Goal: Information Seeking & Learning: Learn about a topic

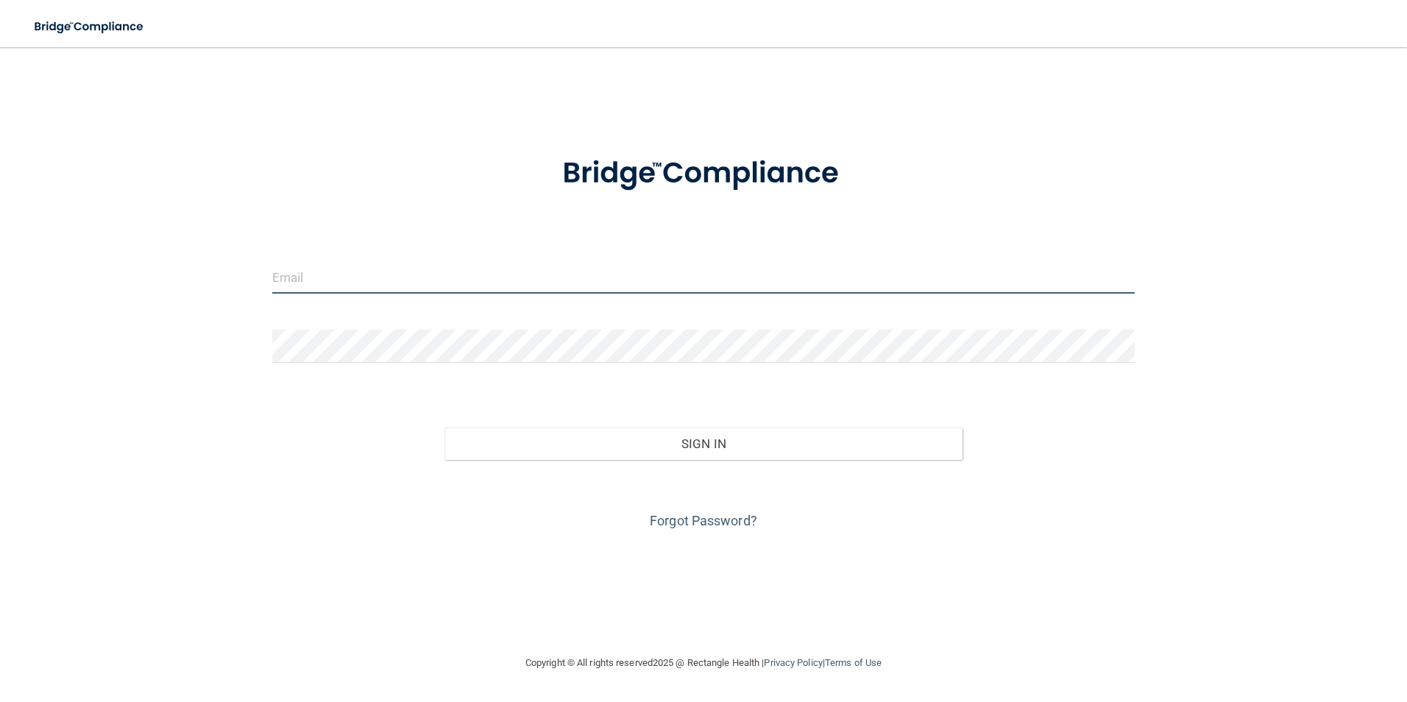
type input "[EMAIL_ADDRESS][DOMAIN_NAME]"
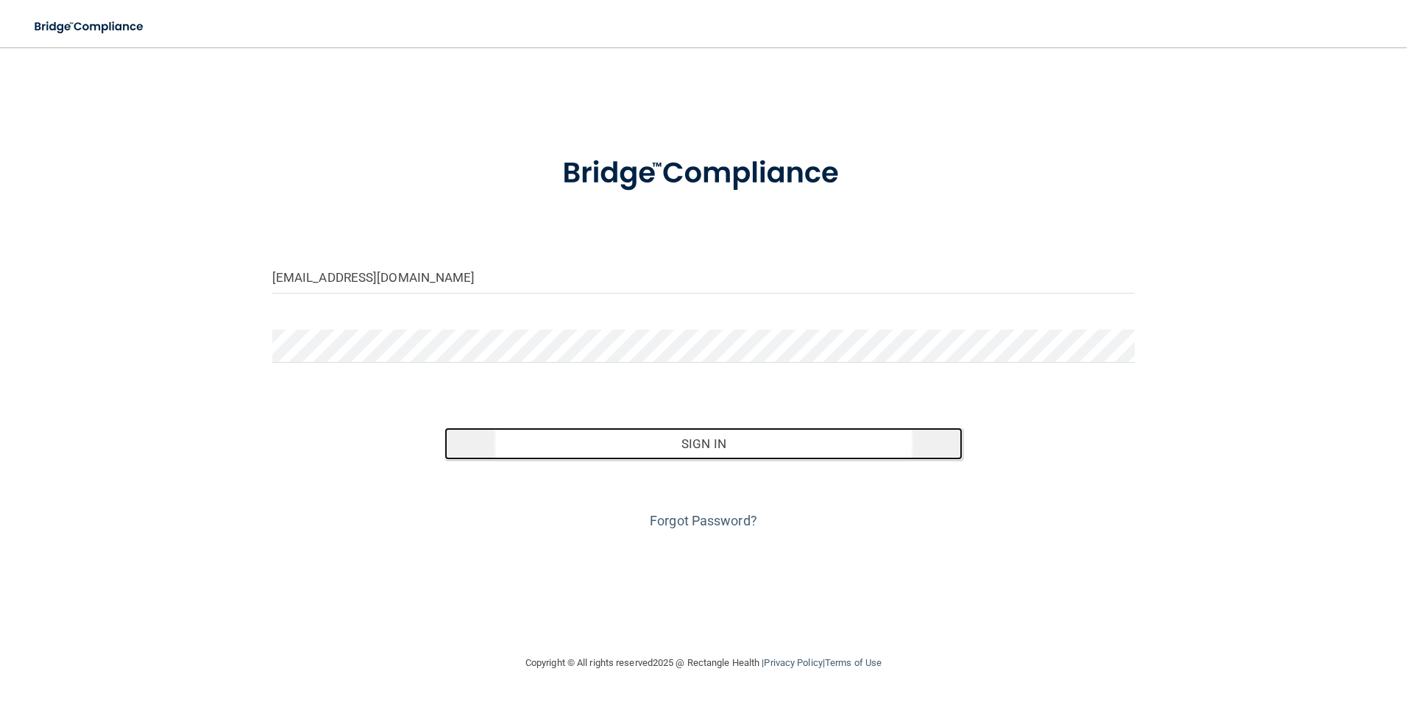
click at [672, 448] on button "Sign In" at bounding box center [703, 443] width 518 height 32
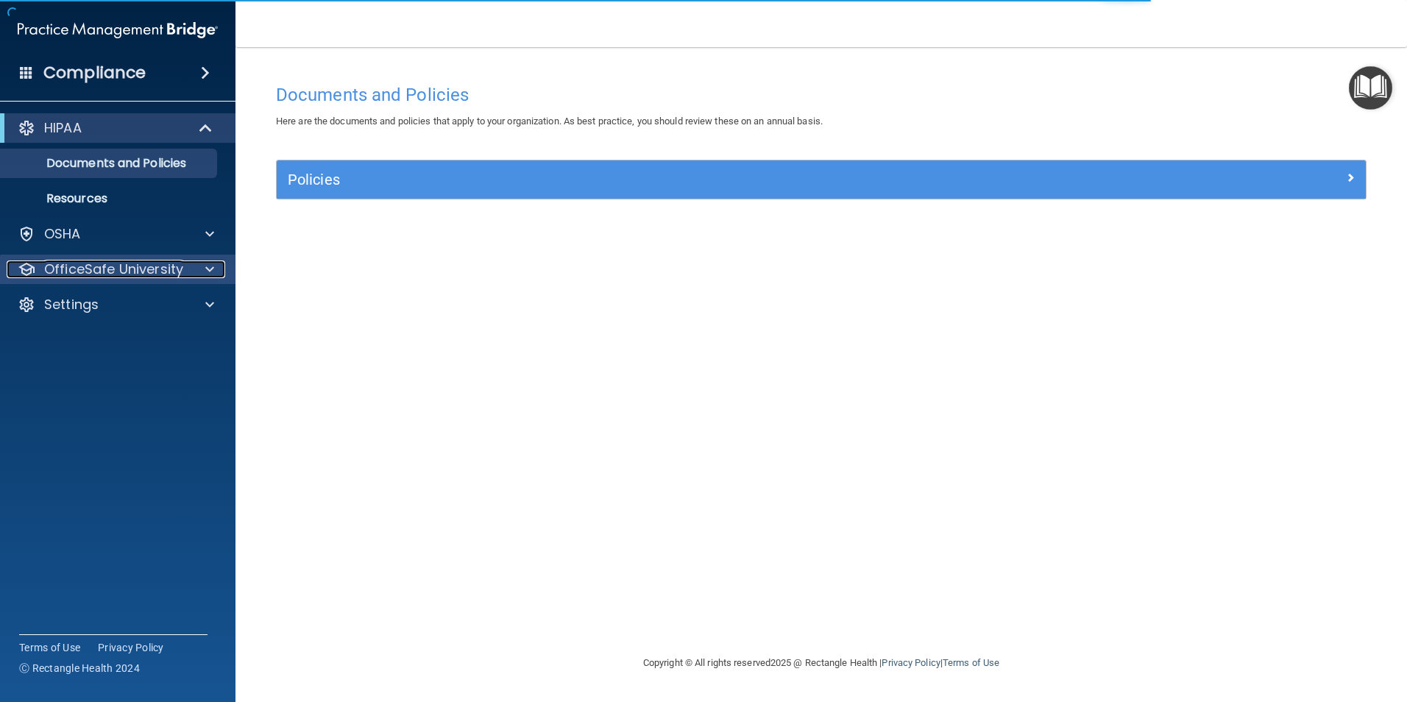
click at [82, 260] on p "OfficeSafe University" at bounding box center [113, 269] width 139 height 18
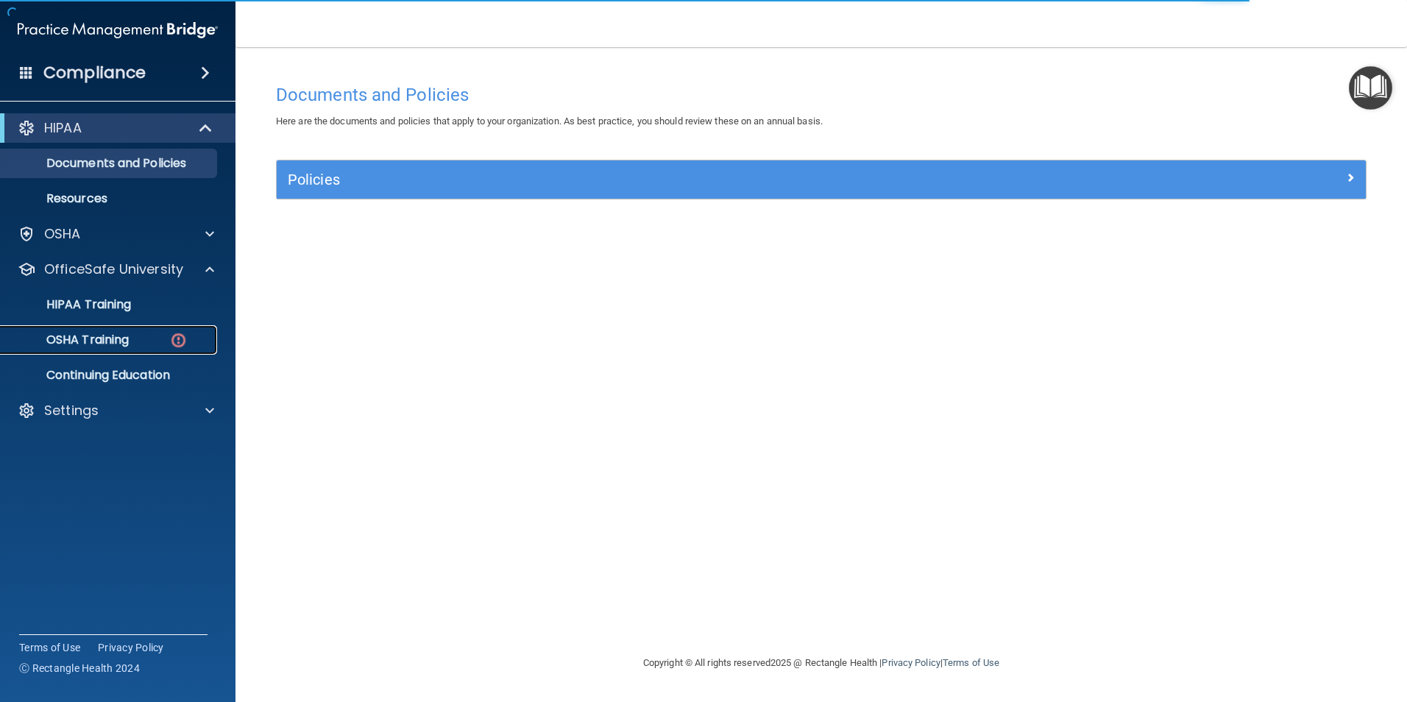
click at [93, 336] on p "OSHA Training" at bounding box center [69, 340] width 119 height 15
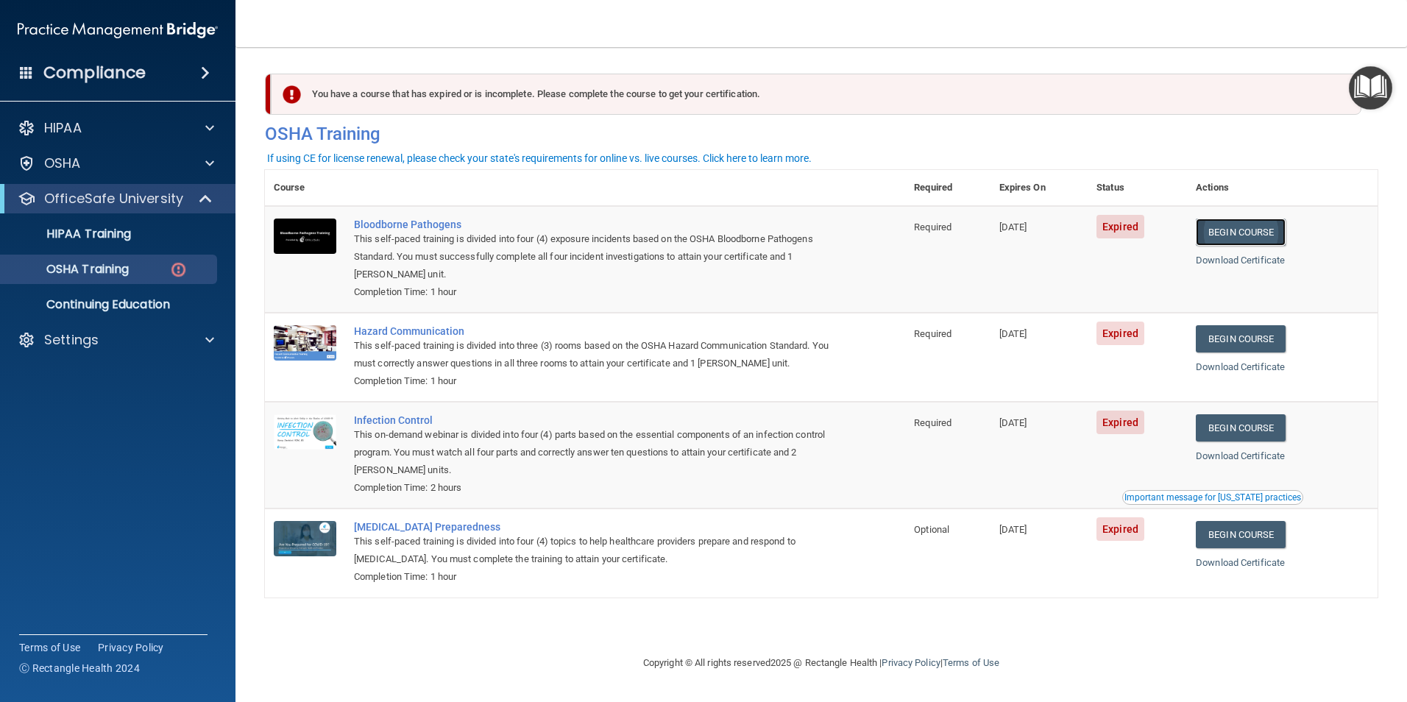
click at [1270, 228] on link "Begin Course" at bounding box center [1240, 231] width 90 height 27
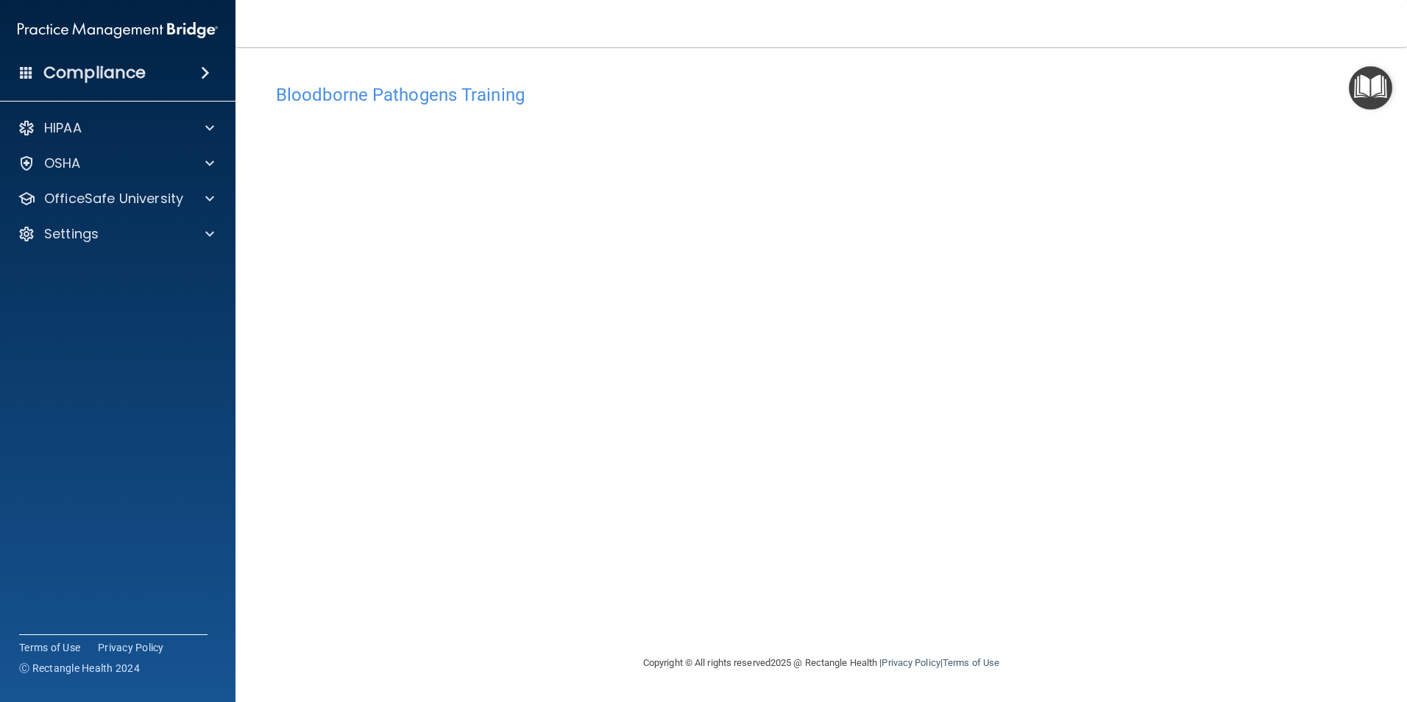
click at [1368, 91] on img "Open Resource Center" at bounding box center [1369, 87] width 43 height 43
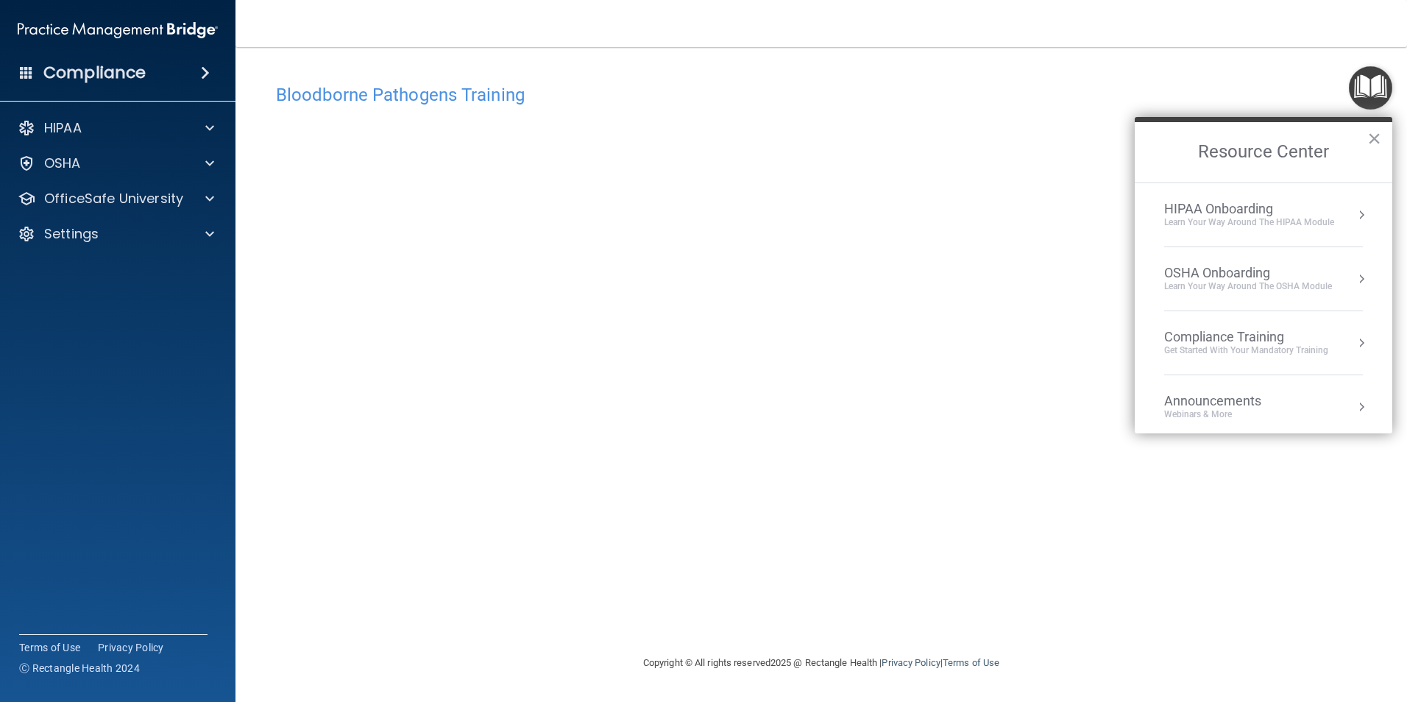
click at [1272, 186] on li "HIPAA Onboarding Learn Your Way around the HIPAA module" at bounding box center [1263, 215] width 199 height 64
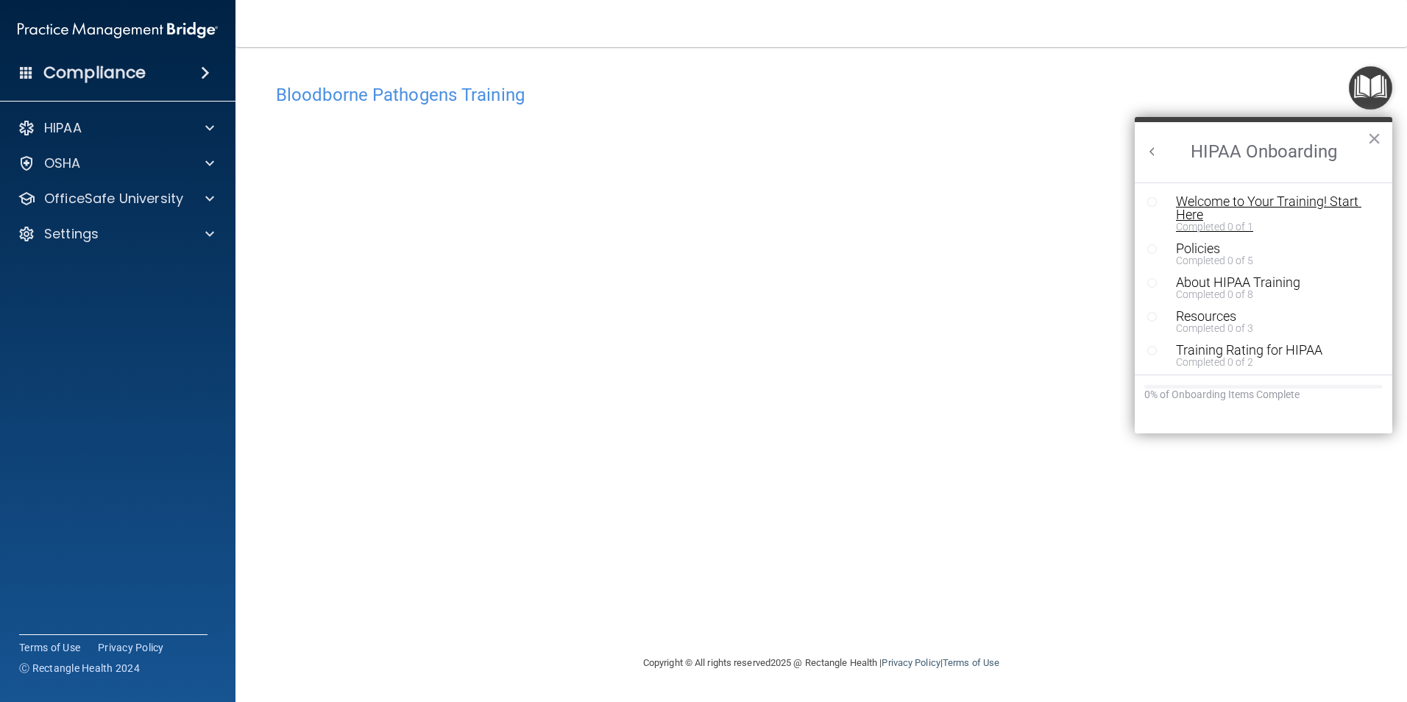
scroll to position [3, 0]
click at [1218, 397] on div "0% of Onboarding Items Complete" at bounding box center [1263, 394] width 238 height 13
click at [1207, 201] on div "Welcome to Your Training! Start Here" at bounding box center [1269, 205] width 186 height 26
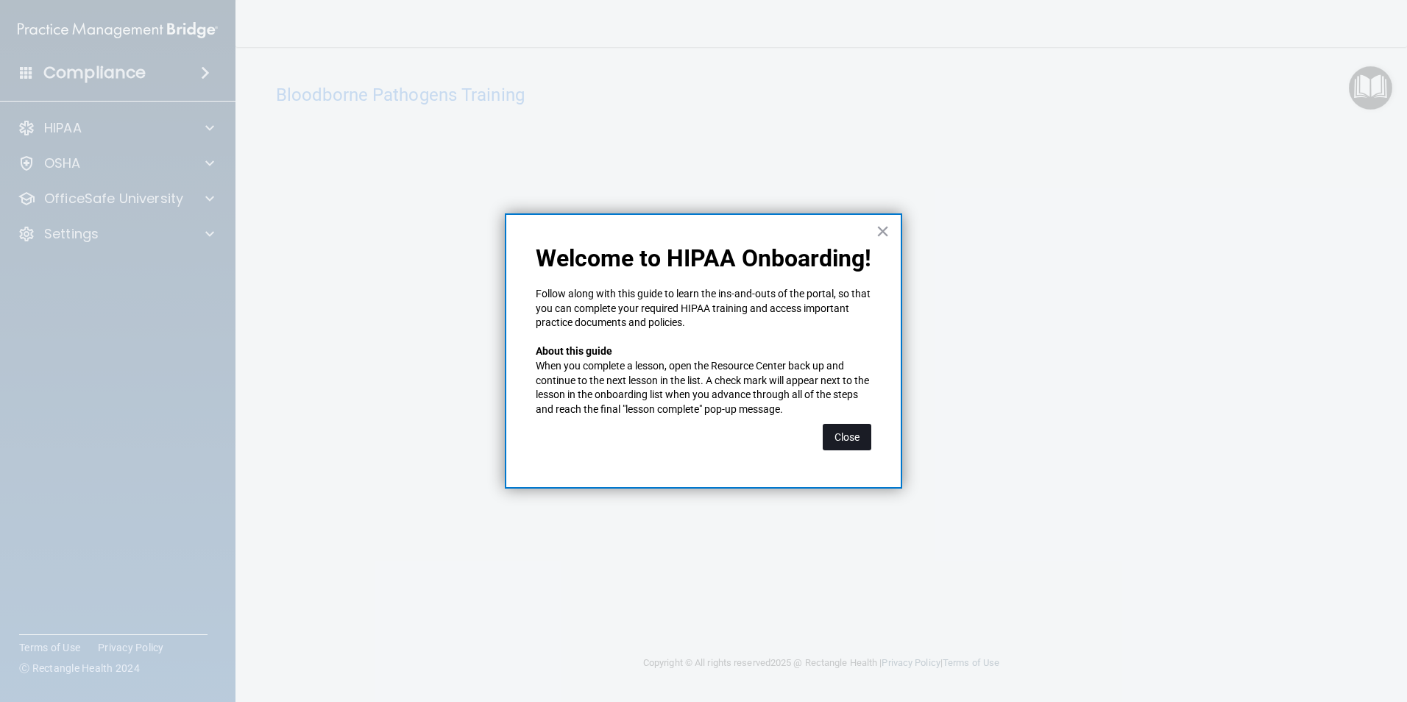
click at [825, 433] on button "Close" at bounding box center [846, 437] width 49 height 26
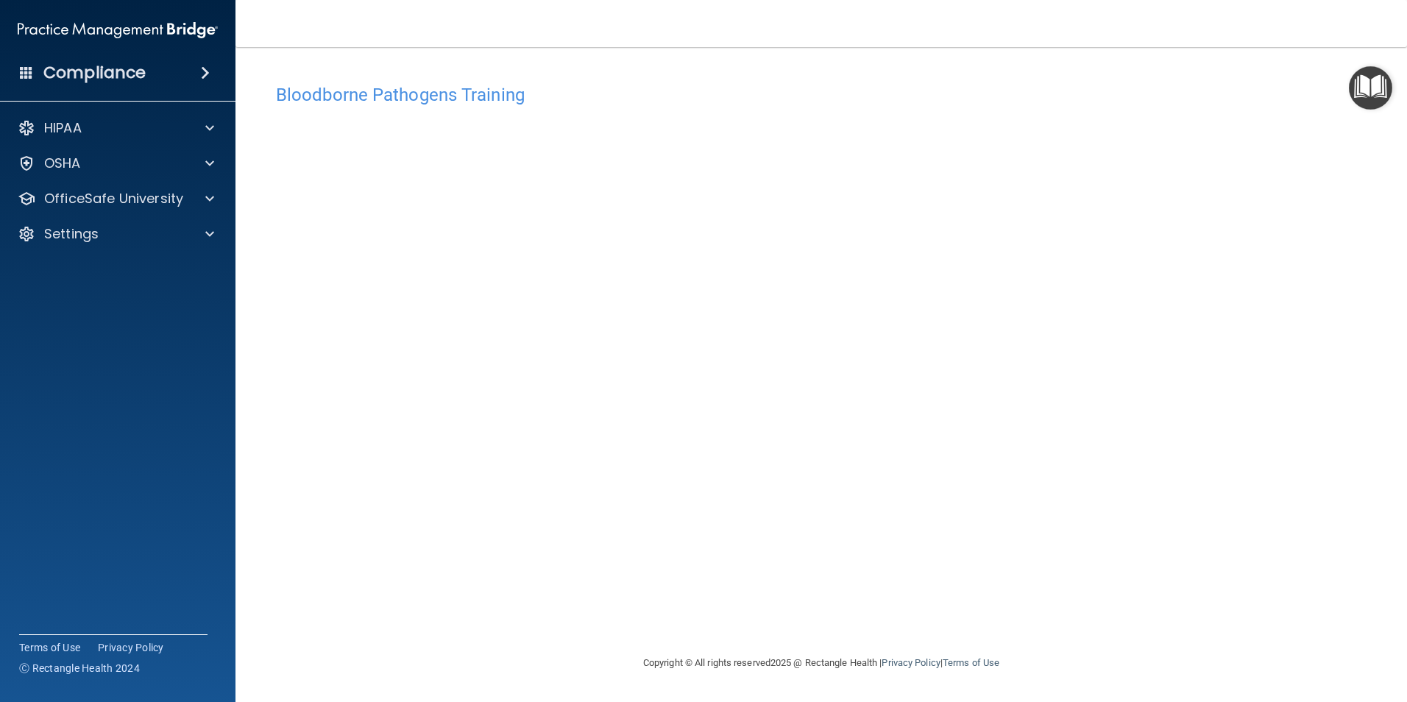
click at [1393, 87] on main "Bloodborne Pathogens Training This course doesn’t expire until 09/12/2025. Are …" at bounding box center [820, 374] width 1171 height 655
click at [1385, 90] on img "Open Resource Center" at bounding box center [1369, 87] width 43 height 43
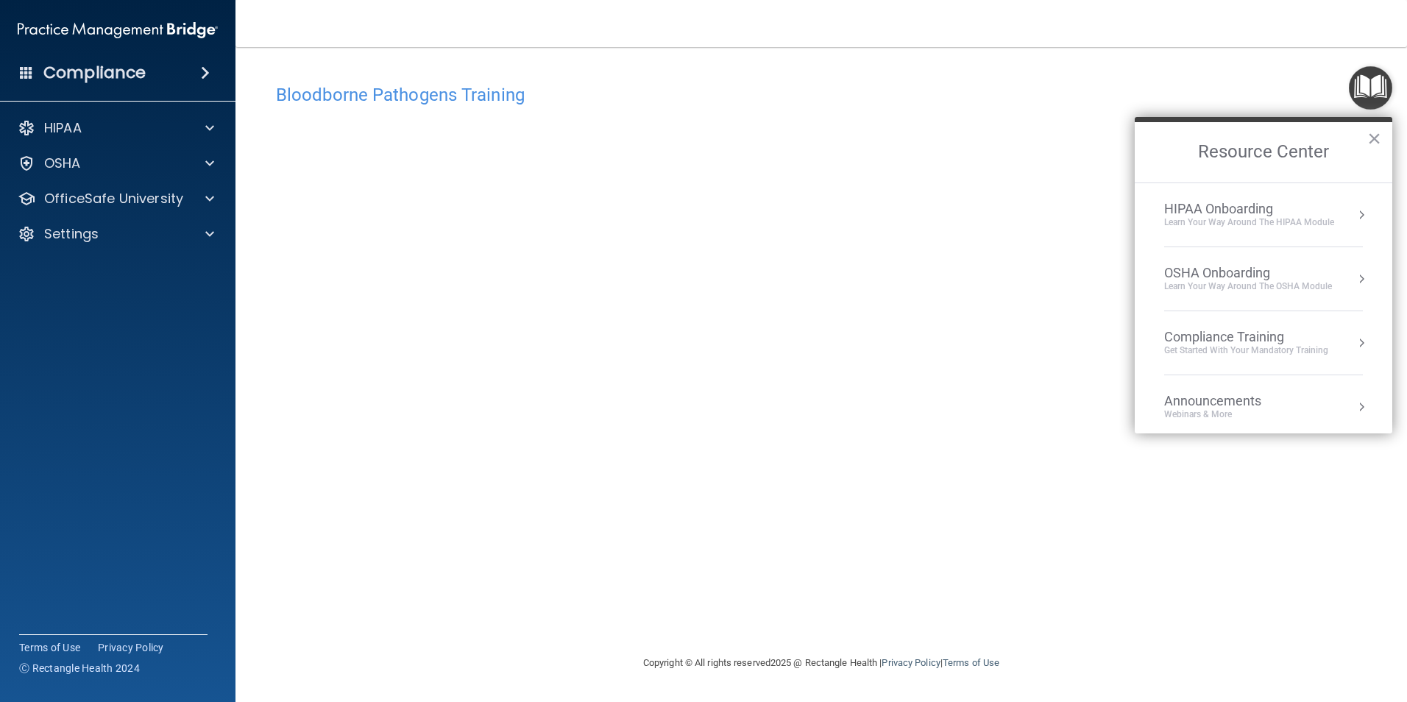
click at [1237, 208] on div "HIPAA Onboarding" at bounding box center [1249, 209] width 170 height 16
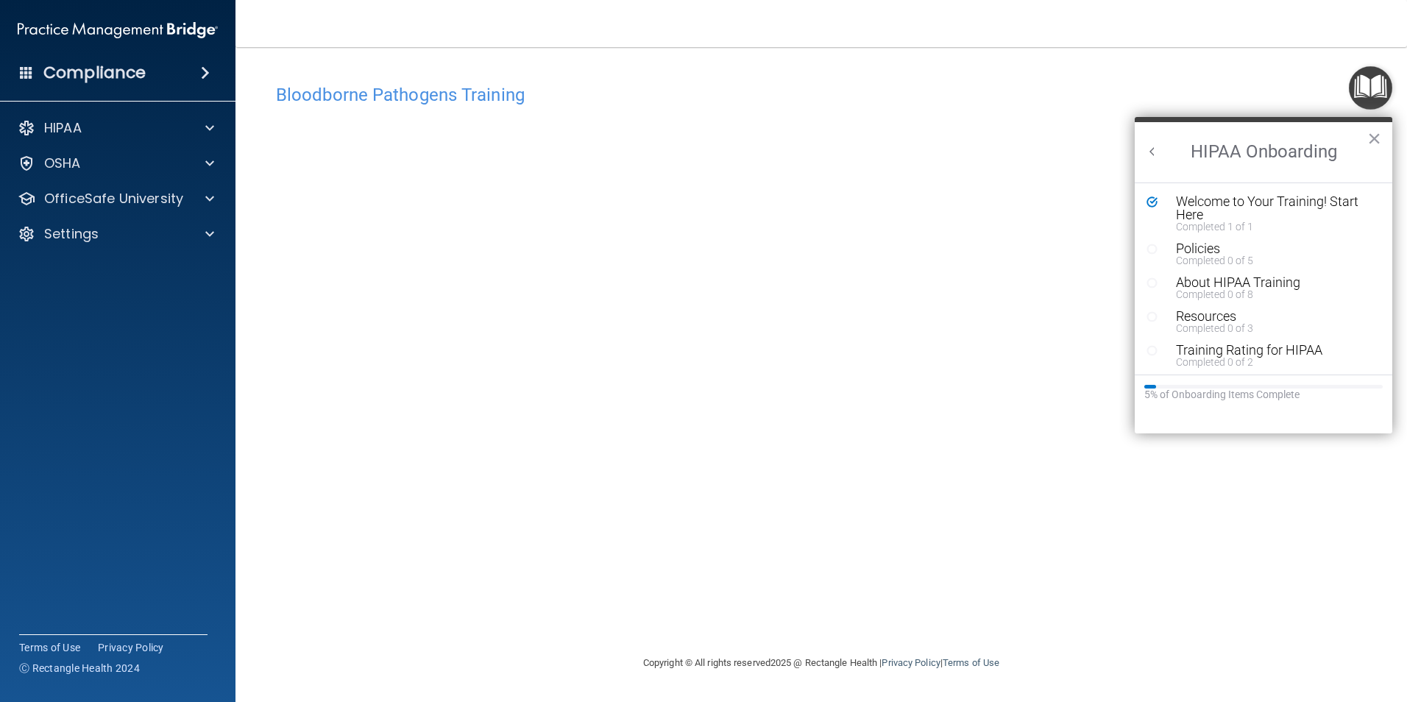
scroll to position [0, 0]
click at [1218, 242] on div "Policies" at bounding box center [1269, 248] width 186 height 13
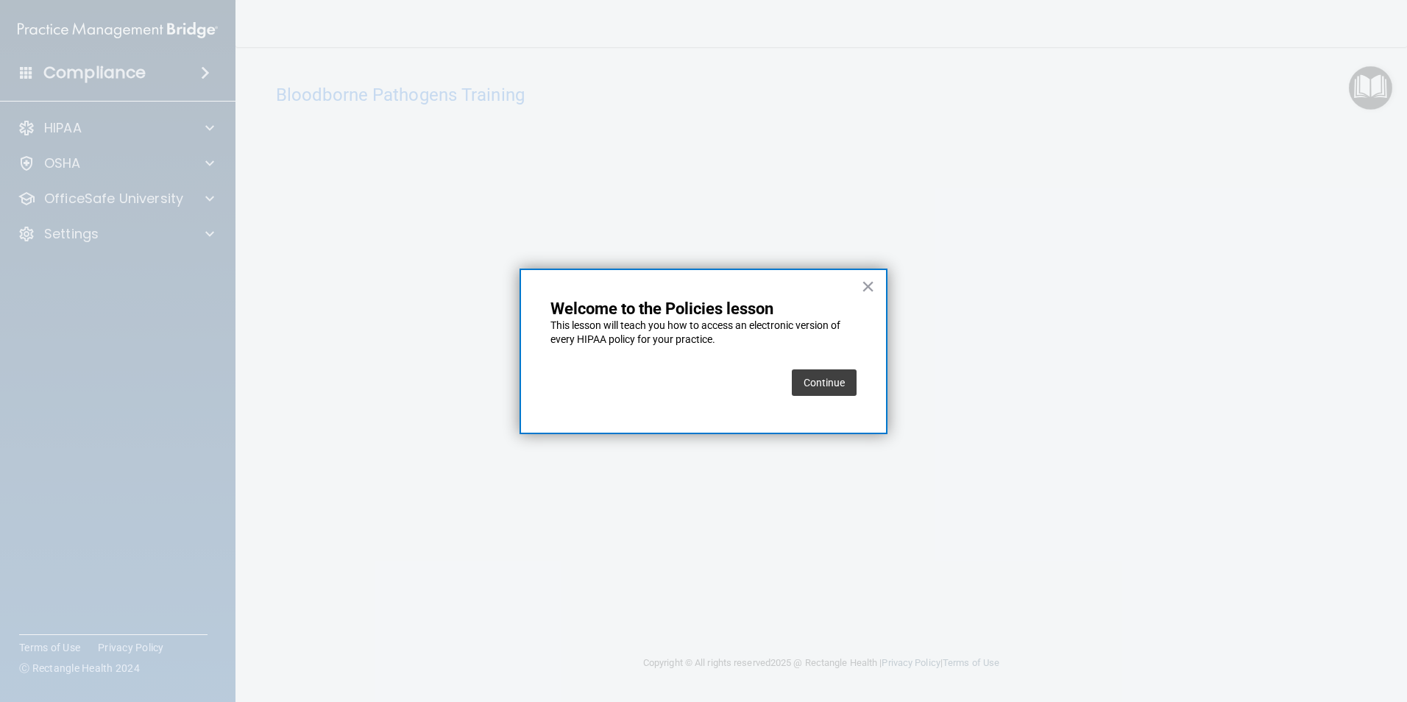
click at [810, 387] on button "Continue" at bounding box center [824, 382] width 65 height 26
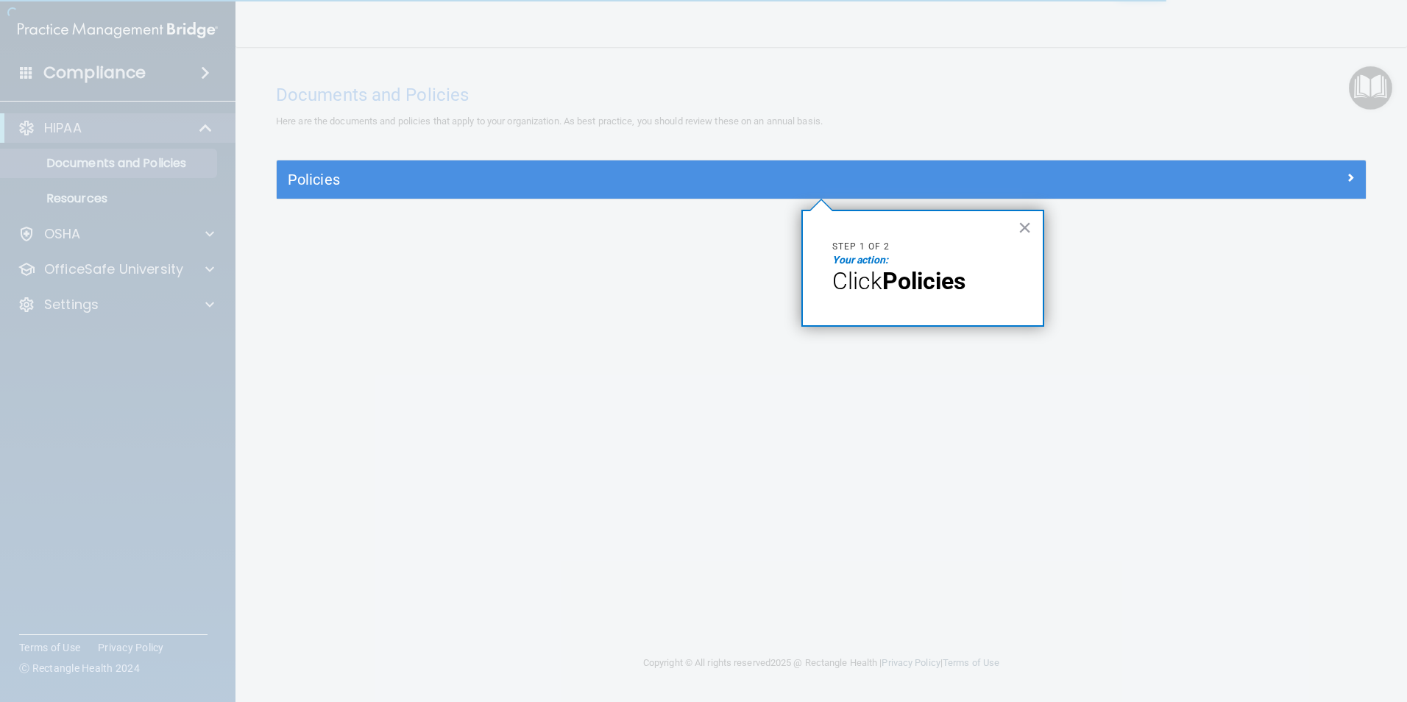
click at [1356, 93] on div at bounding box center [821, 80] width 1089 height 160
click at [1375, 93] on div at bounding box center [1385, 351] width 41 height 702
click at [1022, 227] on button "×" at bounding box center [1024, 228] width 14 height 24
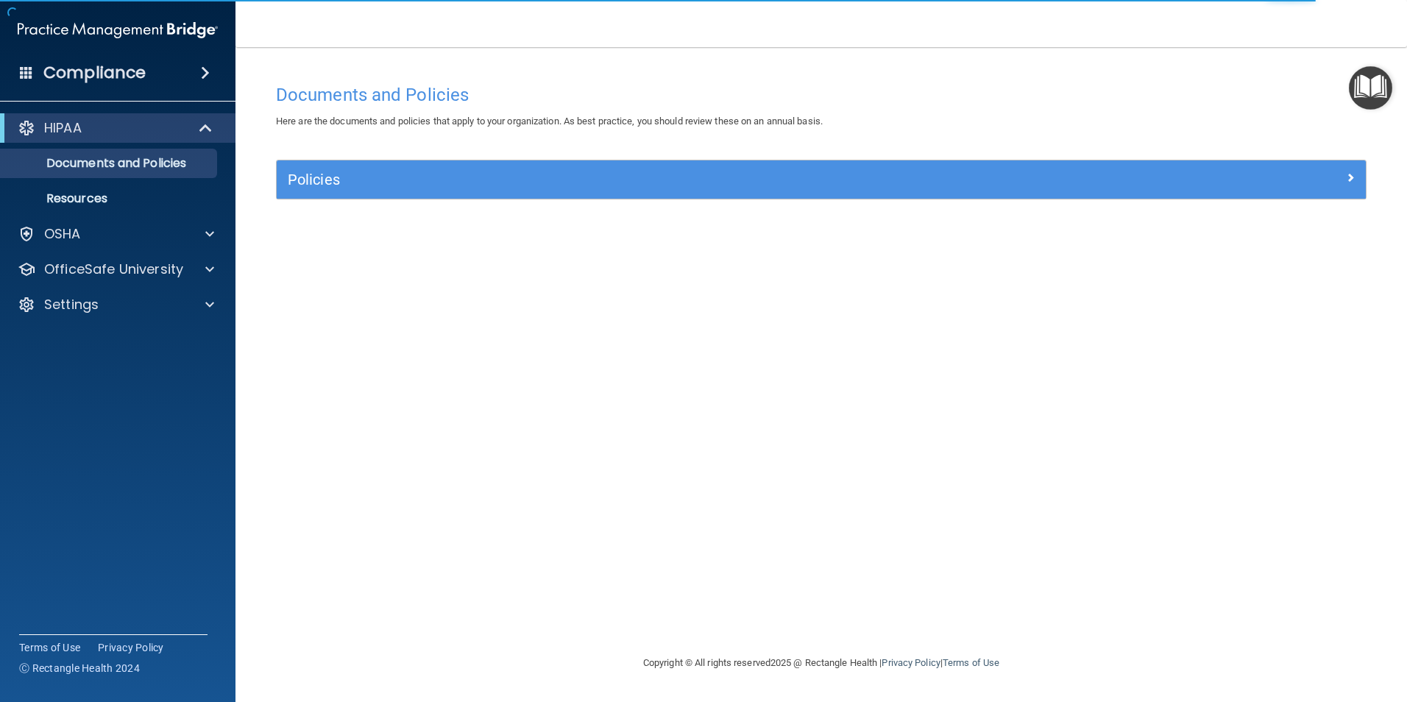
click at [1373, 80] on img "Open Resource Center" at bounding box center [1369, 87] width 43 height 43
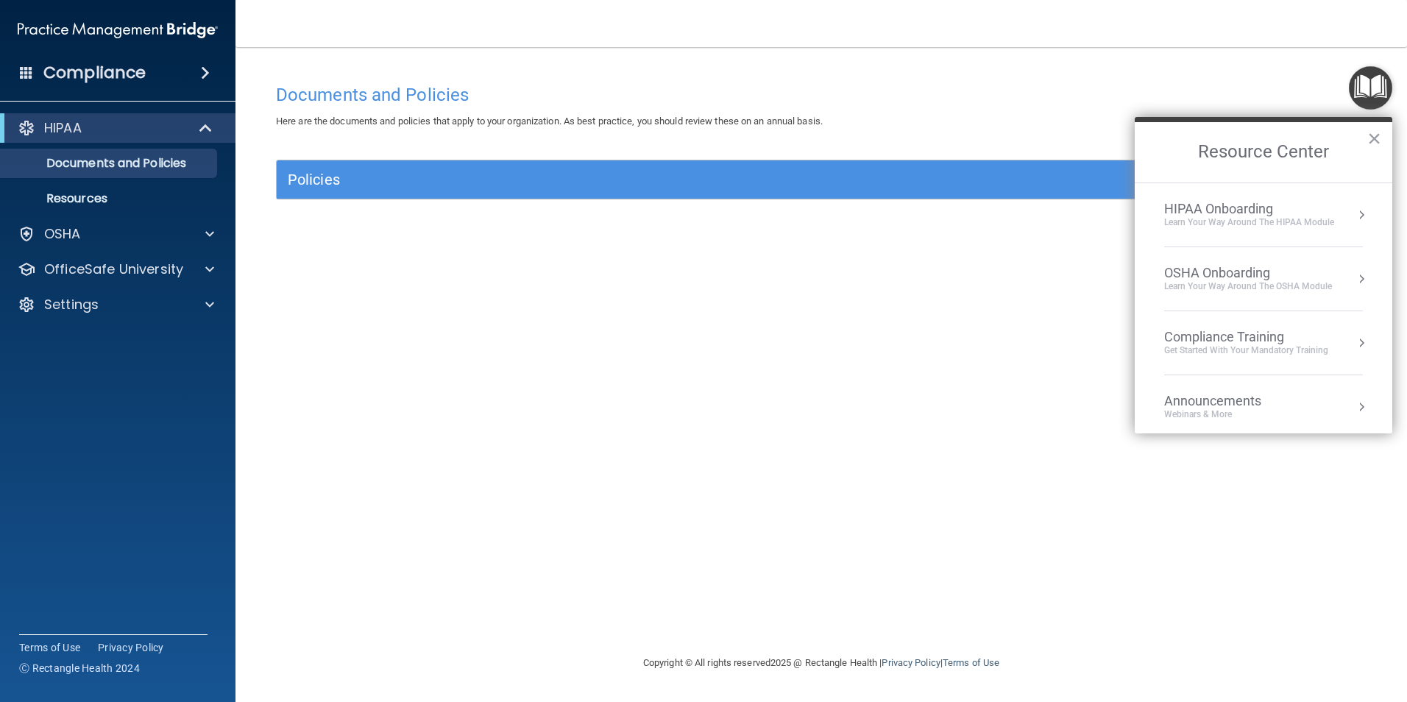
click at [1172, 211] on div "HIPAA Onboarding" at bounding box center [1249, 209] width 170 height 16
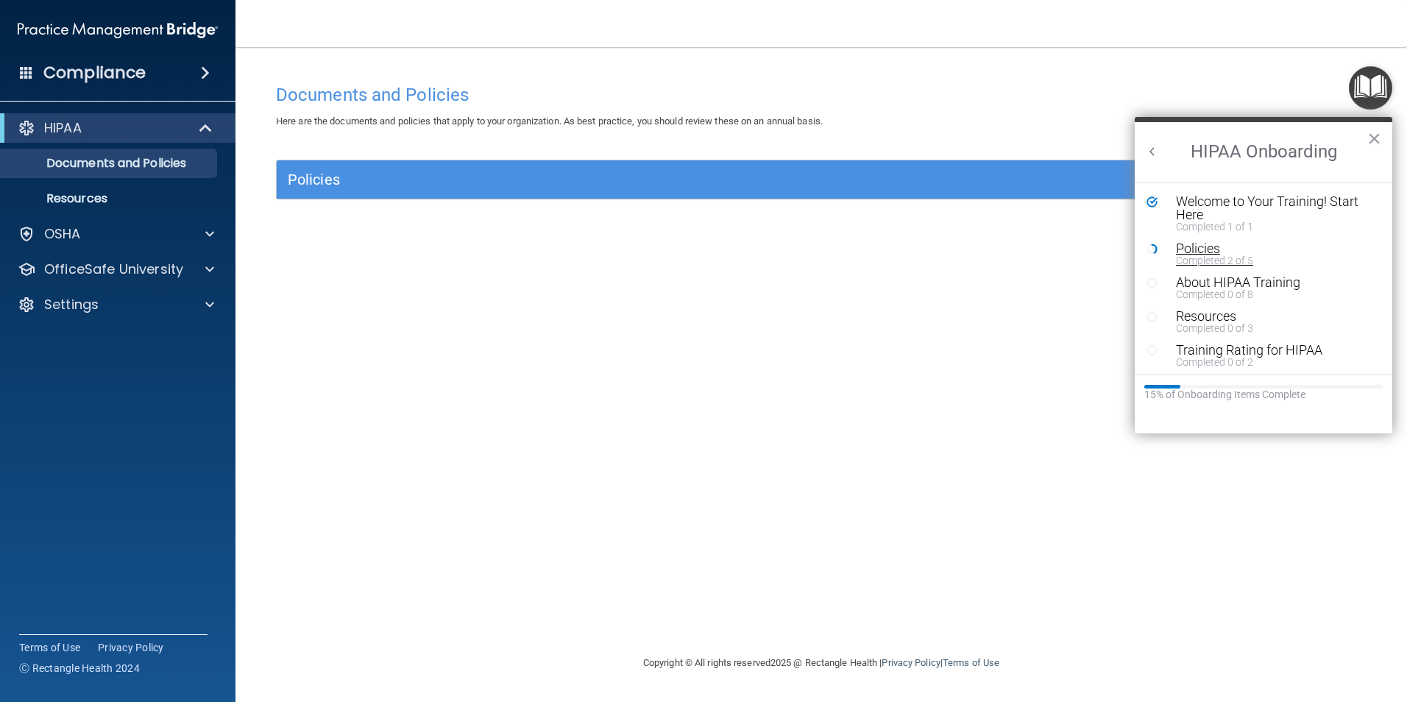
click at [1198, 248] on div "Policies" at bounding box center [1269, 248] width 186 height 13
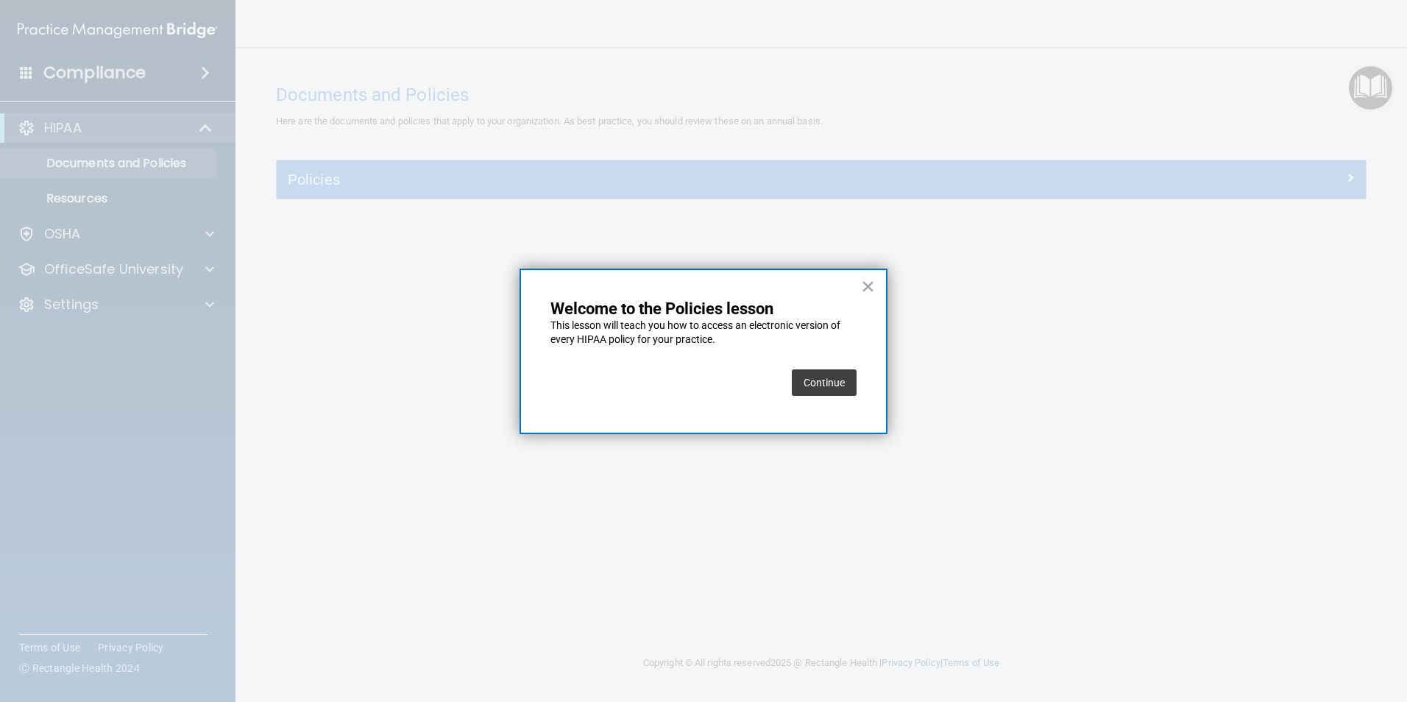
click at [834, 380] on button "Continue" at bounding box center [824, 382] width 65 height 26
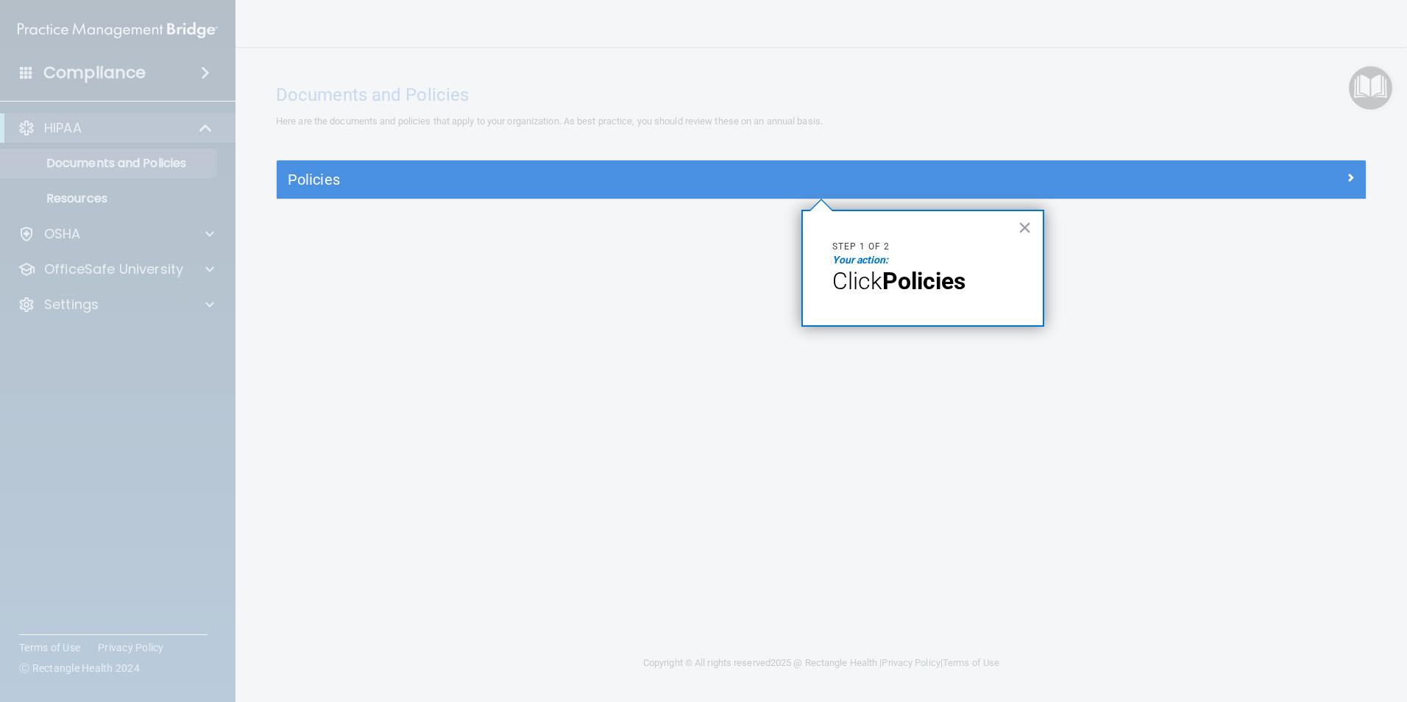
click at [857, 263] on em "Your action:" at bounding box center [860, 260] width 56 height 12
click at [948, 280] on strong "Policies" at bounding box center [923, 281] width 83 height 28
click at [1028, 224] on button "×" at bounding box center [1024, 228] width 14 height 24
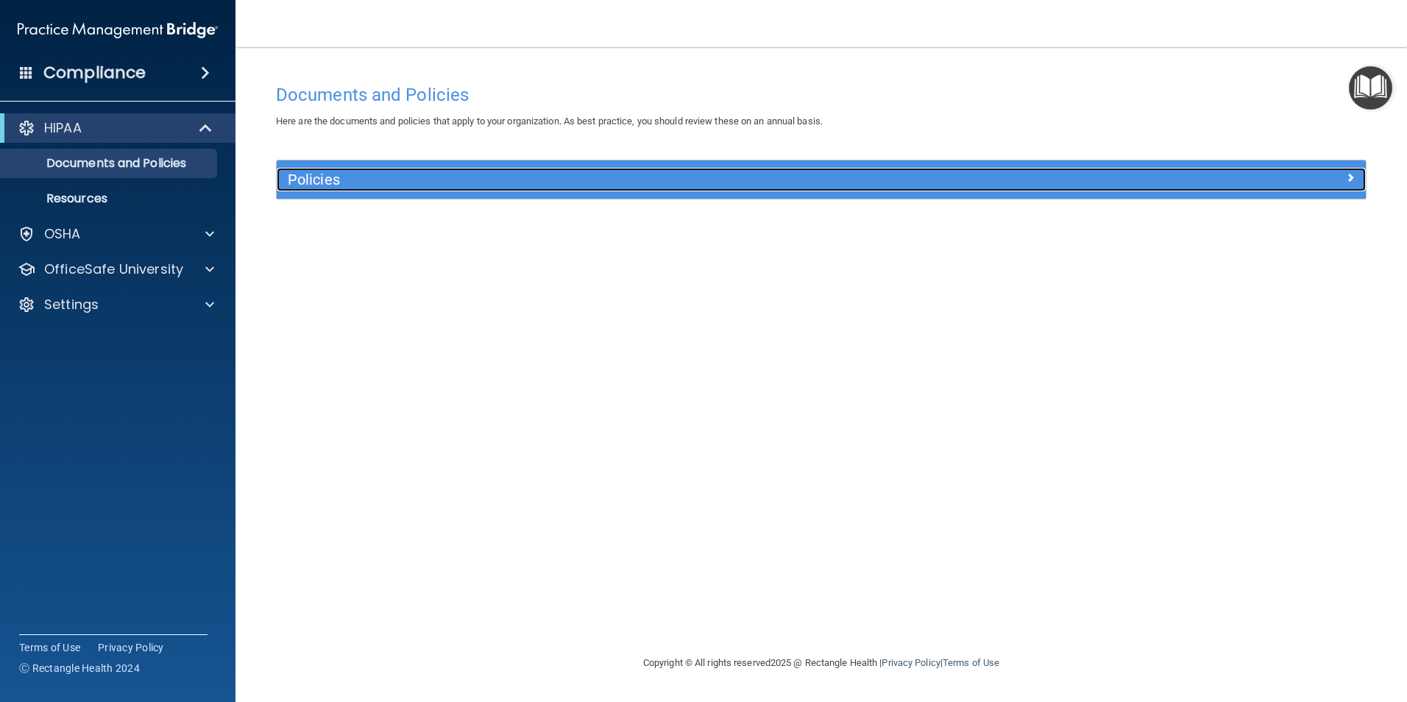
click at [1083, 177] on div "Policies" at bounding box center [685, 180] width 817 height 24
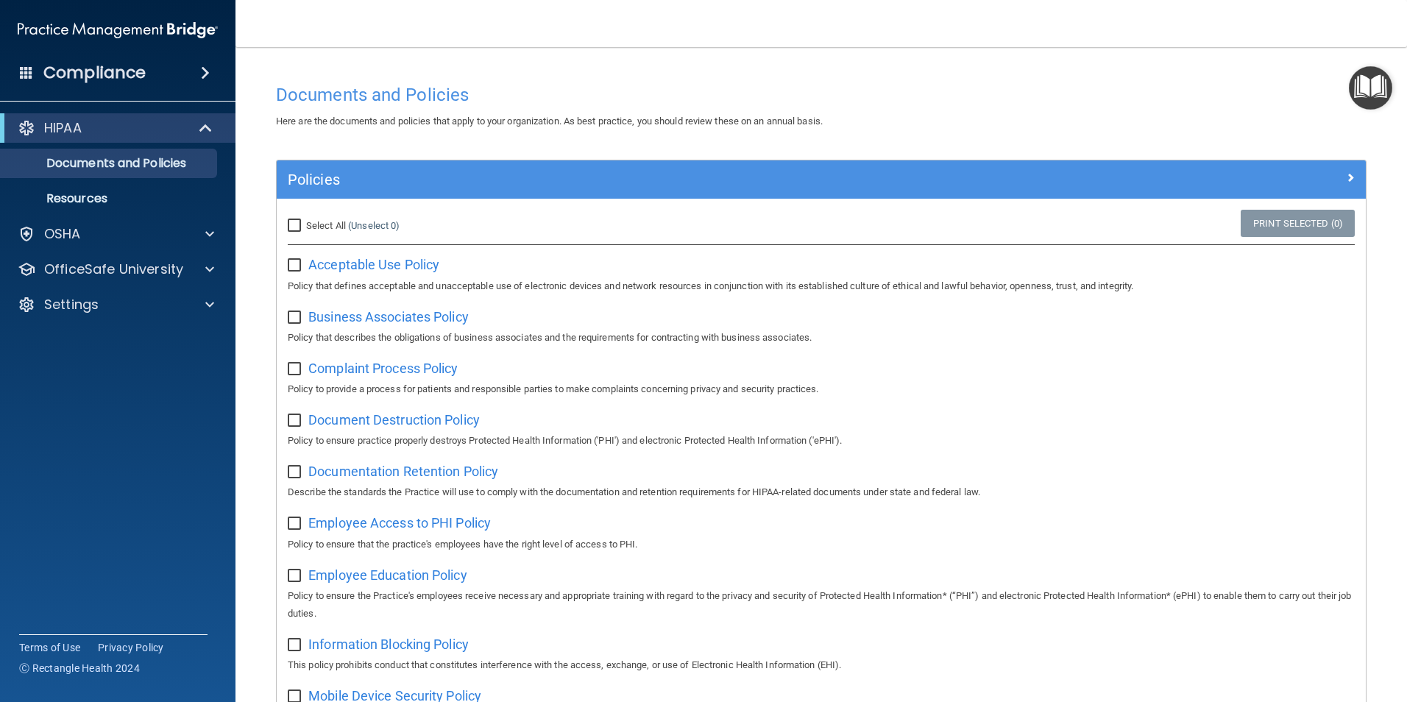
click at [302, 227] on input "Select All (Unselect 0) Unselect All" at bounding box center [296, 226] width 17 height 12
checkbox input "true"
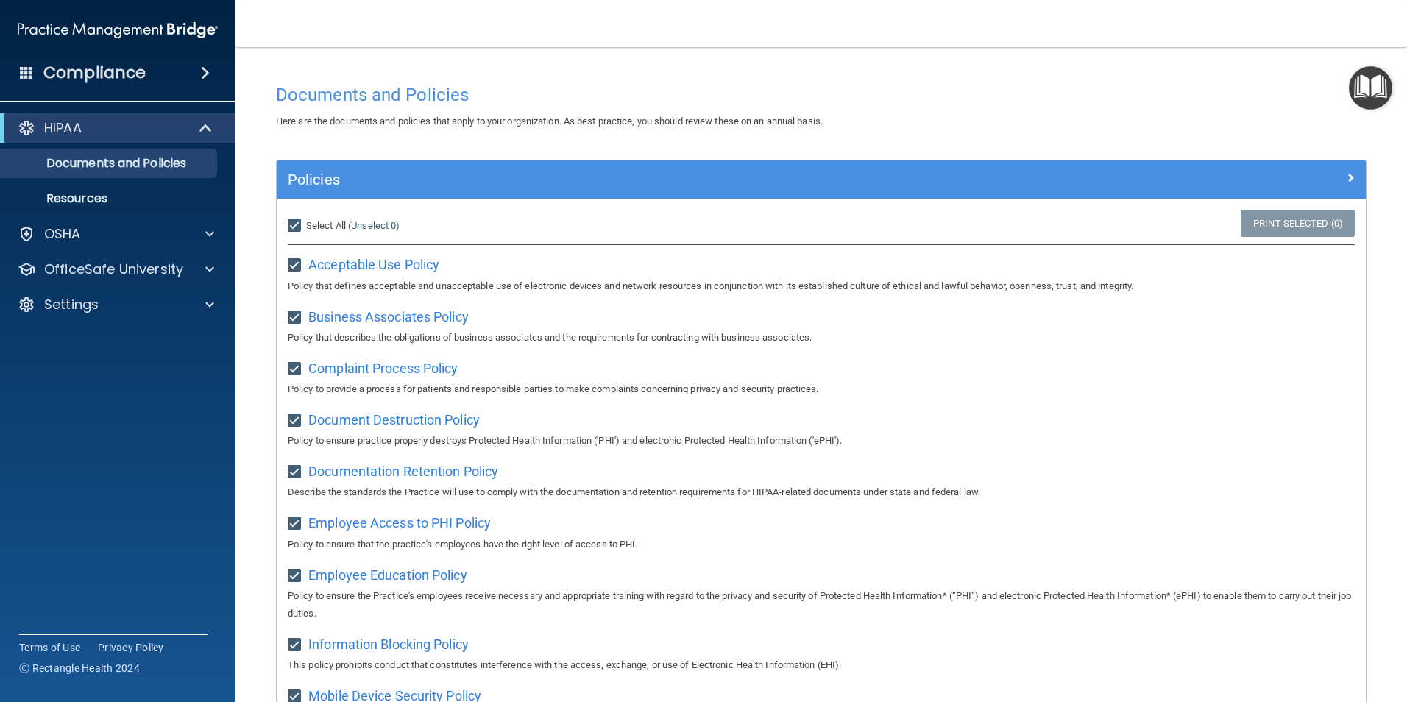
checkbox input "true"
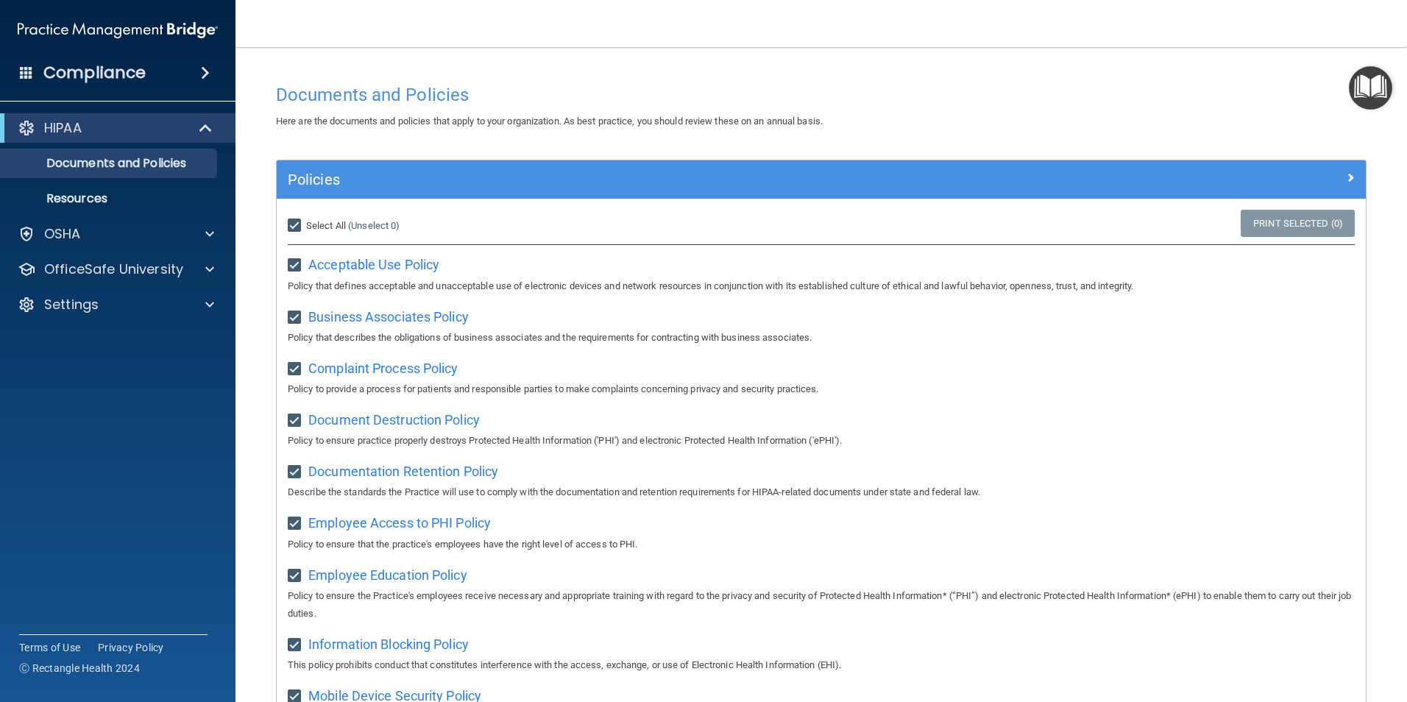
checkbox input "true"
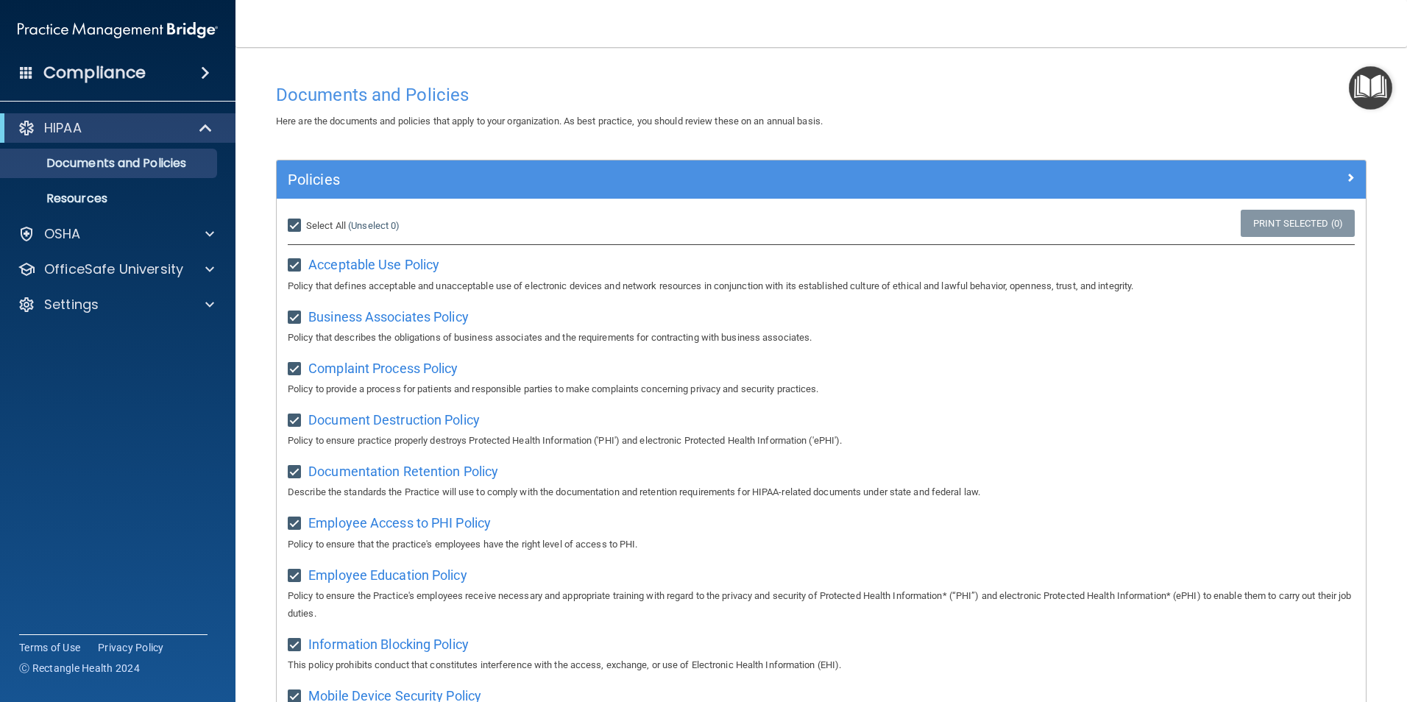
checkbox input "true"
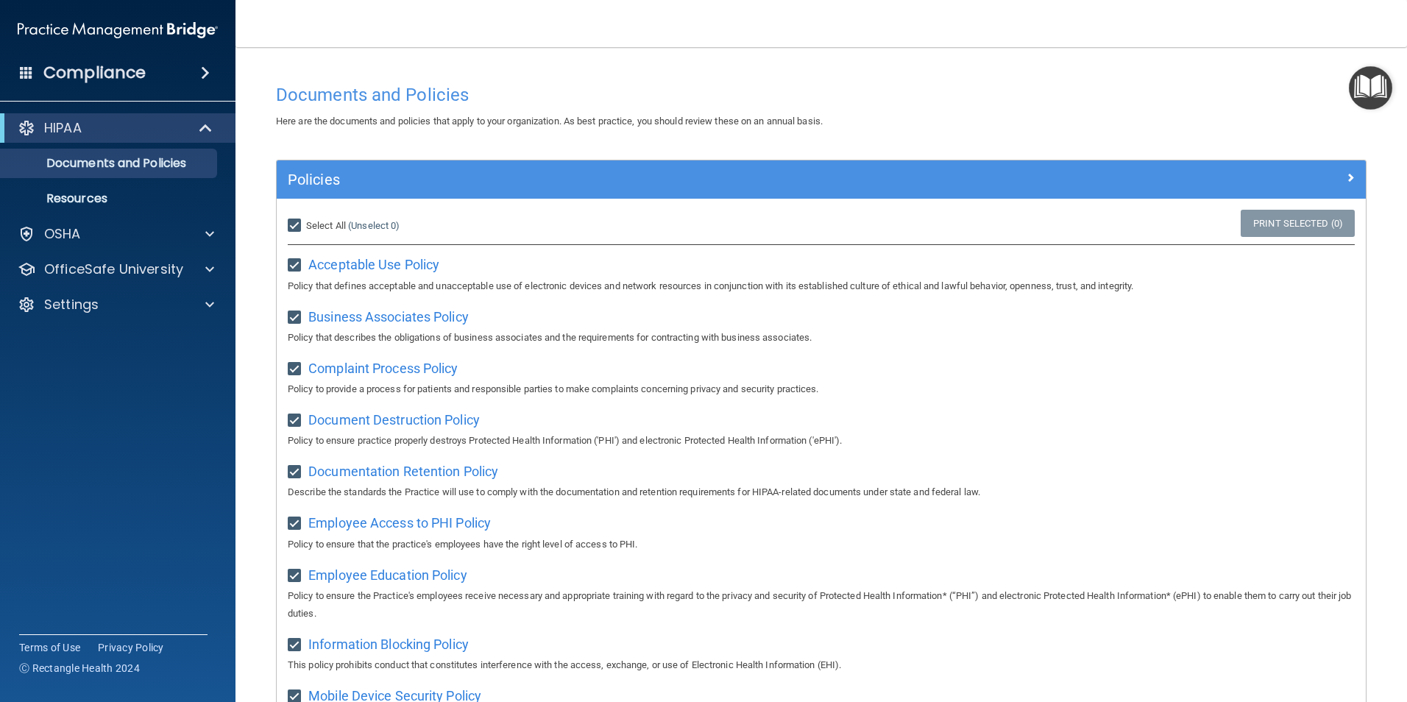
checkbox input "true"
click at [296, 225] on input "Select All (Unselect 21) Unselect All" at bounding box center [296, 226] width 17 height 12
checkbox input "false"
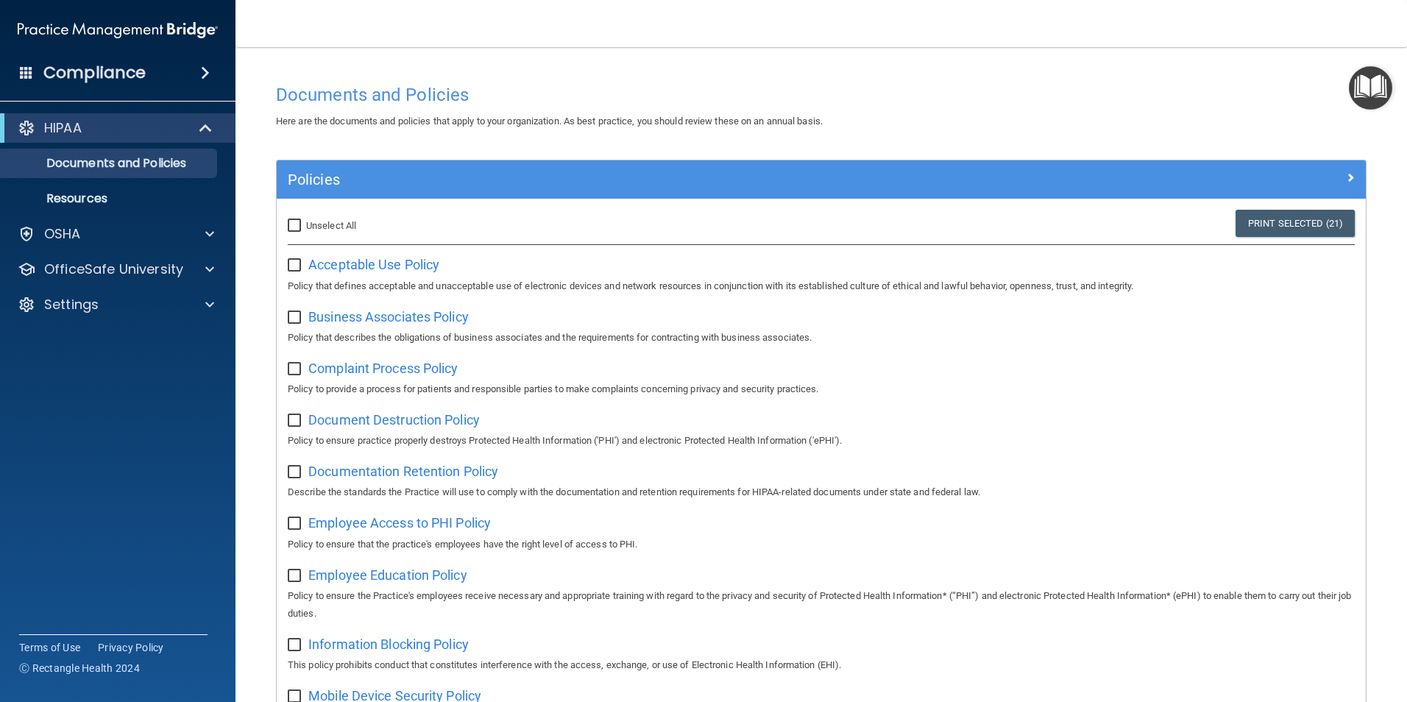
checkbox input "false"
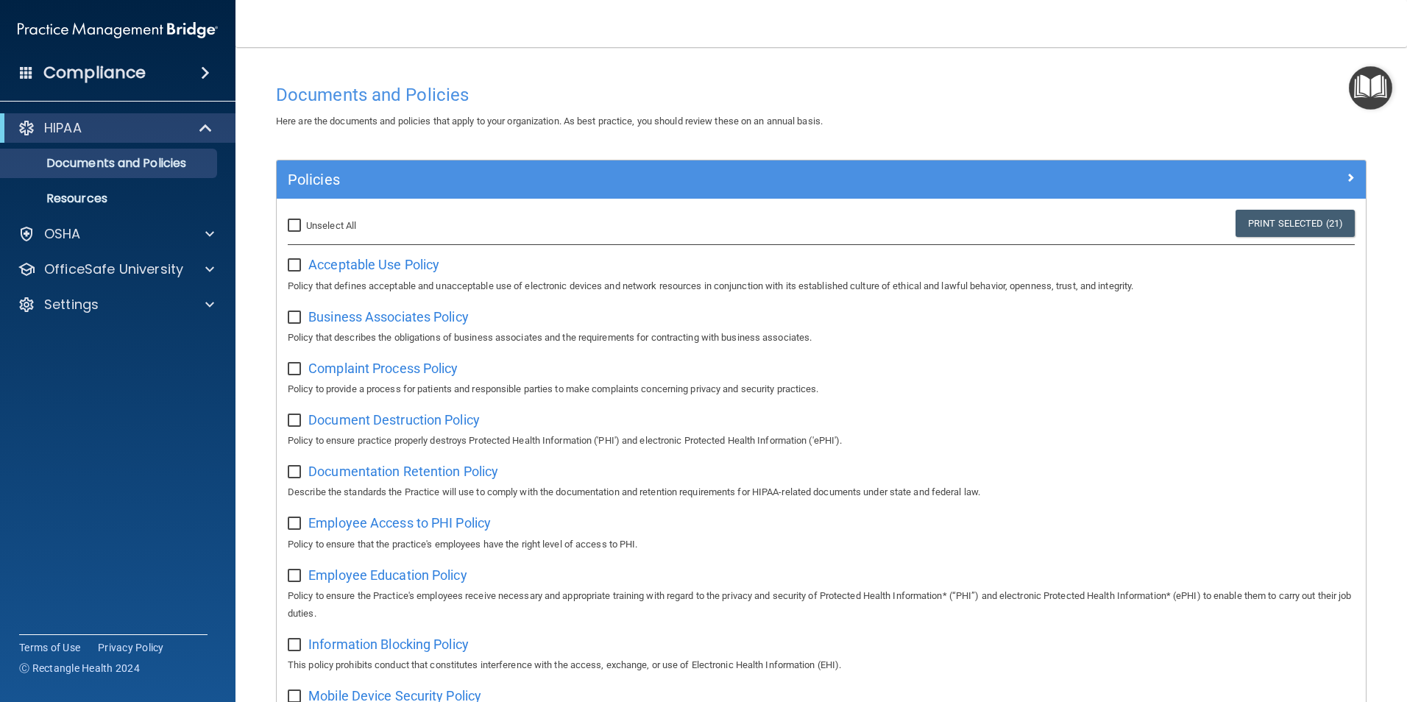
checkbox input "false"
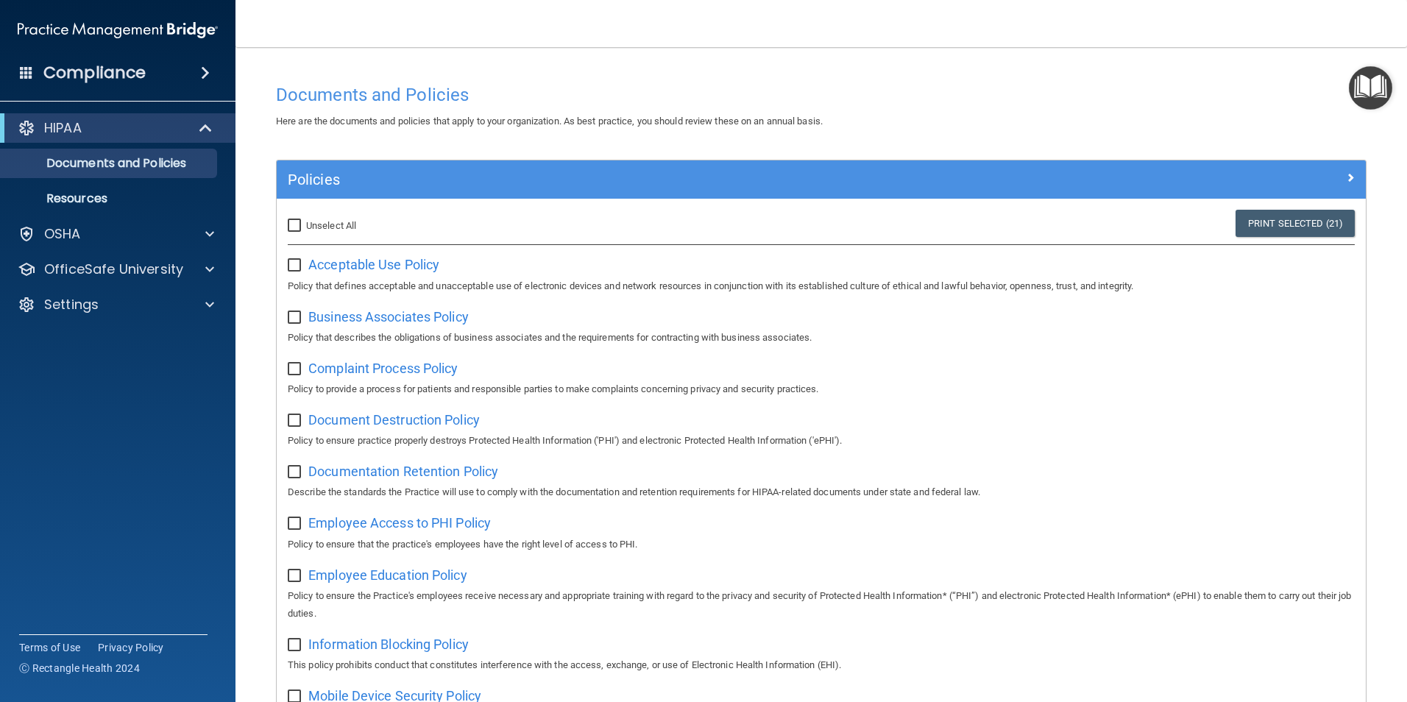
checkbox input "false"
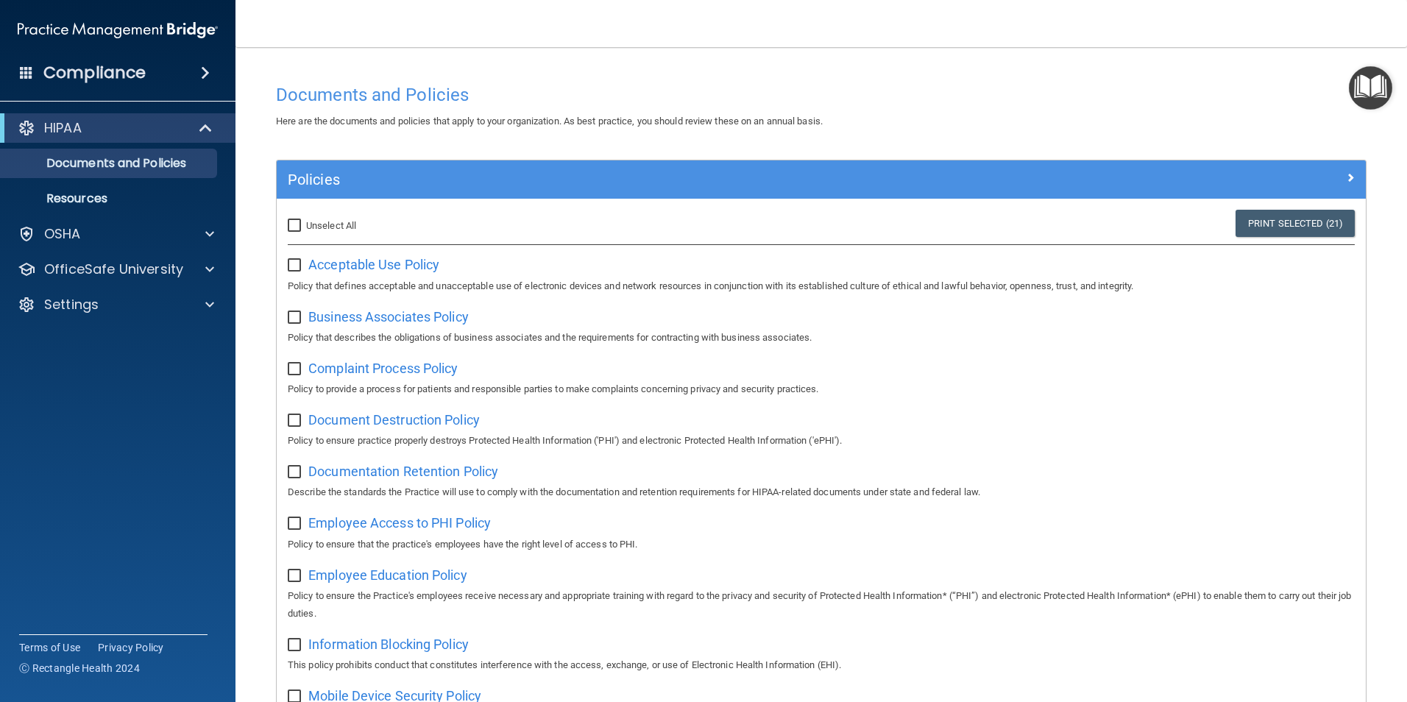
checkbox input "false"
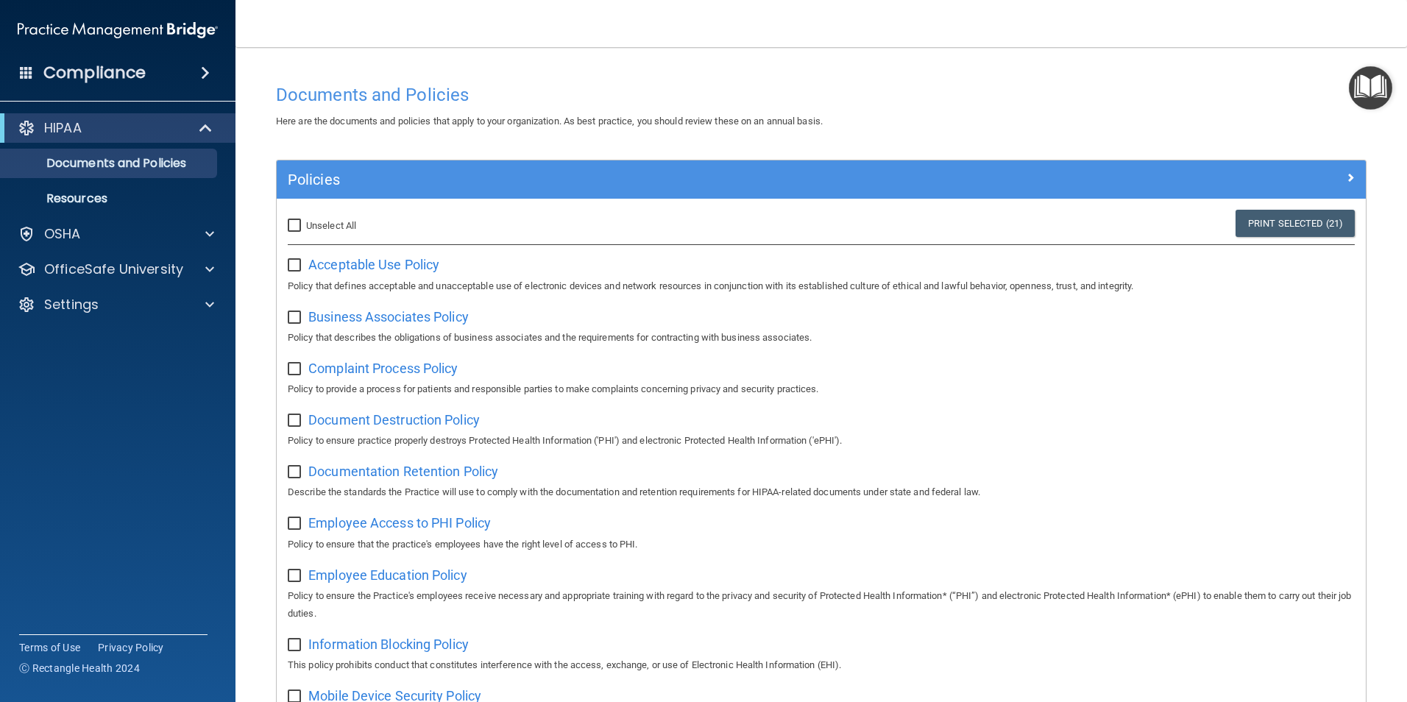
checkbox input "false"
click at [1381, 83] on img "Open Resource Center" at bounding box center [1369, 87] width 43 height 43
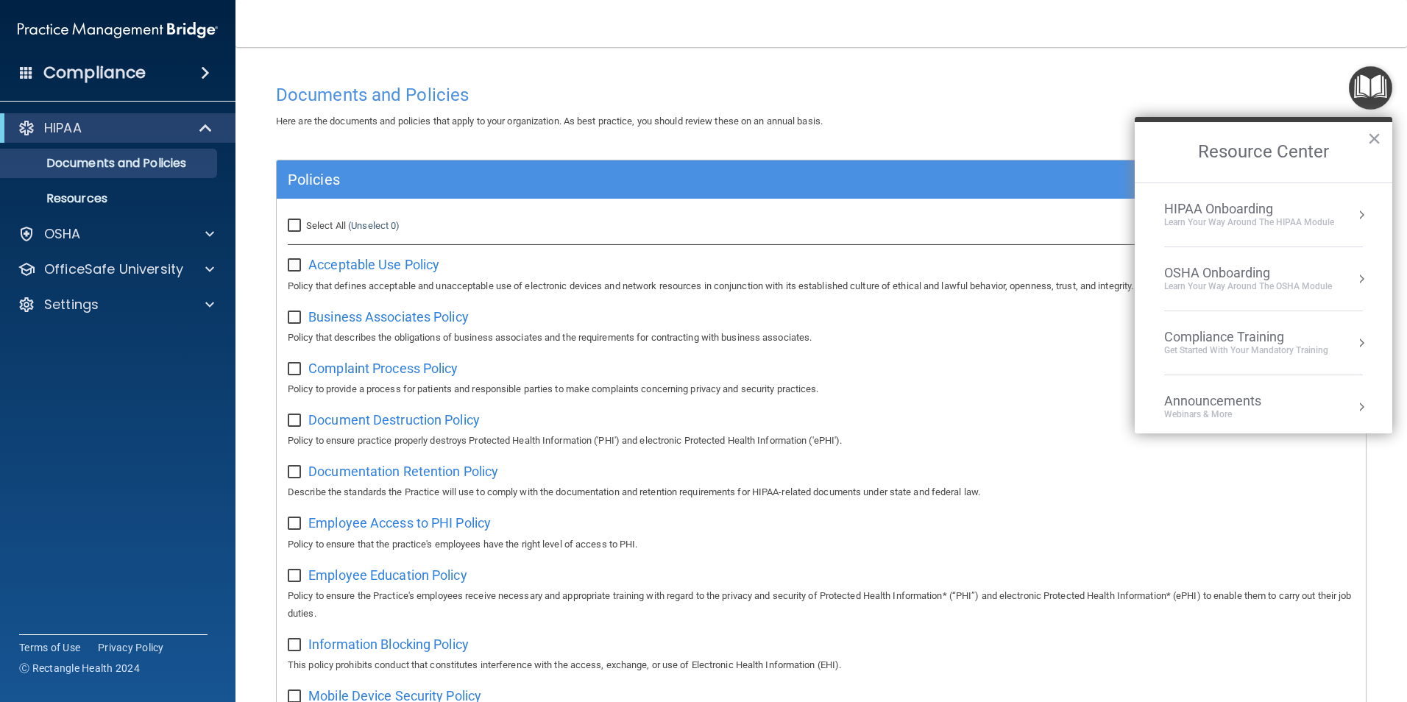
click at [1223, 216] on div "HIPAA Onboarding" at bounding box center [1249, 209] width 170 height 16
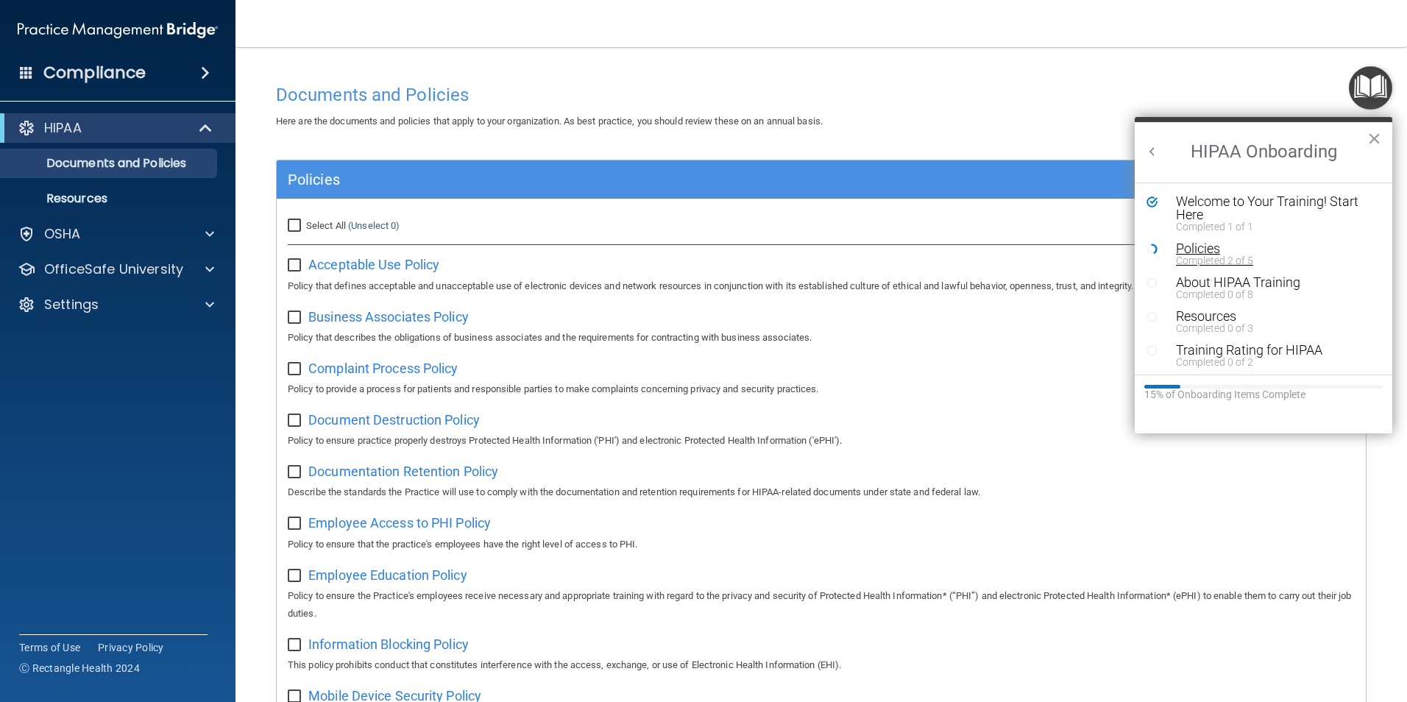
click at [1189, 251] on div "Policies" at bounding box center [1269, 248] width 186 height 13
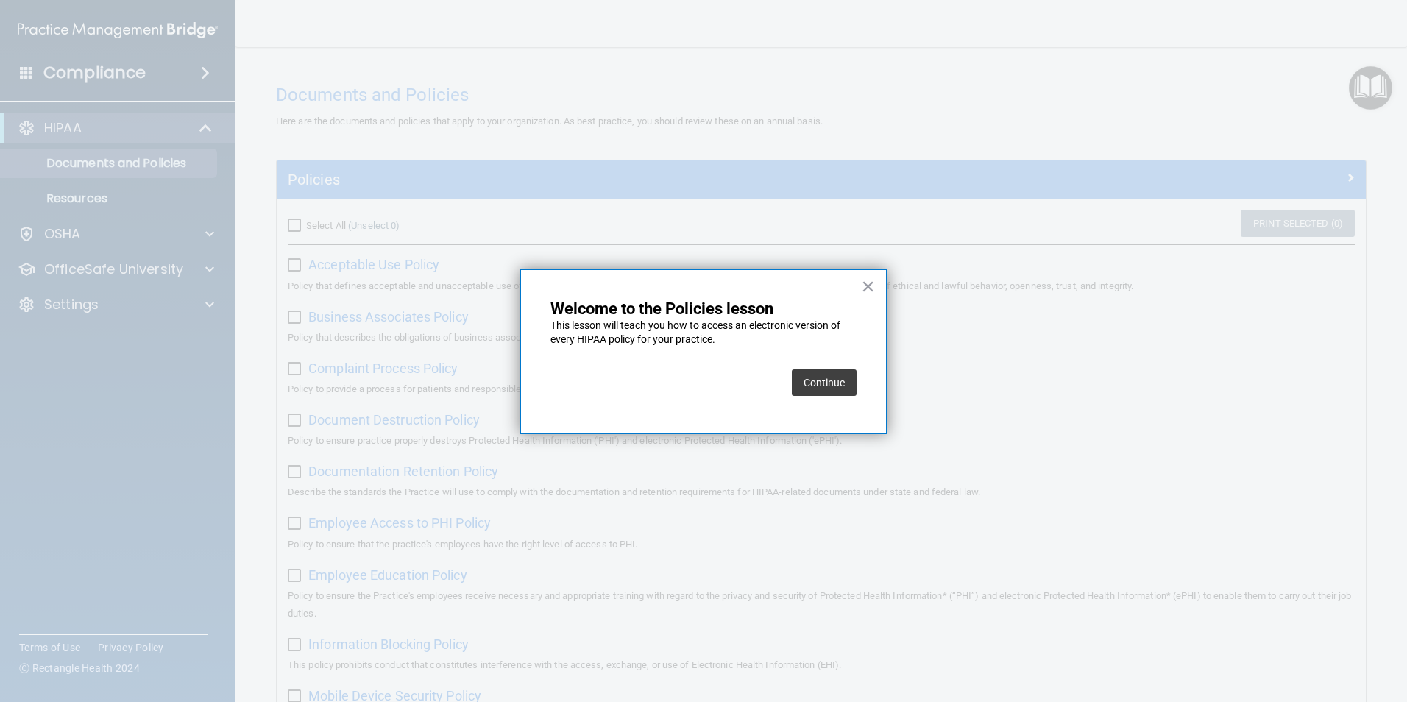
click at [835, 380] on button "Continue" at bounding box center [824, 382] width 65 height 26
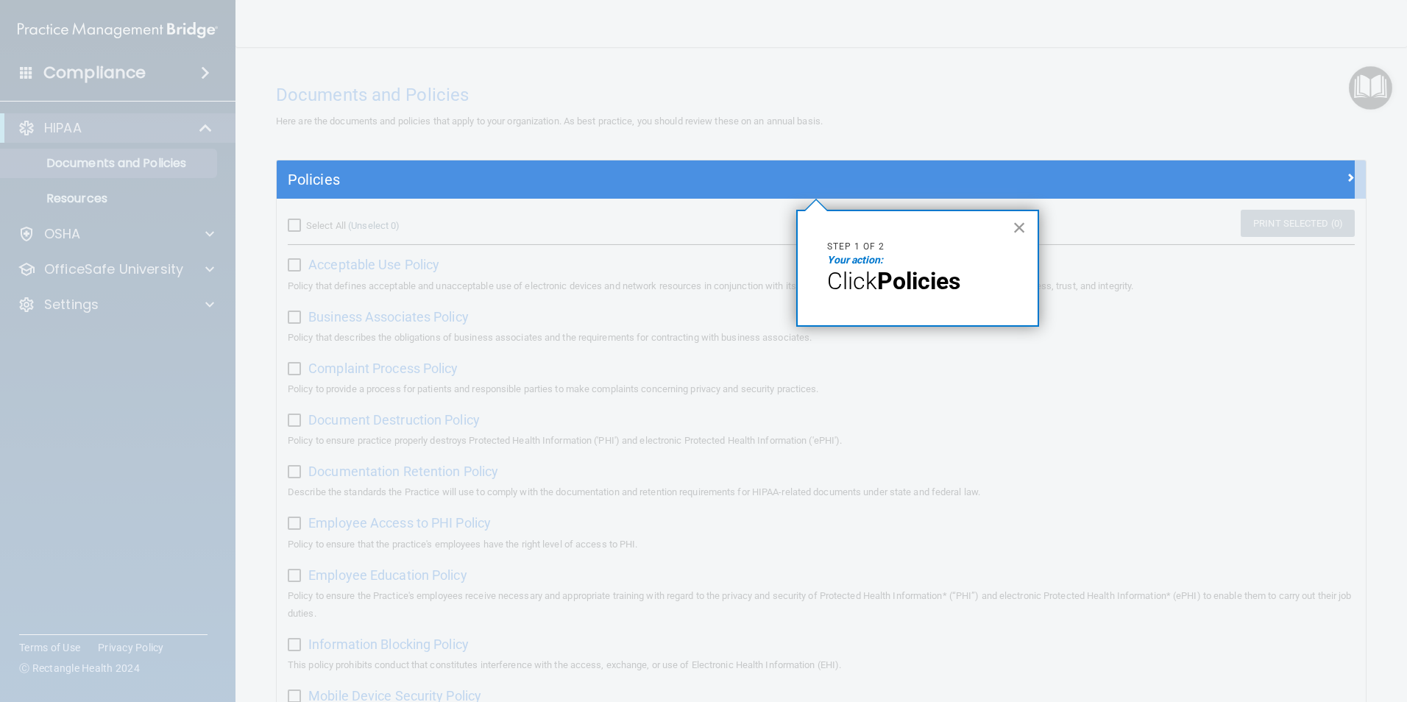
click at [1020, 225] on button "×" at bounding box center [1019, 228] width 14 height 24
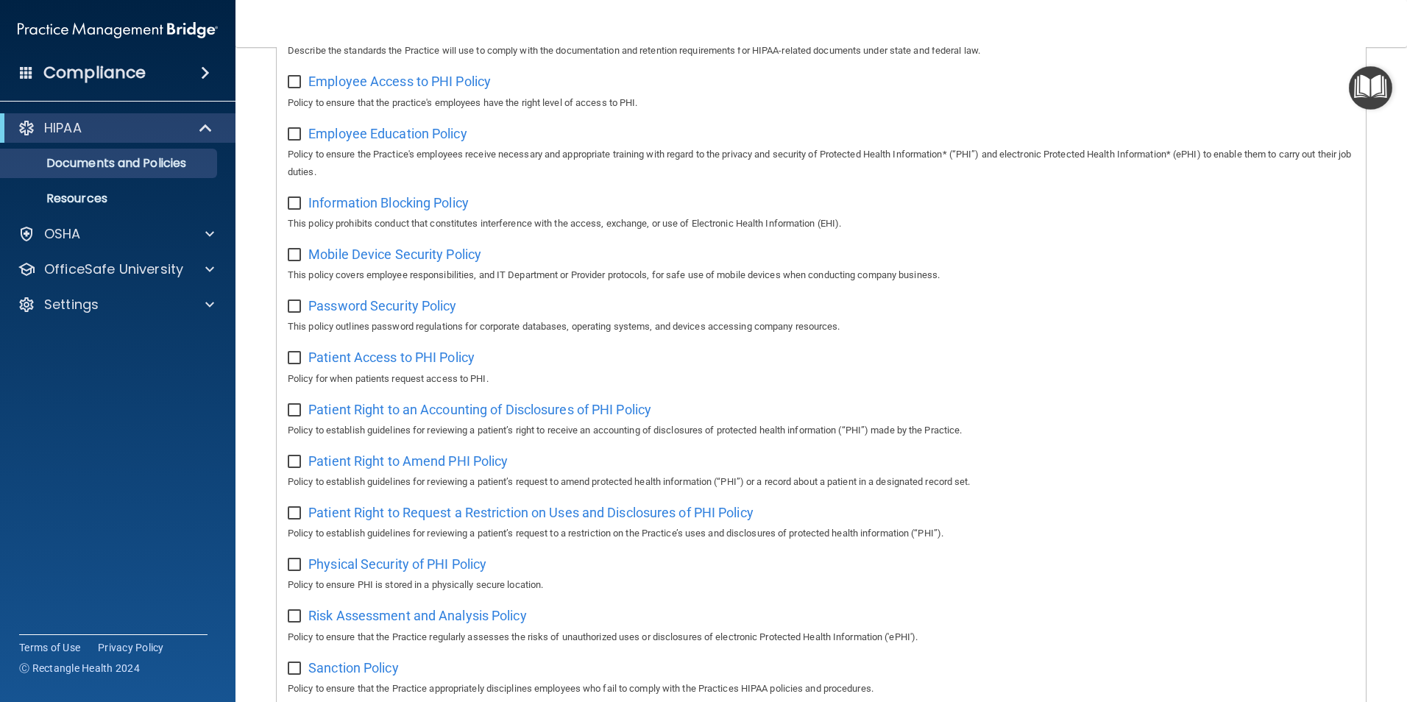
scroll to position [774, 0]
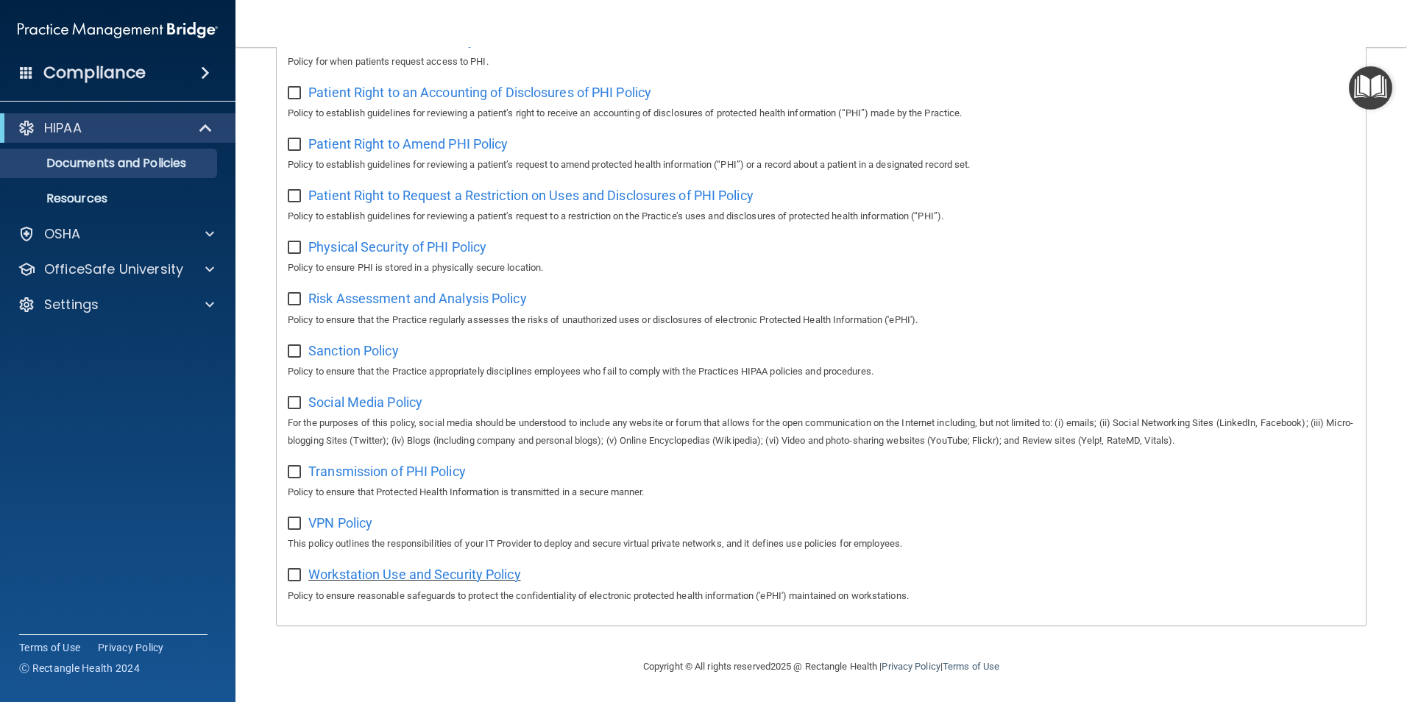
click at [351, 576] on span "Workstation Use and Security Policy" at bounding box center [414, 573] width 213 height 15
click at [321, 520] on span "VPN Policy" at bounding box center [340, 522] width 64 height 15
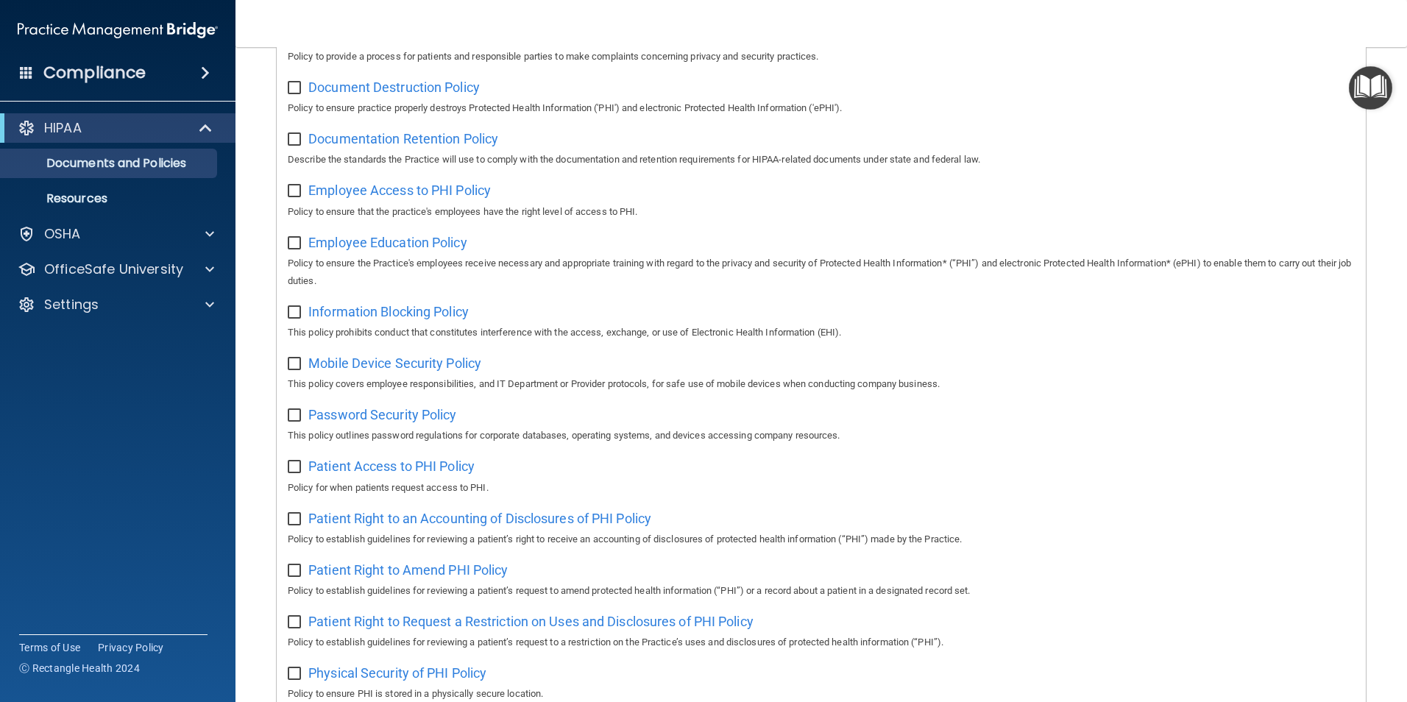
click at [1368, 85] on img "Open Resource Center" at bounding box center [1369, 87] width 43 height 43
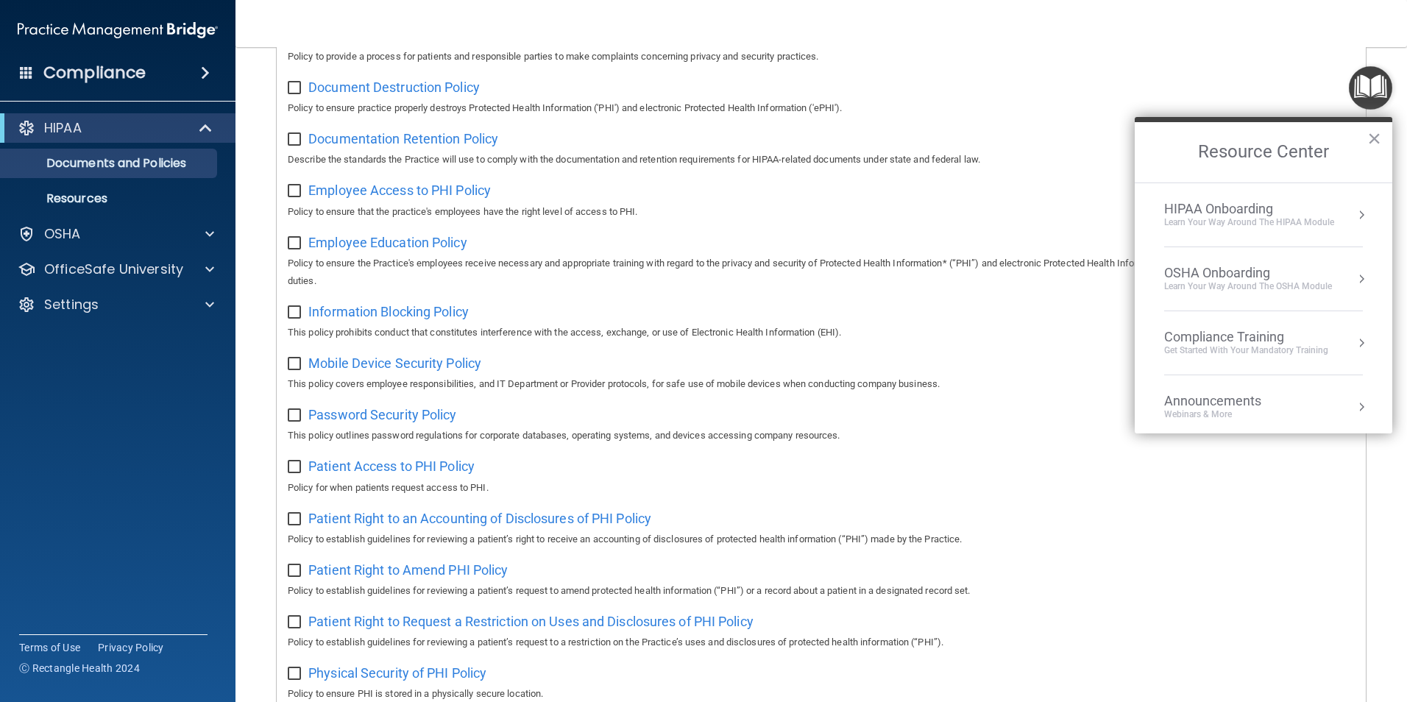
click at [1198, 228] on div "Learn Your Way around the HIPAA module" at bounding box center [1249, 222] width 170 height 13
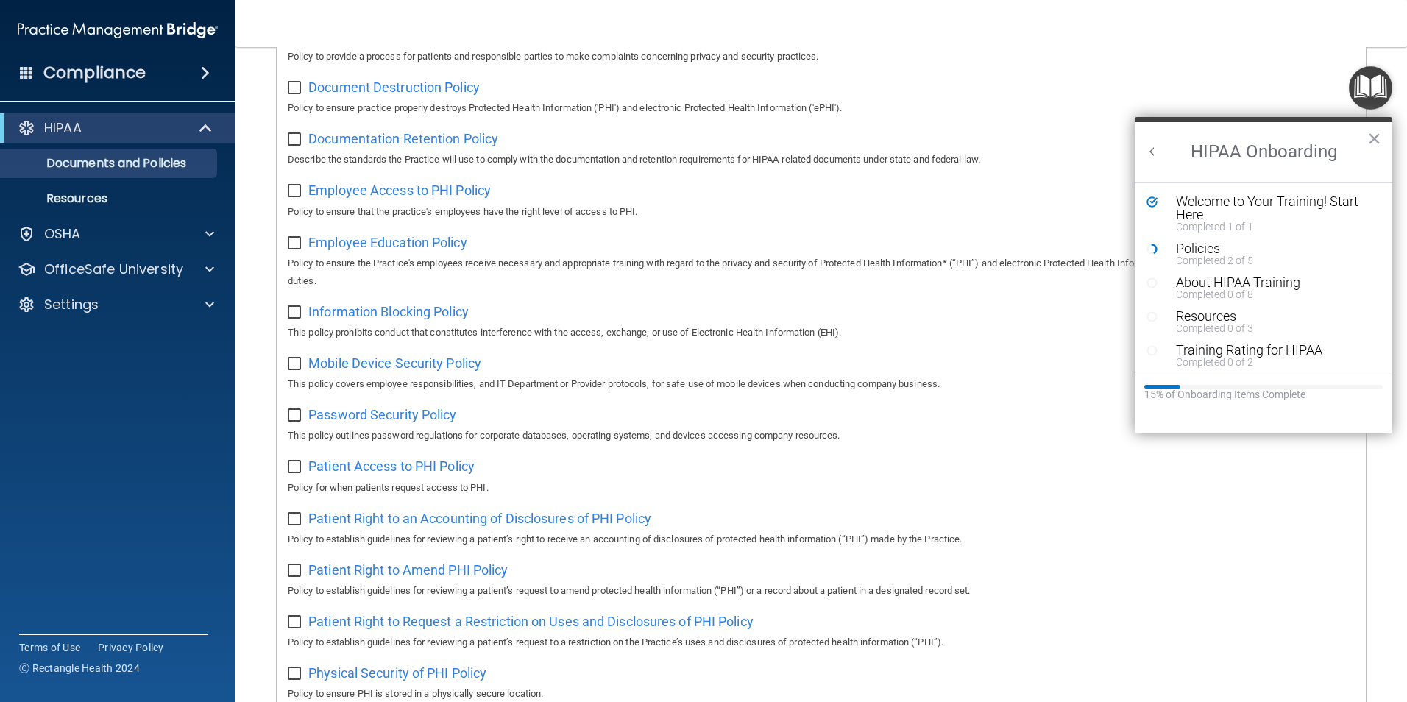
scroll to position [3, 0]
click at [823, 242] on div "Employee Education Policy Policy to ensure the Practice's employees receive nec…" at bounding box center [821, 260] width 1067 height 60
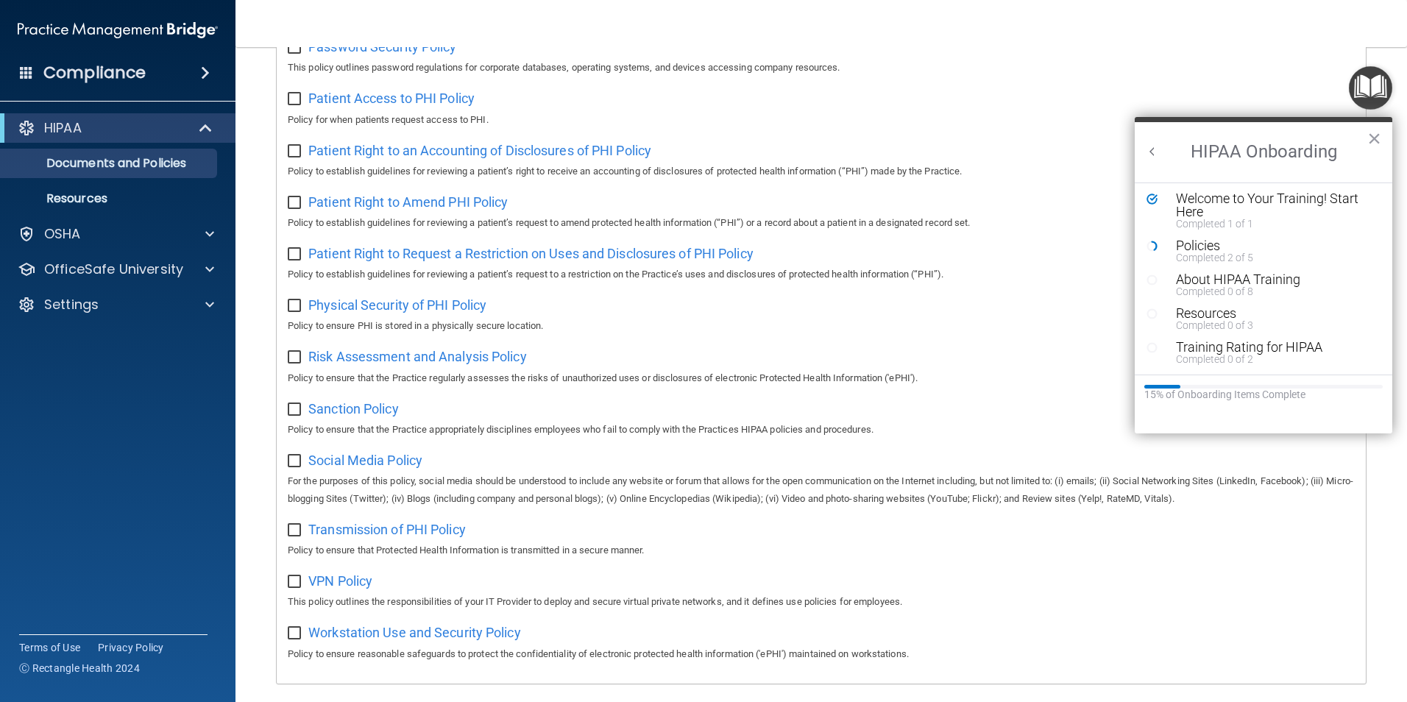
scroll to position [774, 0]
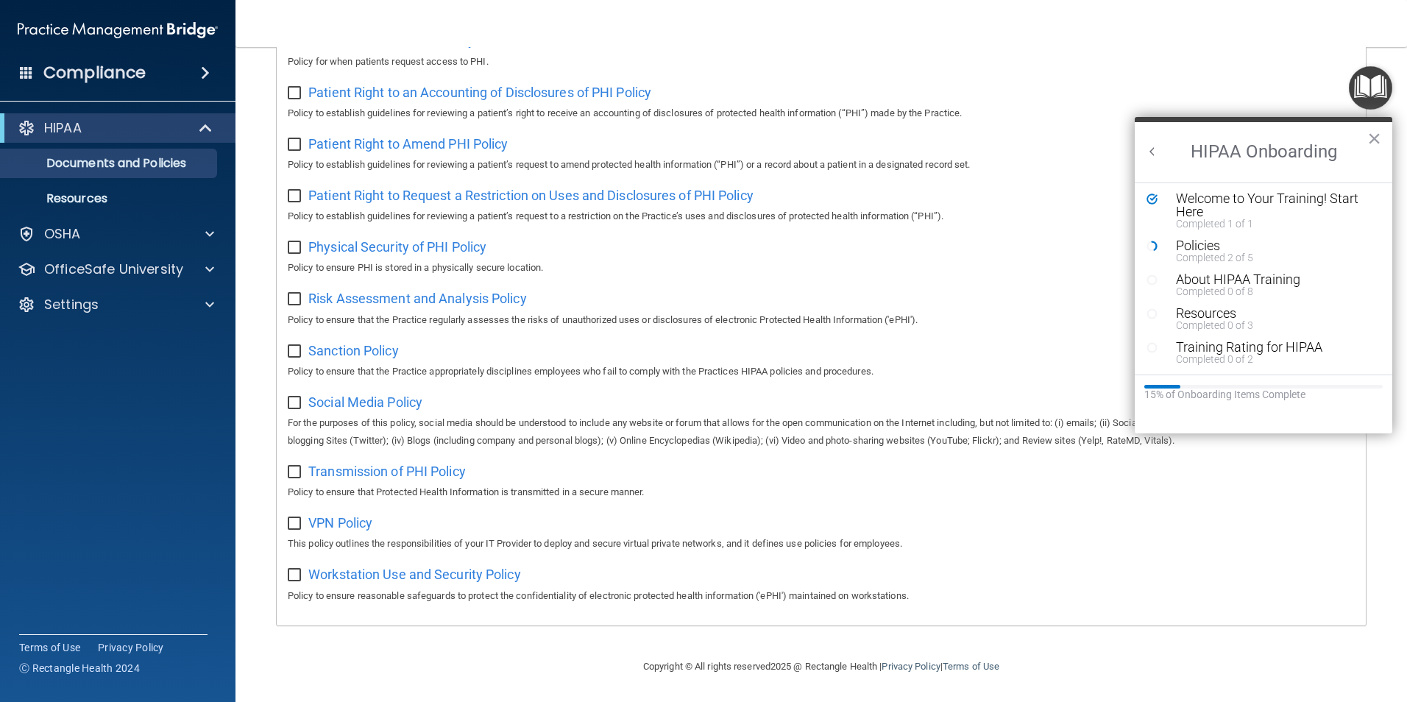
click at [1070, 80] on div "Patient Right to an Accounting of Disclosures of PHI Policy Policy to establish…" at bounding box center [821, 101] width 1067 height 42
click at [1376, 135] on button "×" at bounding box center [1374, 139] width 14 height 24
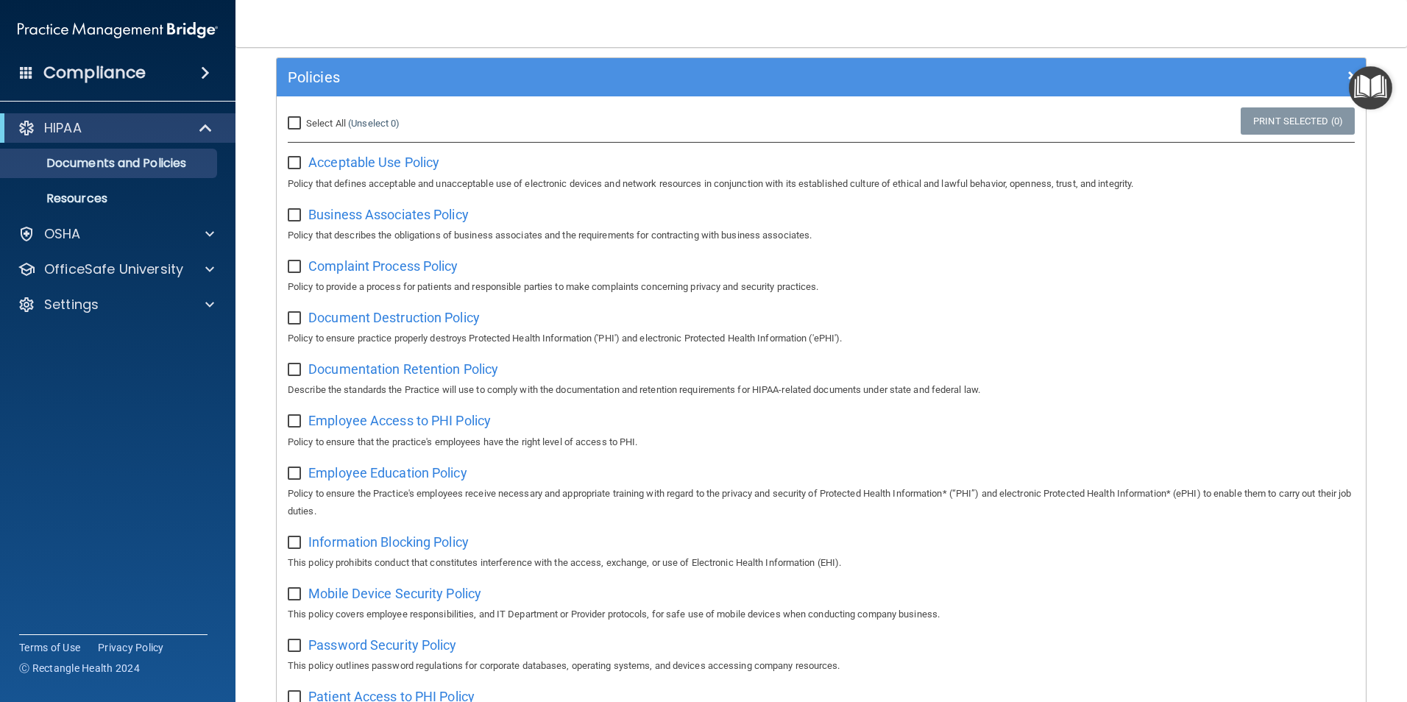
scroll to position [0, 0]
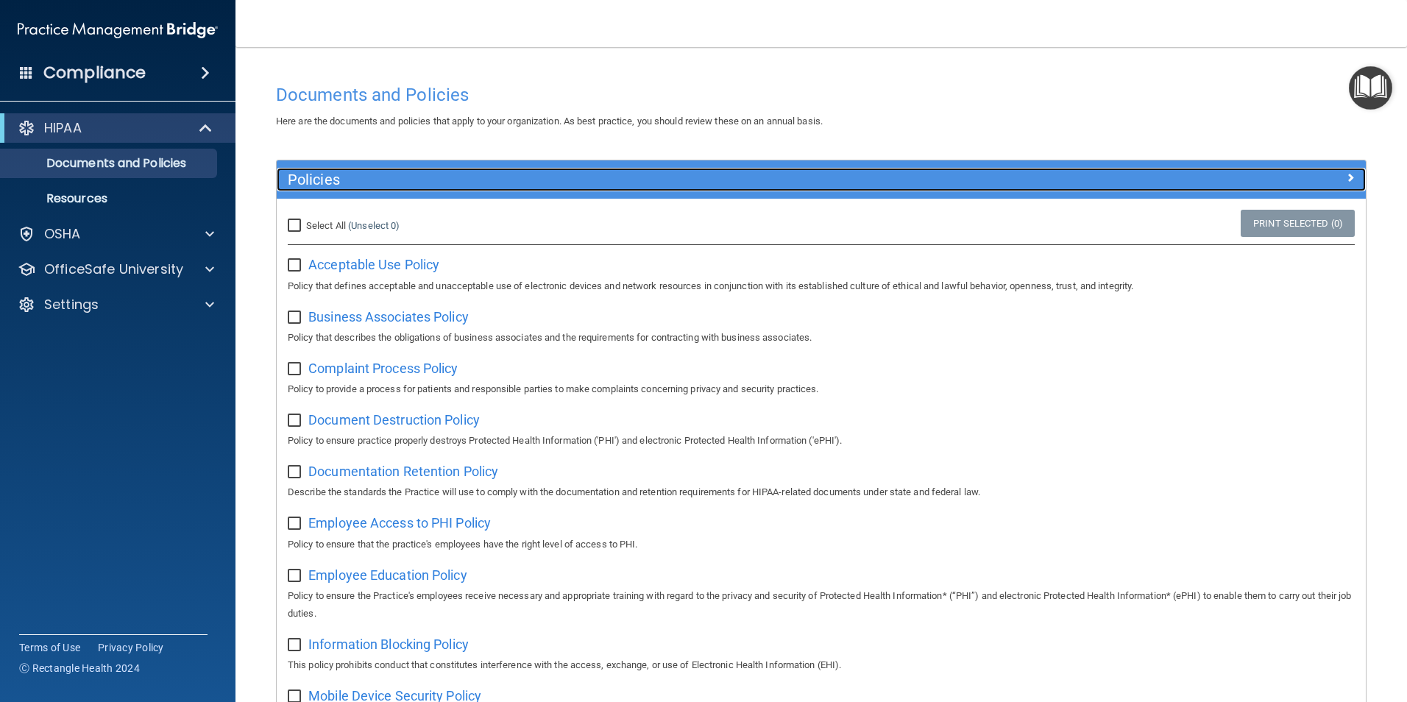
click at [1333, 177] on div at bounding box center [1229, 177] width 272 height 18
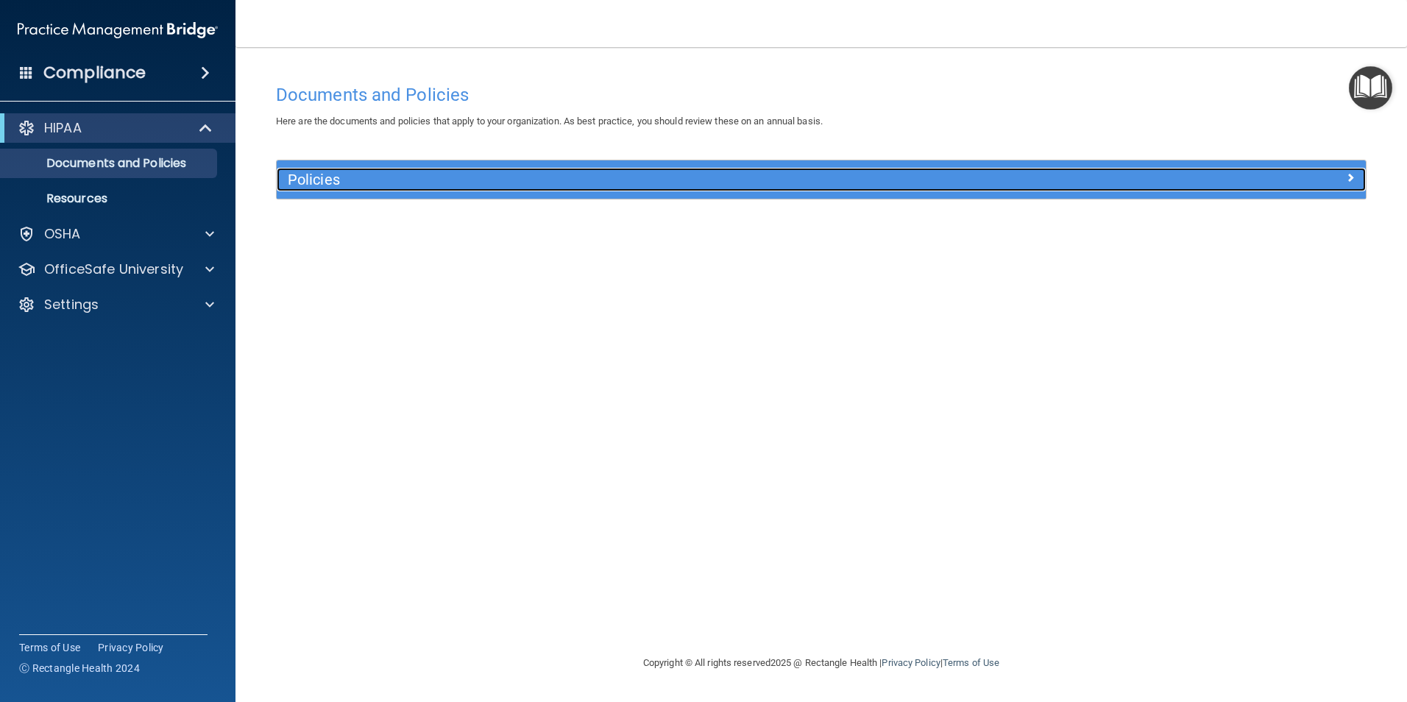
click at [1351, 172] on span at bounding box center [1350, 177] width 9 height 18
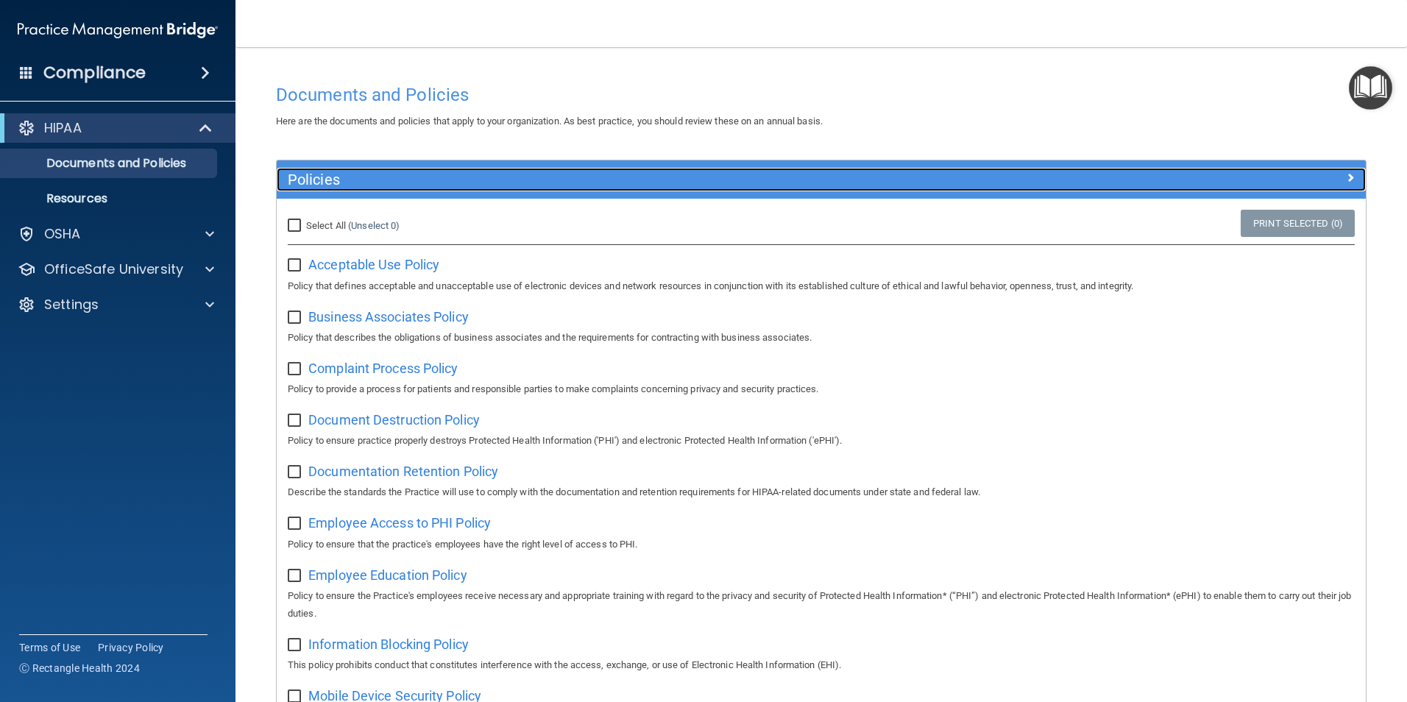
click at [1332, 173] on div at bounding box center [1229, 177] width 272 height 18
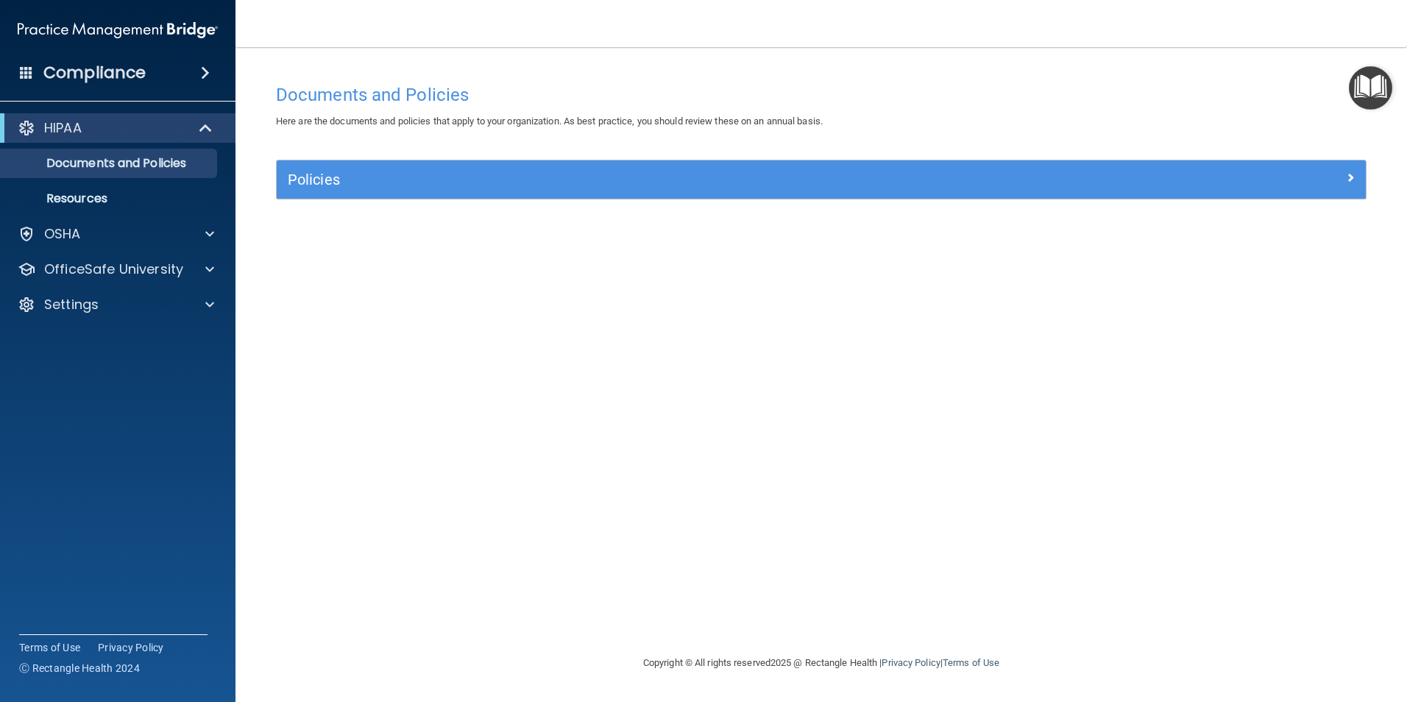
click at [1367, 86] on img "Open Resource Center" at bounding box center [1369, 87] width 43 height 43
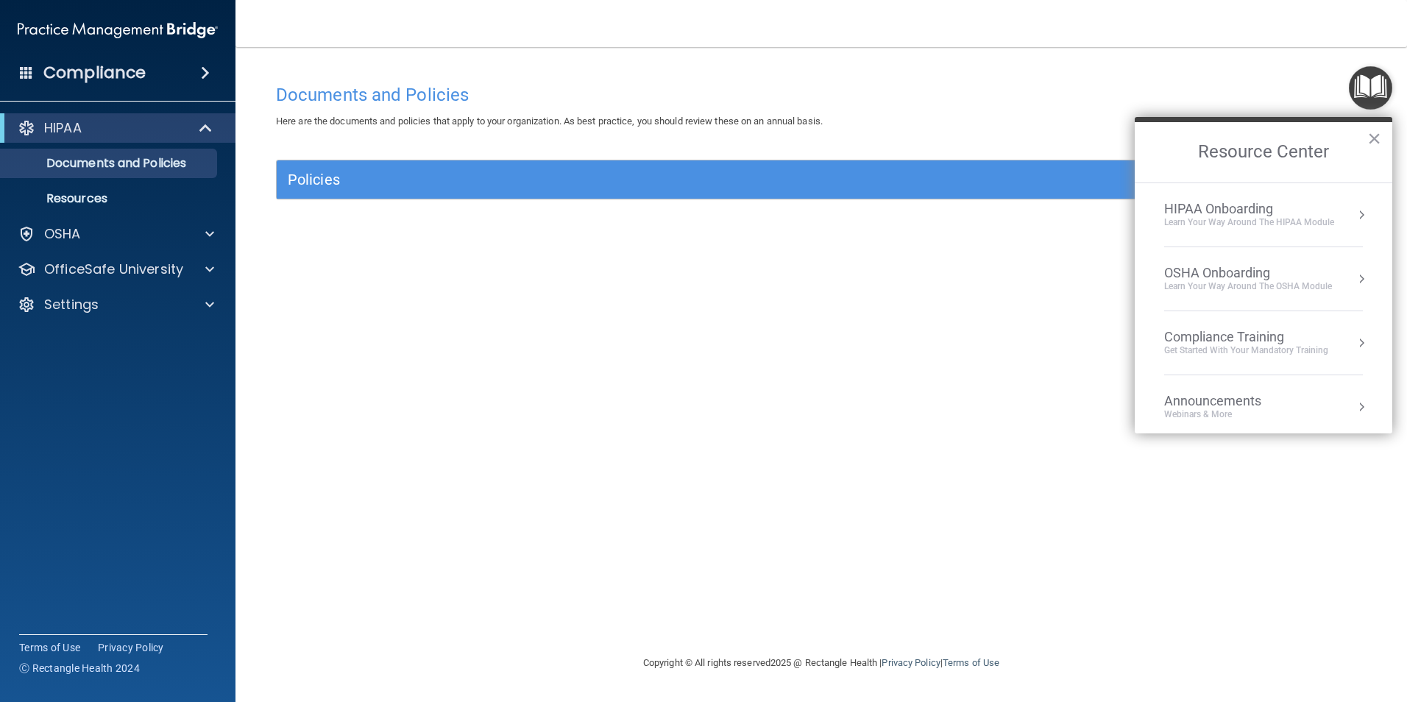
click at [1218, 210] on div "HIPAA Onboarding" at bounding box center [1249, 209] width 170 height 16
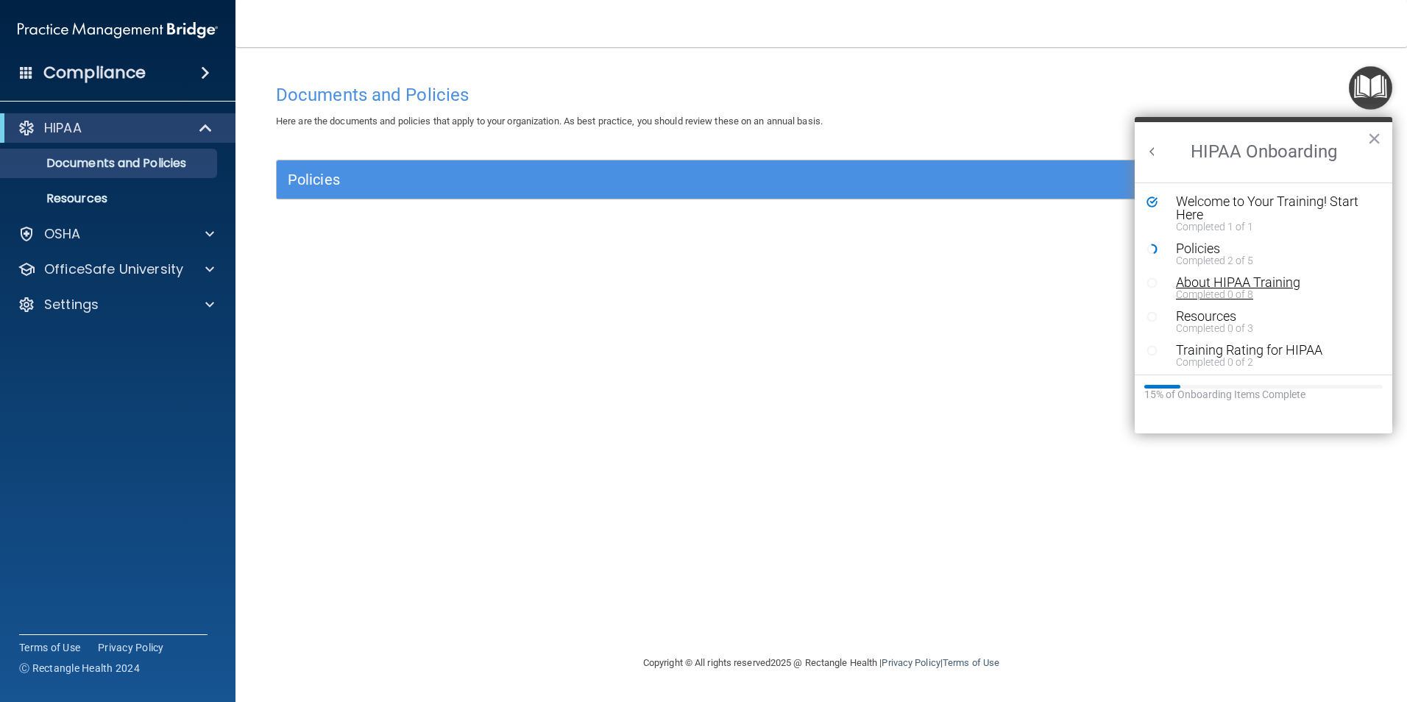
click at [1203, 282] on div "About HIPAA Training" at bounding box center [1269, 282] width 186 height 13
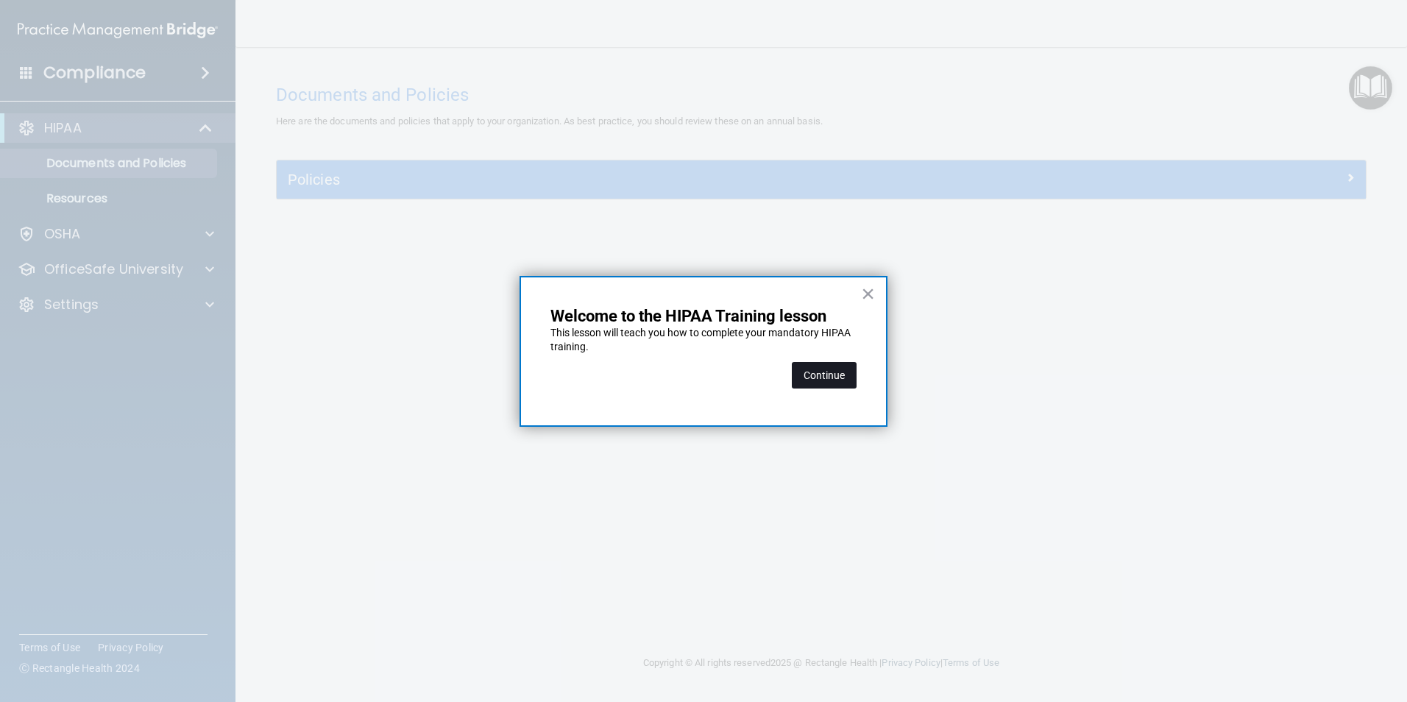
click at [816, 370] on button "Continue" at bounding box center [824, 375] width 65 height 26
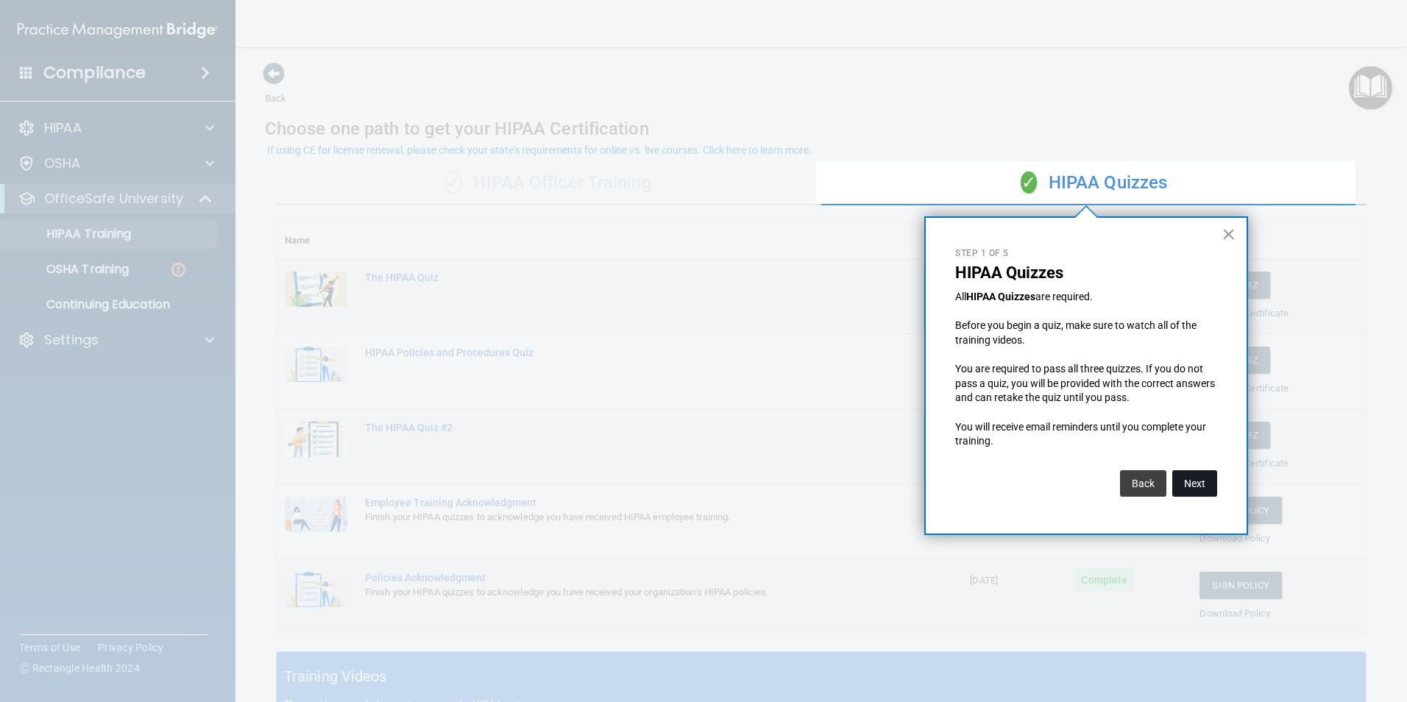
click at [1201, 479] on button "Next" at bounding box center [1194, 483] width 45 height 26
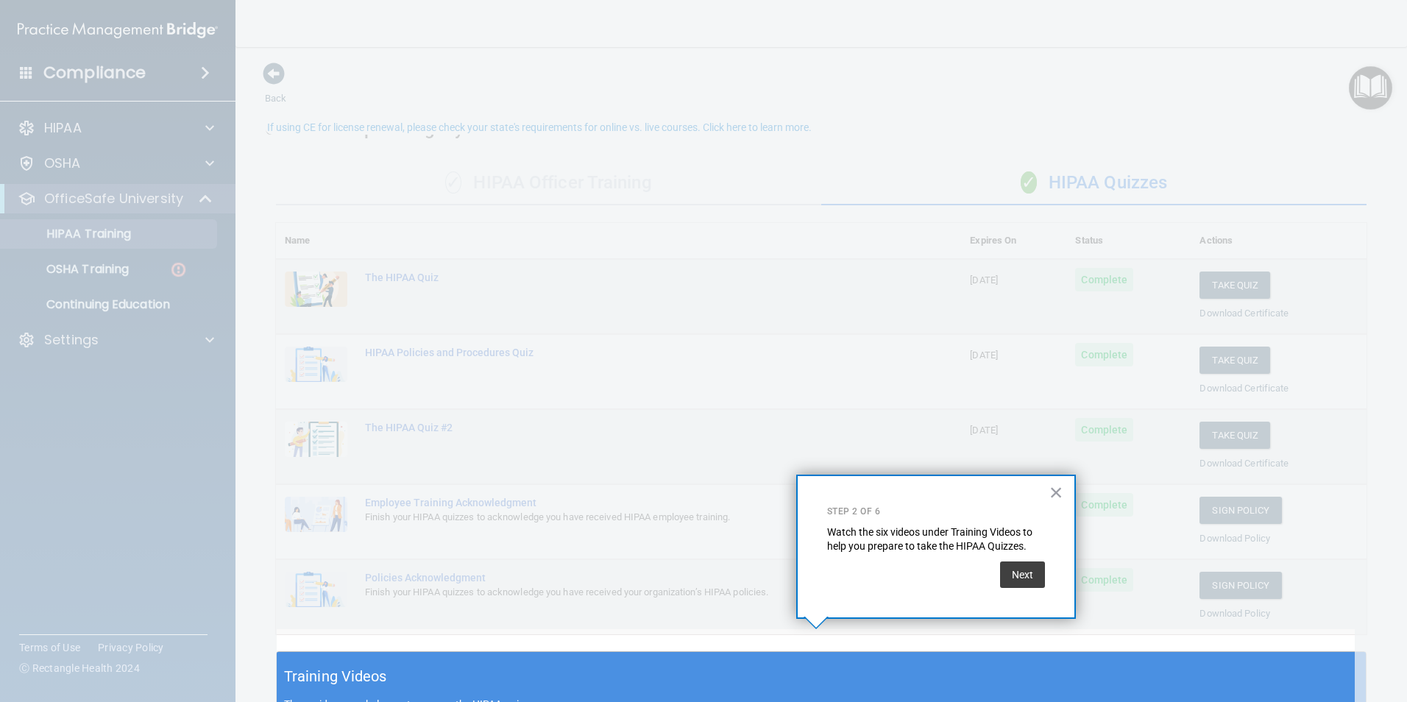
scroll to position [23, 0]
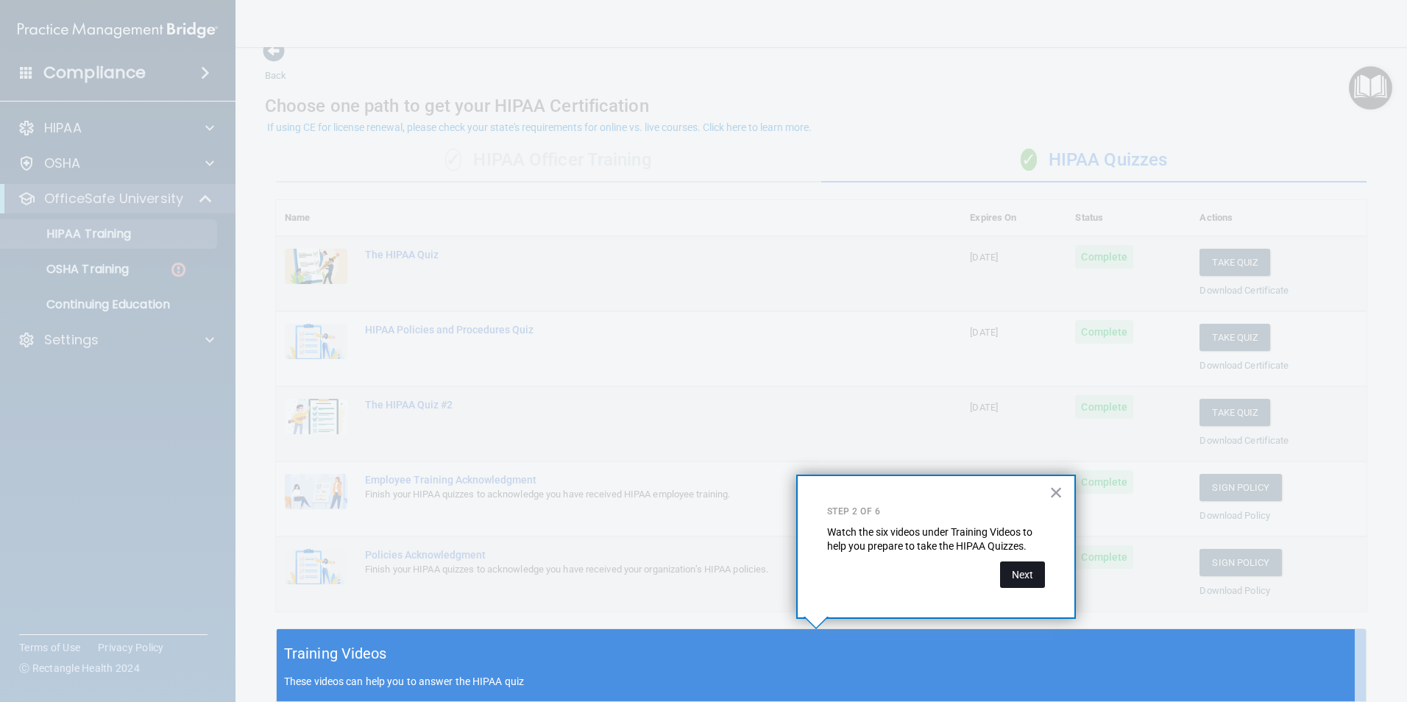
click at [1026, 568] on button "Next" at bounding box center [1022, 574] width 45 height 26
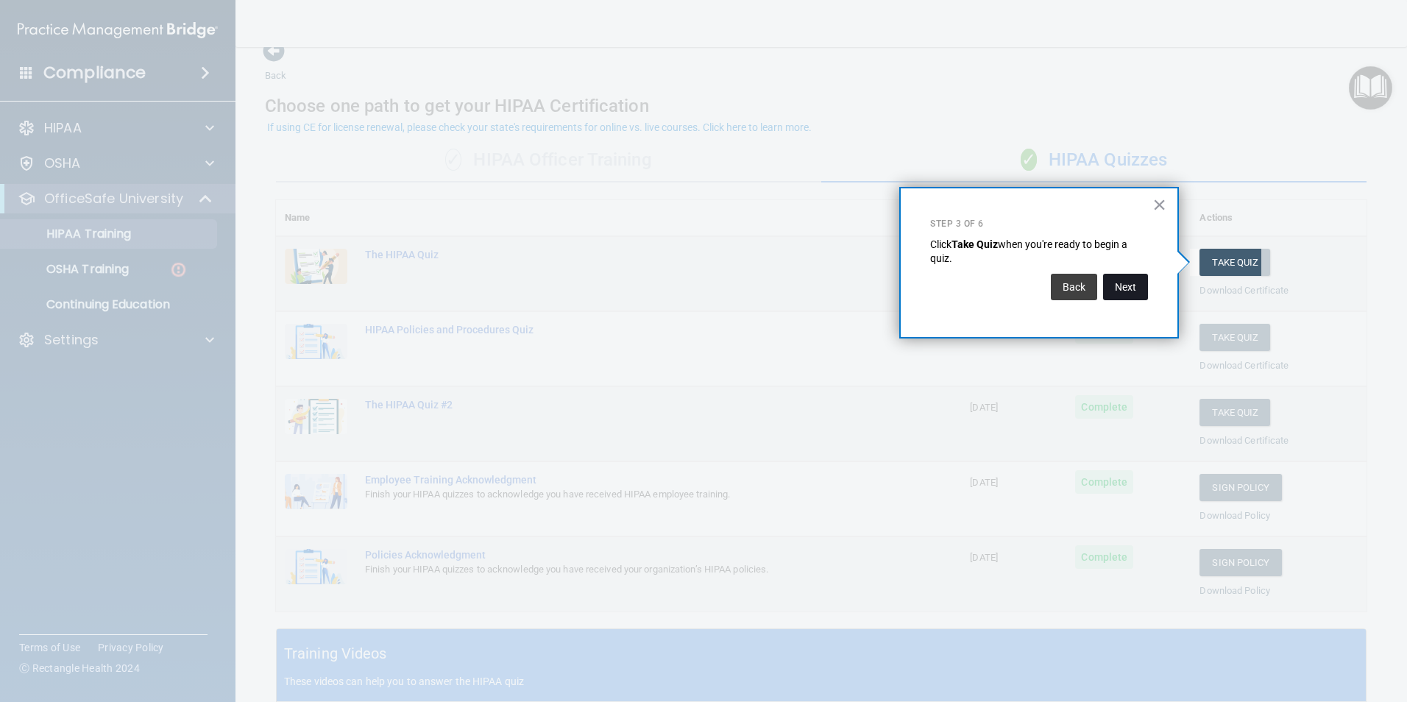
click at [1139, 280] on button "Next" at bounding box center [1125, 287] width 45 height 26
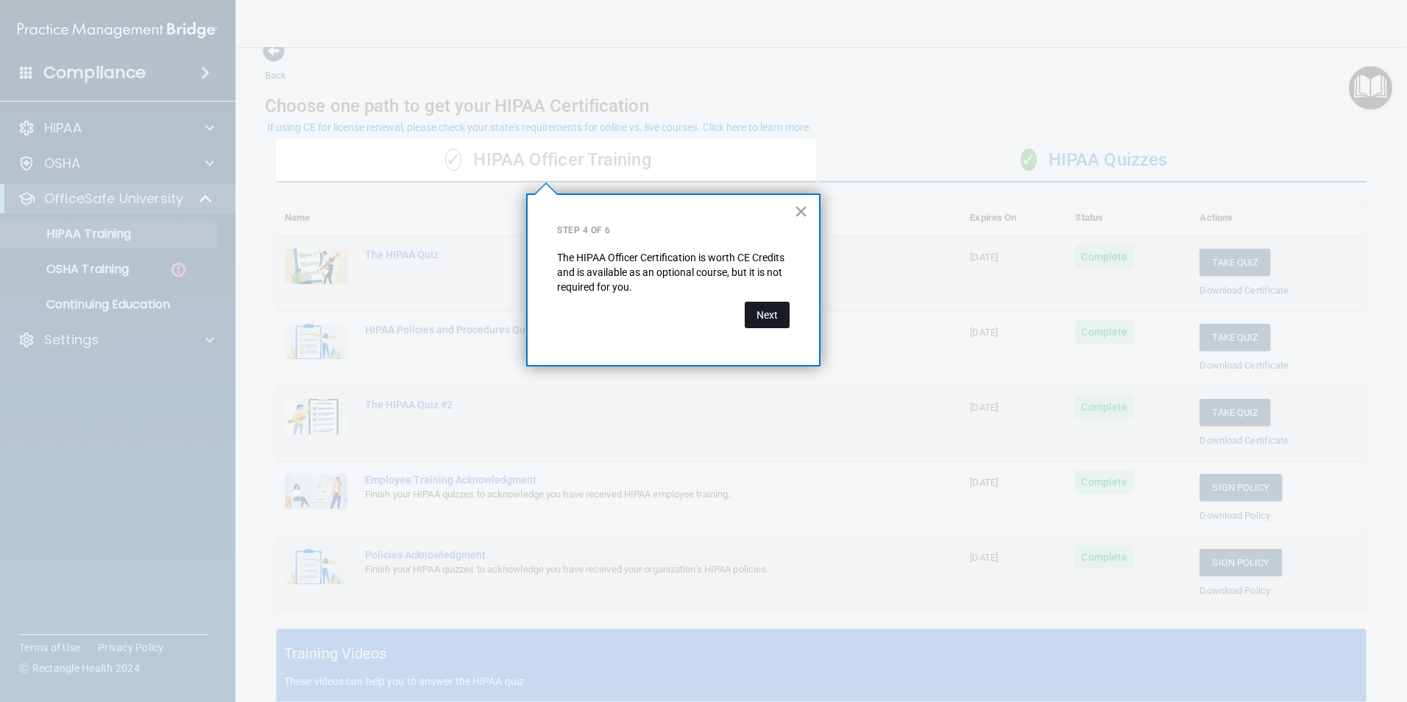
click at [769, 314] on button "Next" at bounding box center [766, 315] width 45 height 26
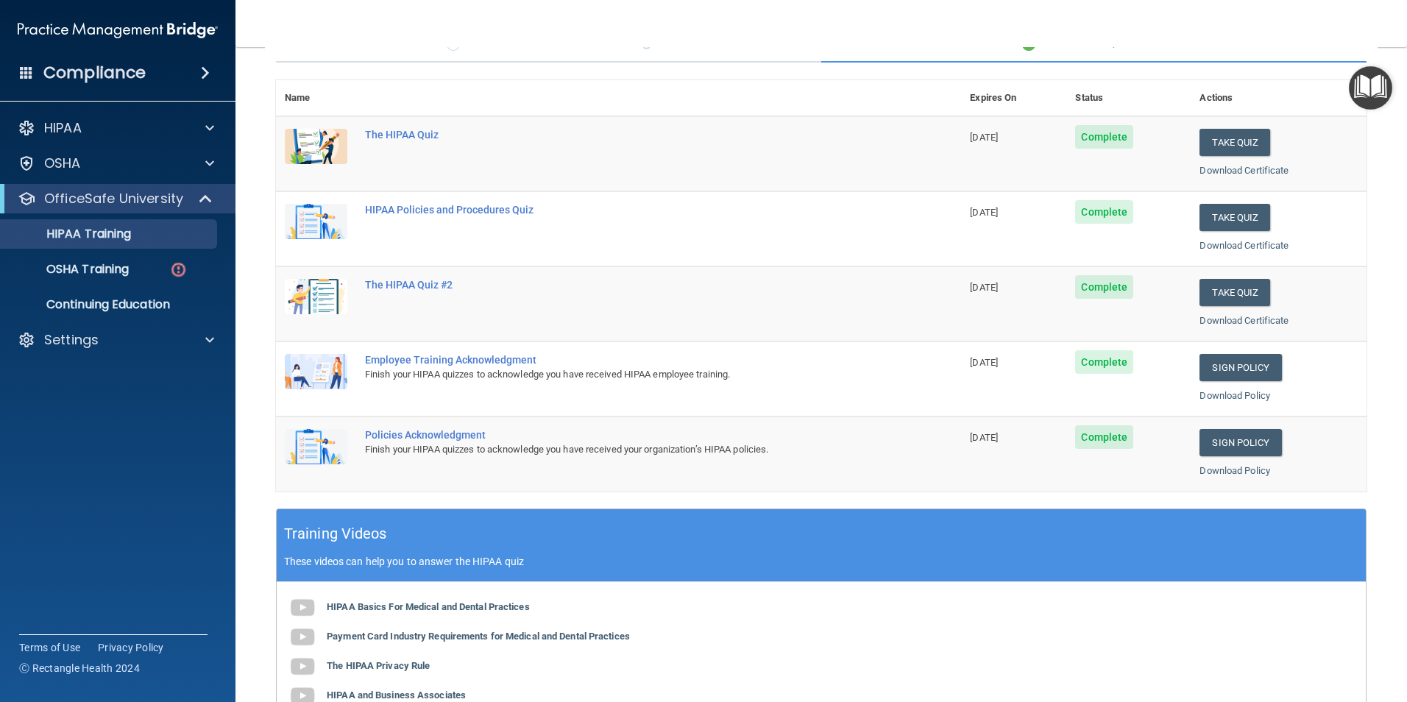
scroll to position [0, 0]
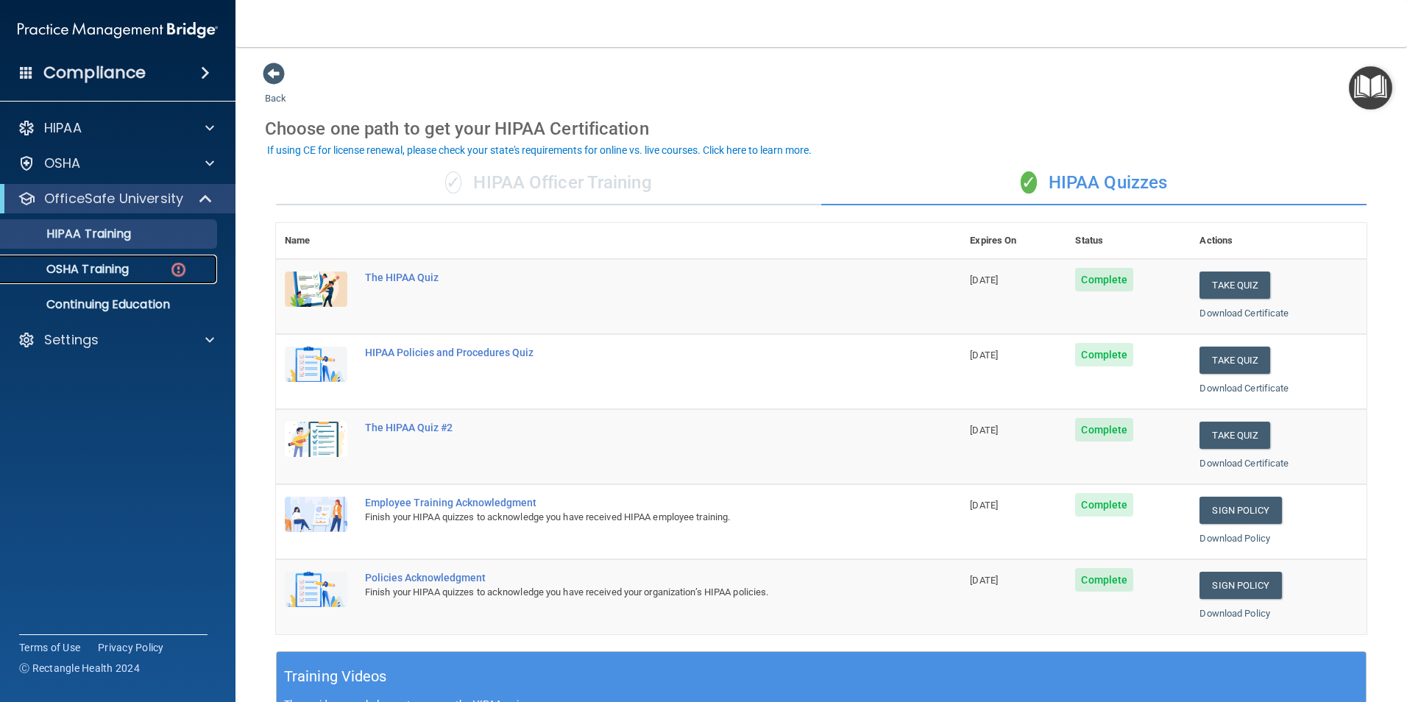
click at [85, 268] on p "OSHA Training" at bounding box center [69, 269] width 119 height 15
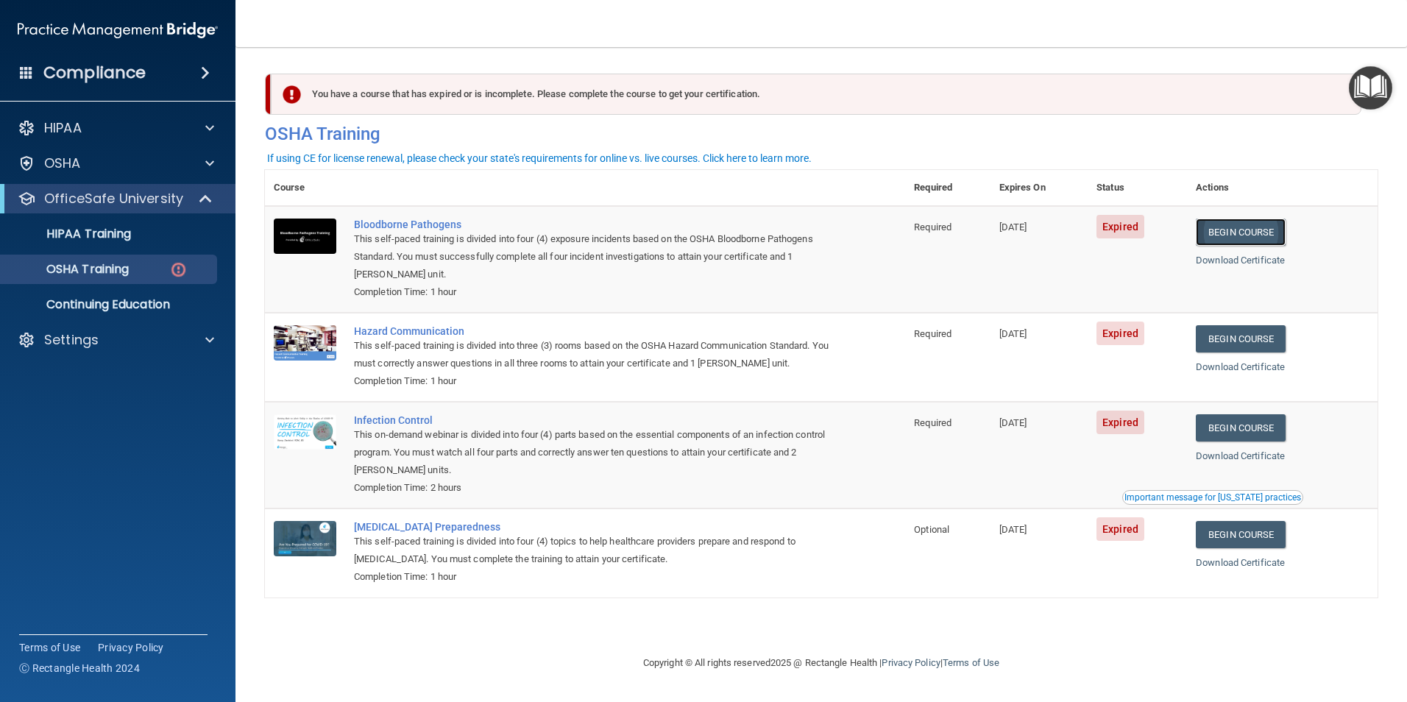
click at [1254, 230] on link "Begin Course" at bounding box center [1240, 231] width 90 height 27
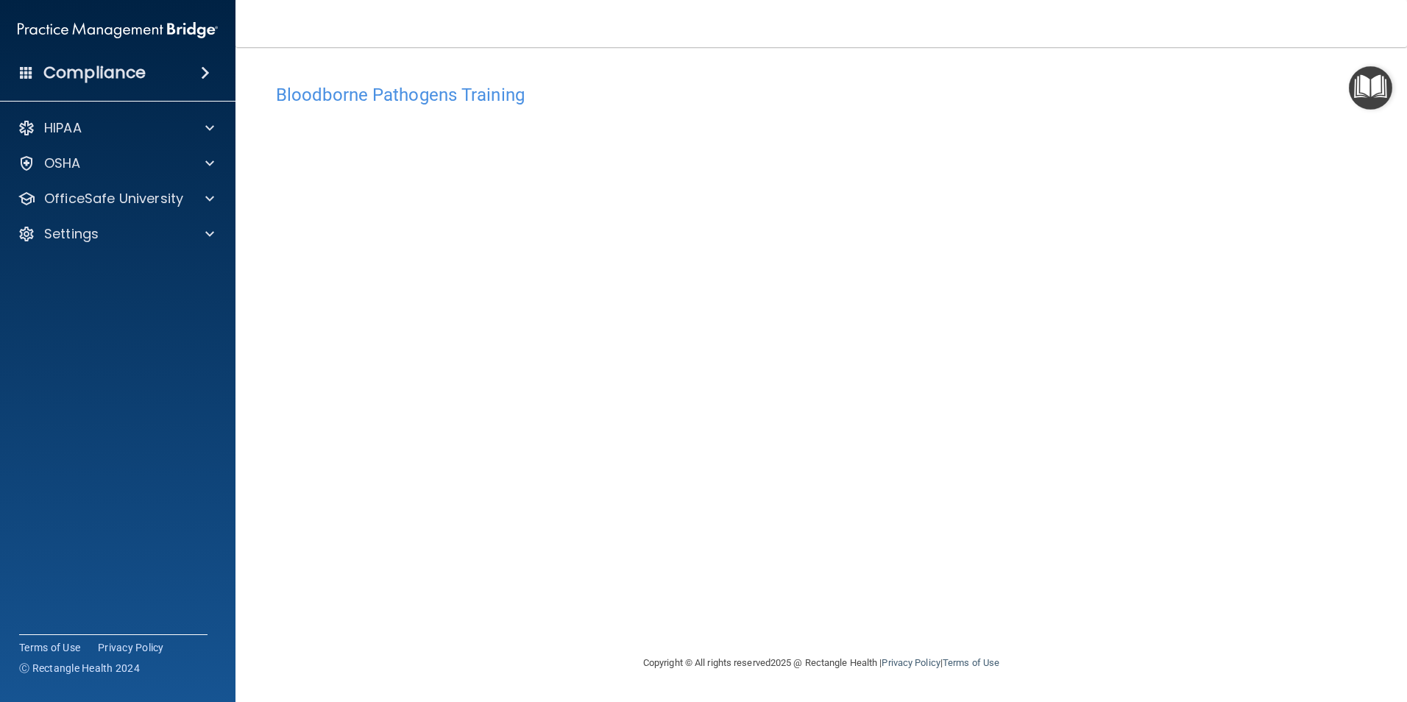
click at [1358, 83] on img "Open Resource Center" at bounding box center [1369, 87] width 43 height 43
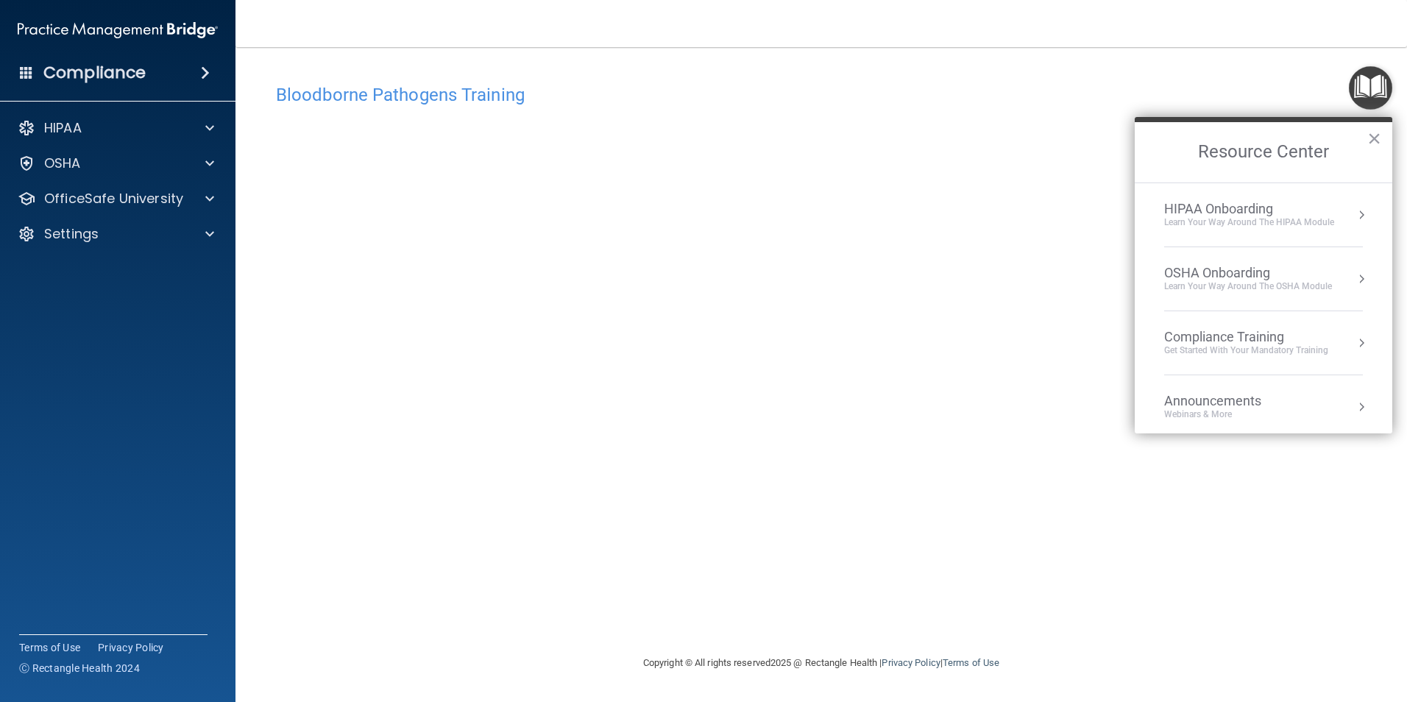
click at [1203, 201] on div "HIPAA Onboarding" at bounding box center [1249, 209] width 170 height 16
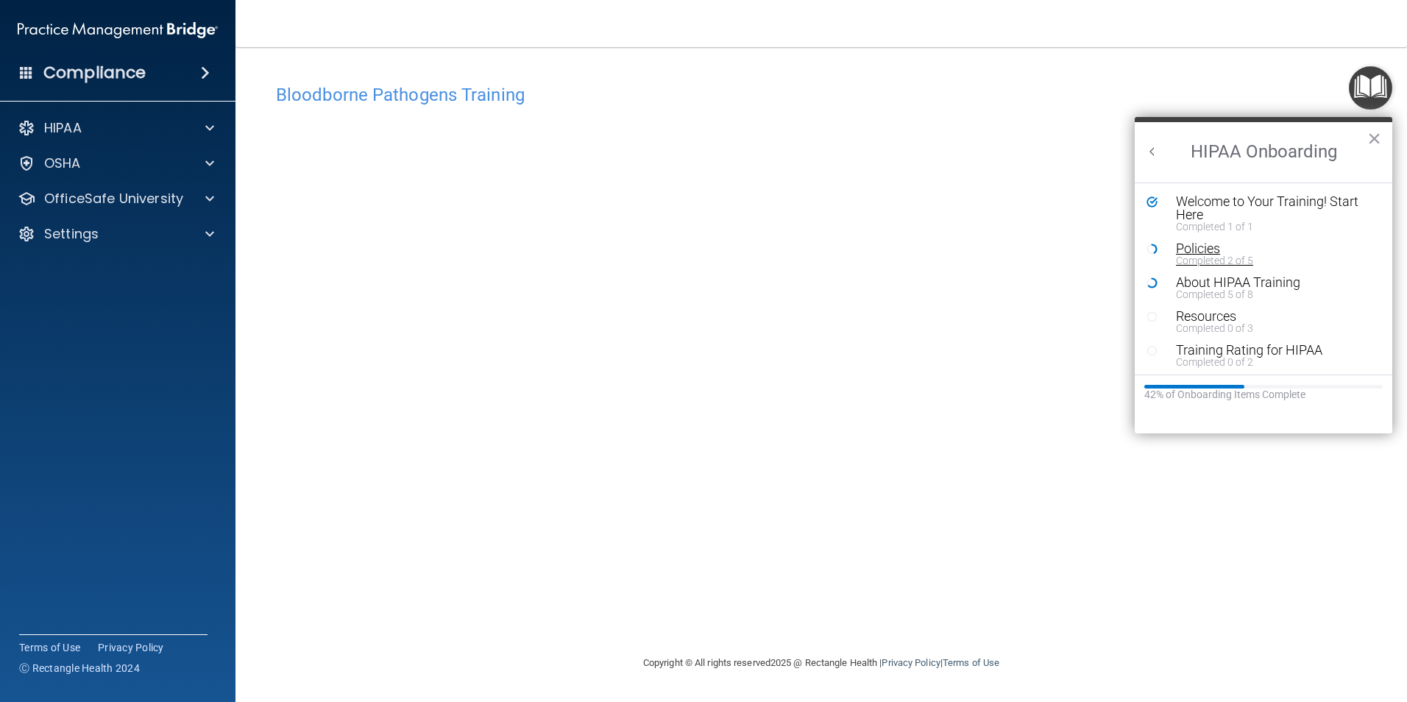
click at [1194, 244] on div "Policies" at bounding box center [1269, 248] width 186 height 13
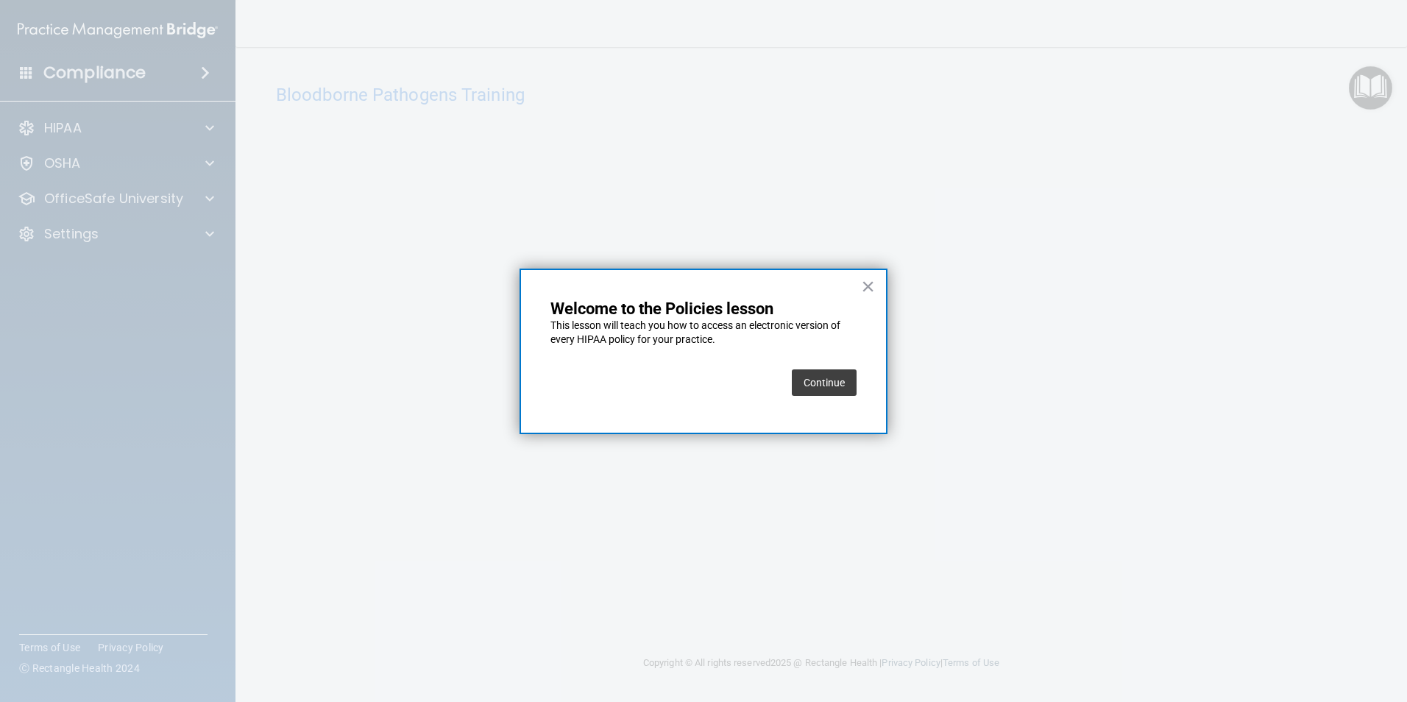
click at [833, 380] on button "Continue" at bounding box center [824, 382] width 65 height 26
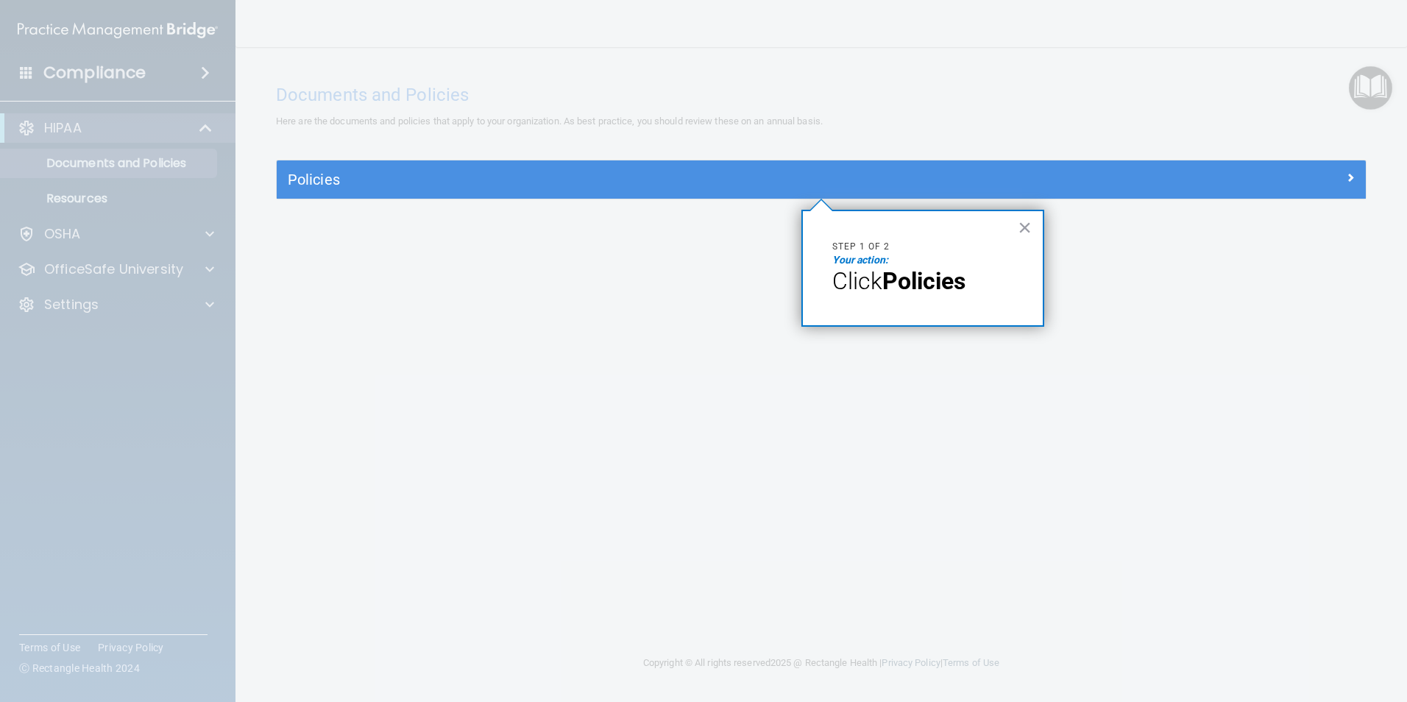
click at [856, 277] on span "Click" at bounding box center [857, 281] width 50 height 28
click at [919, 278] on strong "Policies" at bounding box center [923, 281] width 83 height 28
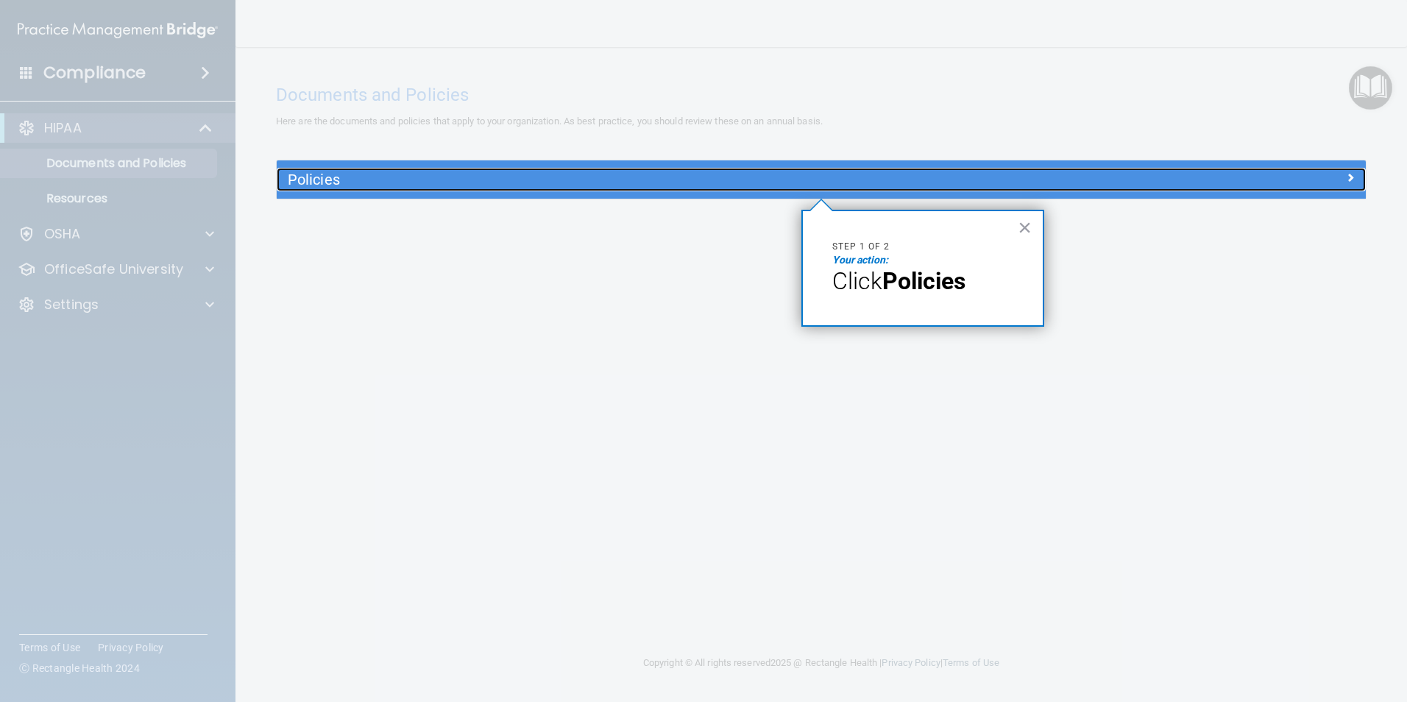
click at [382, 188] on div "Policies" at bounding box center [685, 180] width 817 height 24
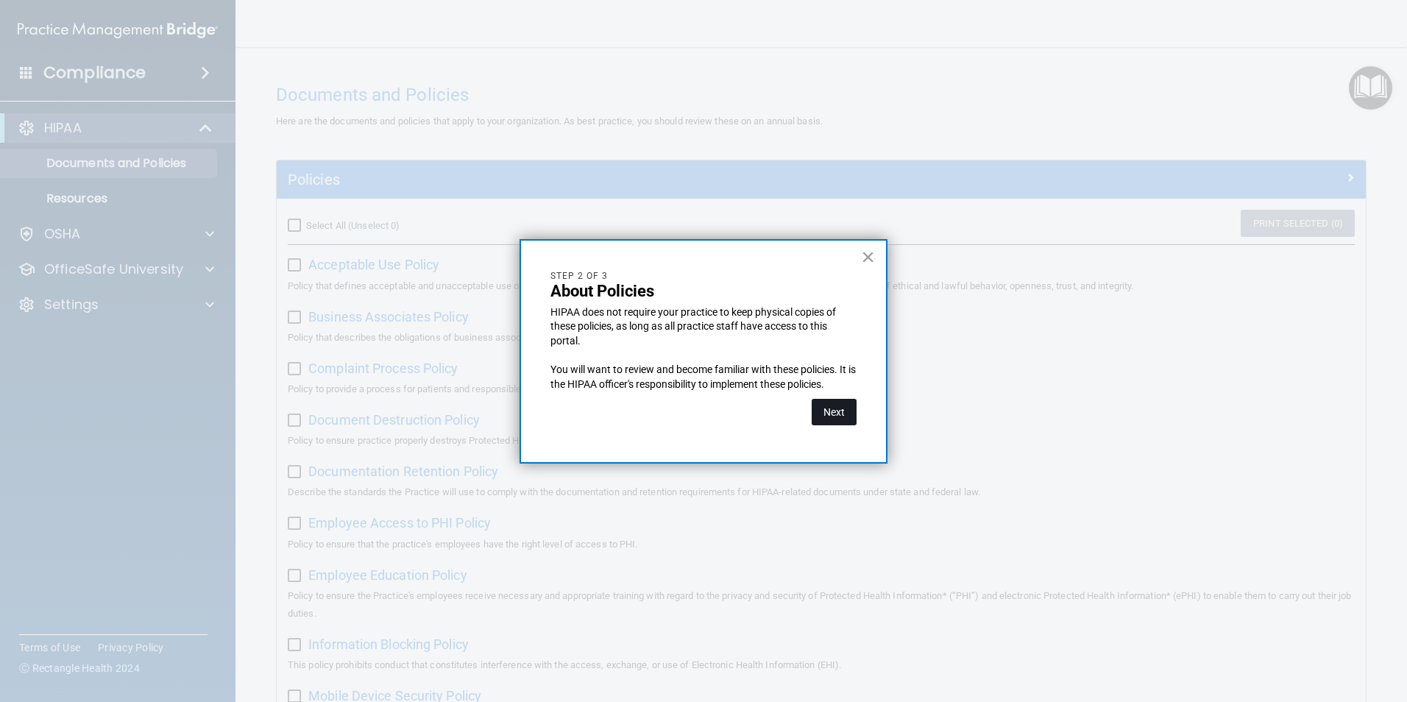
click at [828, 413] on button "Next" at bounding box center [833, 412] width 45 height 26
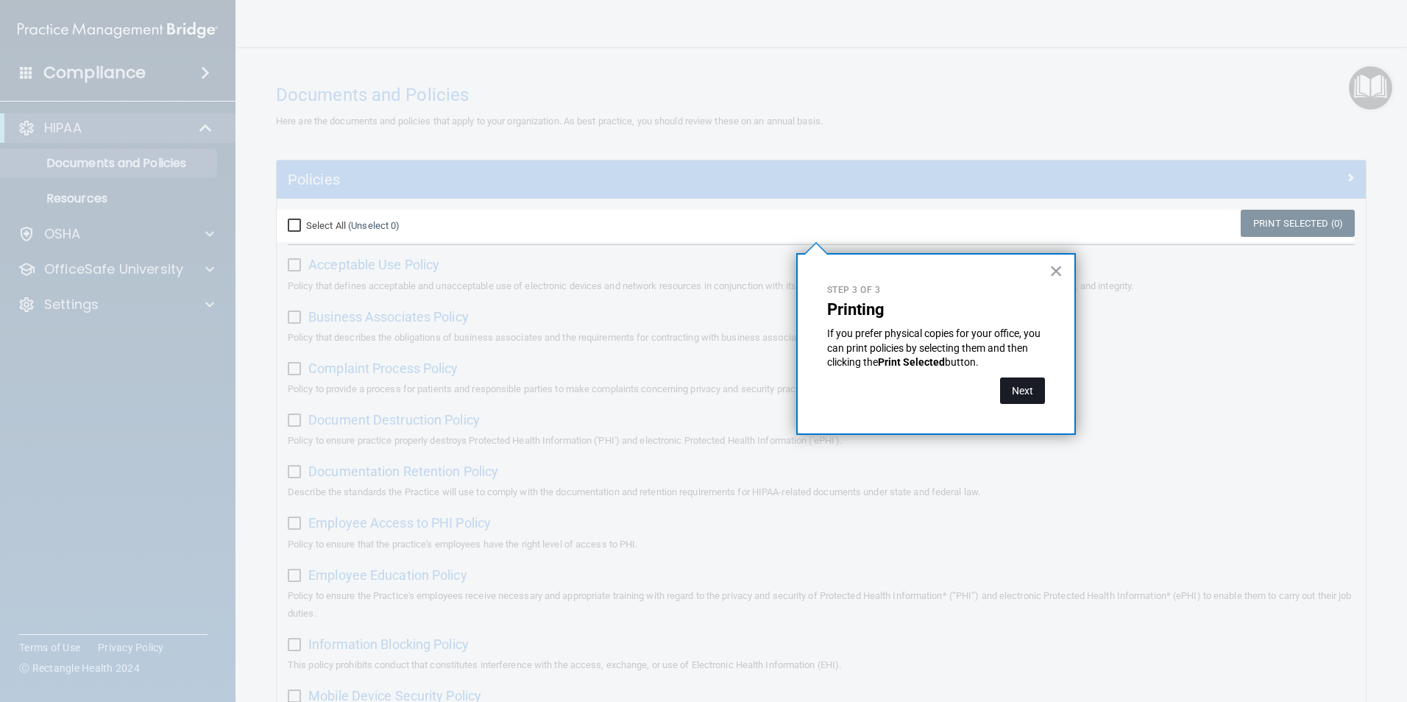
click at [1022, 393] on button "Next" at bounding box center [1022, 390] width 45 height 26
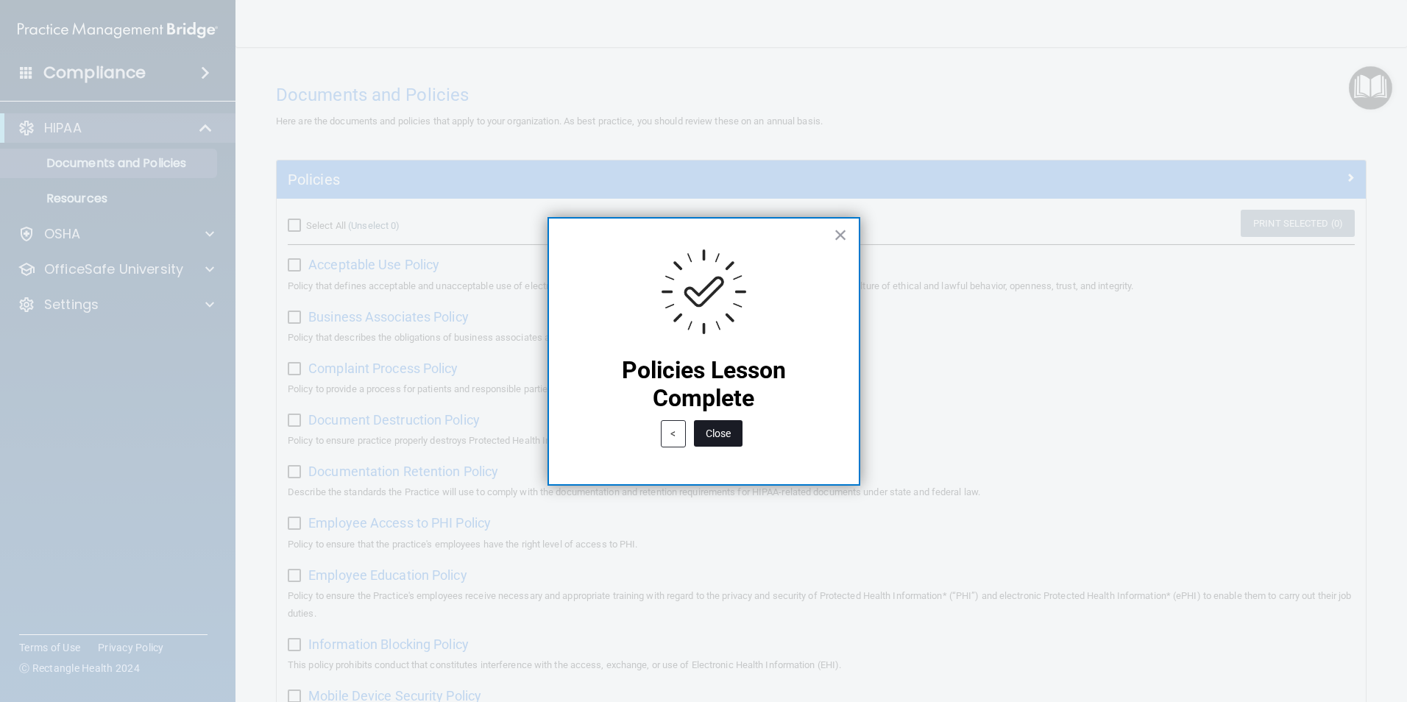
click at [711, 426] on button "Close" at bounding box center [718, 433] width 49 height 26
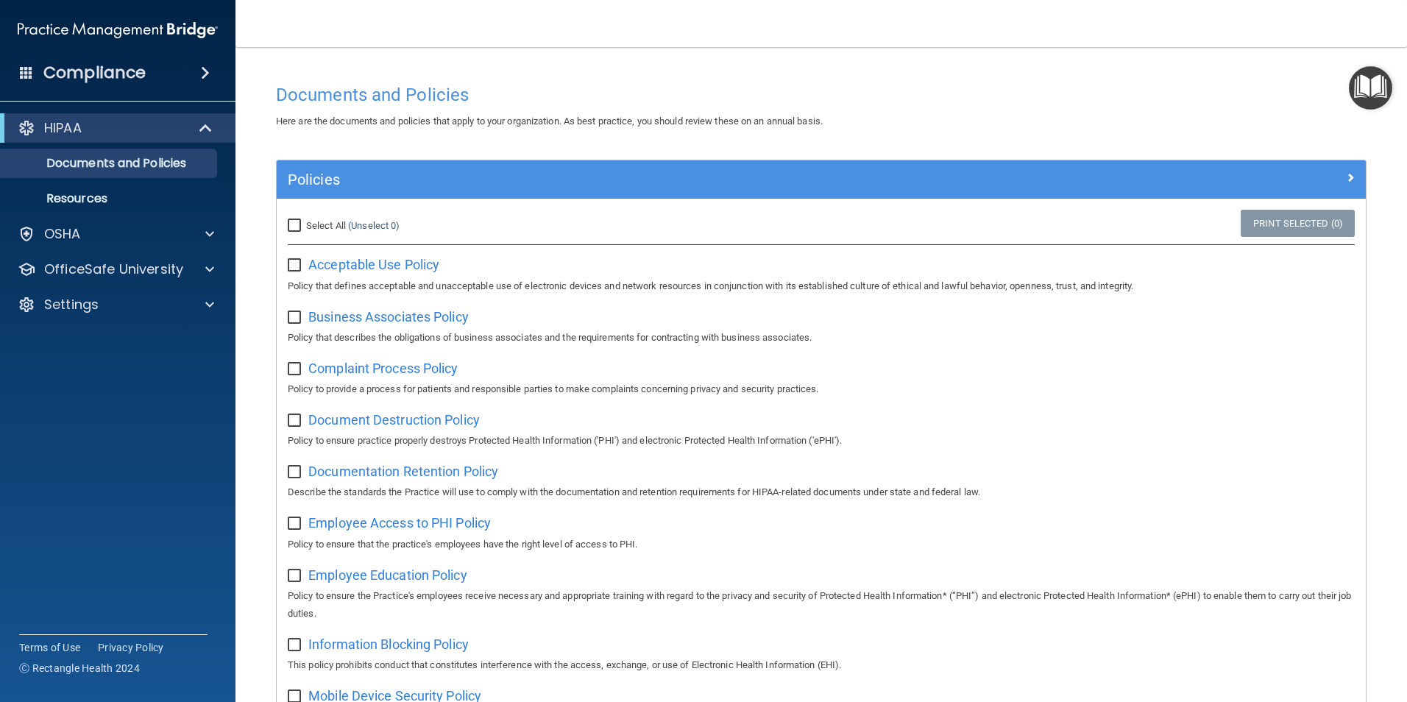
click at [1369, 77] on img "Open Resource Center" at bounding box center [1369, 87] width 43 height 43
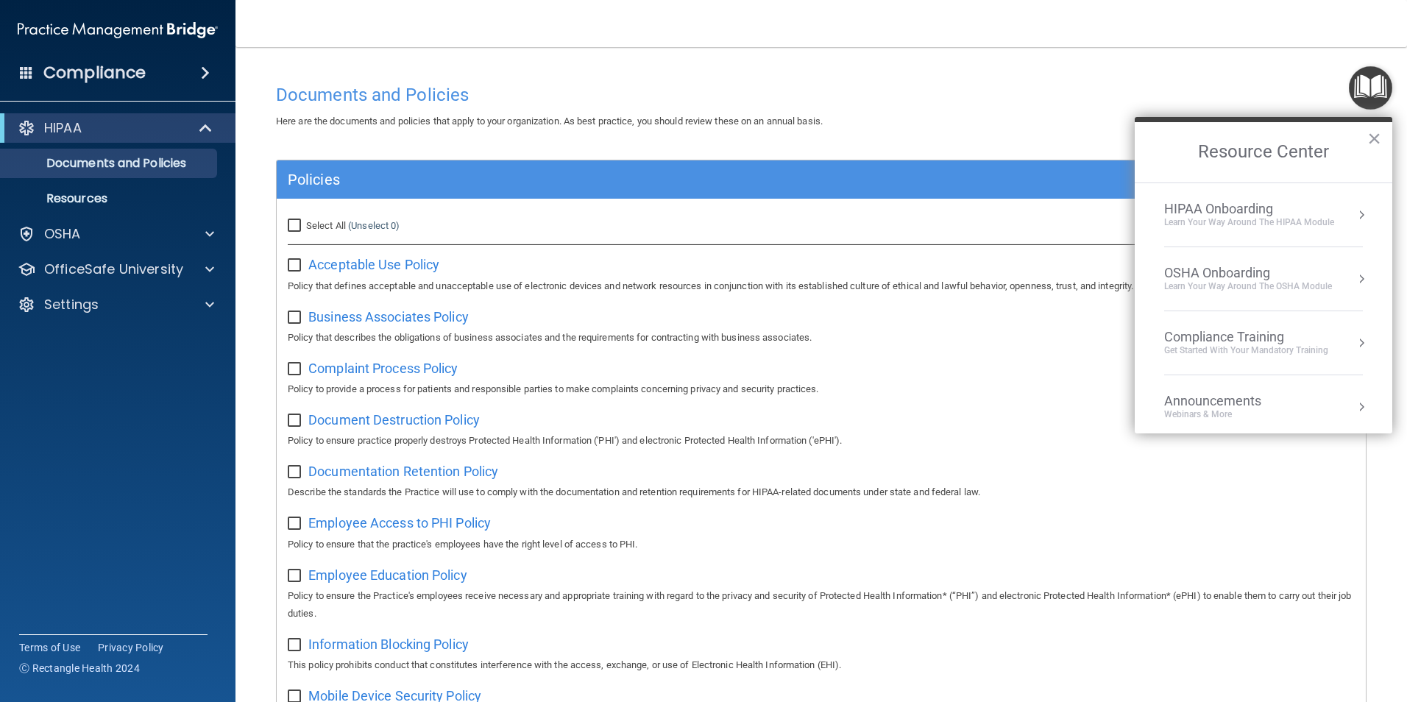
click at [1229, 215] on div "HIPAA Onboarding" at bounding box center [1249, 209] width 170 height 16
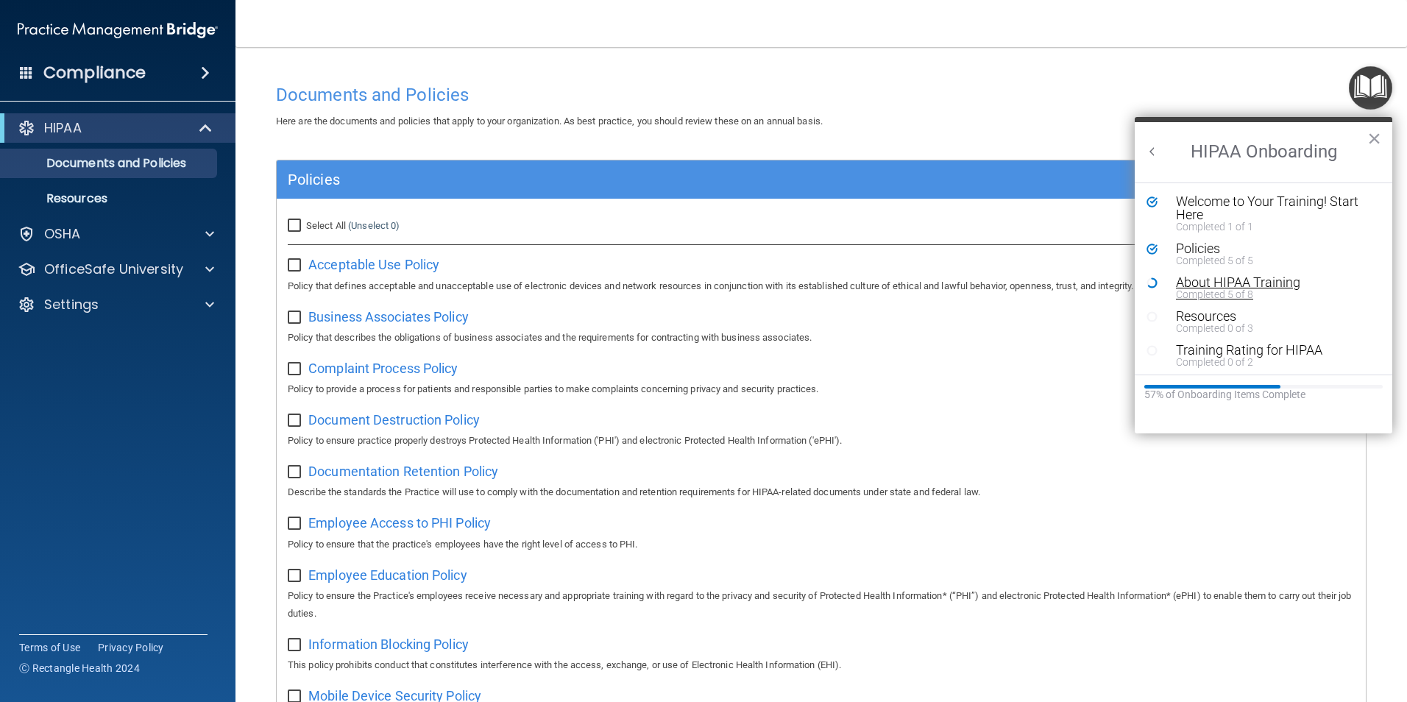
click at [1203, 286] on div "About HIPAA Training" at bounding box center [1269, 282] width 186 height 13
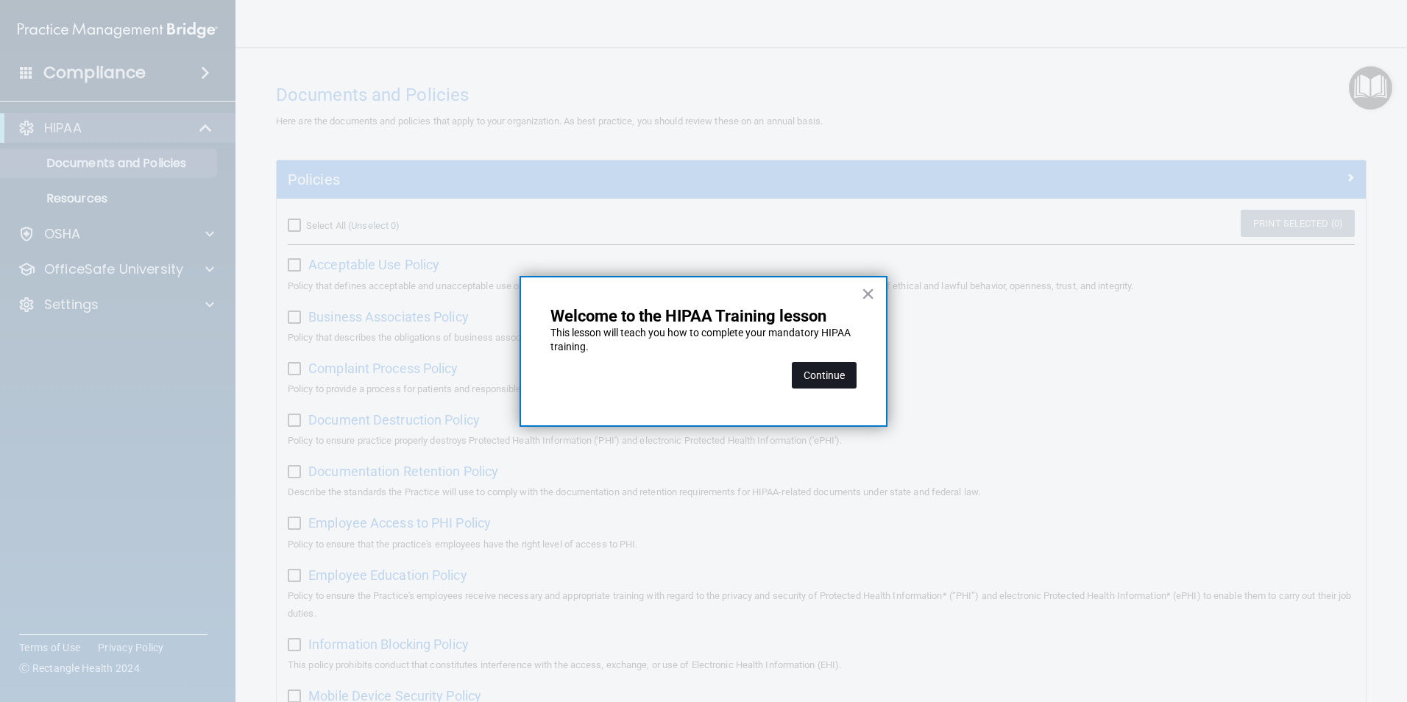
click at [815, 374] on button "Continue" at bounding box center [824, 375] width 65 height 26
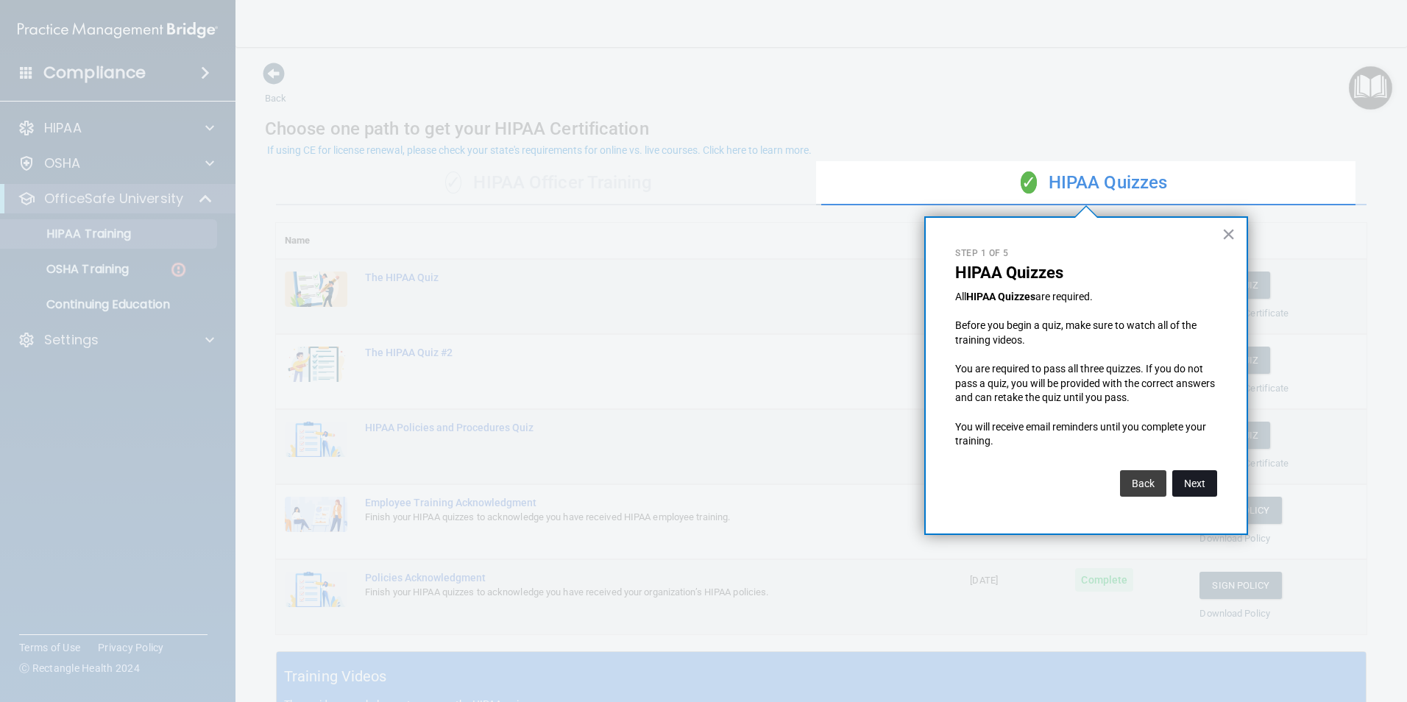
click at [1196, 479] on button "Next" at bounding box center [1194, 483] width 45 height 26
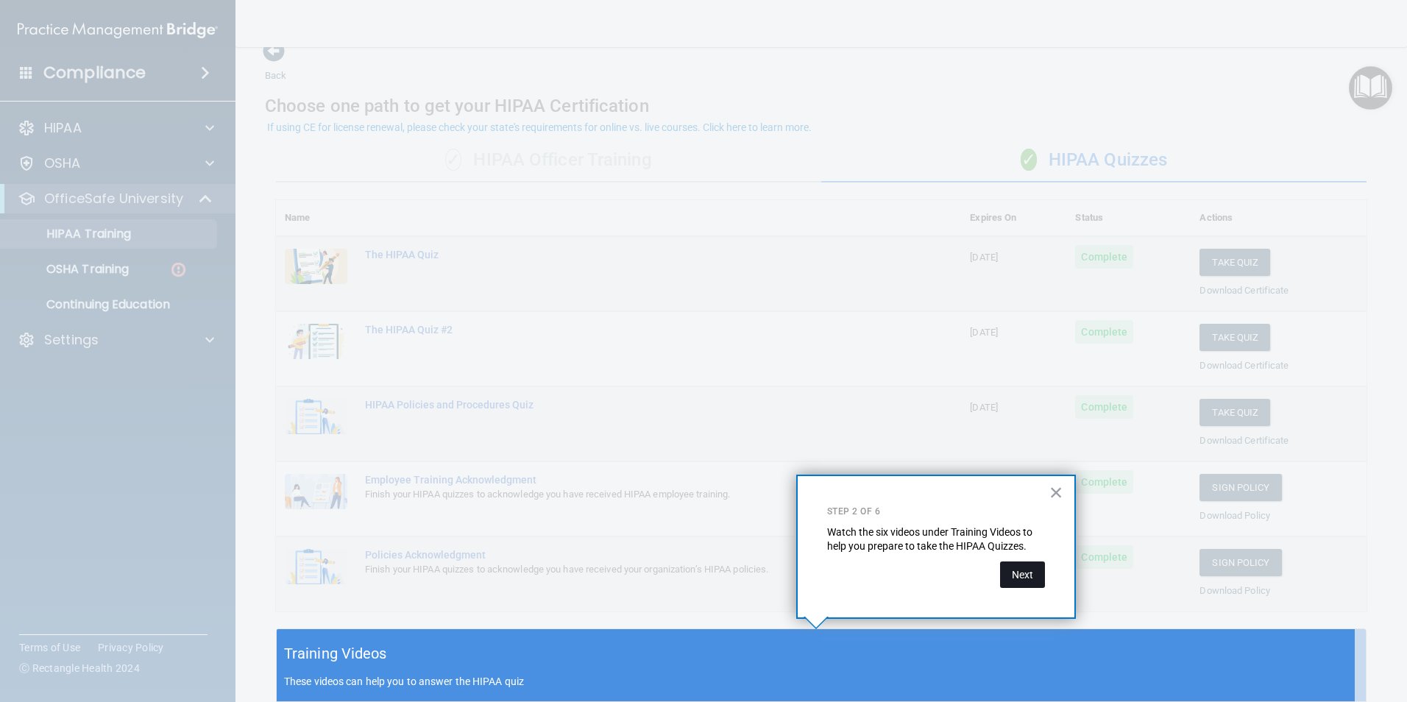
click at [1026, 571] on button "Next" at bounding box center [1022, 574] width 45 height 26
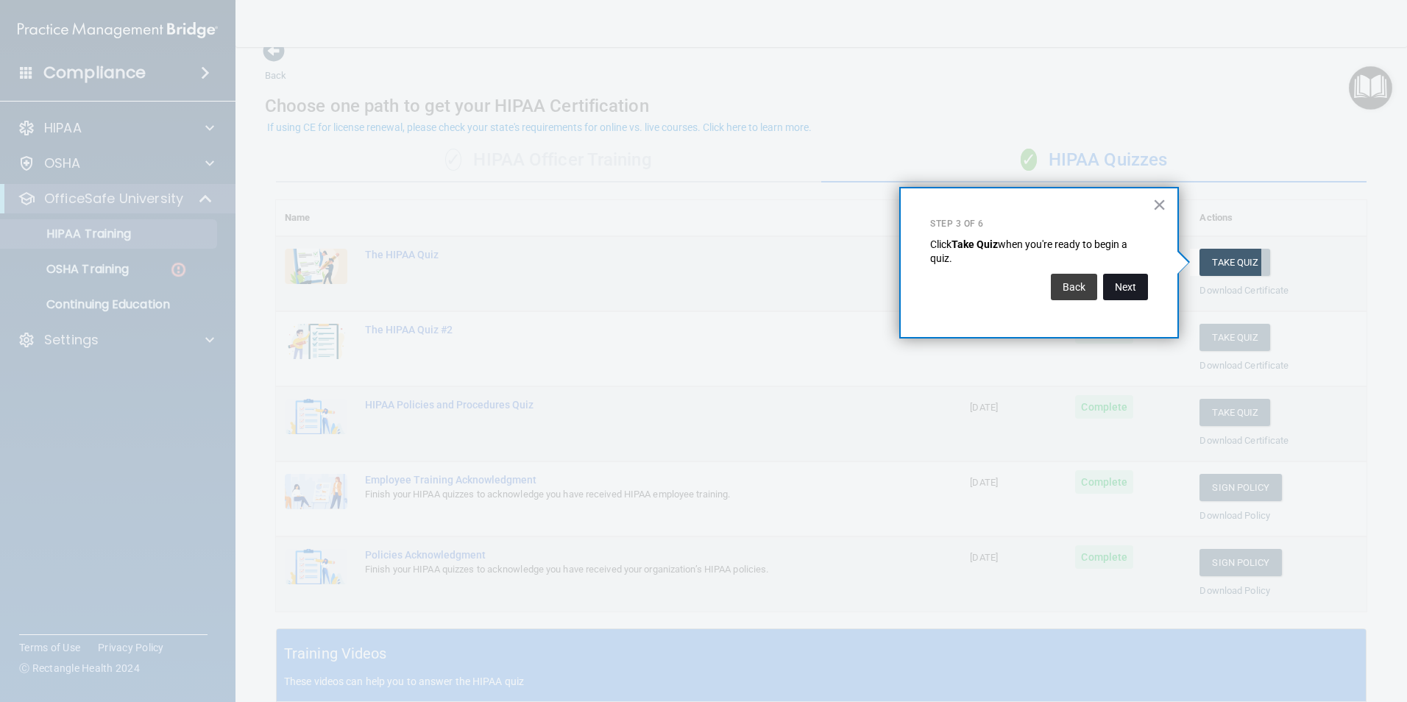
click at [1123, 290] on button "Next" at bounding box center [1125, 287] width 45 height 26
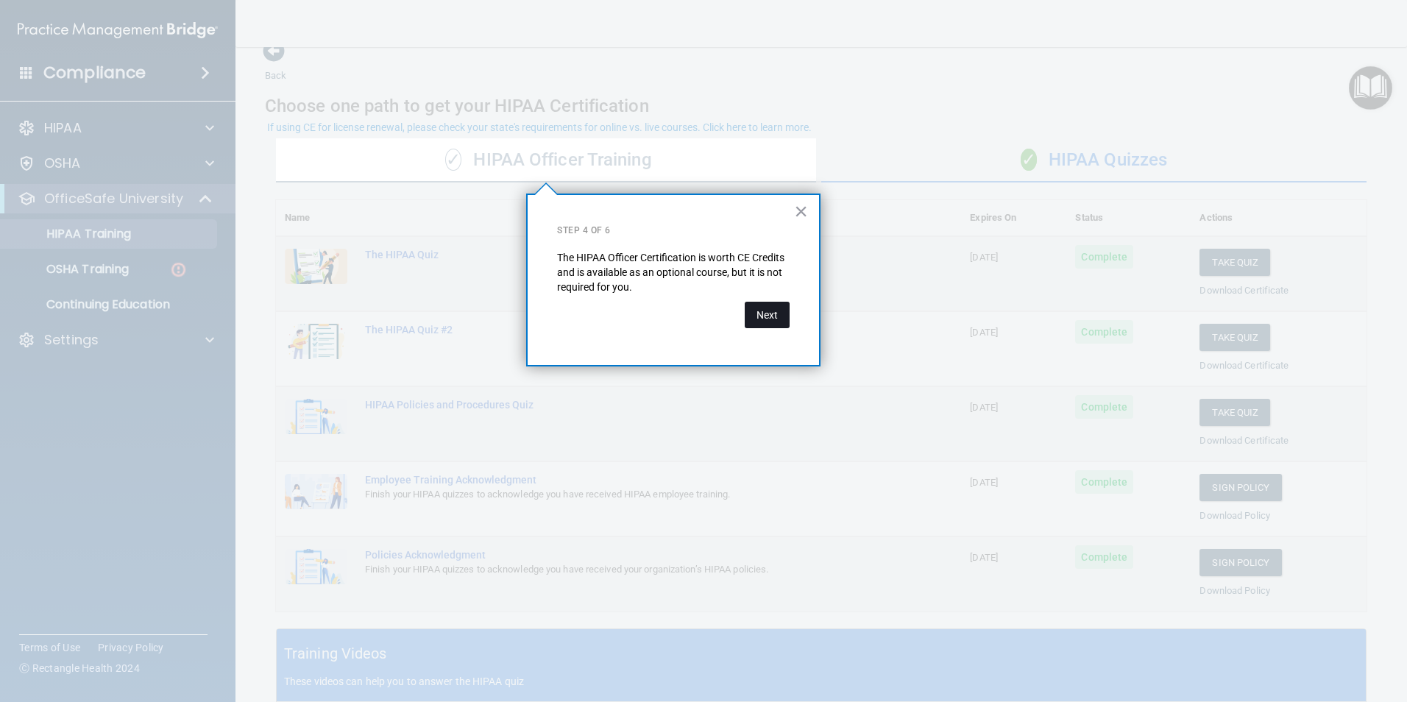
click at [765, 312] on button "Next" at bounding box center [766, 315] width 45 height 26
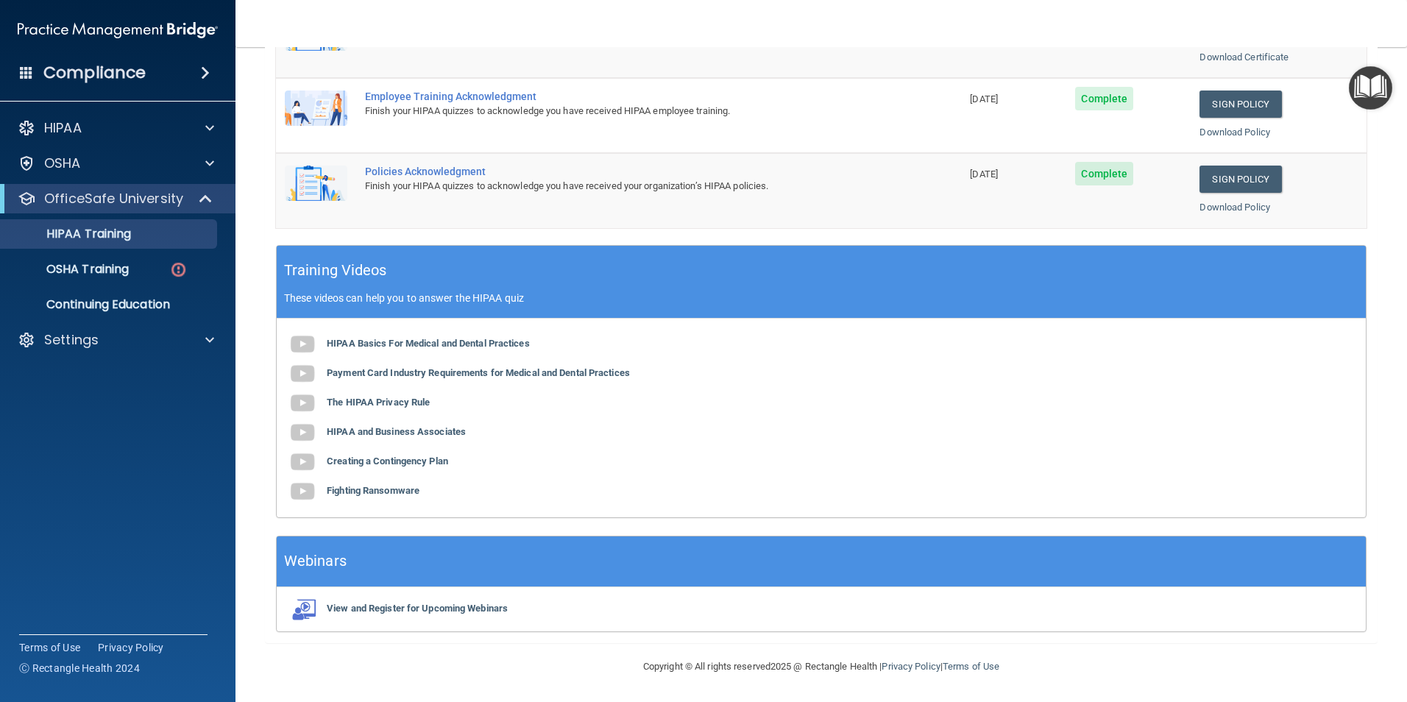
scroll to position [0, 0]
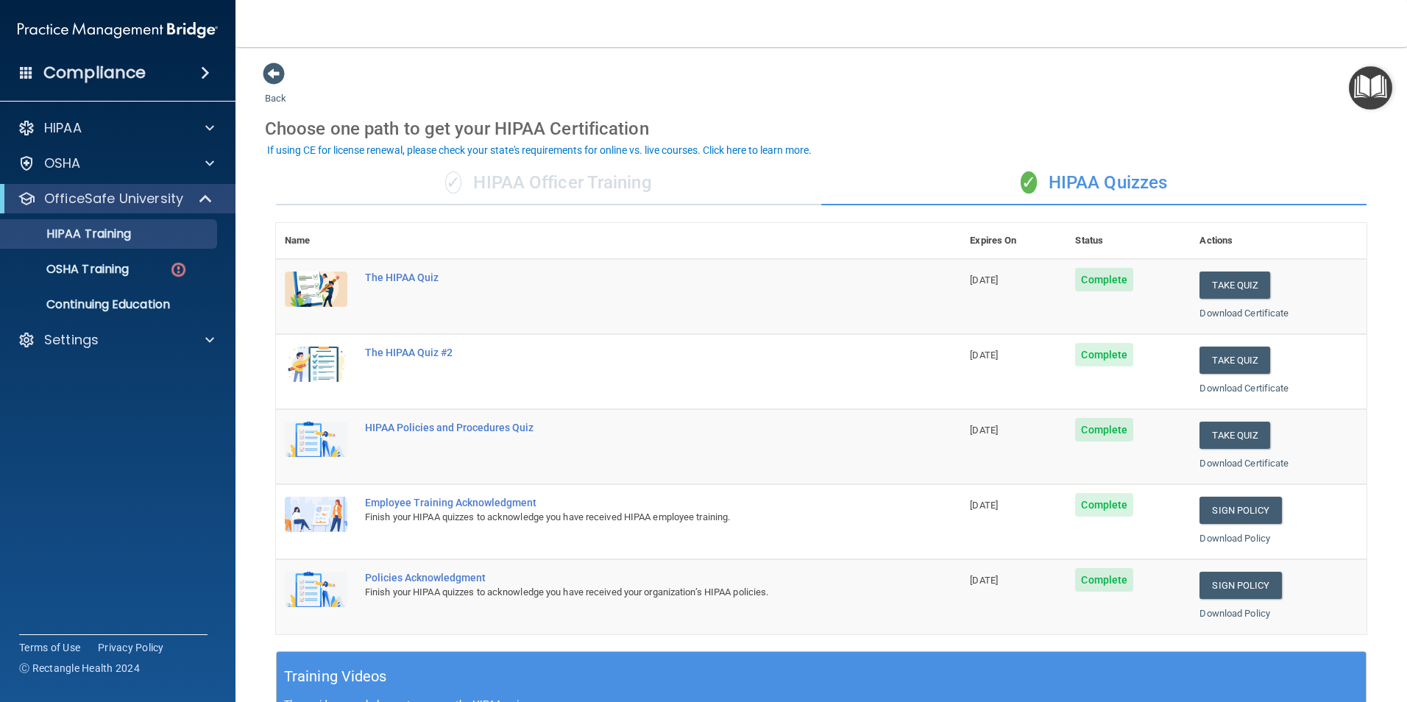
click at [632, 176] on div "✓ HIPAA Officer Training" at bounding box center [548, 183] width 545 height 44
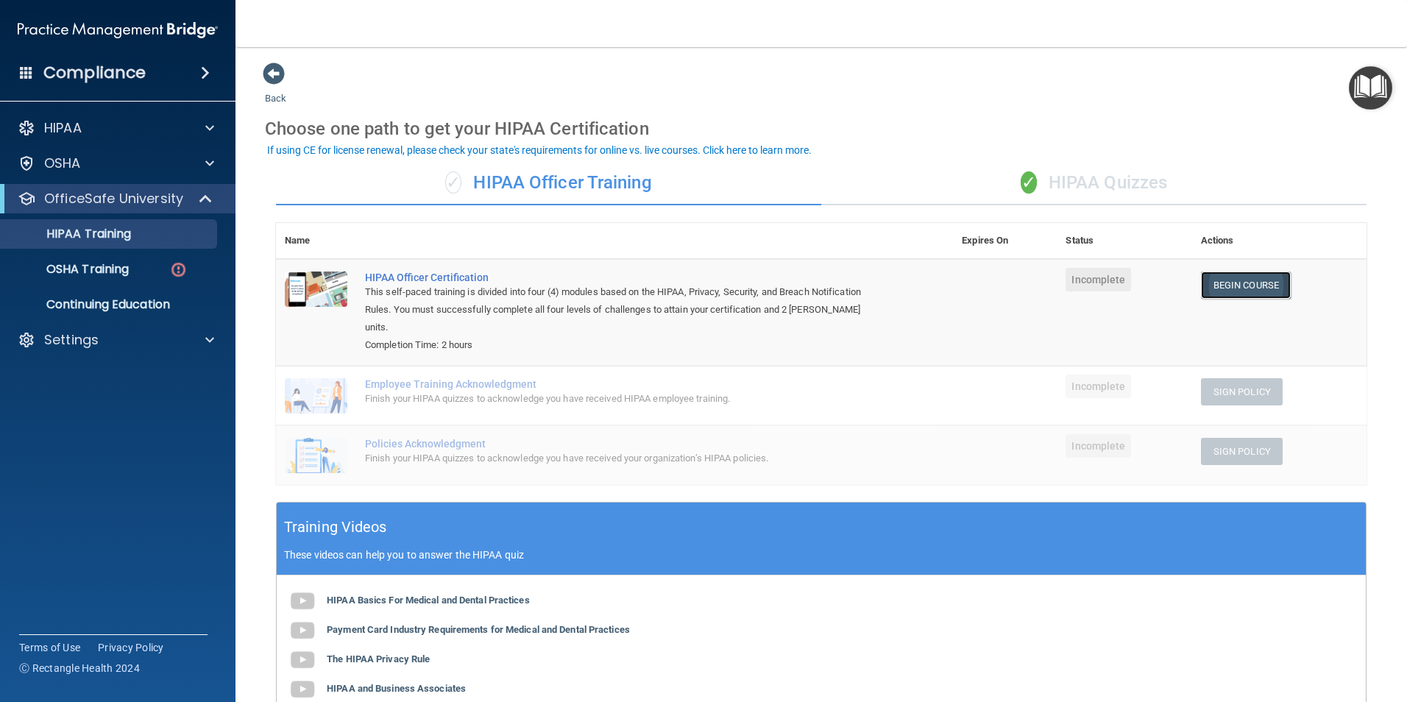
click at [1222, 281] on link "Begin Course" at bounding box center [1246, 284] width 90 height 27
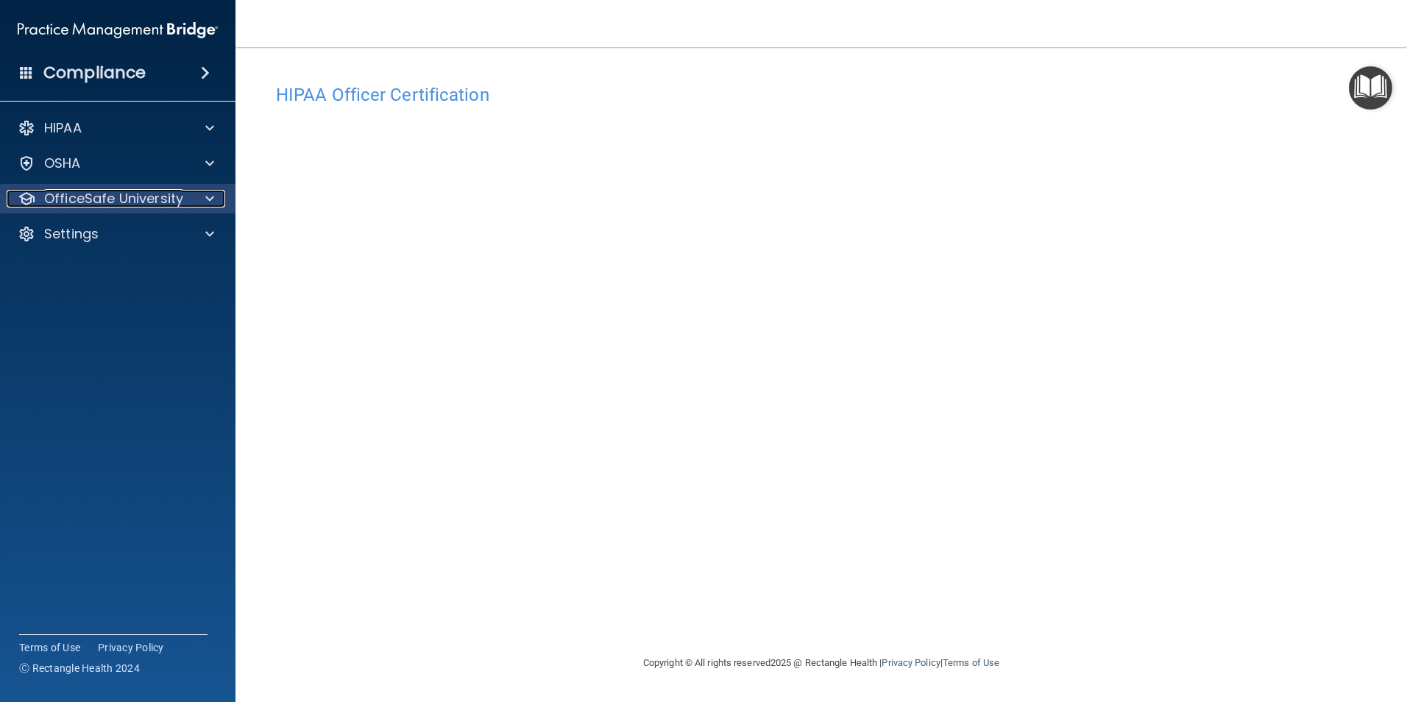
click at [174, 204] on p "OfficeSafe University" at bounding box center [113, 199] width 139 height 18
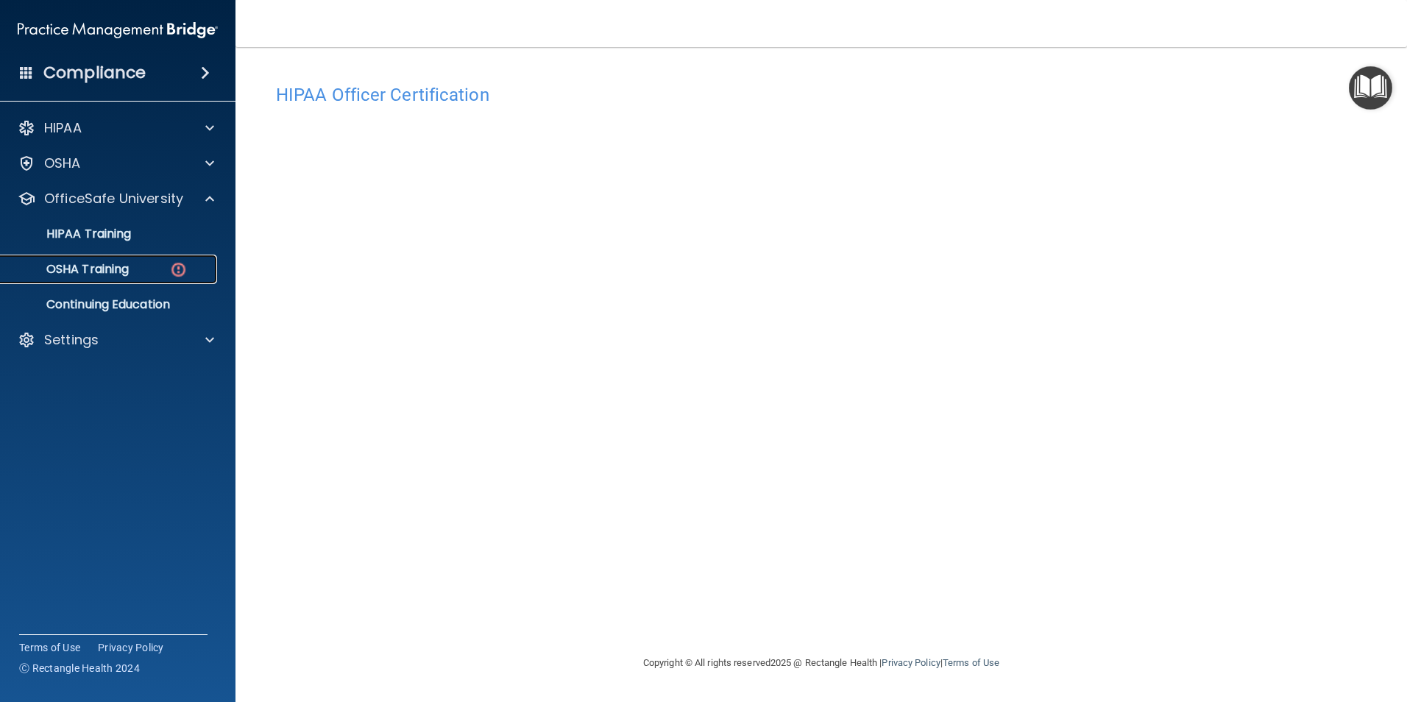
click at [127, 269] on p "OSHA Training" at bounding box center [69, 269] width 119 height 15
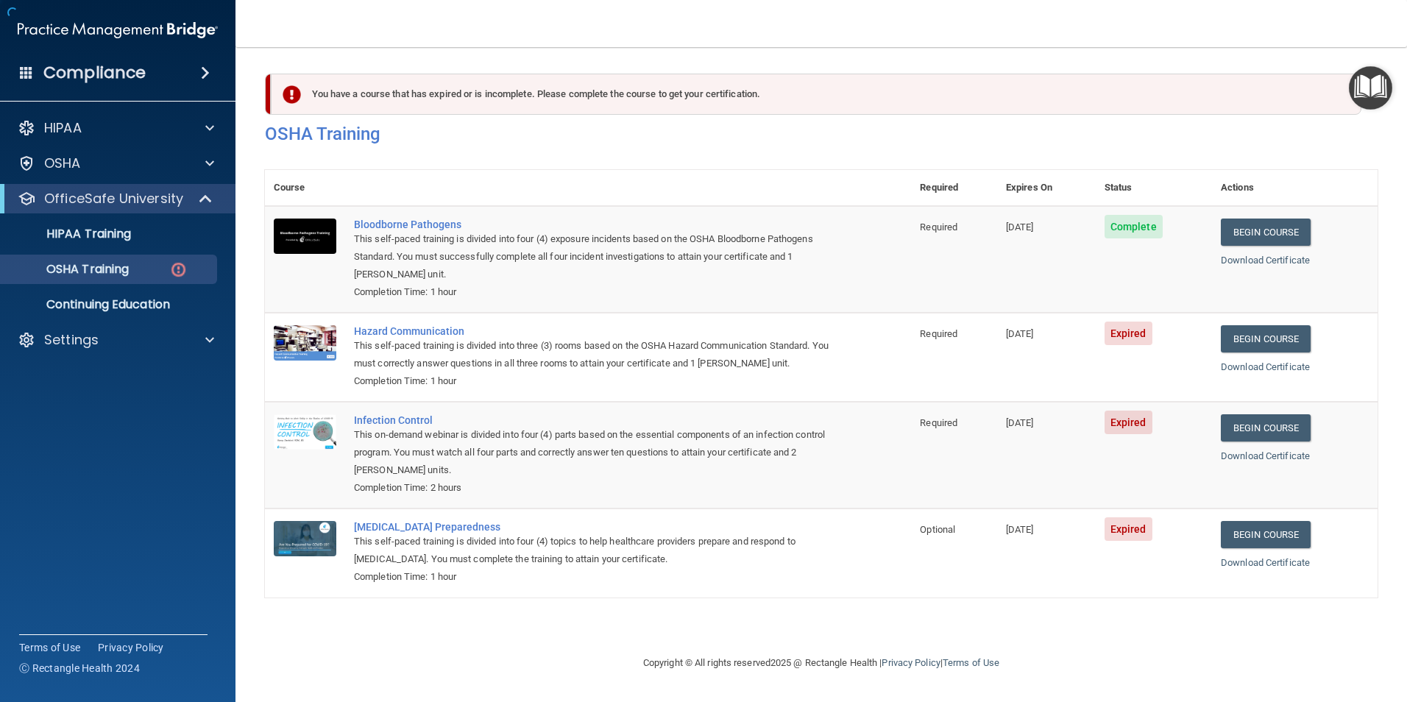
click at [1380, 82] on img "Open Resource Center" at bounding box center [1369, 87] width 43 height 43
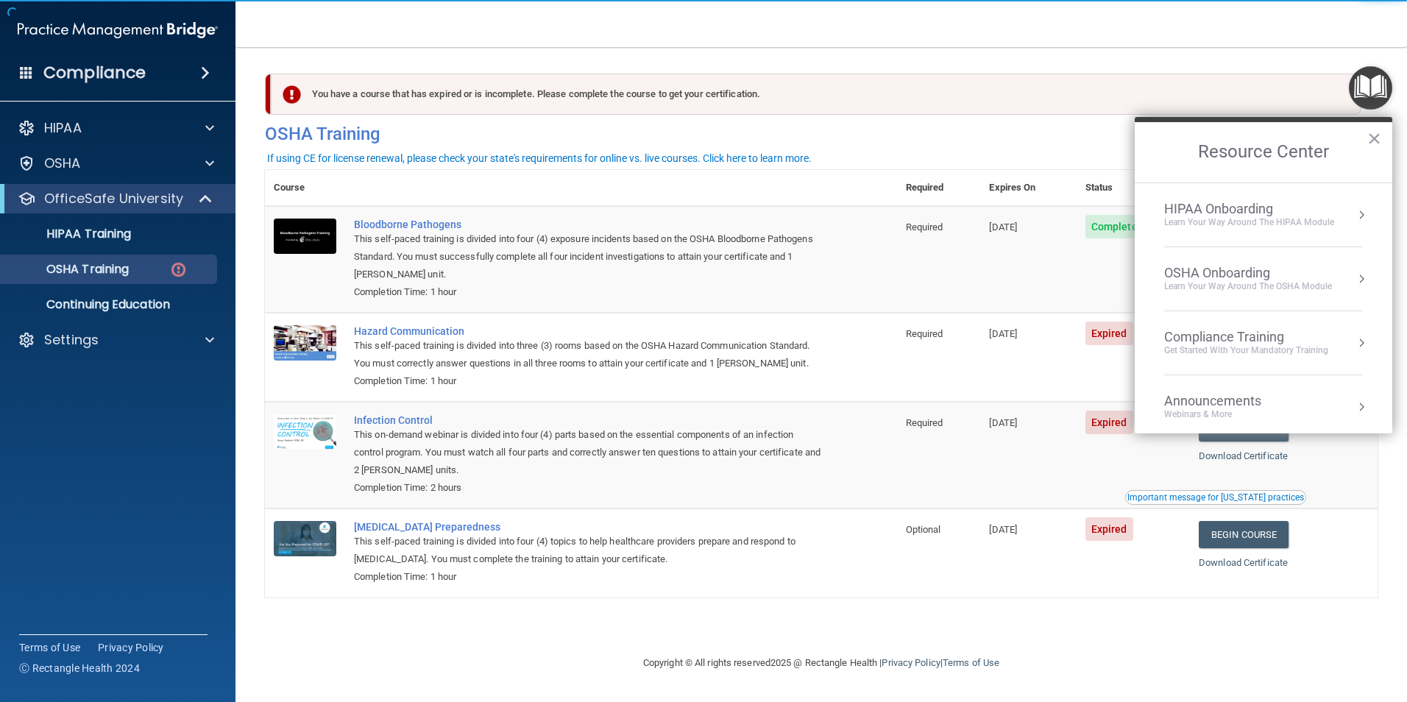
click at [1010, 299] on td "[DATE]" at bounding box center [1028, 259] width 96 height 107
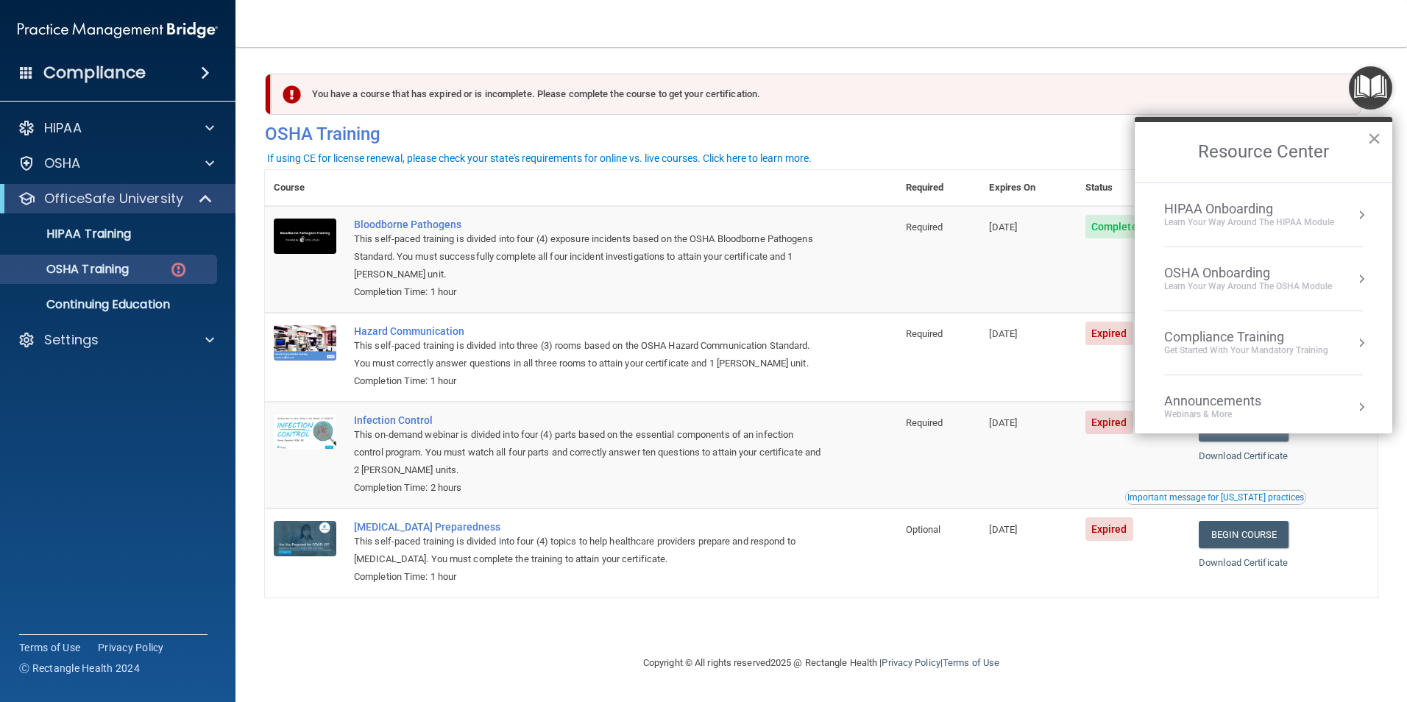
click at [1374, 141] on button "×" at bounding box center [1374, 139] width 14 height 24
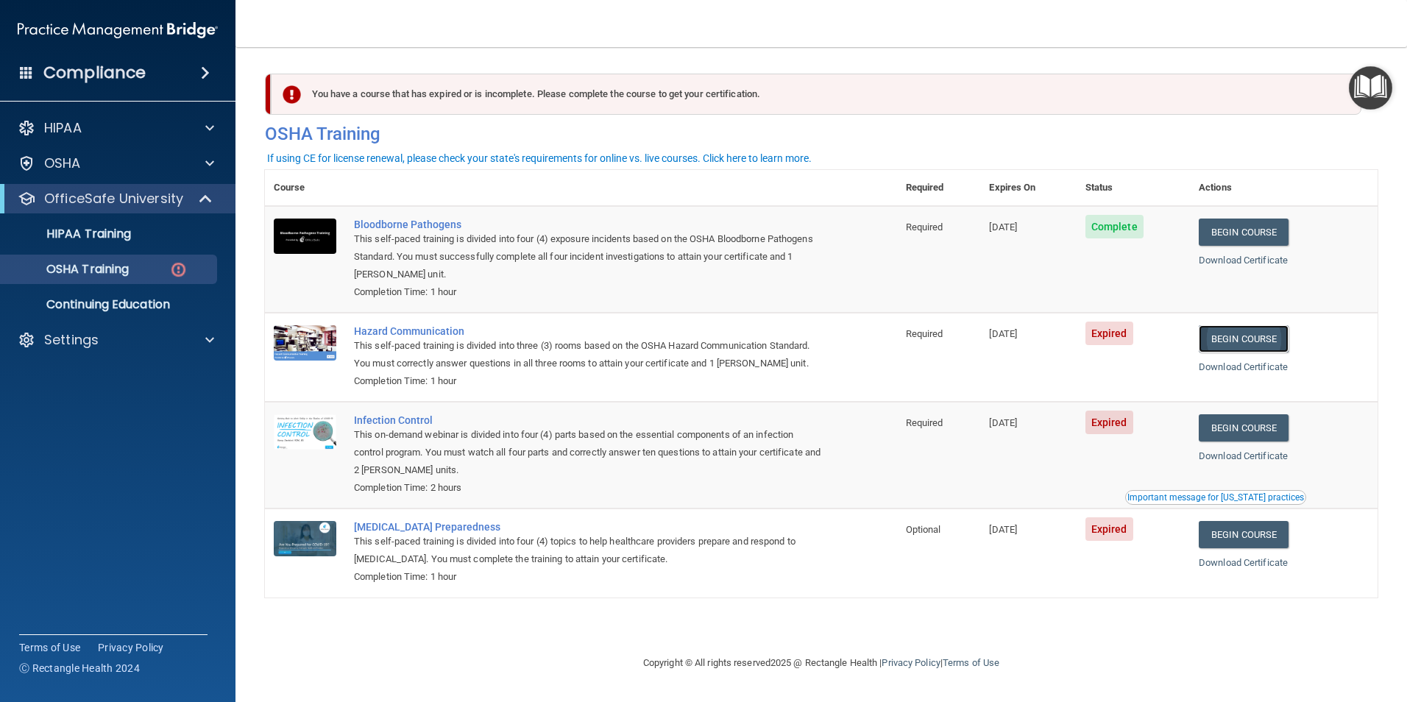
click at [1223, 337] on link "Begin Course" at bounding box center [1243, 338] width 90 height 27
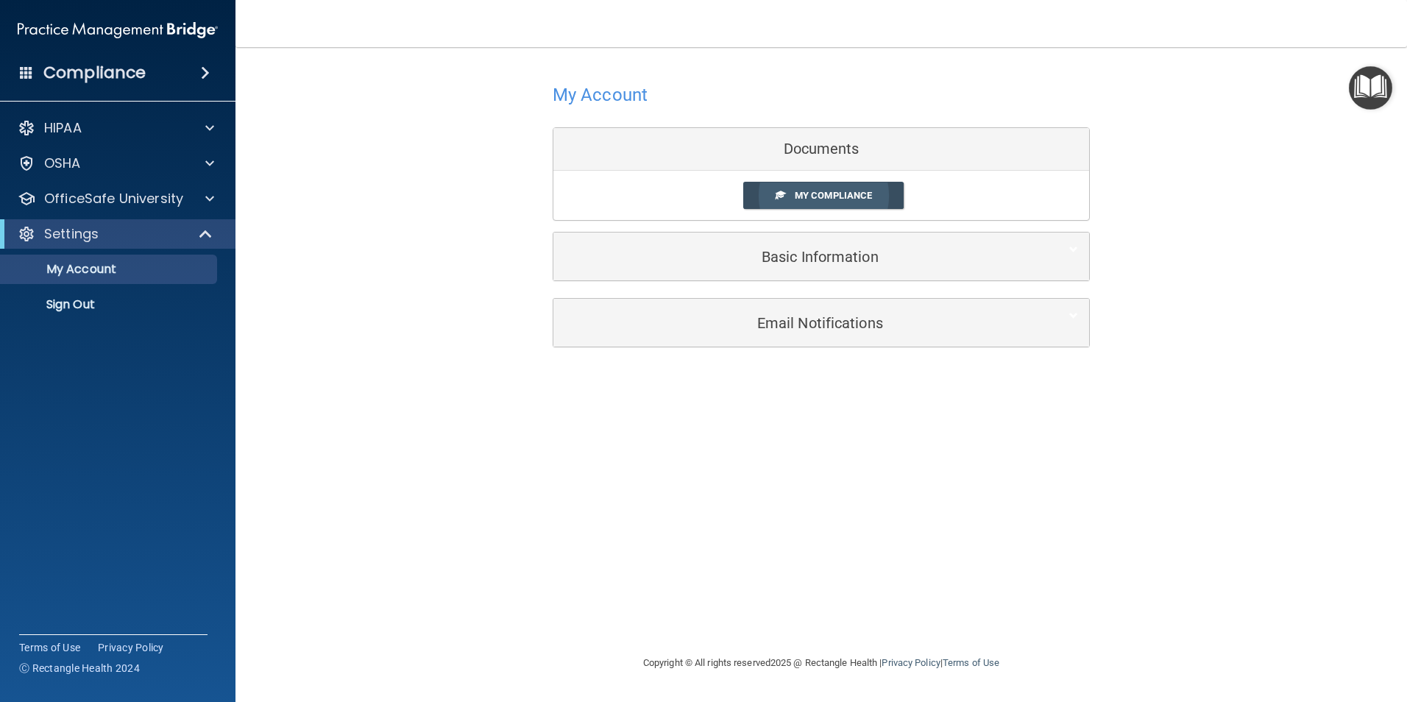
click at [839, 184] on link "My Compliance" at bounding box center [823, 195] width 161 height 27
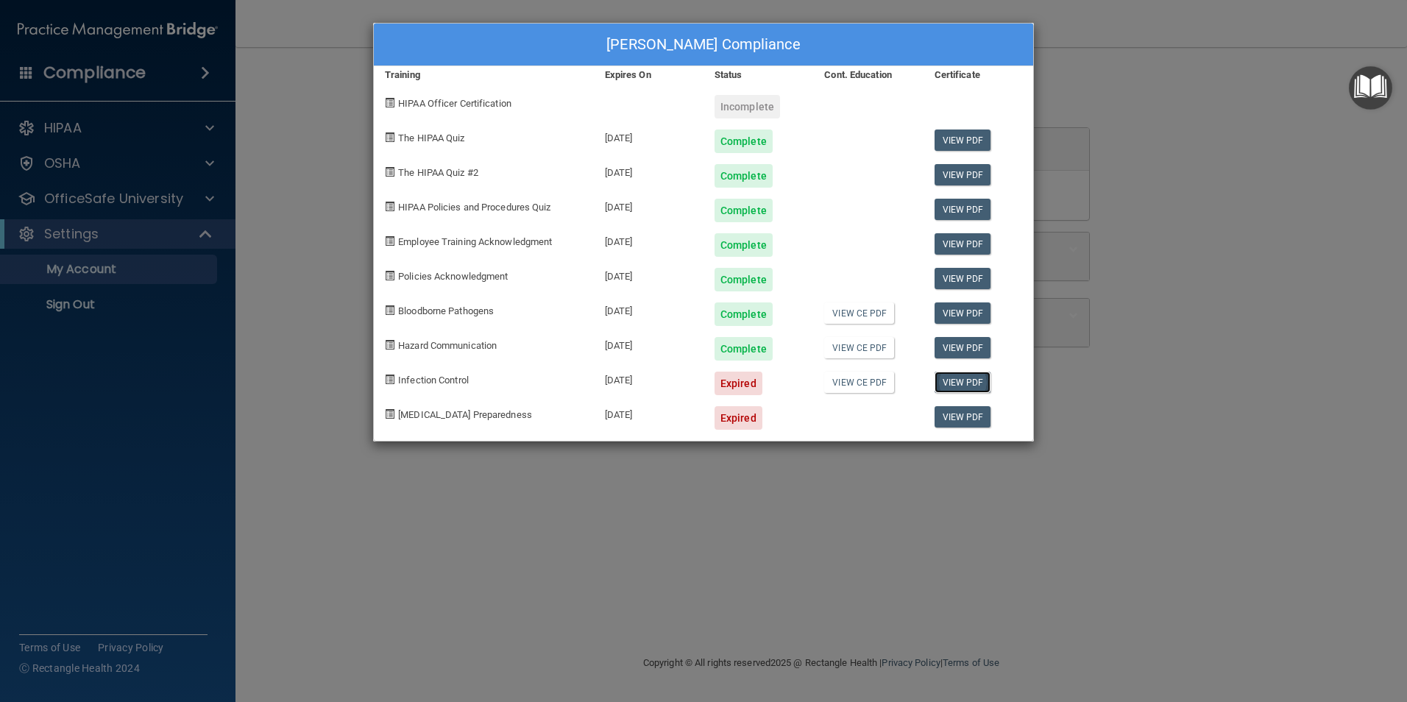
click at [944, 383] on link "View PDF" at bounding box center [962, 382] width 57 height 21
click at [739, 383] on div "Expired" at bounding box center [738, 384] width 48 height 24
click at [435, 383] on span "Infection Control" at bounding box center [433, 379] width 71 height 11
click at [833, 383] on link "View CE PDF" at bounding box center [859, 382] width 70 height 21
click at [963, 385] on link "View PDF" at bounding box center [962, 382] width 57 height 21
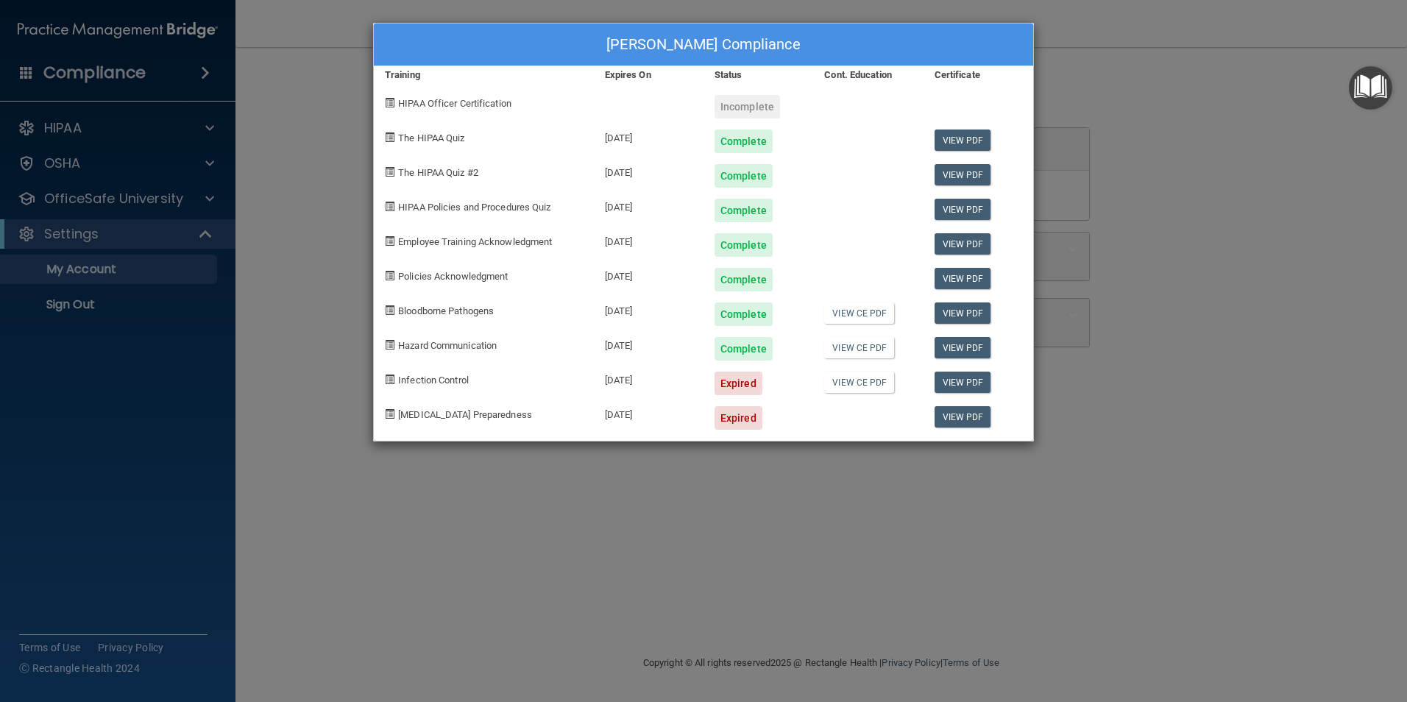
click at [433, 420] on div "[MEDICAL_DATA] Preparedness" at bounding box center [484, 412] width 220 height 35
click at [378, 416] on div "[MEDICAL_DATA] Preparedness" at bounding box center [484, 412] width 220 height 35
click at [1245, 169] on div "[PERSON_NAME] Compliance Training Expires On Status Cont. Education Certificate…" at bounding box center [703, 351] width 1407 height 702
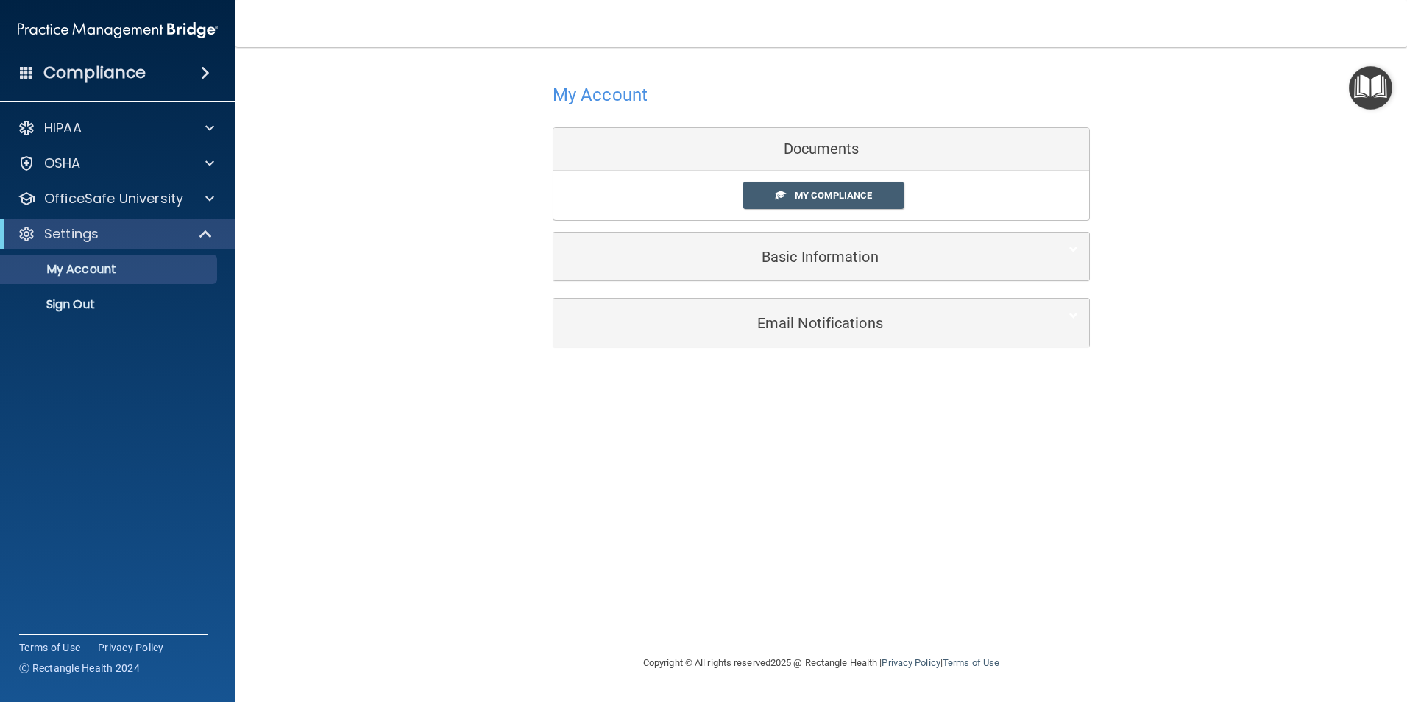
click at [1376, 88] on img "Open Resource Center" at bounding box center [1369, 87] width 43 height 43
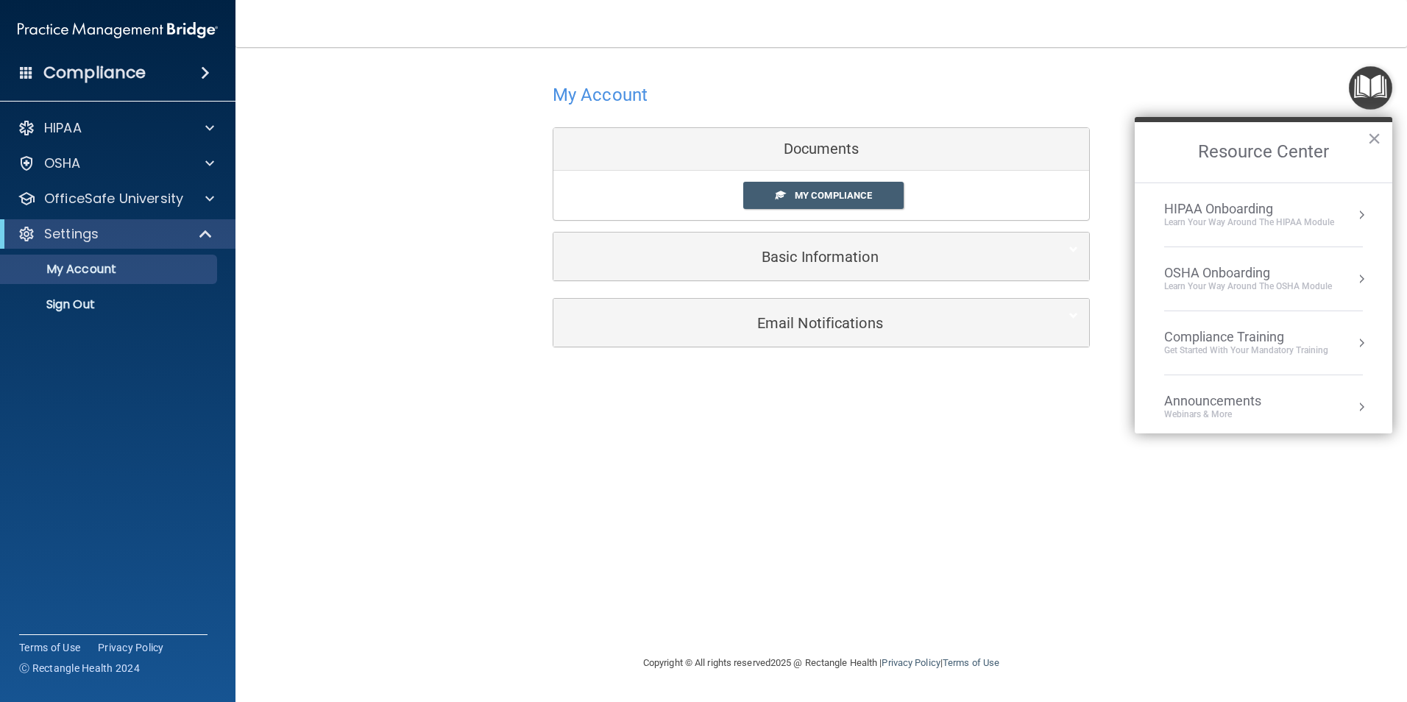
click at [1234, 215] on div "HIPAA Onboarding" at bounding box center [1249, 209] width 170 height 16
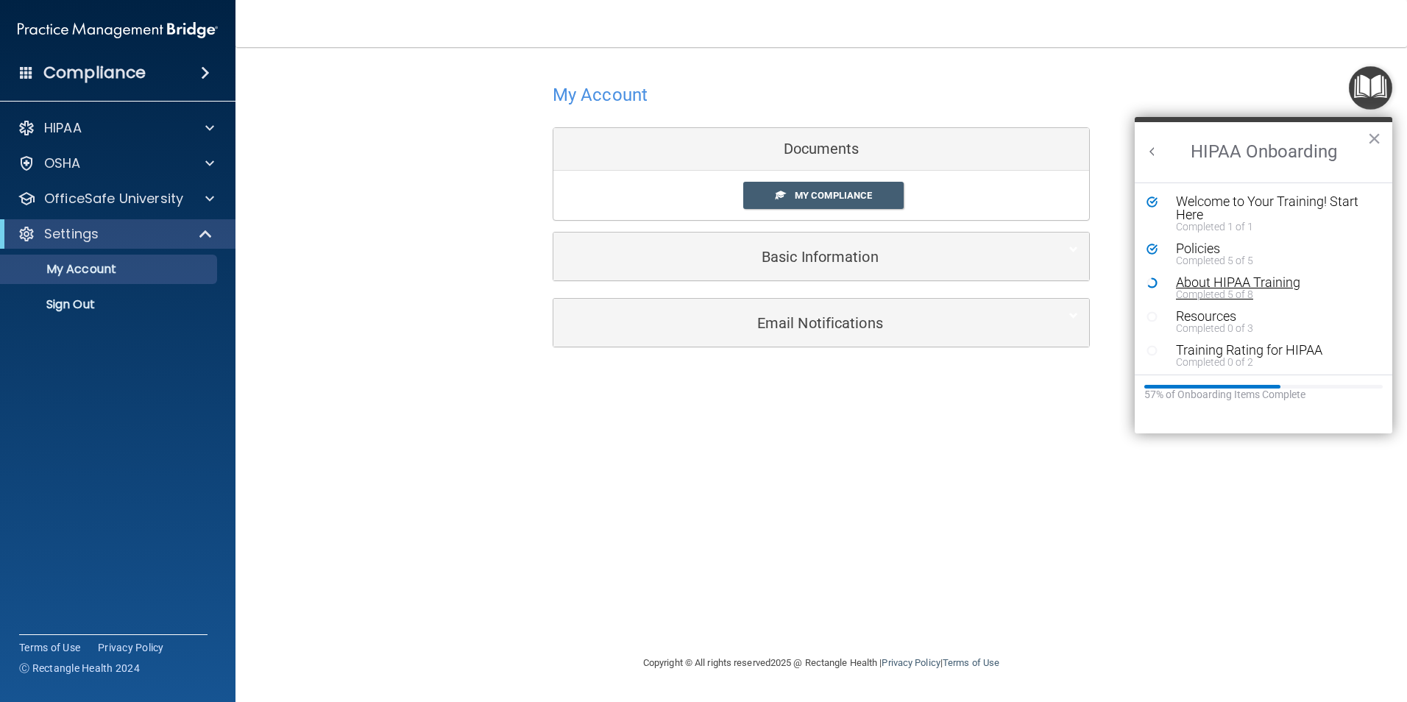
click at [1213, 277] on div "About HIPAA Training" at bounding box center [1269, 282] width 186 height 13
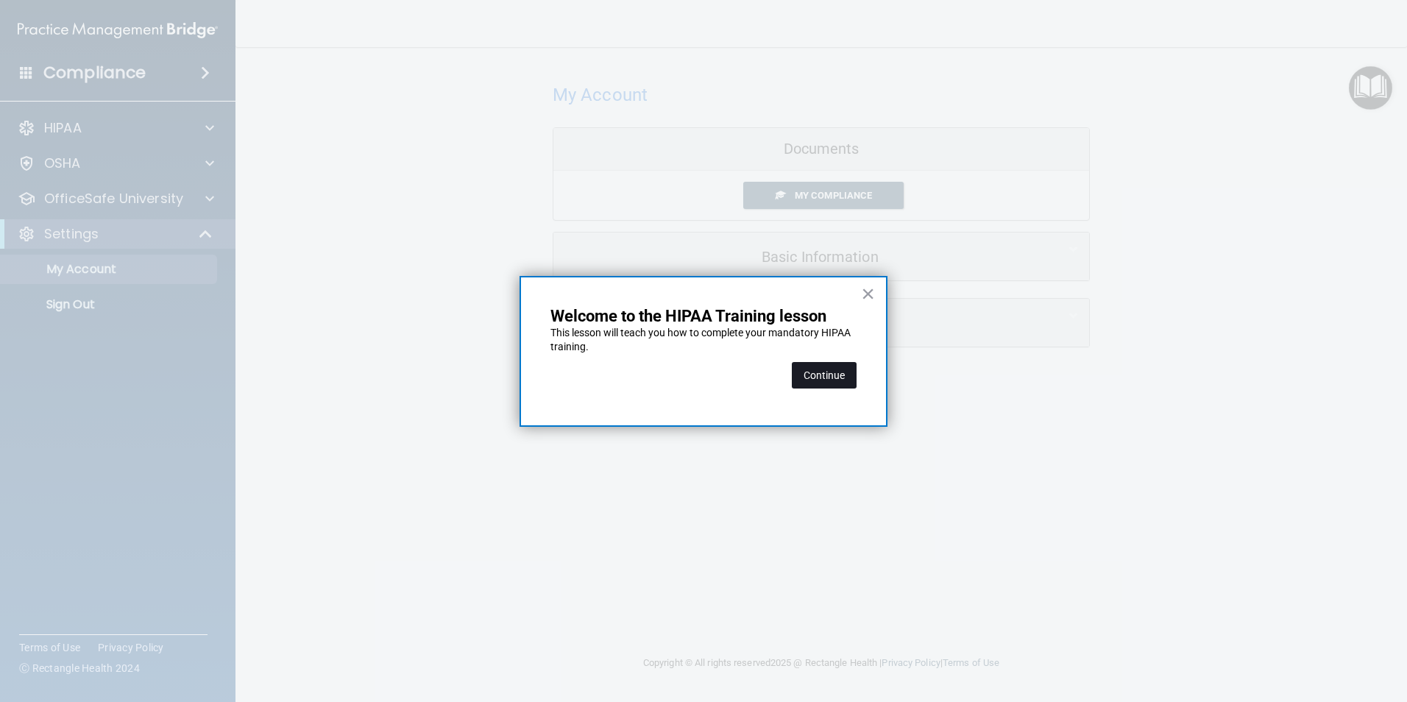
click at [812, 374] on button "Continue" at bounding box center [824, 375] width 65 height 26
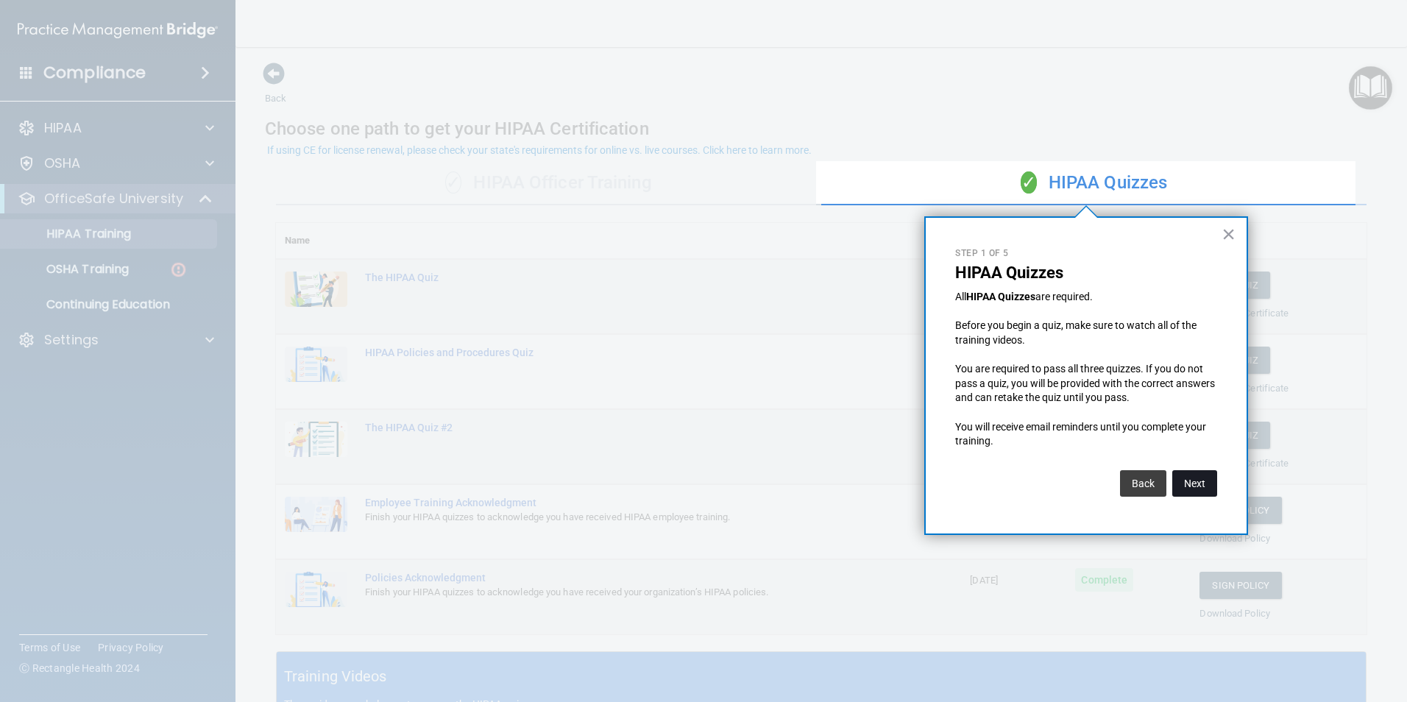
click at [1193, 483] on button "Next" at bounding box center [1194, 483] width 45 height 26
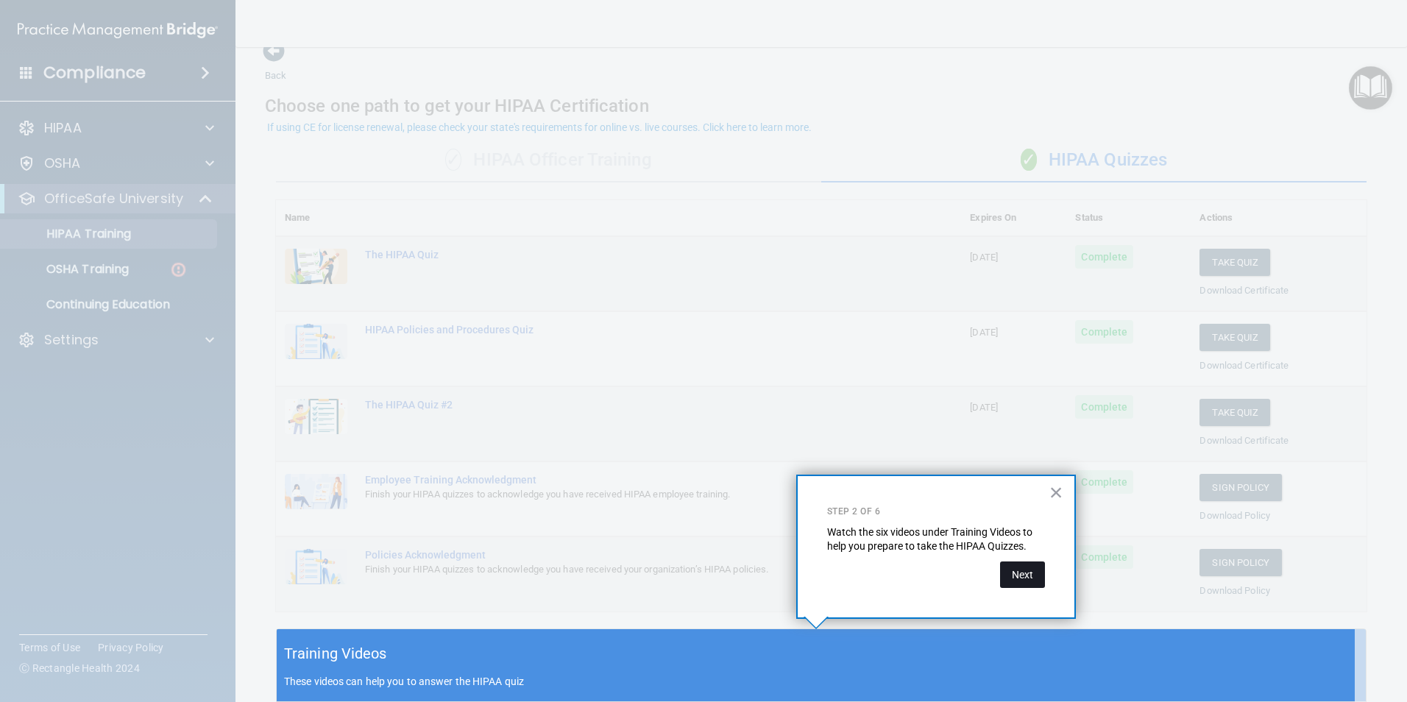
click at [1031, 583] on button "Next" at bounding box center [1022, 574] width 45 height 26
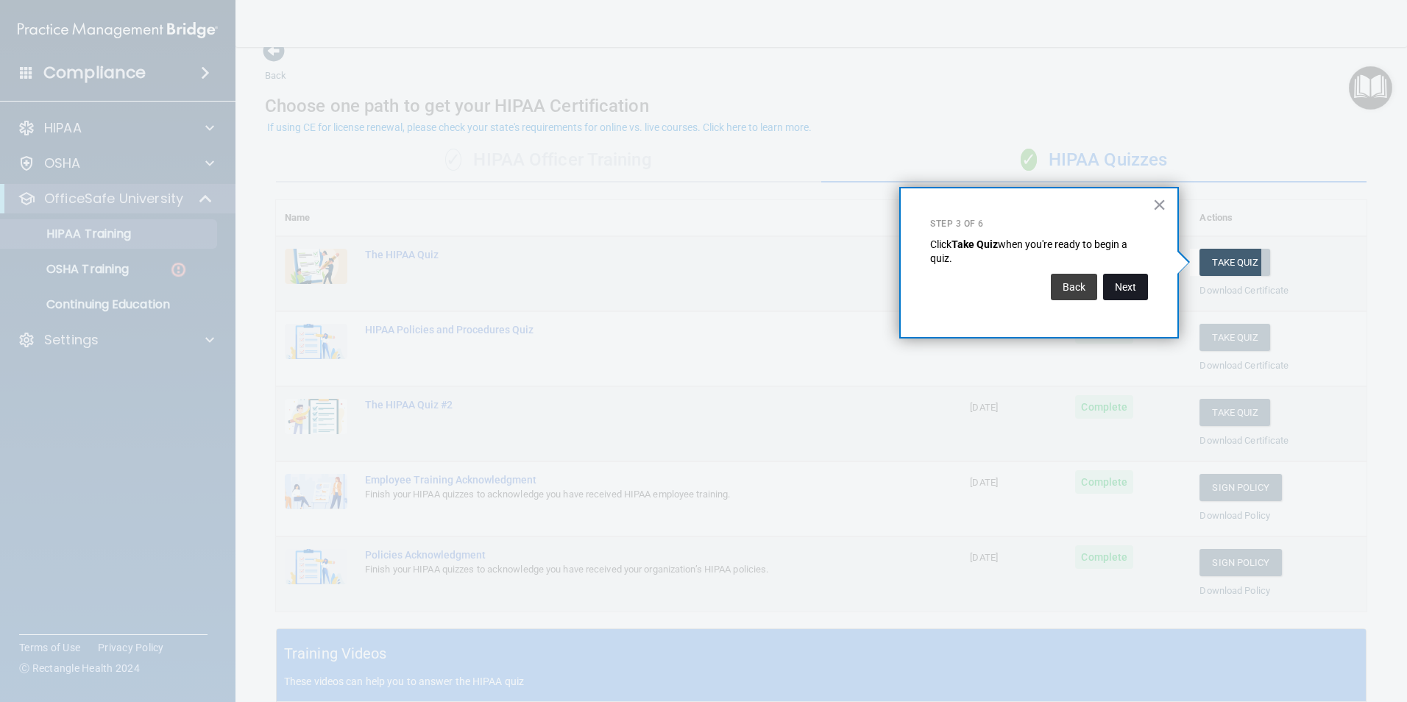
click at [1147, 285] on button "Next" at bounding box center [1125, 287] width 45 height 26
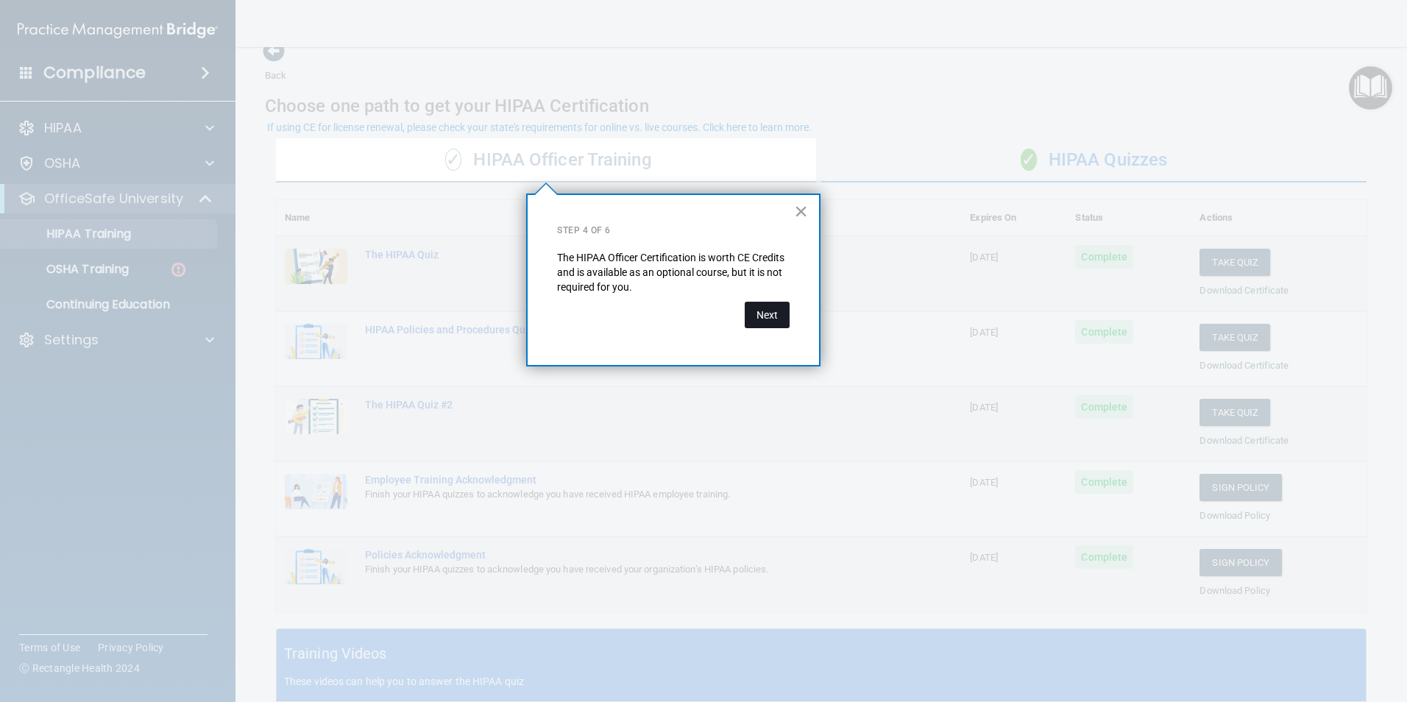
click at [758, 310] on button "Next" at bounding box center [766, 315] width 45 height 26
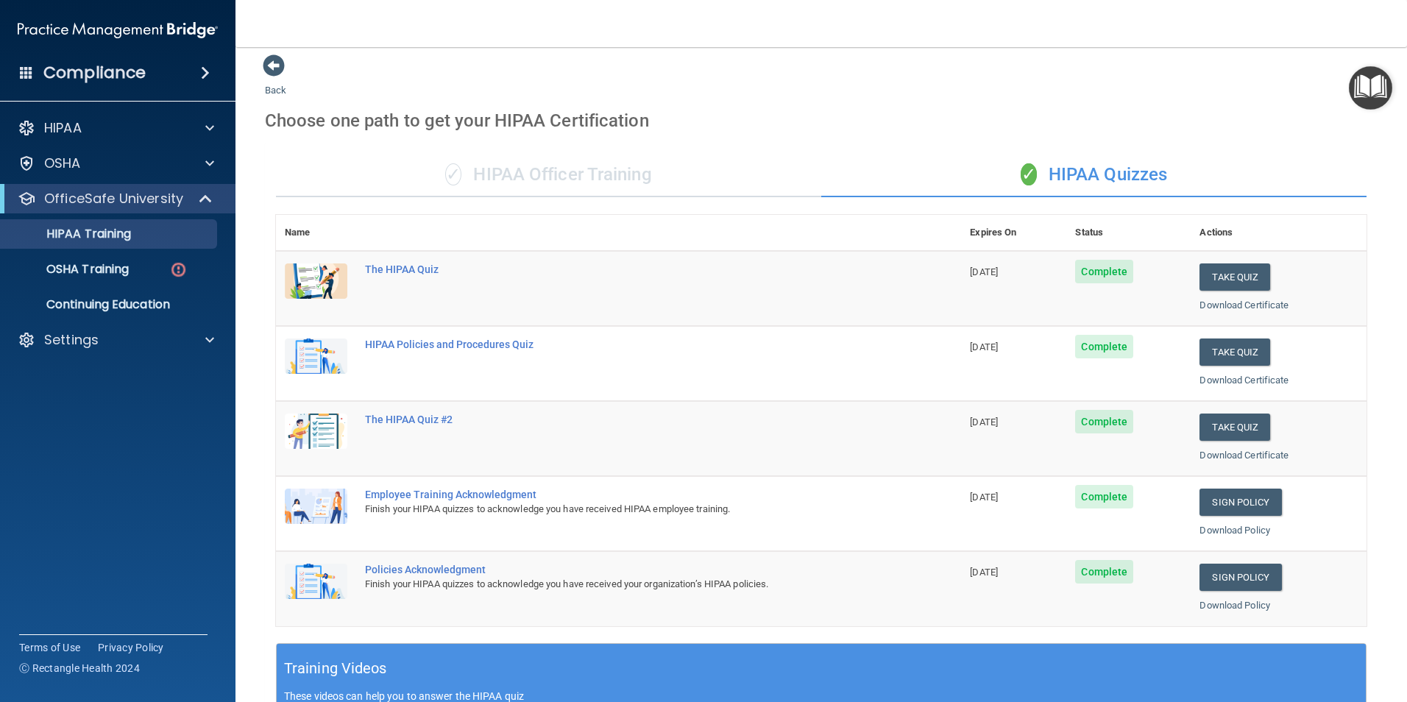
scroll to position [0, 0]
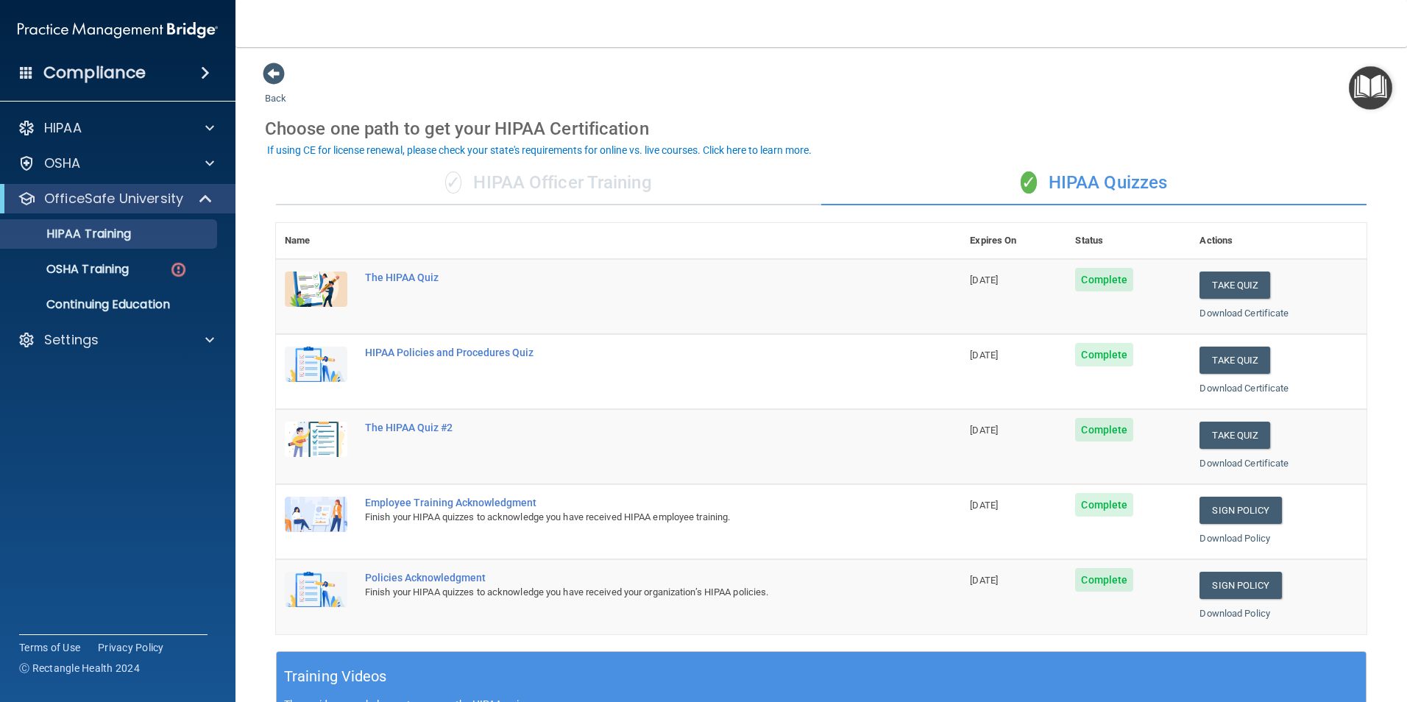
click at [1360, 77] on img "Open Resource Center" at bounding box center [1369, 87] width 43 height 43
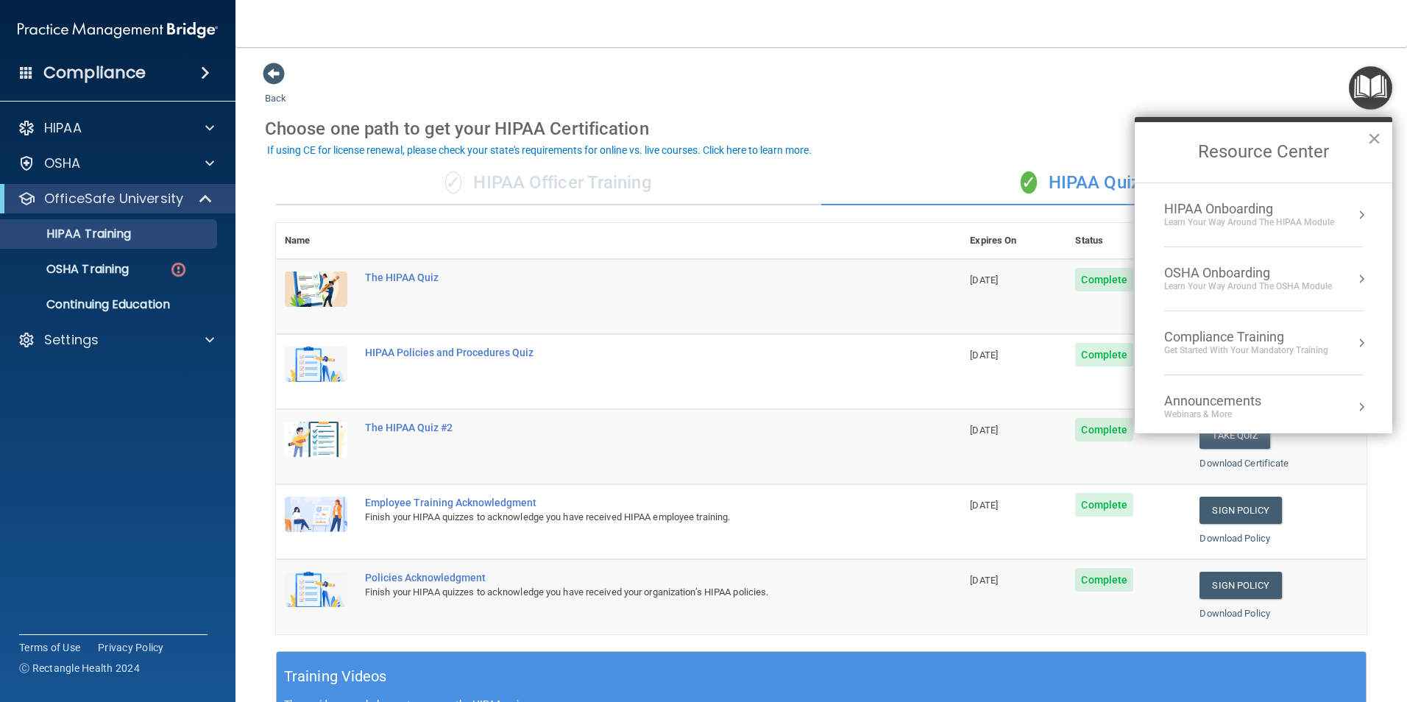
click at [1209, 208] on div "HIPAA Onboarding" at bounding box center [1249, 209] width 170 height 16
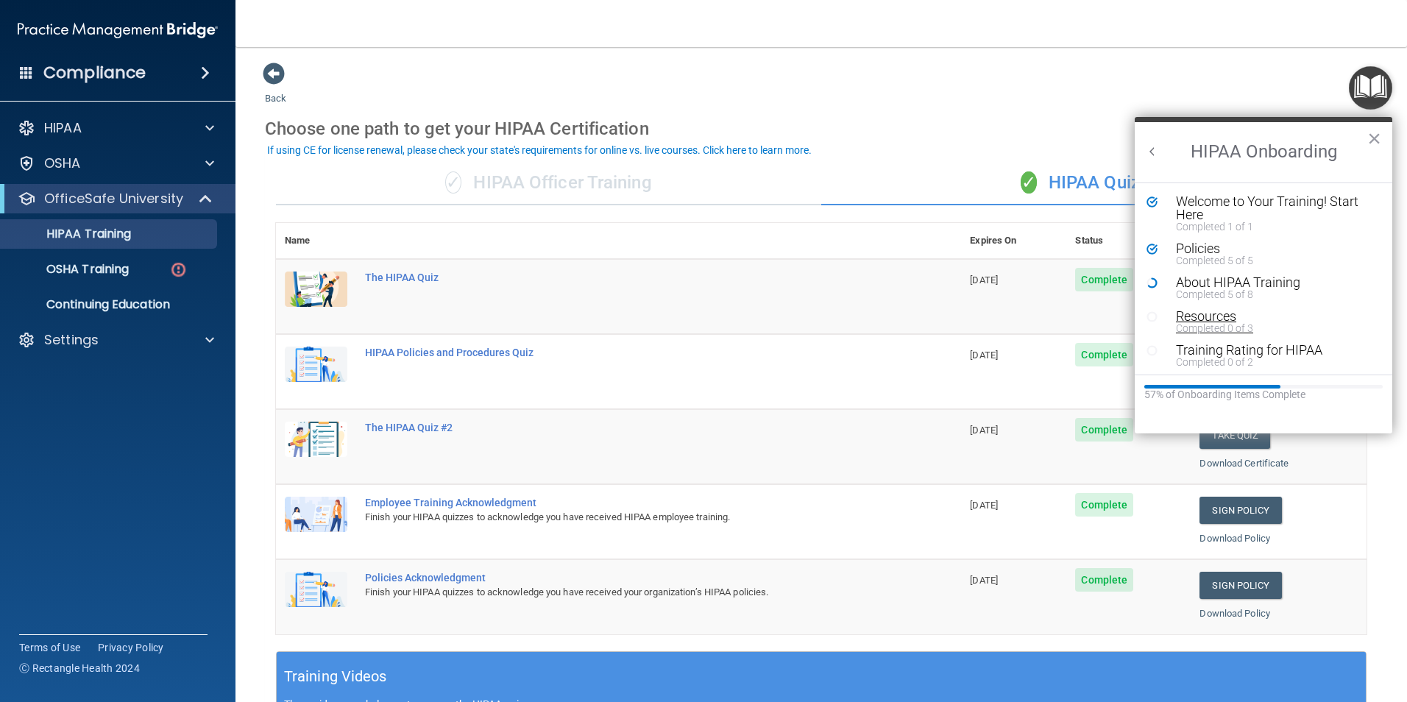
click at [1201, 323] on div "Completed 0 of 3" at bounding box center [1269, 328] width 186 height 10
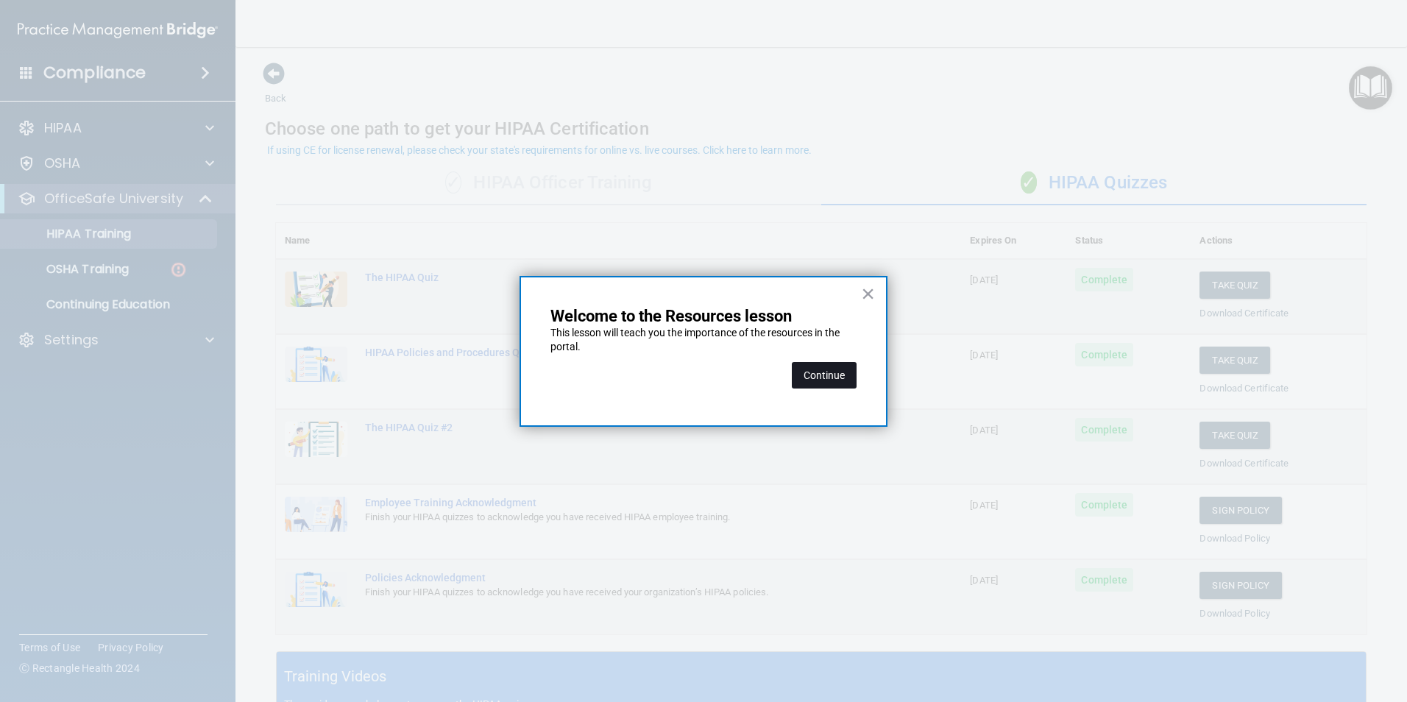
click at [830, 382] on button "Continue" at bounding box center [824, 375] width 65 height 26
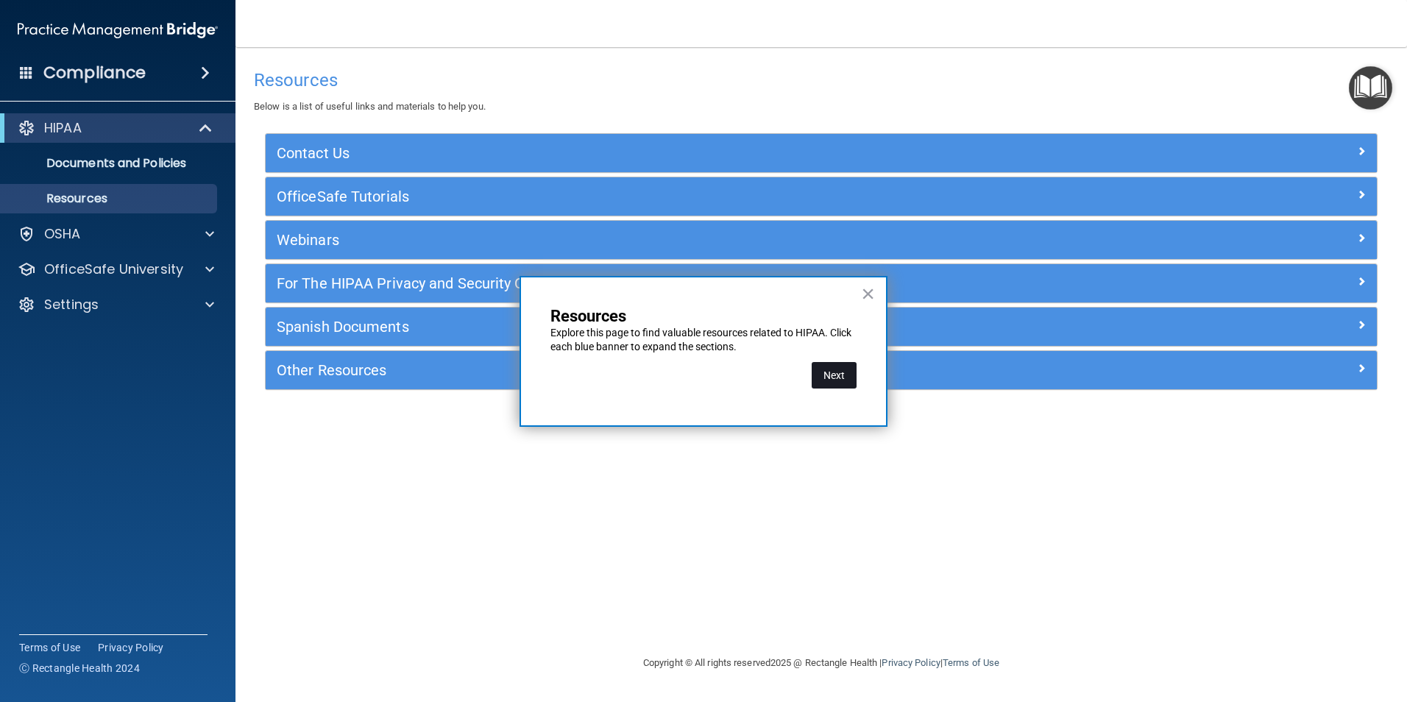
click at [828, 377] on button "Next" at bounding box center [833, 375] width 45 height 26
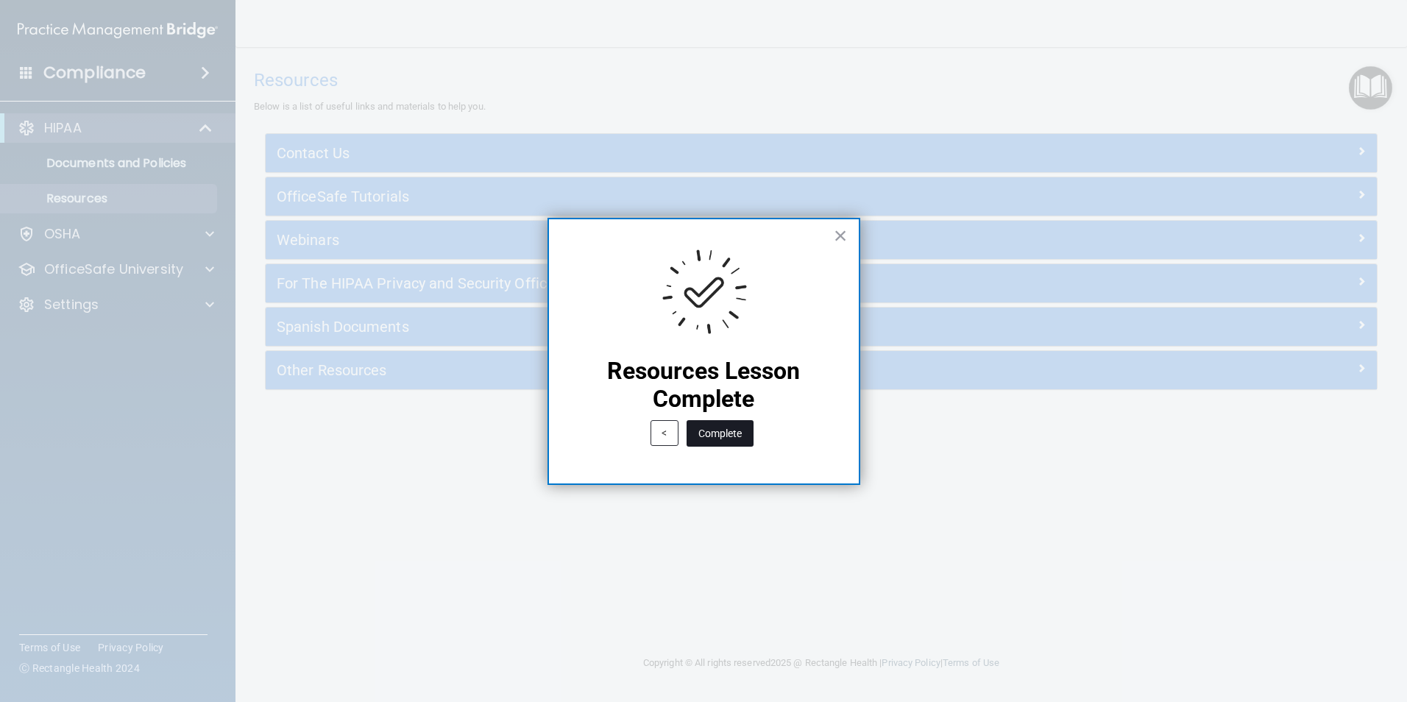
click at [705, 422] on button "Complete" at bounding box center [719, 433] width 67 height 26
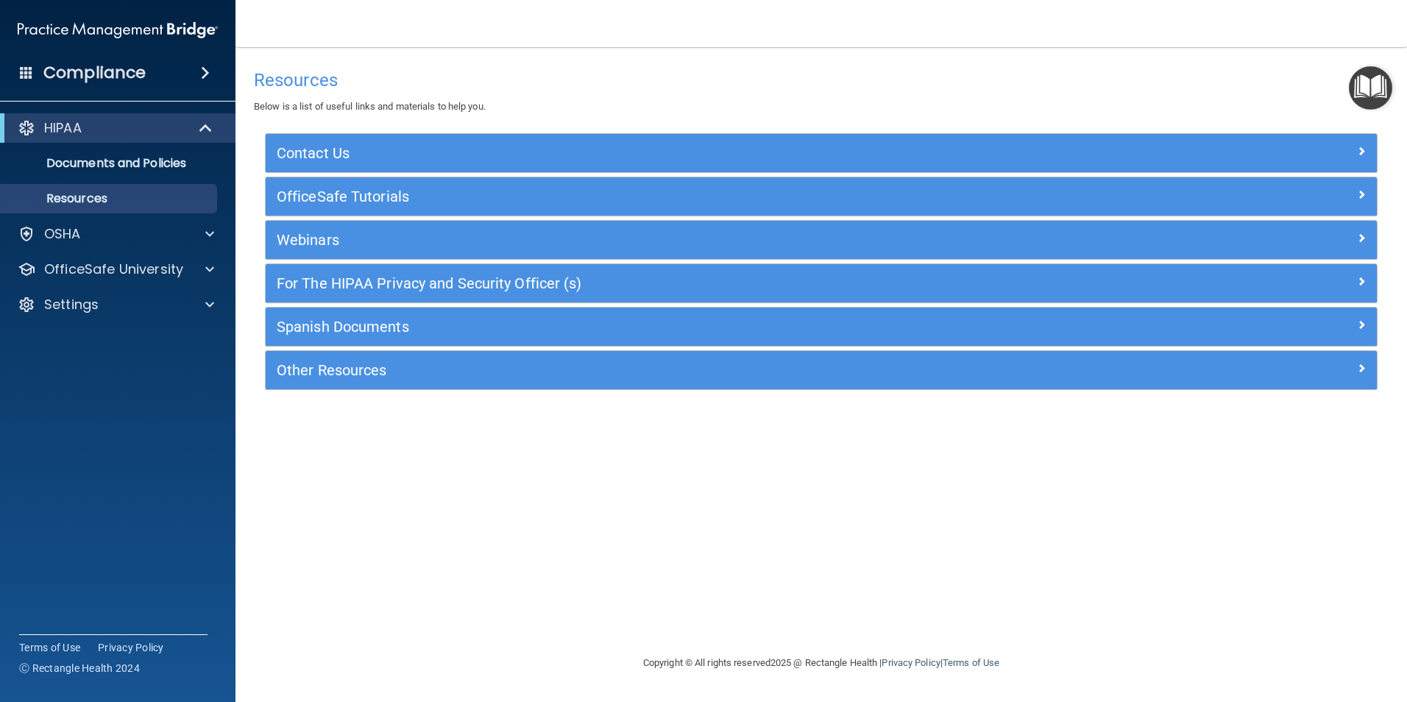
click at [1381, 83] on img "Open Resource Center" at bounding box center [1369, 87] width 43 height 43
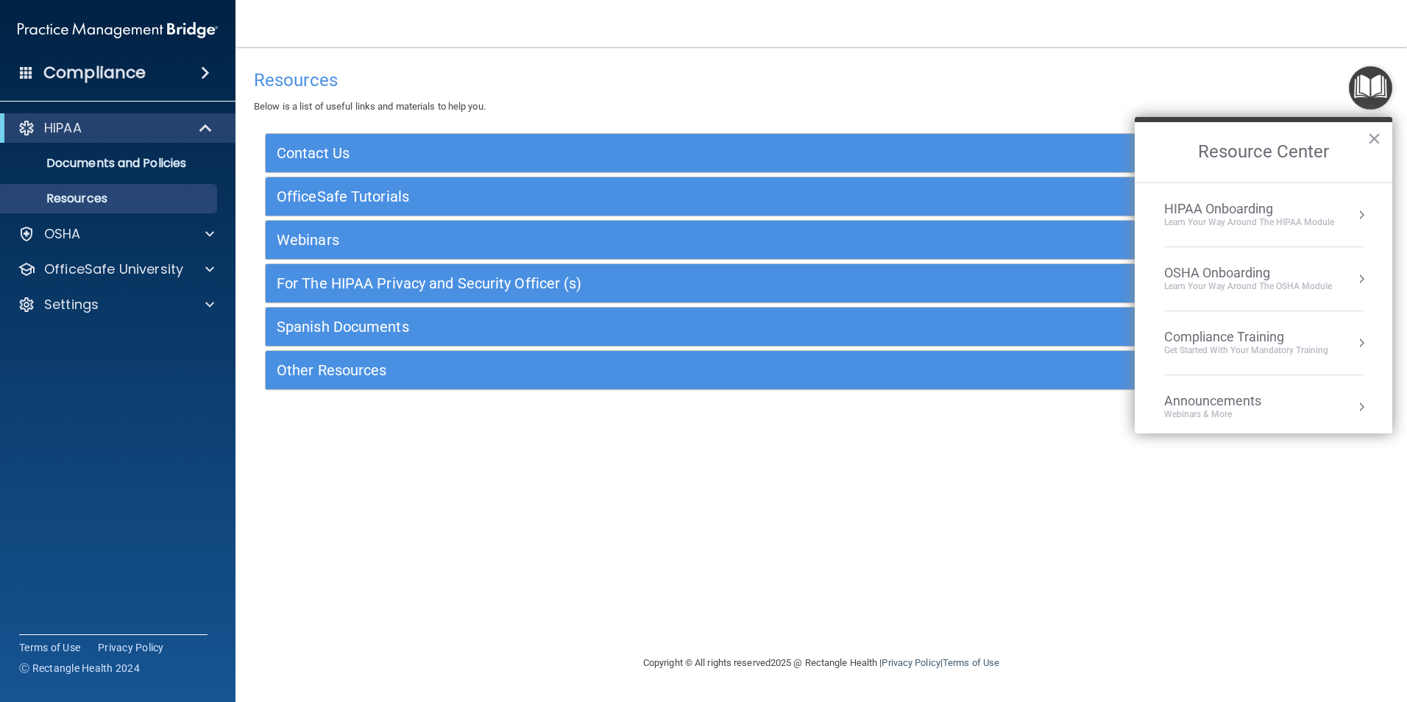
click at [1254, 206] on div "HIPAA Onboarding" at bounding box center [1249, 209] width 170 height 16
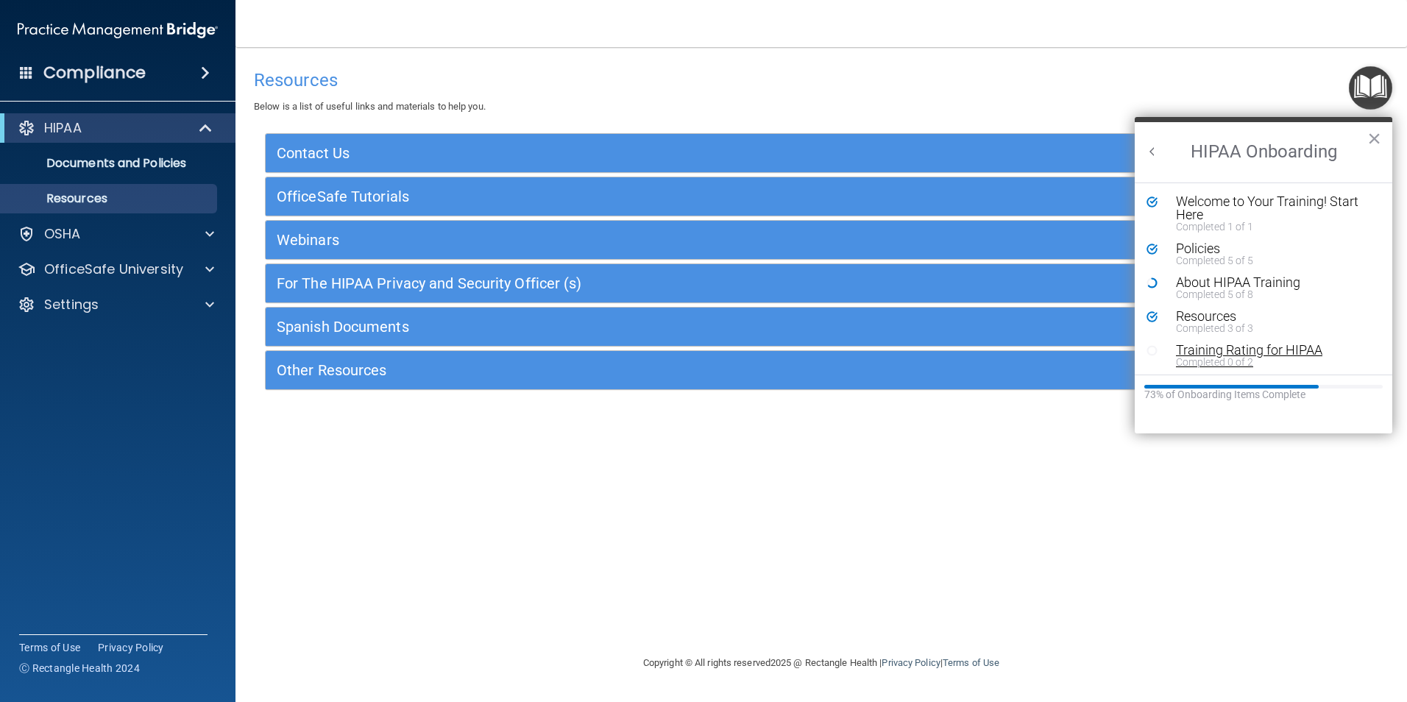
click at [1210, 352] on div "Training Rating for HIPAA" at bounding box center [1269, 350] width 186 height 13
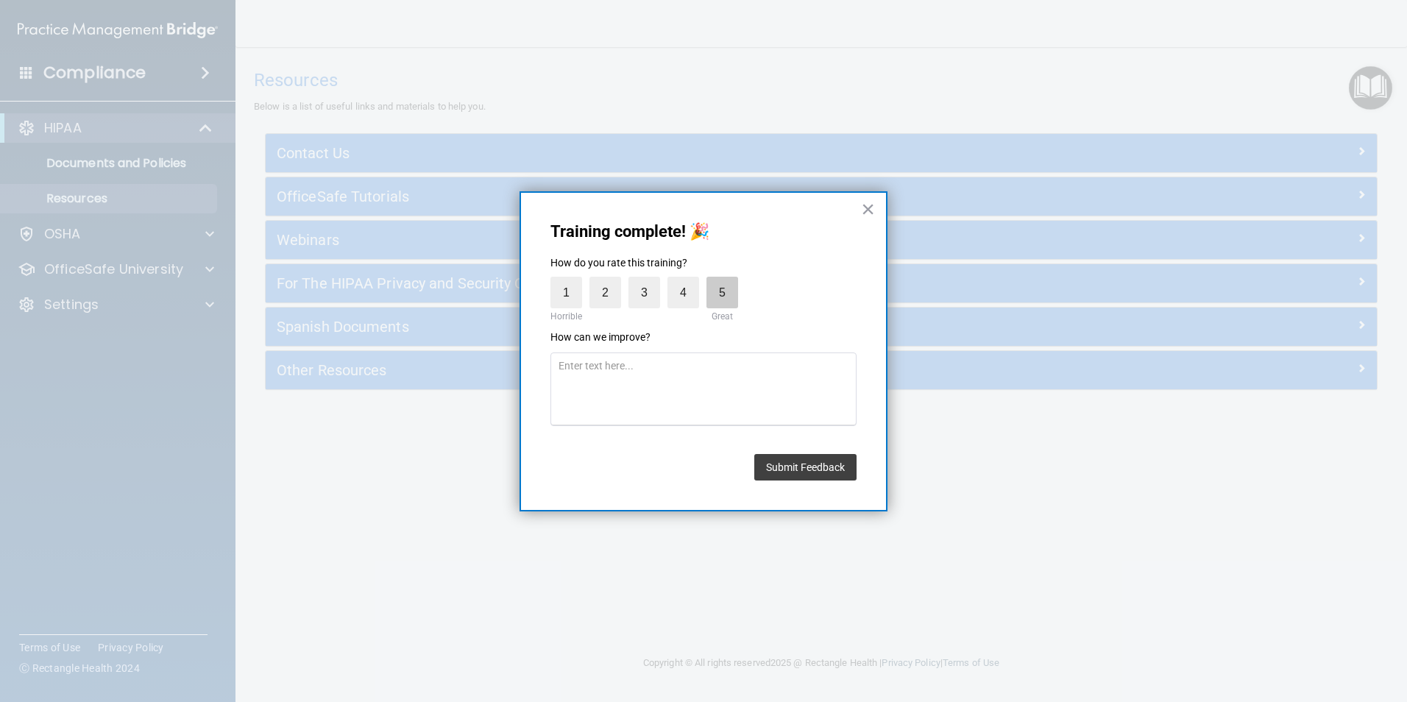
click at [722, 291] on label "5" at bounding box center [722, 293] width 32 height 32
click at [688, 280] on input "5" at bounding box center [688, 280] width 0 height 0
click at [796, 471] on button "Submit Feedback" at bounding box center [805, 467] width 102 height 26
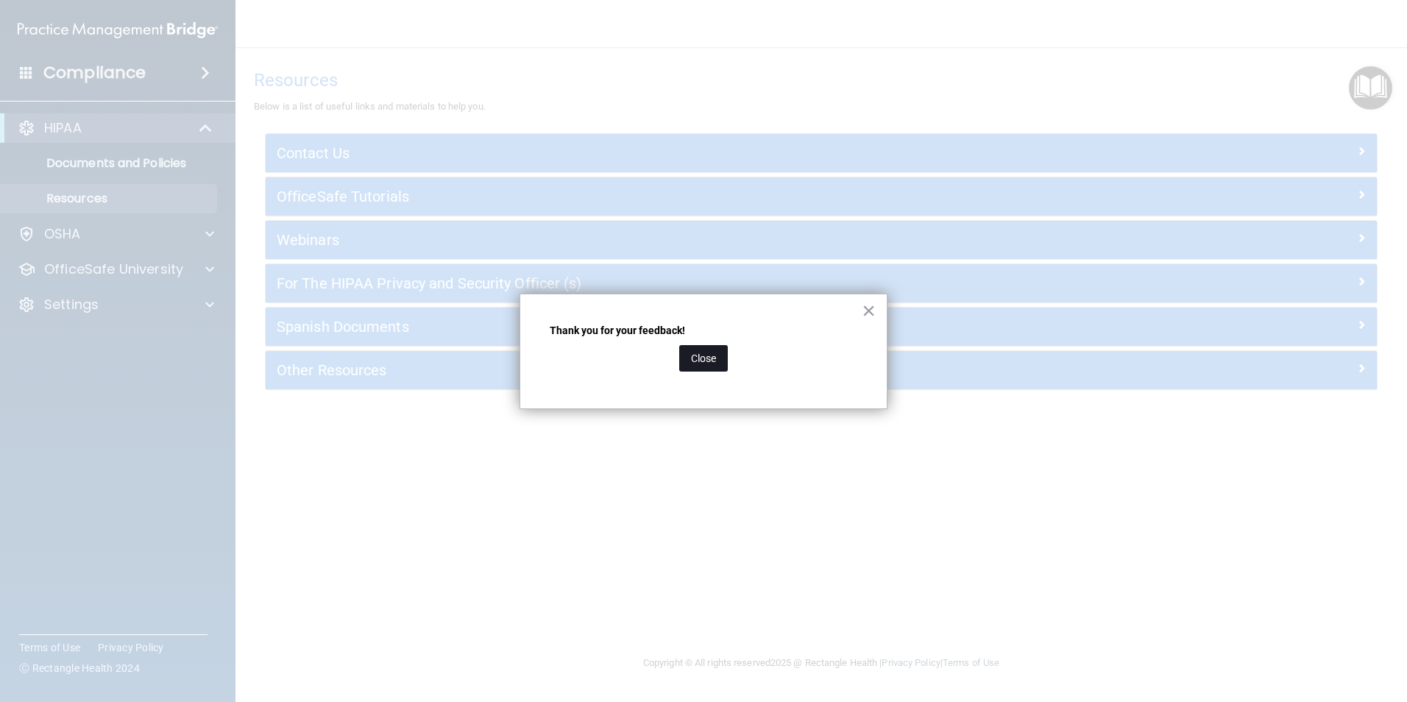
click at [701, 365] on button "Close" at bounding box center [703, 358] width 49 height 26
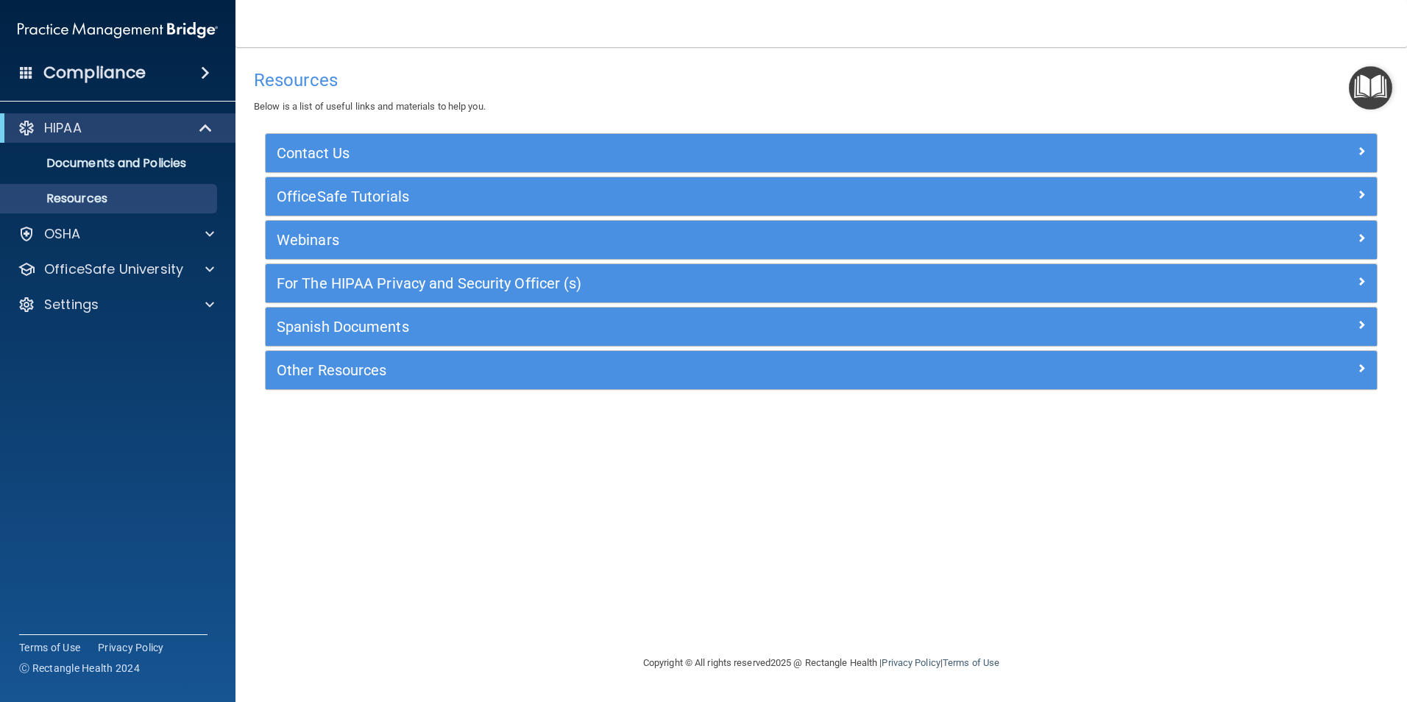
click at [1372, 82] on img "Open Resource Center" at bounding box center [1369, 87] width 43 height 43
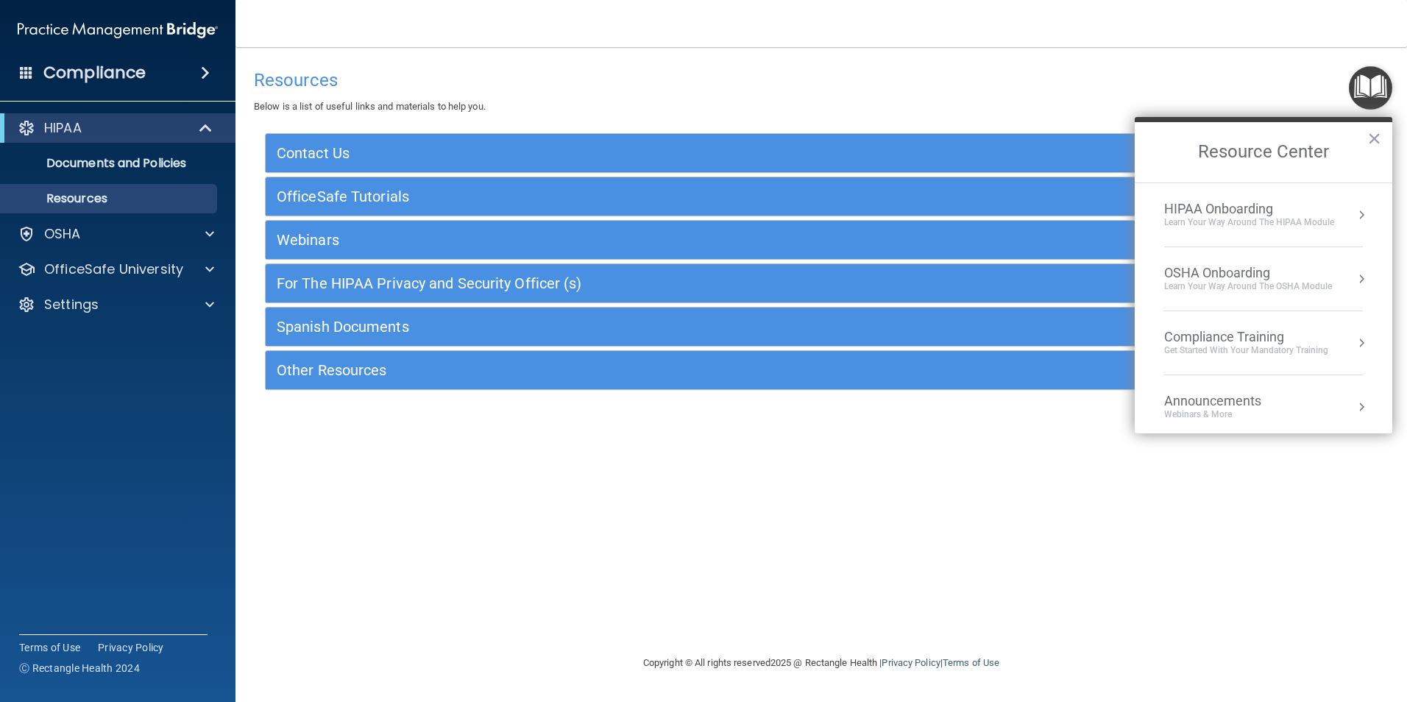
click at [1222, 218] on div "Learn Your Way around the HIPAA module" at bounding box center [1249, 222] width 170 height 13
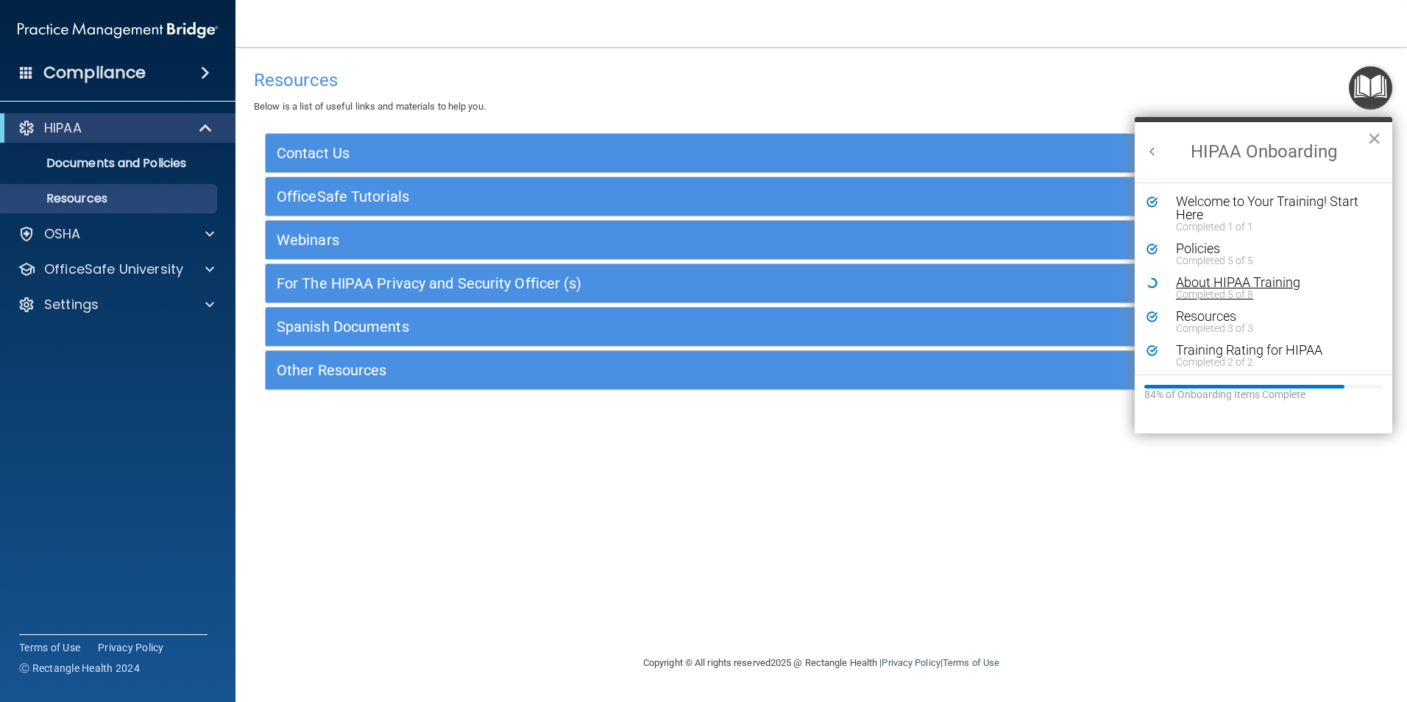
click at [1206, 279] on div "About HIPAA Training" at bounding box center [1269, 282] width 186 height 13
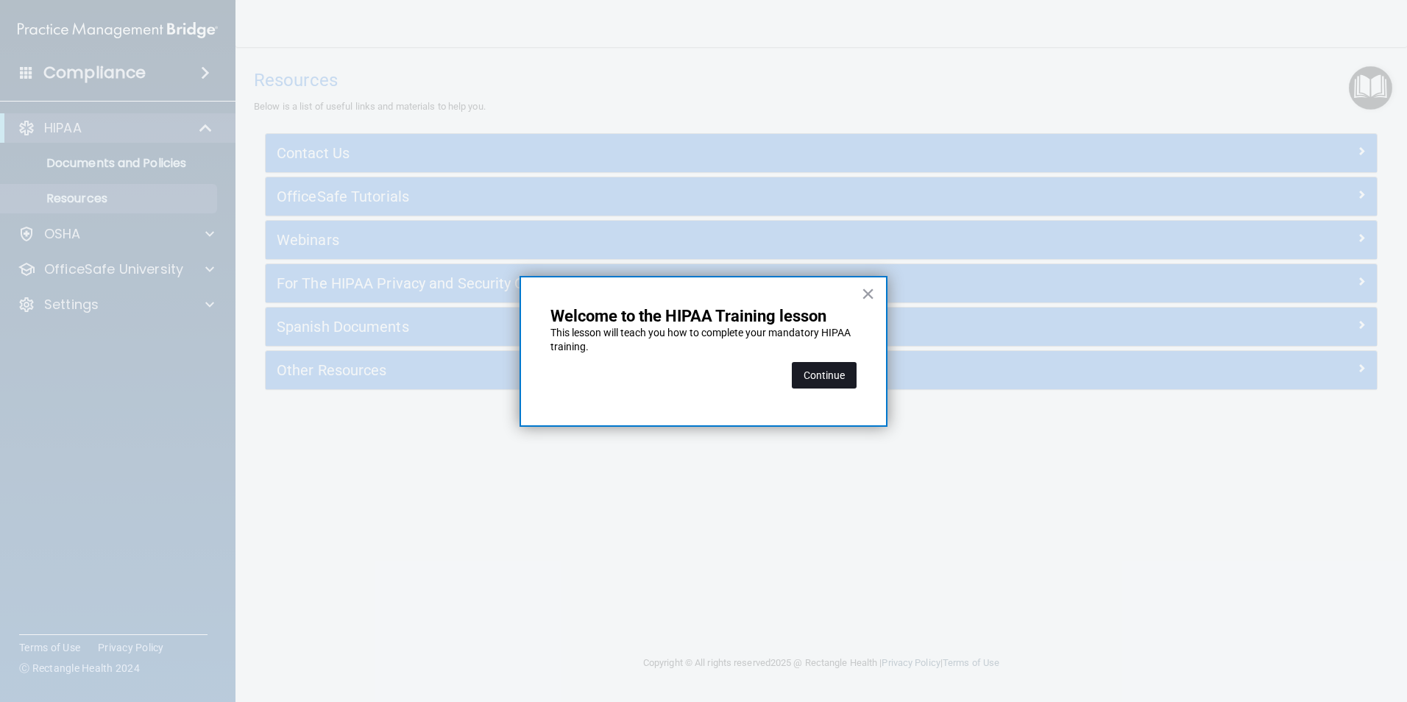
click at [835, 378] on button "Continue" at bounding box center [824, 375] width 65 height 26
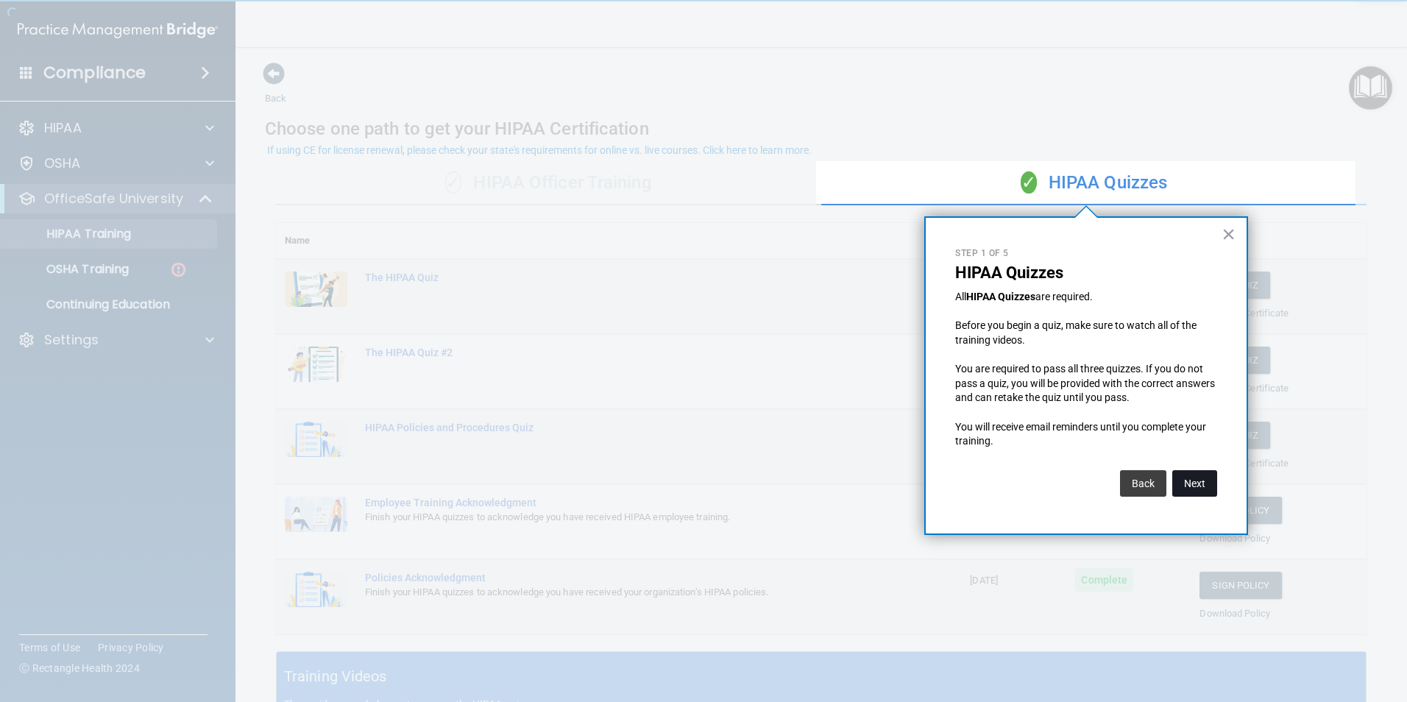
click at [1187, 471] on button "Next" at bounding box center [1194, 483] width 45 height 26
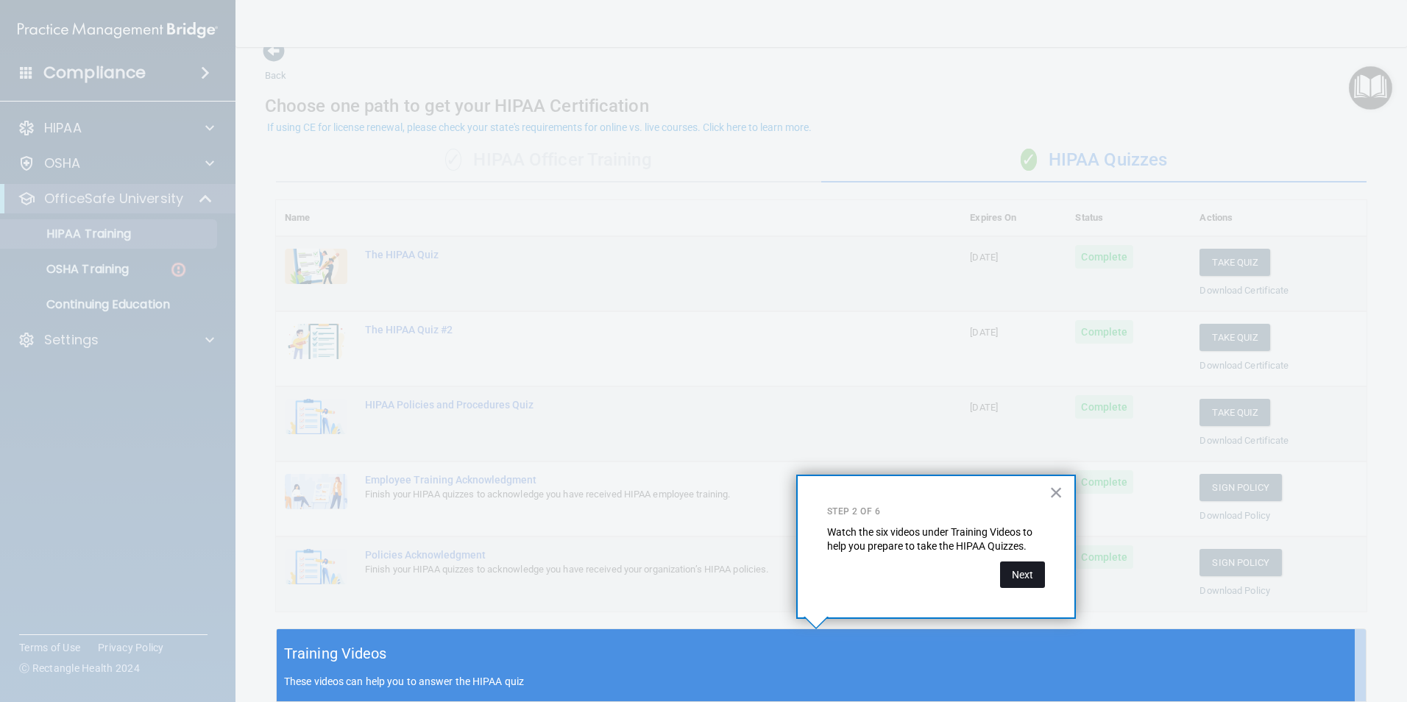
click at [1032, 580] on button "Next" at bounding box center [1022, 574] width 45 height 26
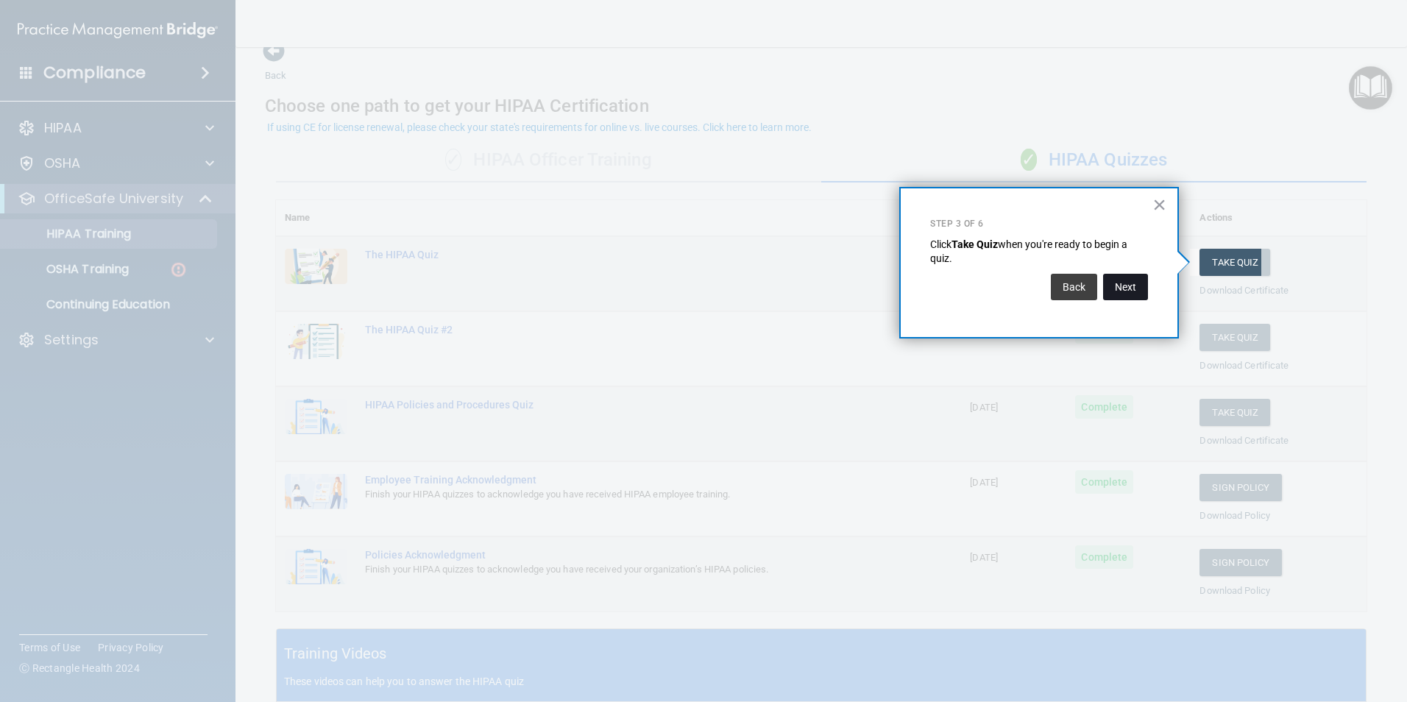
click at [1136, 284] on button "Next" at bounding box center [1125, 287] width 45 height 26
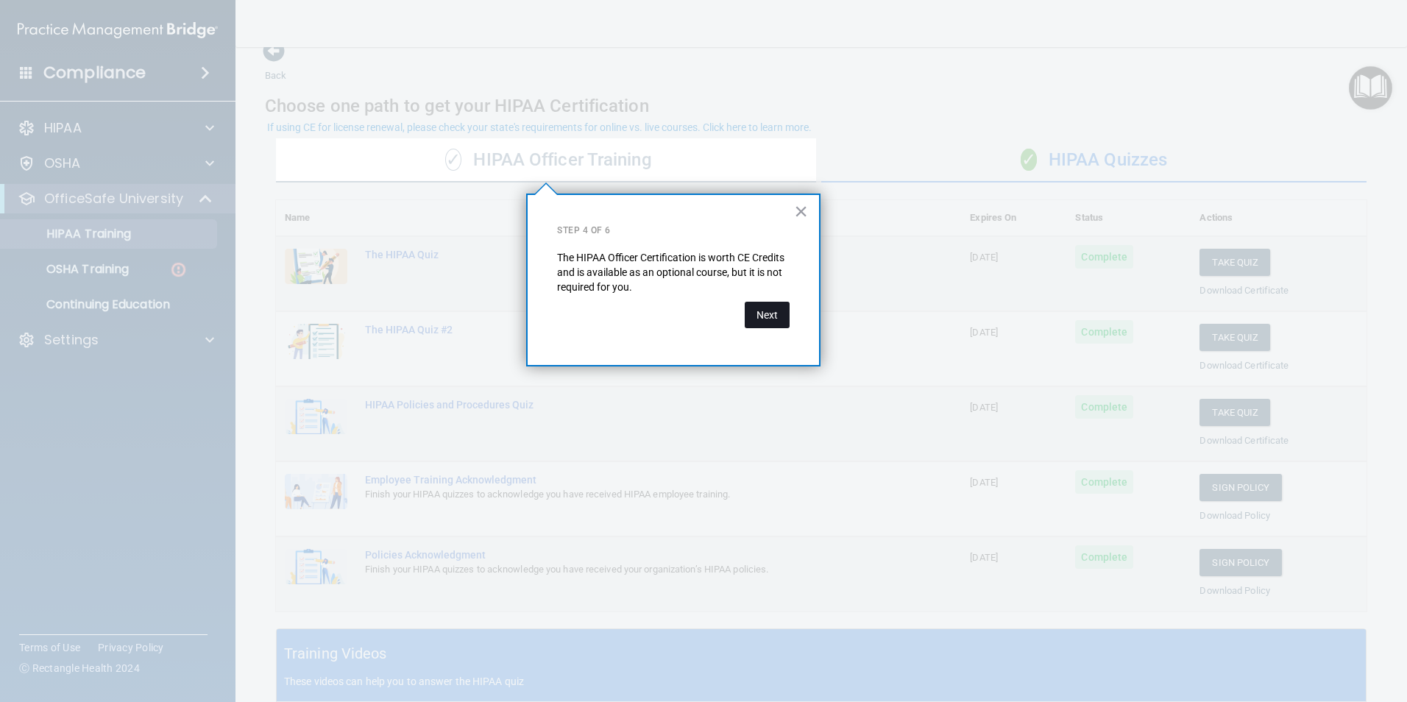
click at [756, 314] on button "Next" at bounding box center [766, 315] width 45 height 26
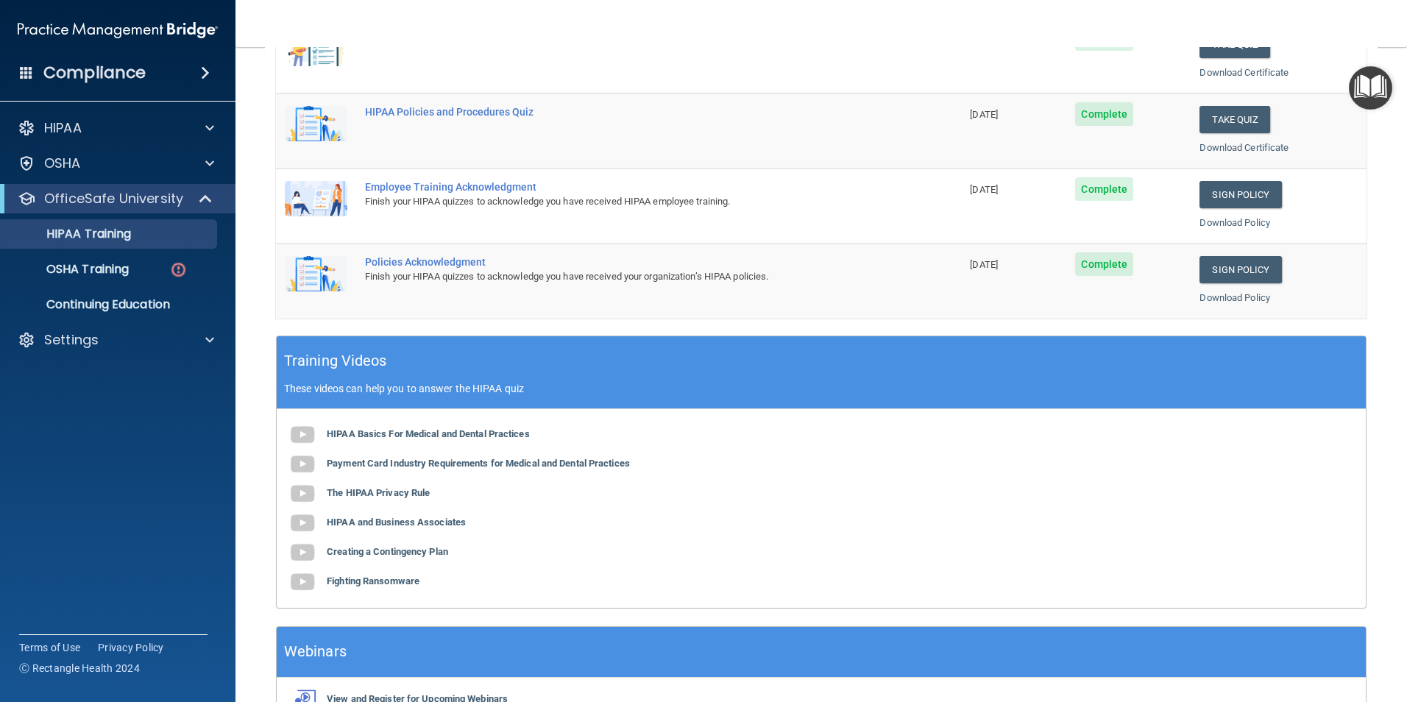
scroll to position [391, 0]
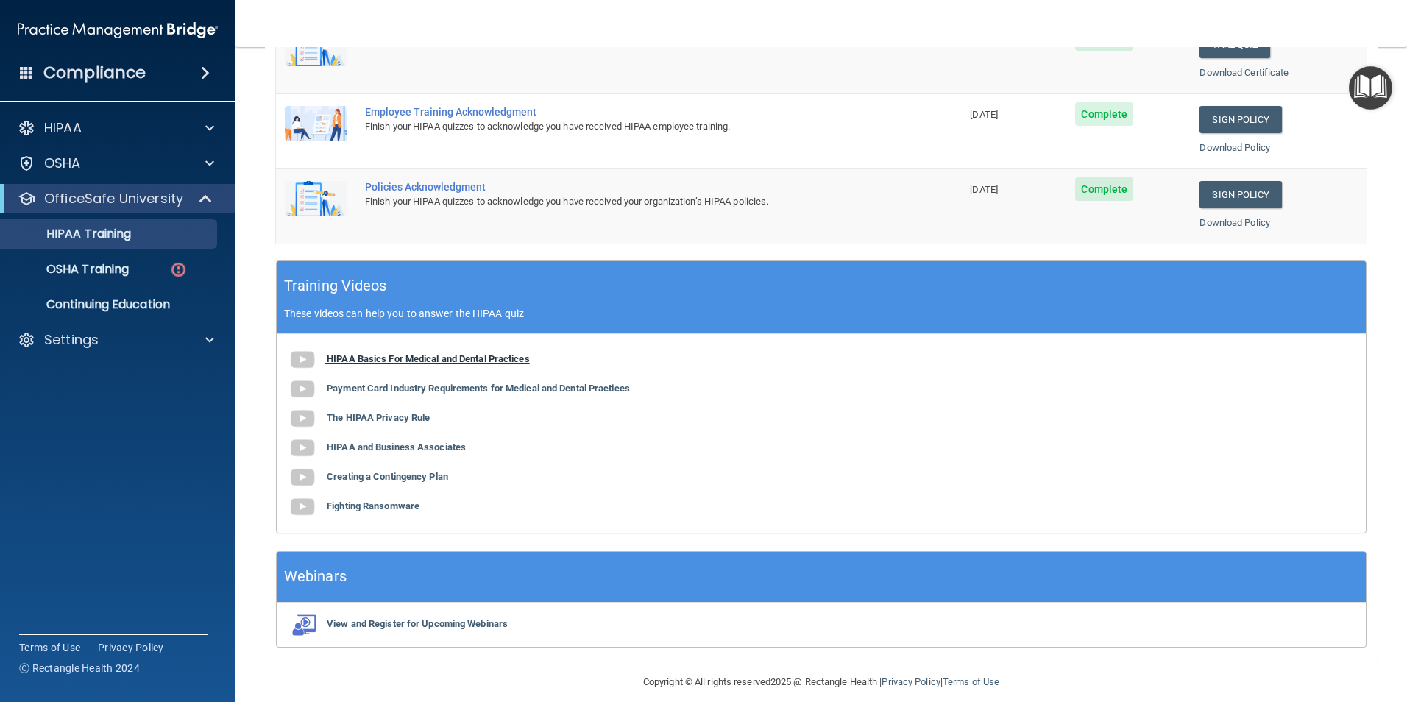
click at [416, 358] on b "HIPAA Basics For Medical and Dental Practices" at bounding box center [428, 358] width 203 height 11
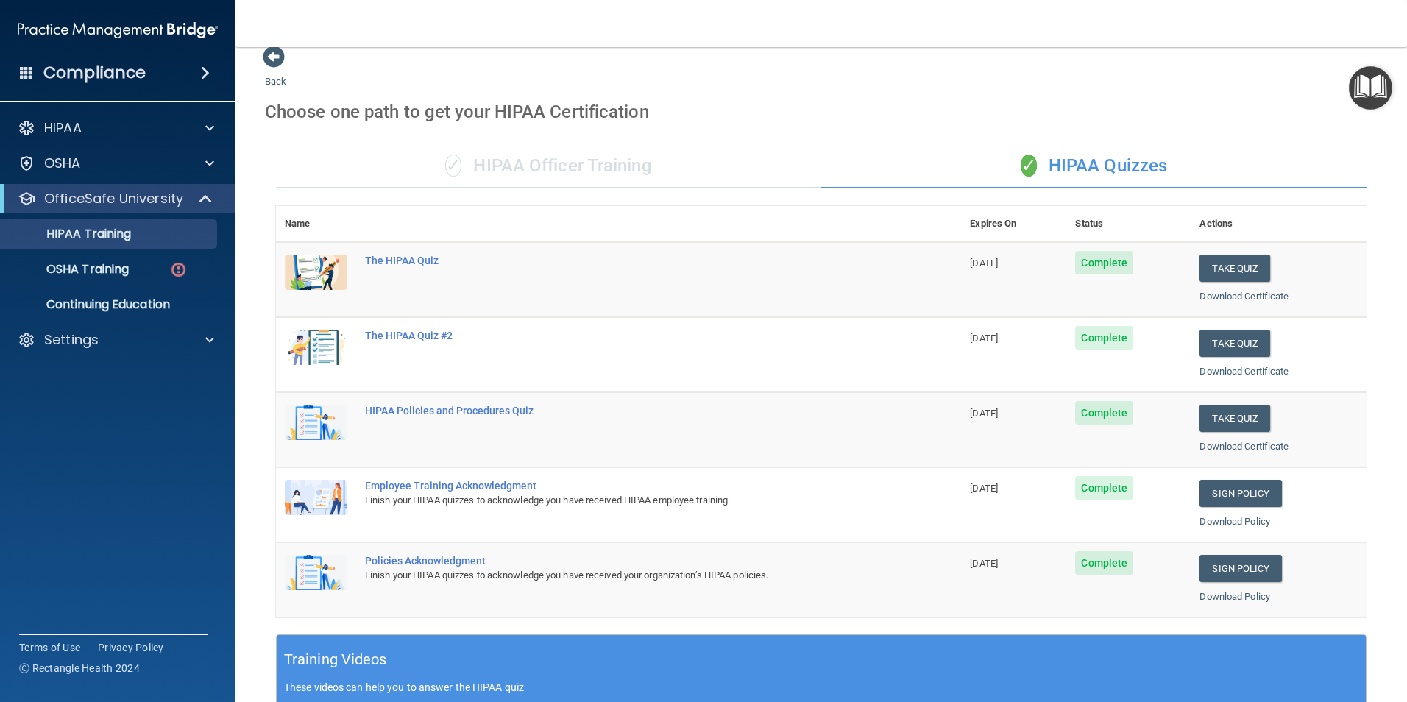
scroll to position [0, 0]
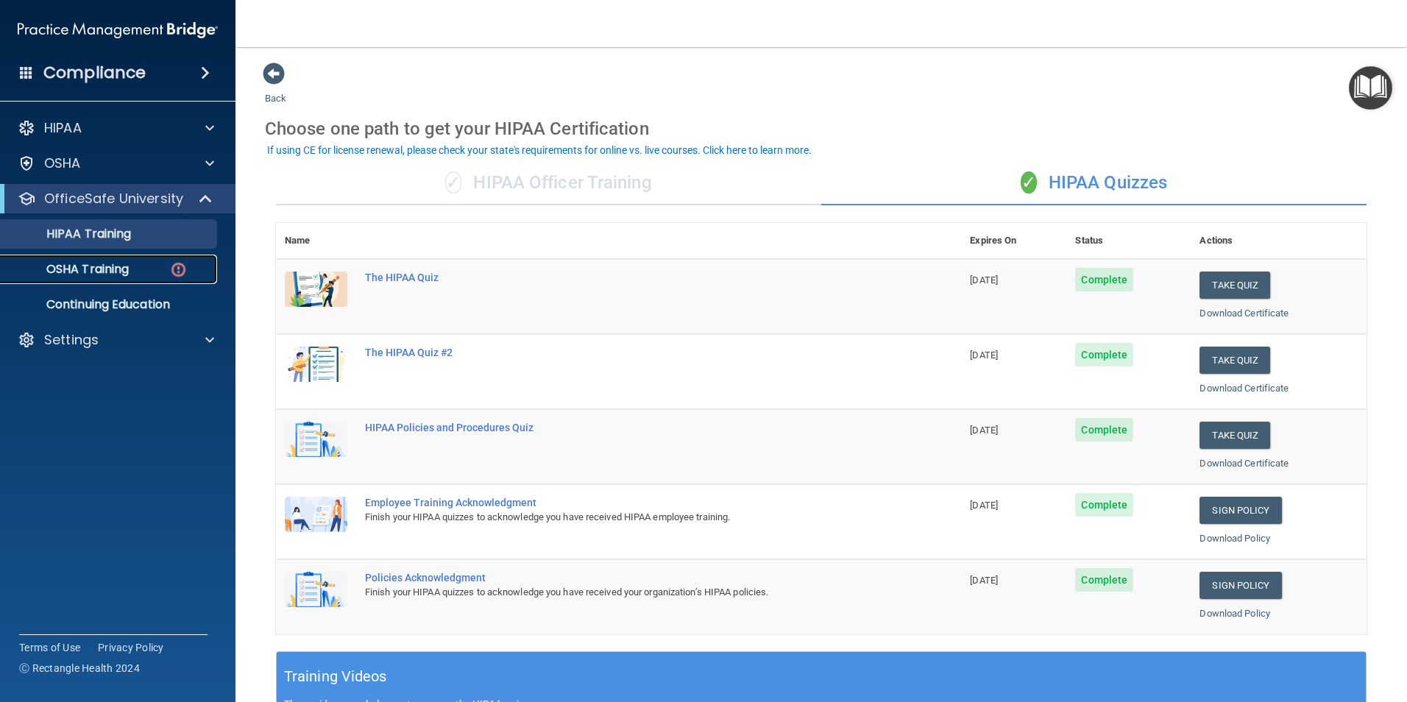
click at [97, 270] on p "OSHA Training" at bounding box center [69, 269] width 119 height 15
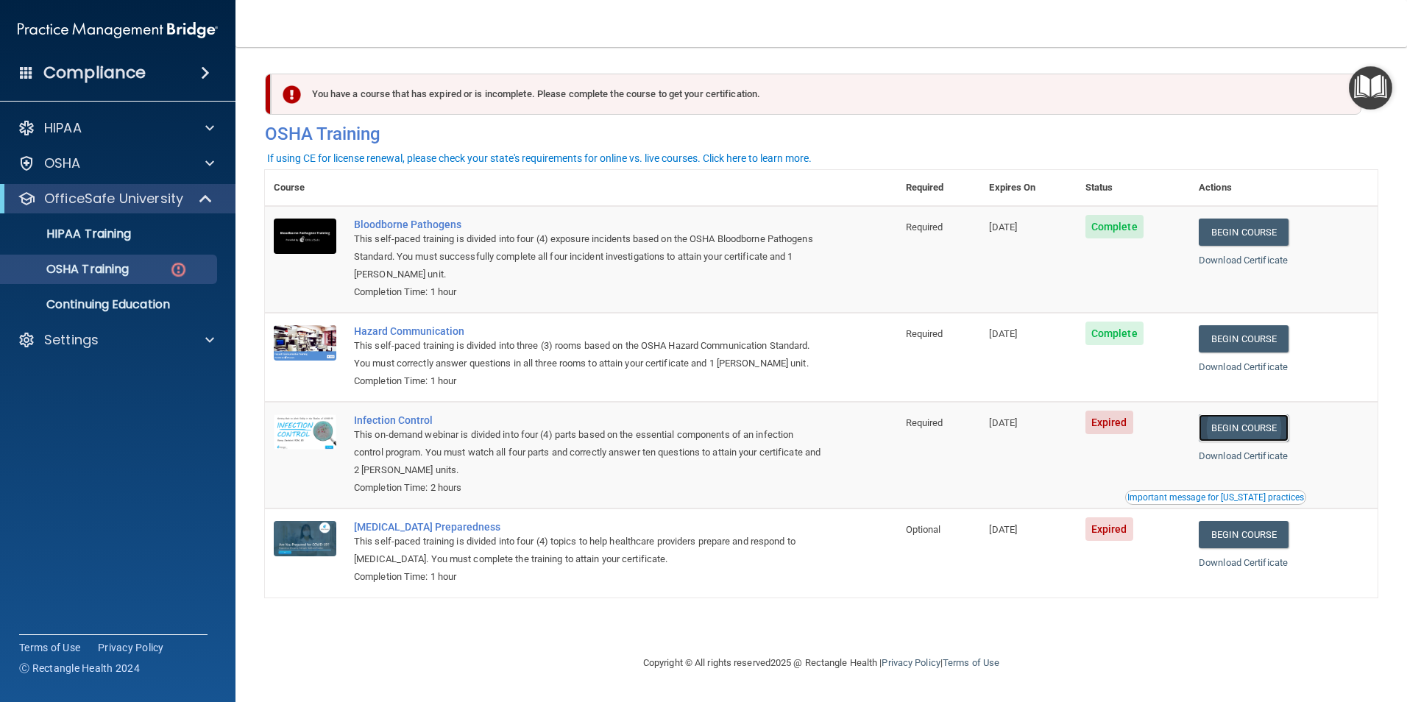
click at [1250, 426] on link "Begin Course" at bounding box center [1243, 427] width 90 height 27
click at [381, 423] on div "Infection Control" at bounding box center [588, 420] width 469 height 12
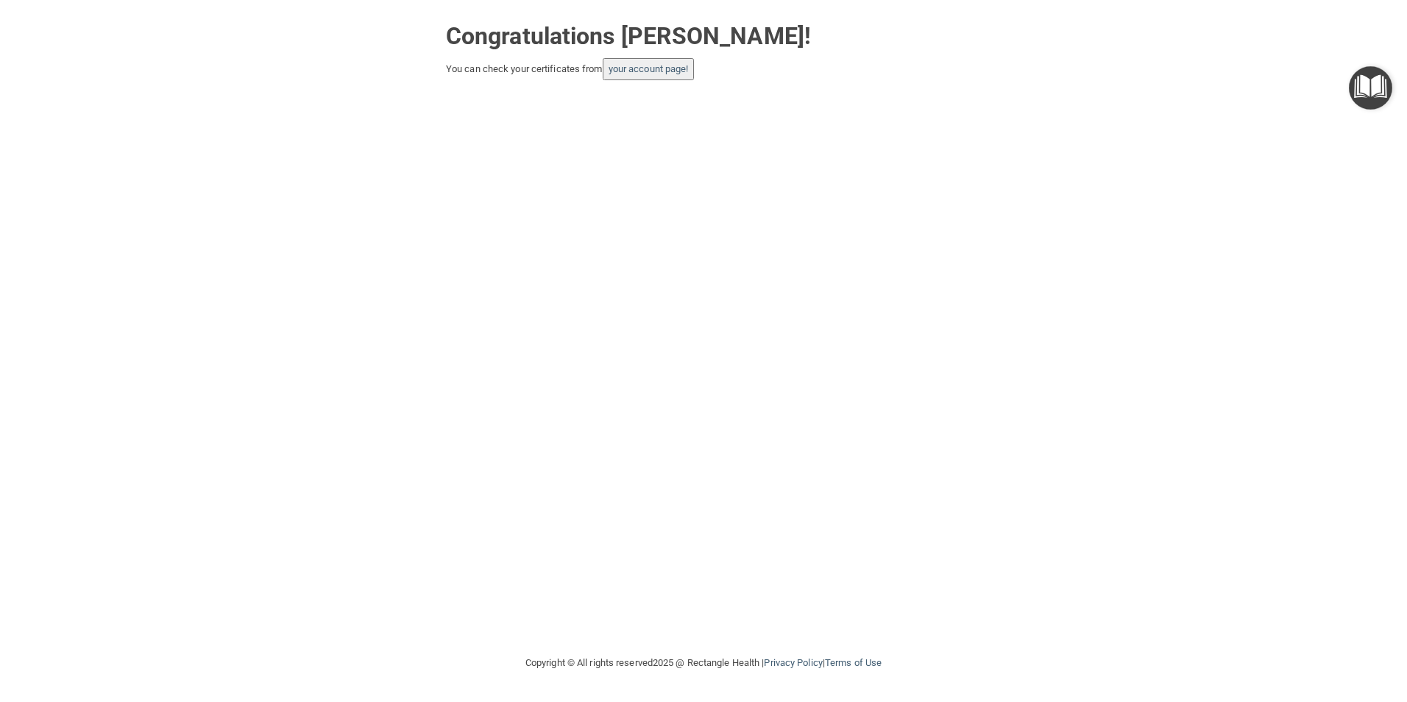
click at [1362, 82] on img "Open Resource Center" at bounding box center [1369, 87] width 43 height 43
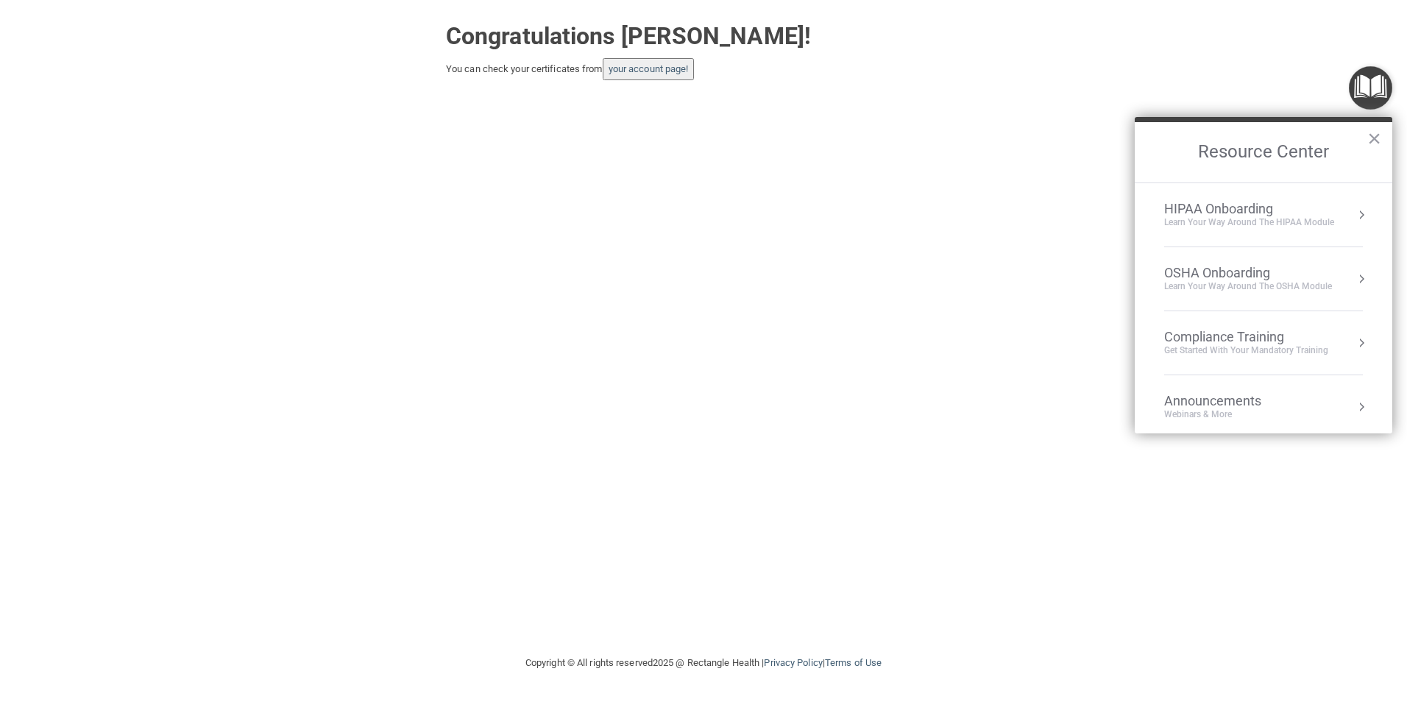
click at [1248, 206] on div "HIPAA Onboarding" at bounding box center [1249, 209] width 170 height 16
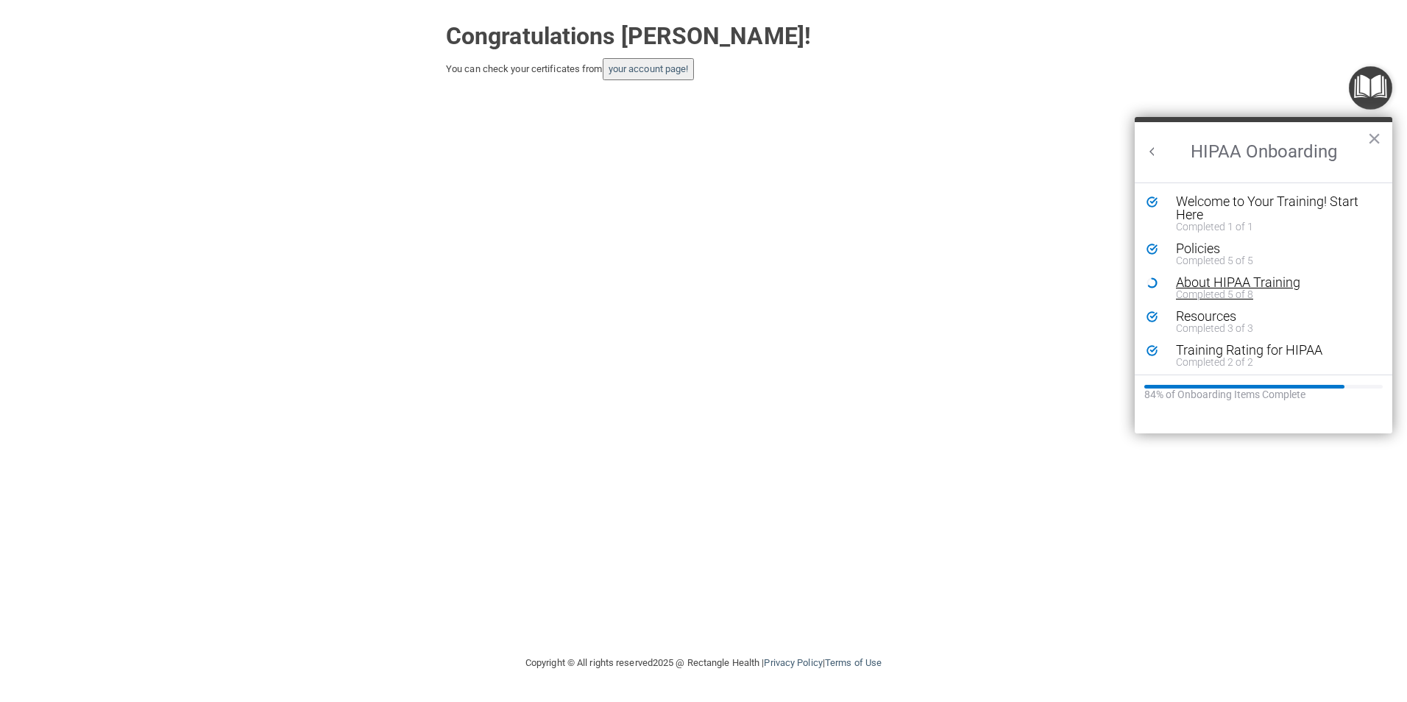
click at [1189, 280] on div "About HIPAA Training" at bounding box center [1269, 282] width 186 height 13
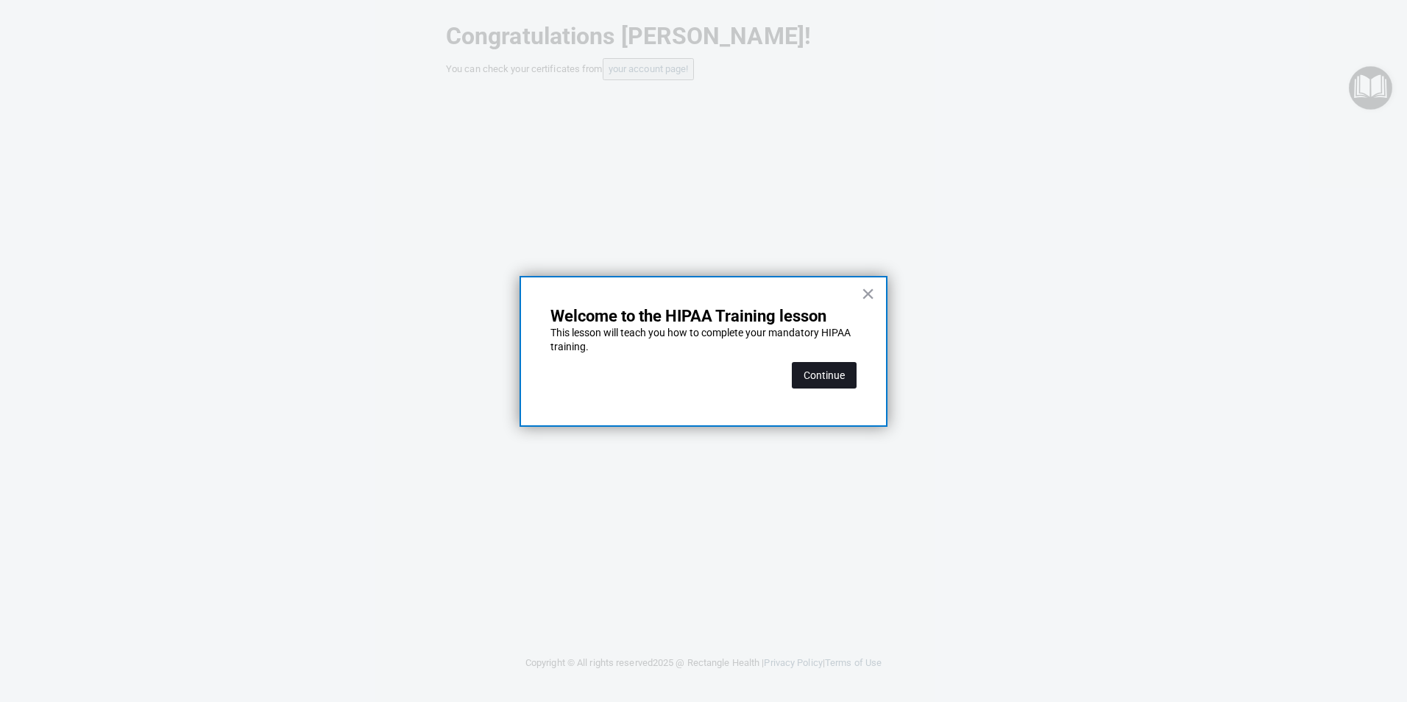
click at [827, 374] on button "Continue" at bounding box center [824, 375] width 65 height 26
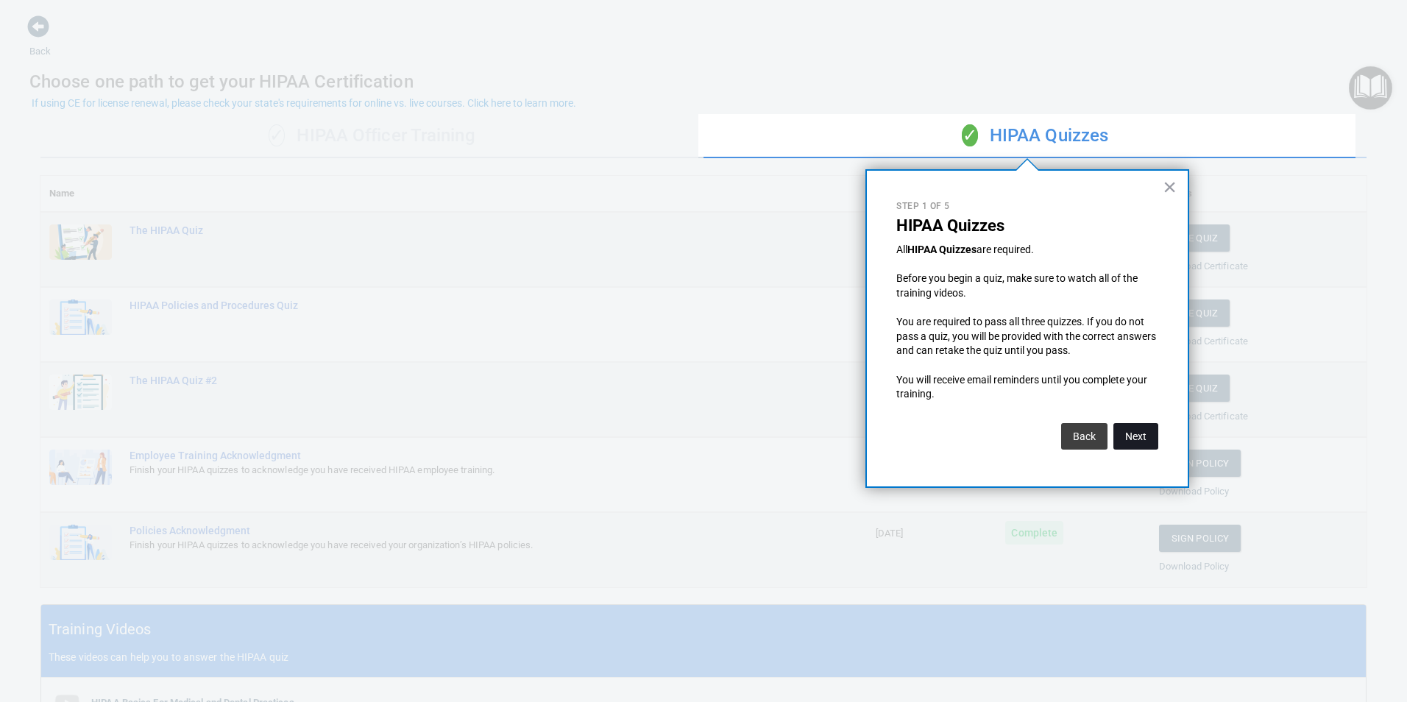
click at [1128, 435] on button "Next" at bounding box center [1135, 436] width 45 height 26
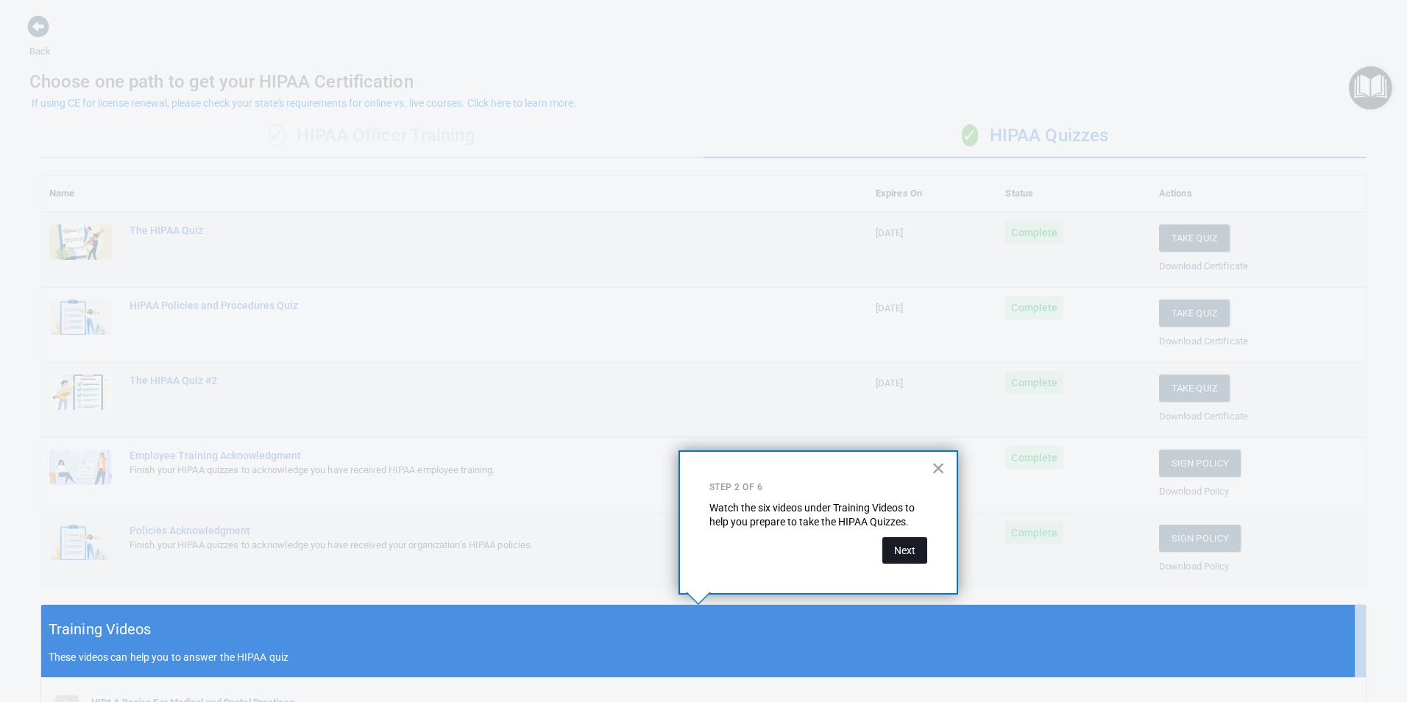
click at [901, 548] on button "Next" at bounding box center [904, 550] width 45 height 26
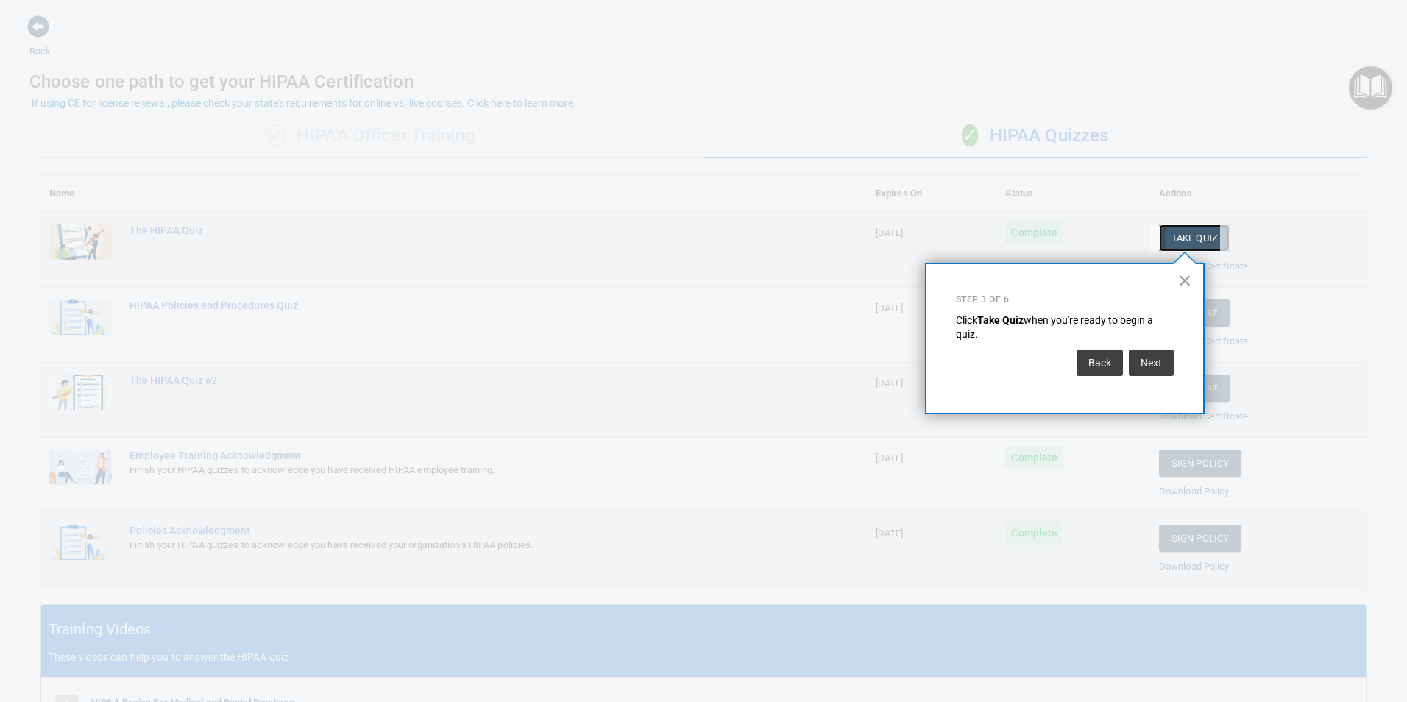
click at [1176, 235] on button "Take Quiz" at bounding box center [1194, 237] width 71 height 27
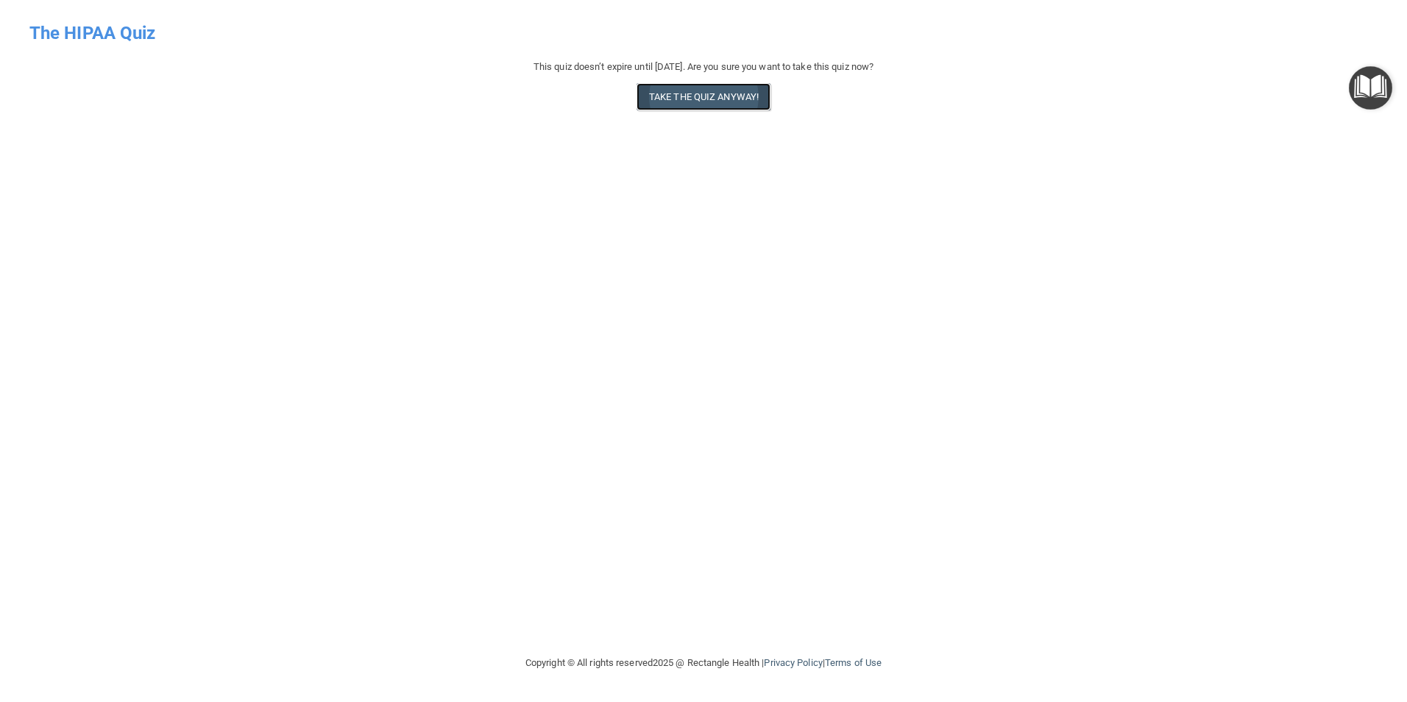
click at [693, 93] on button "Take the quiz anyway!" at bounding box center [703, 96] width 134 height 27
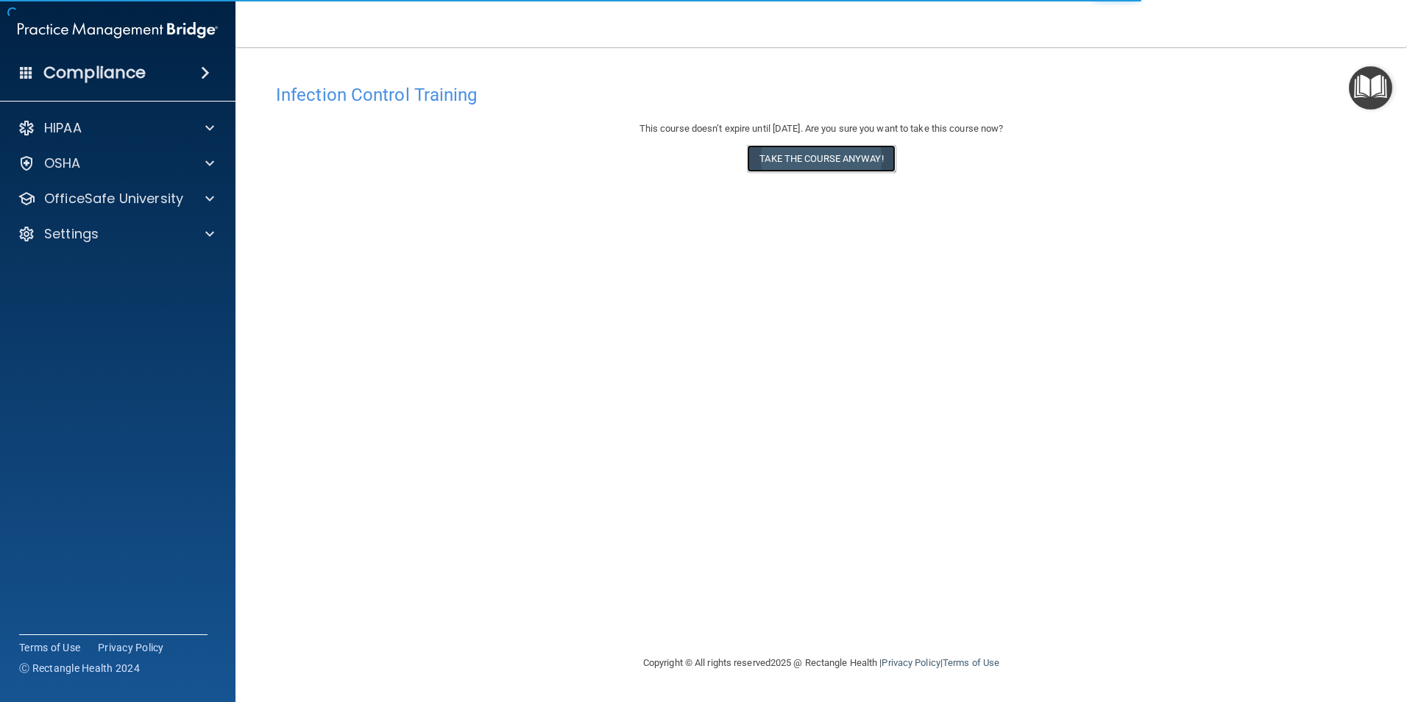
click at [807, 152] on button "Take the course anyway!" at bounding box center [821, 158] width 148 height 27
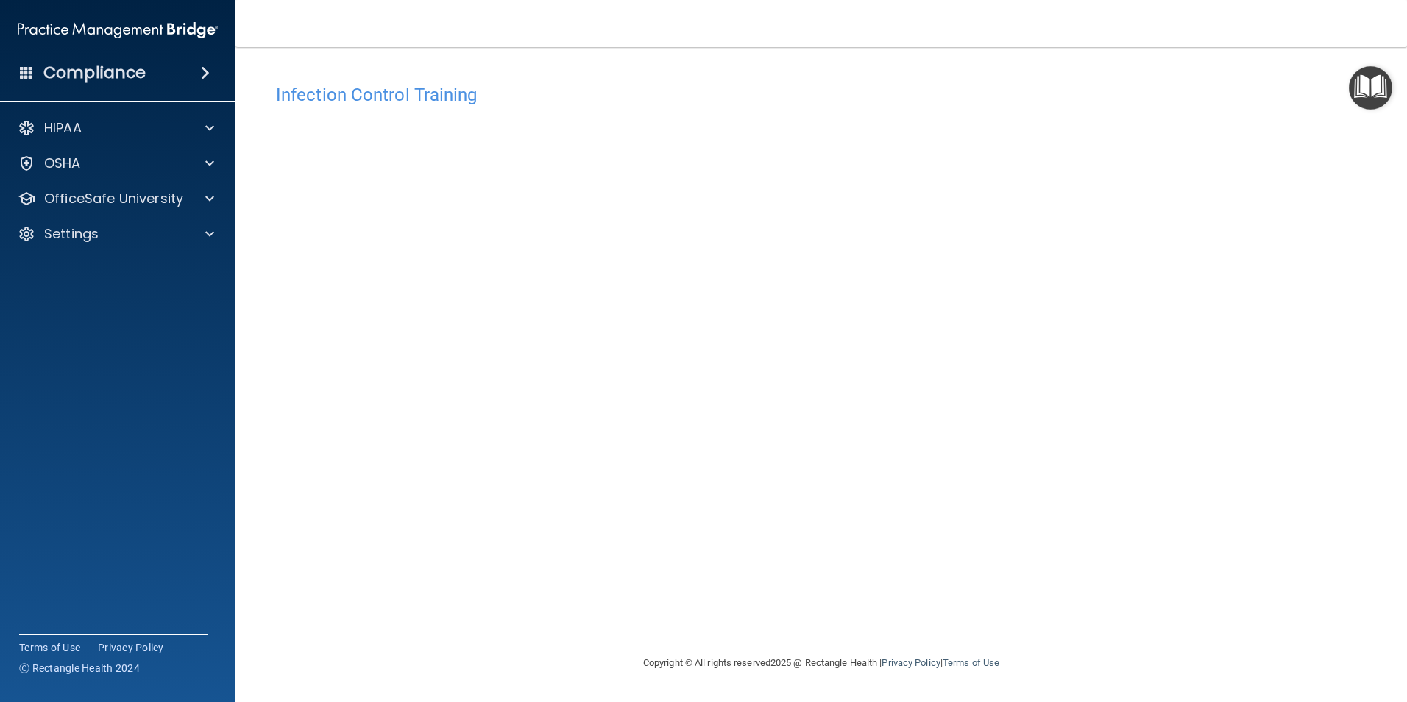
click at [1371, 82] on img "Open Resource Center" at bounding box center [1369, 87] width 43 height 43
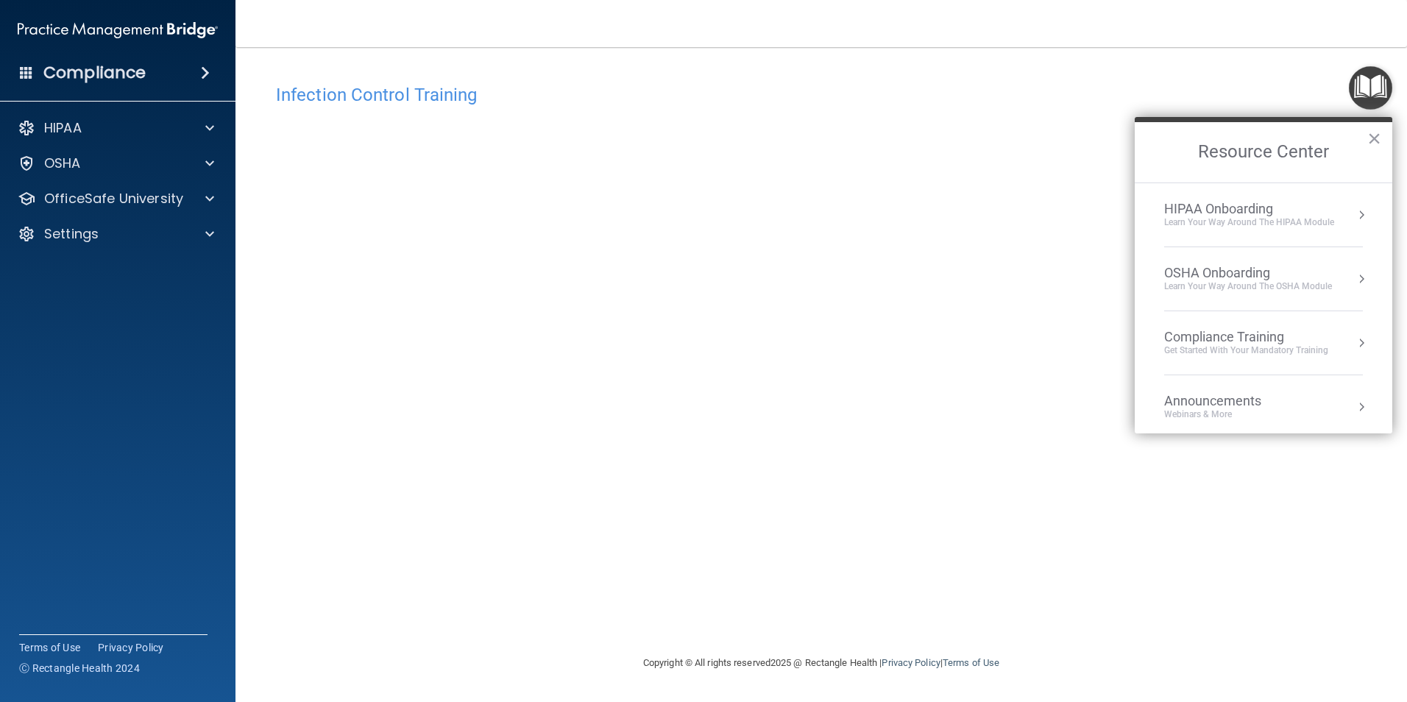
click at [1237, 210] on div "HIPAA Onboarding" at bounding box center [1249, 209] width 170 height 16
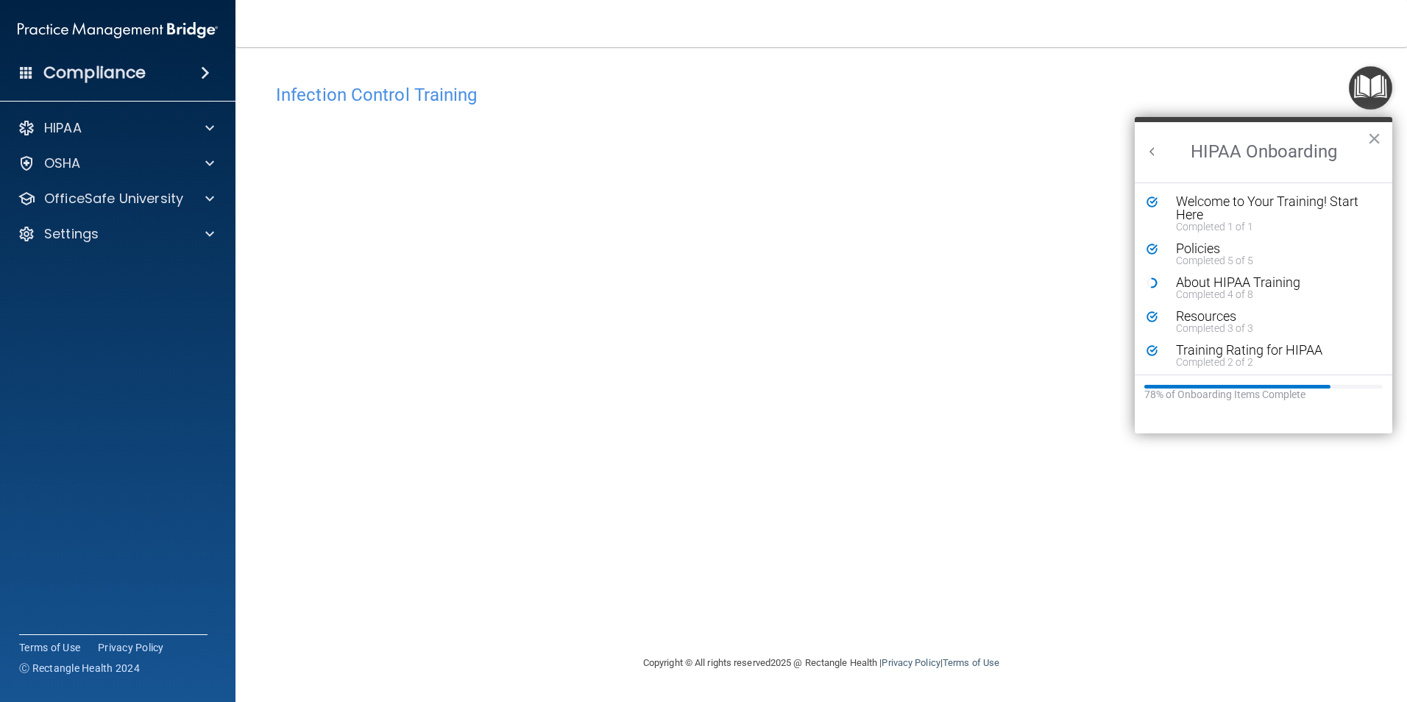
click at [1151, 280] on icon "Resource Center" at bounding box center [1151, 282] width 11 height 11
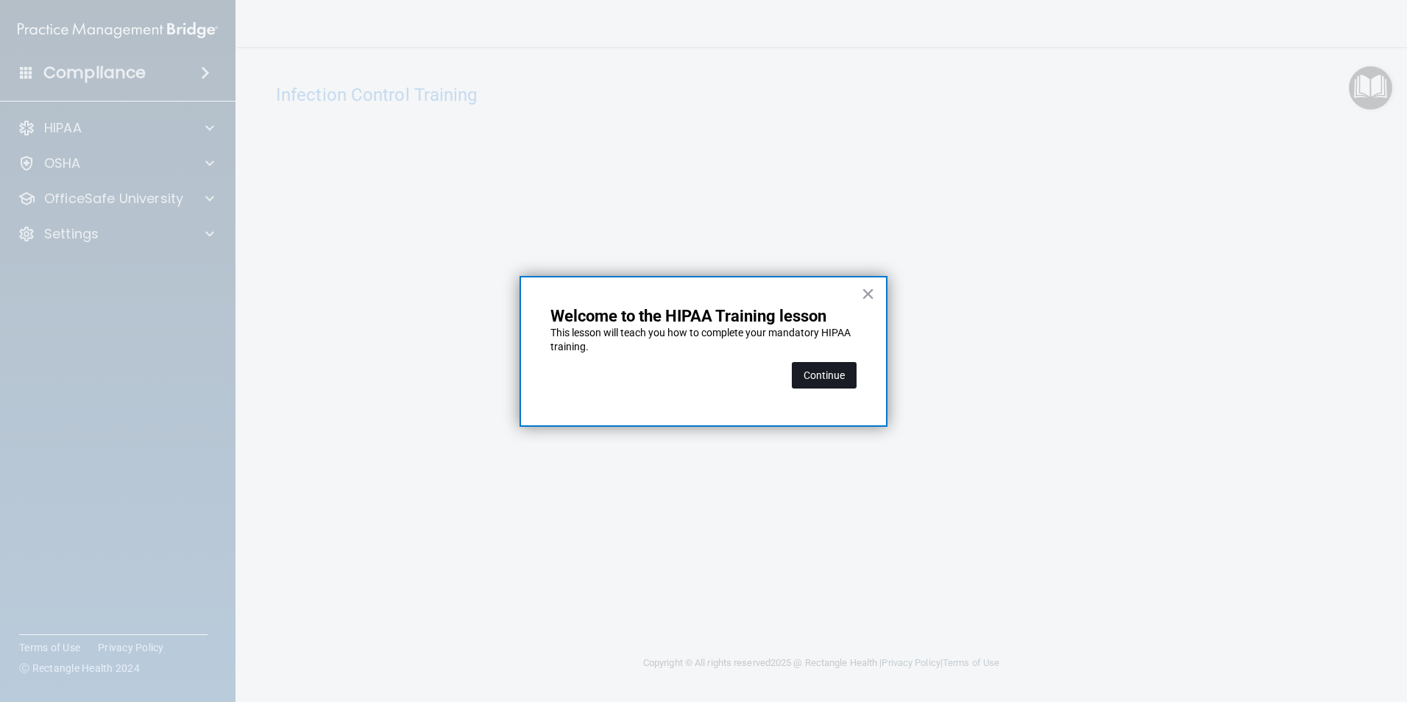
click at [816, 372] on button "Continue" at bounding box center [824, 375] width 65 height 26
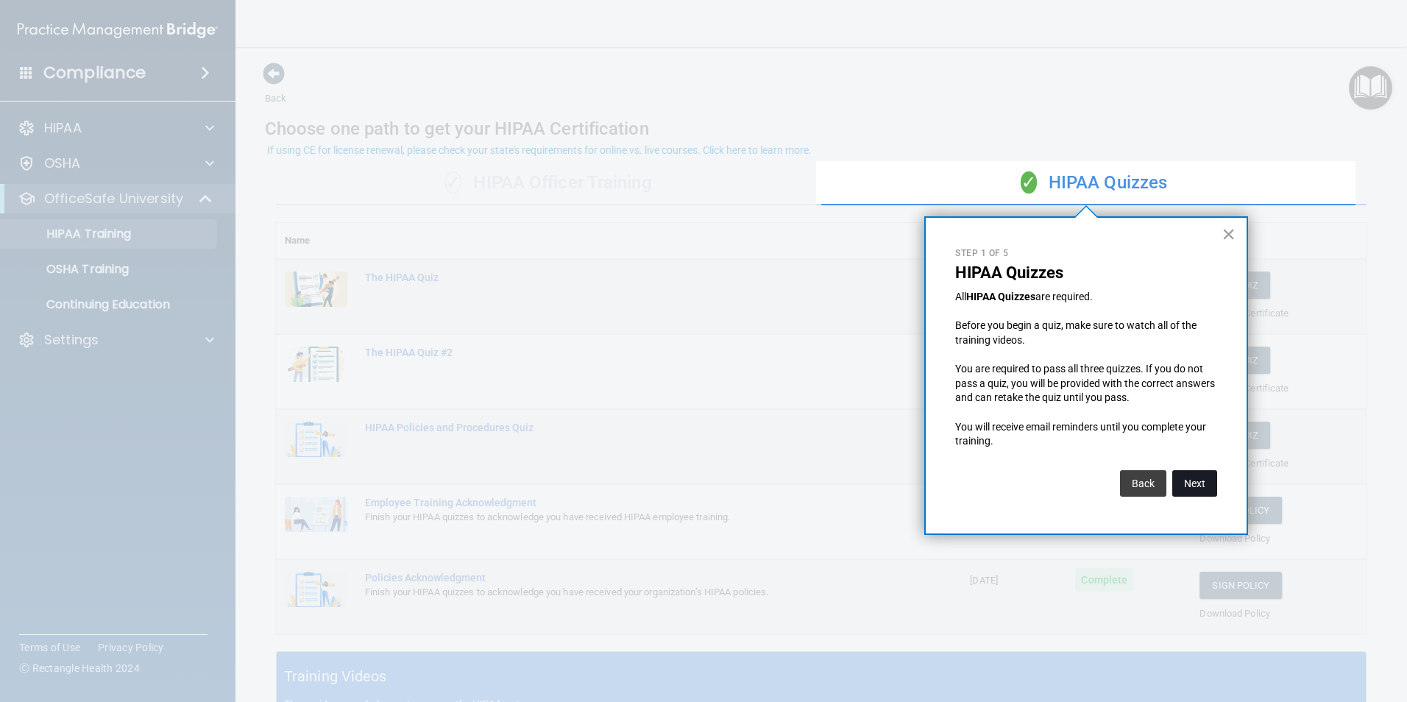
click at [1198, 478] on button "Next" at bounding box center [1194, 483] width 45 height 26
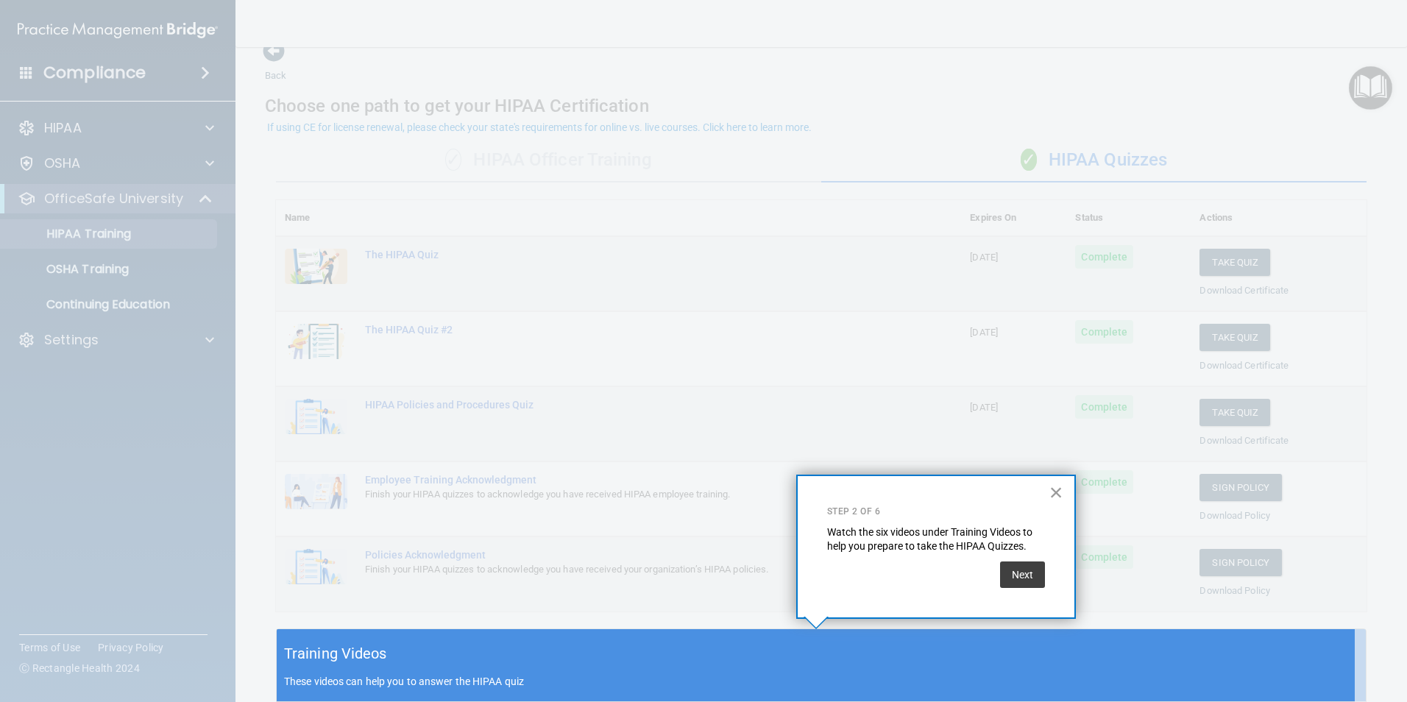
click at [1059, 491] on button "×" at bounding box center [1056, 492] width 14 height 24
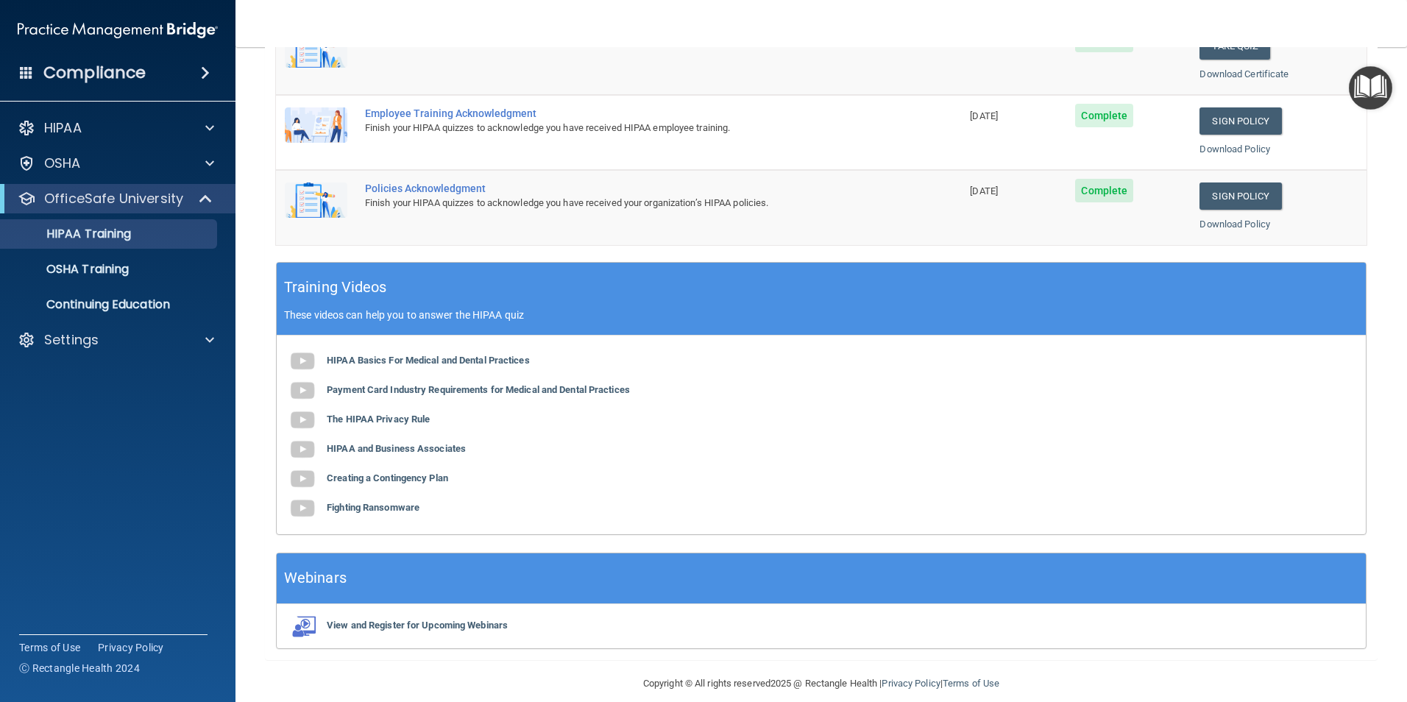
scroll to position [391, 0]
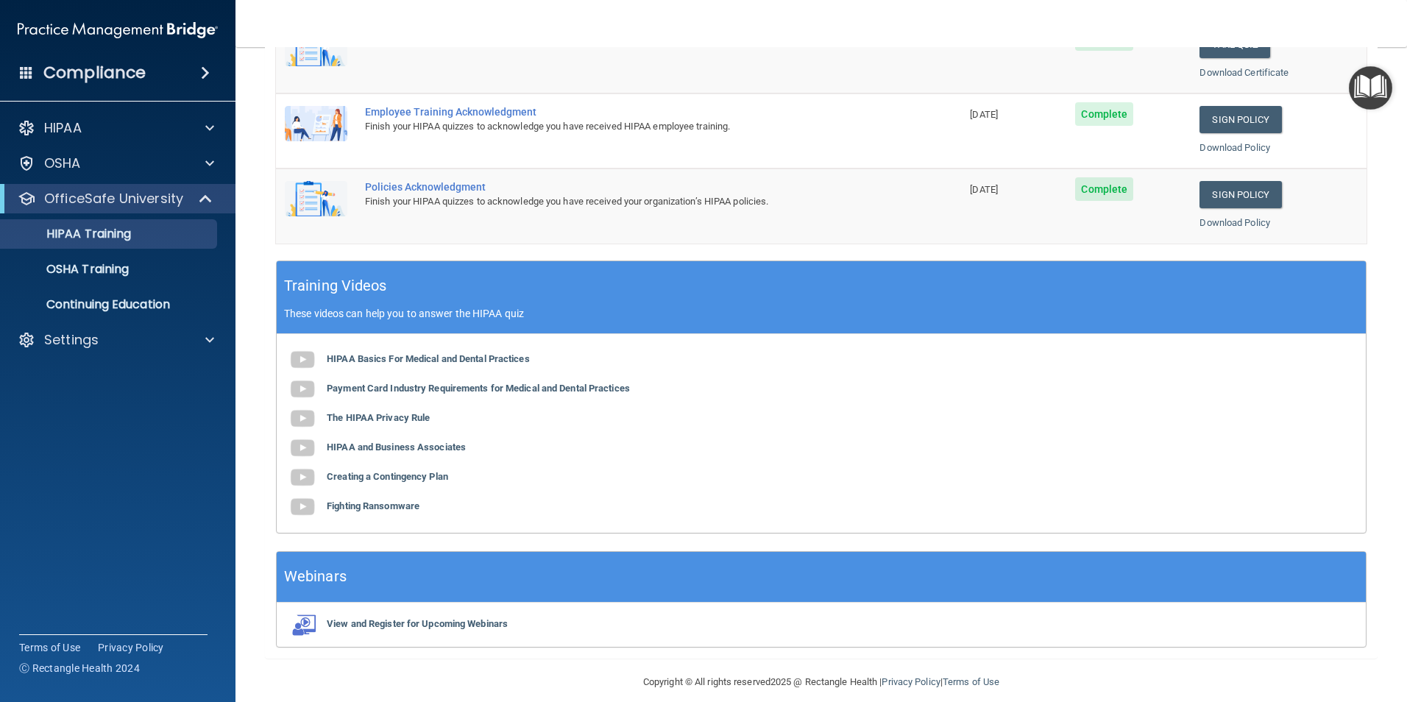
click at [430, 351] on div "HIPAA Basics For Medical and Dental Practices Payment Card Industry Requirement…" at bounding box center [821, 433] width 1089 height 199
click at [428, 358] on b "HIPAA Basics For Medical and Dental Practices" at bounding box center [428, 358] width 203 height 11
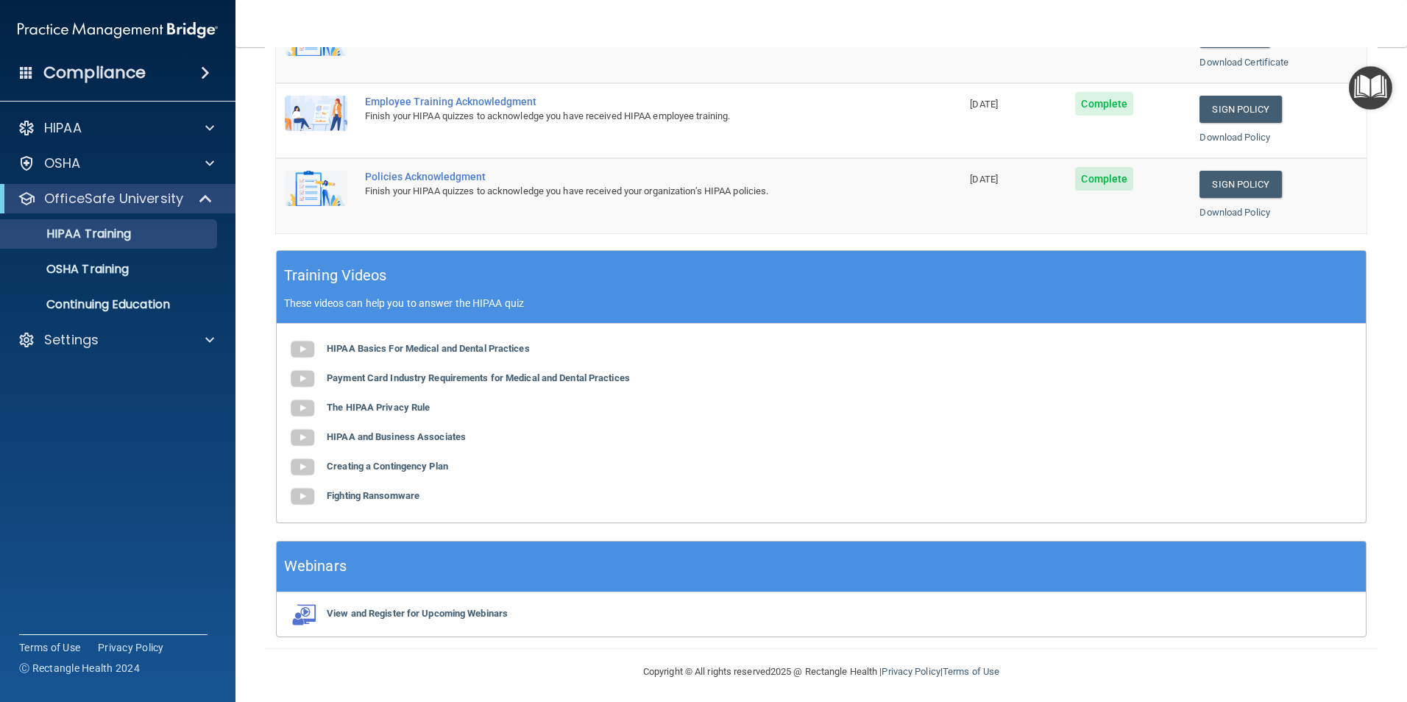
scroll to position [406, 0]
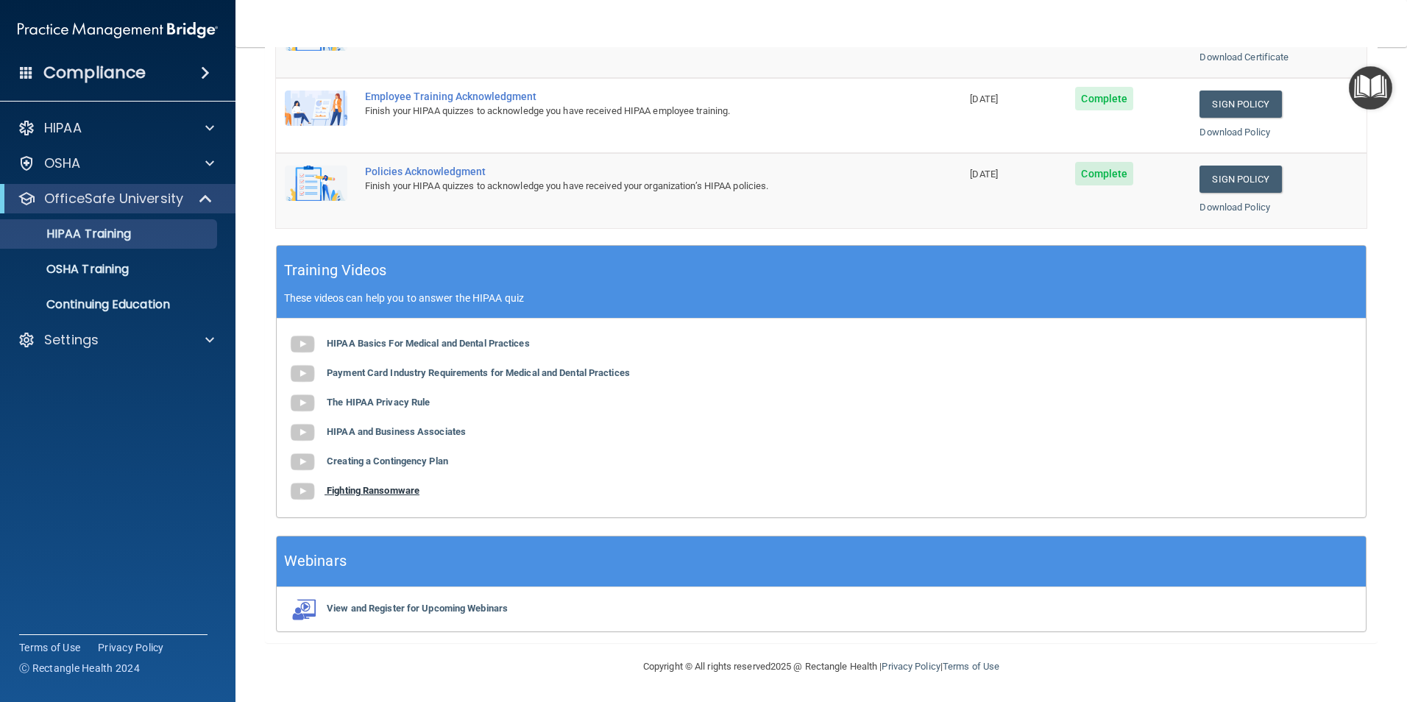
click at [368, 490] on b "Fighting Ransomware" at bounding box center [373, 490] width 93 height 11
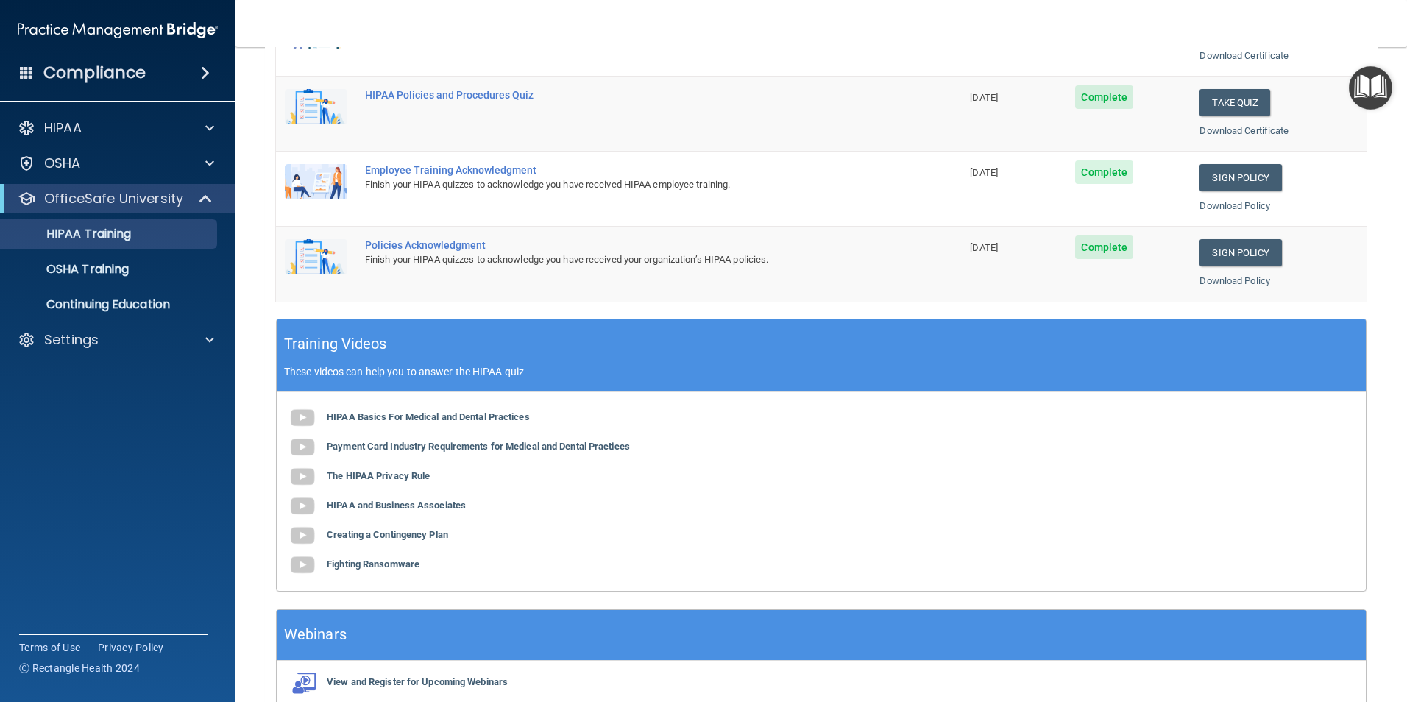
scroll to position [0, 0]
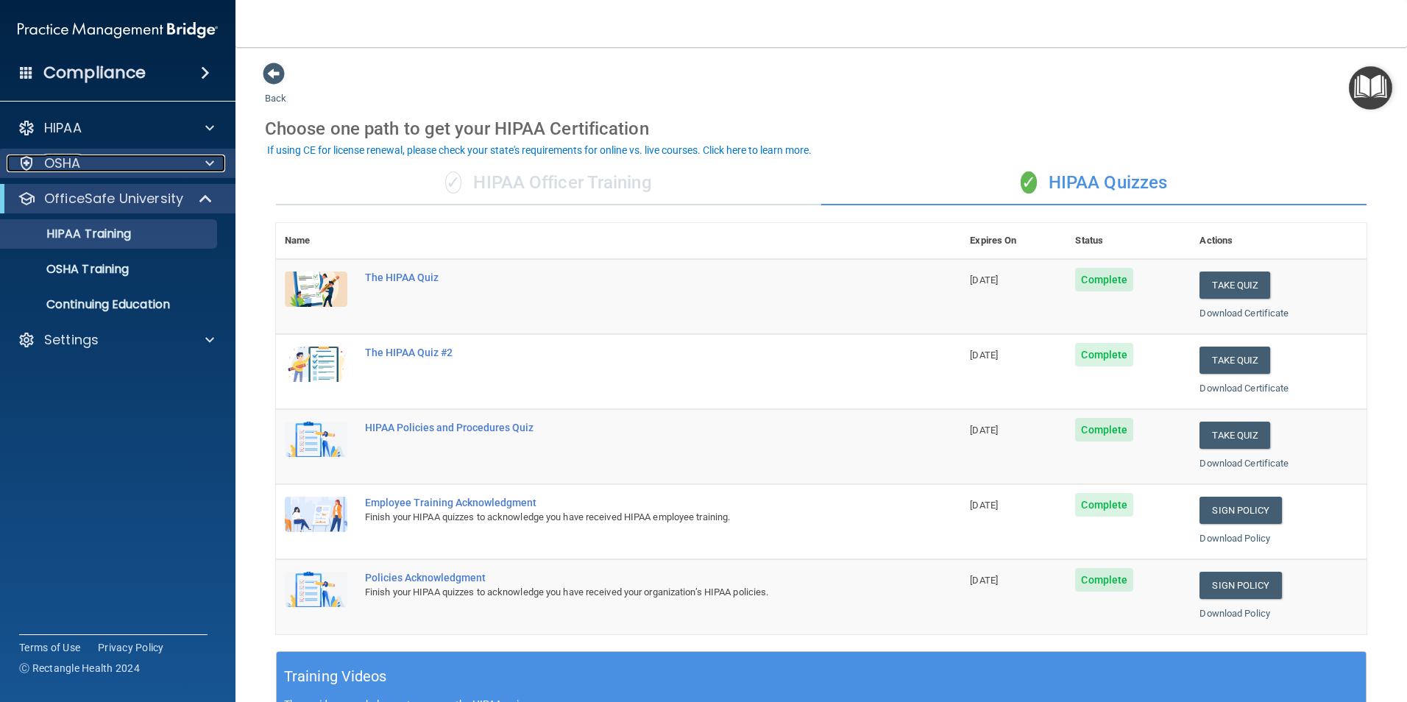
click at [71, 163] on p "OSHA" at bounding box center [62, 163] width 37 height 18
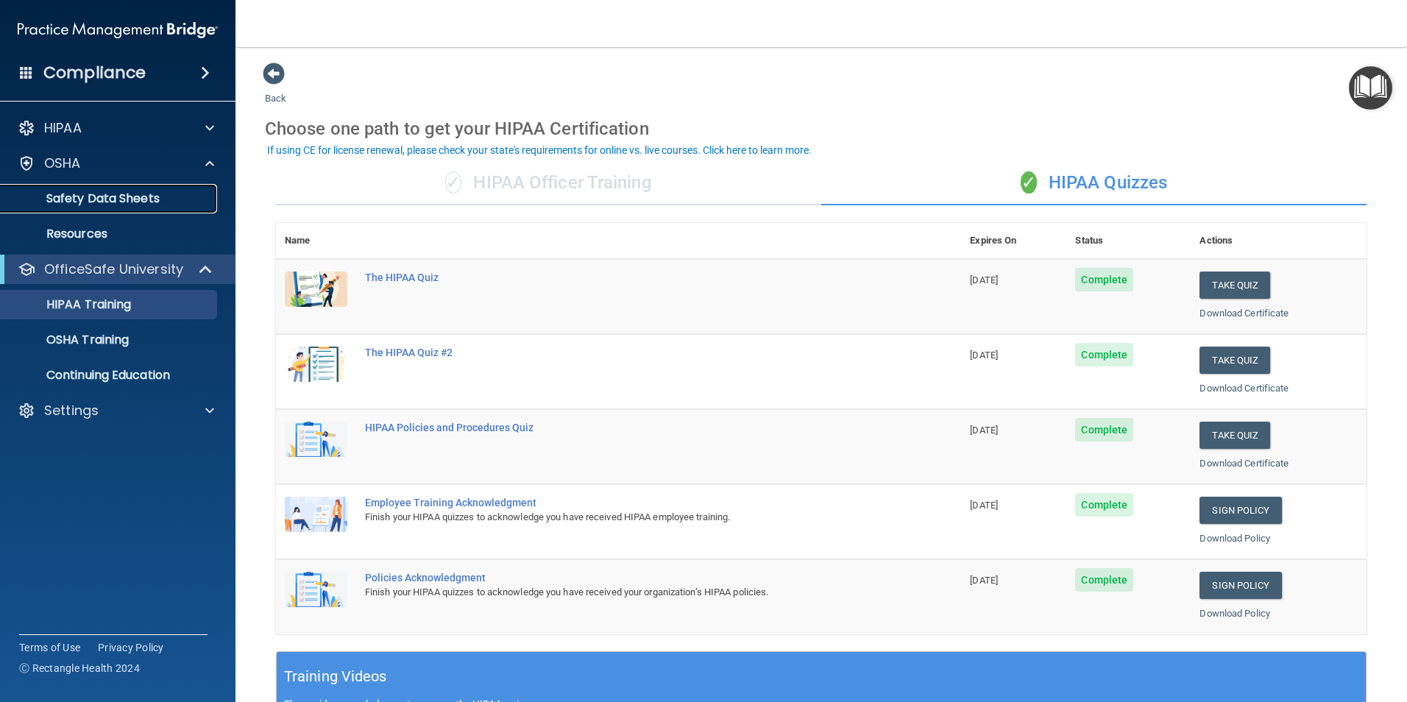
click at [71, 197] on p "Safety Data Sheets" at bounding box center [110, 198] width 201 height 15
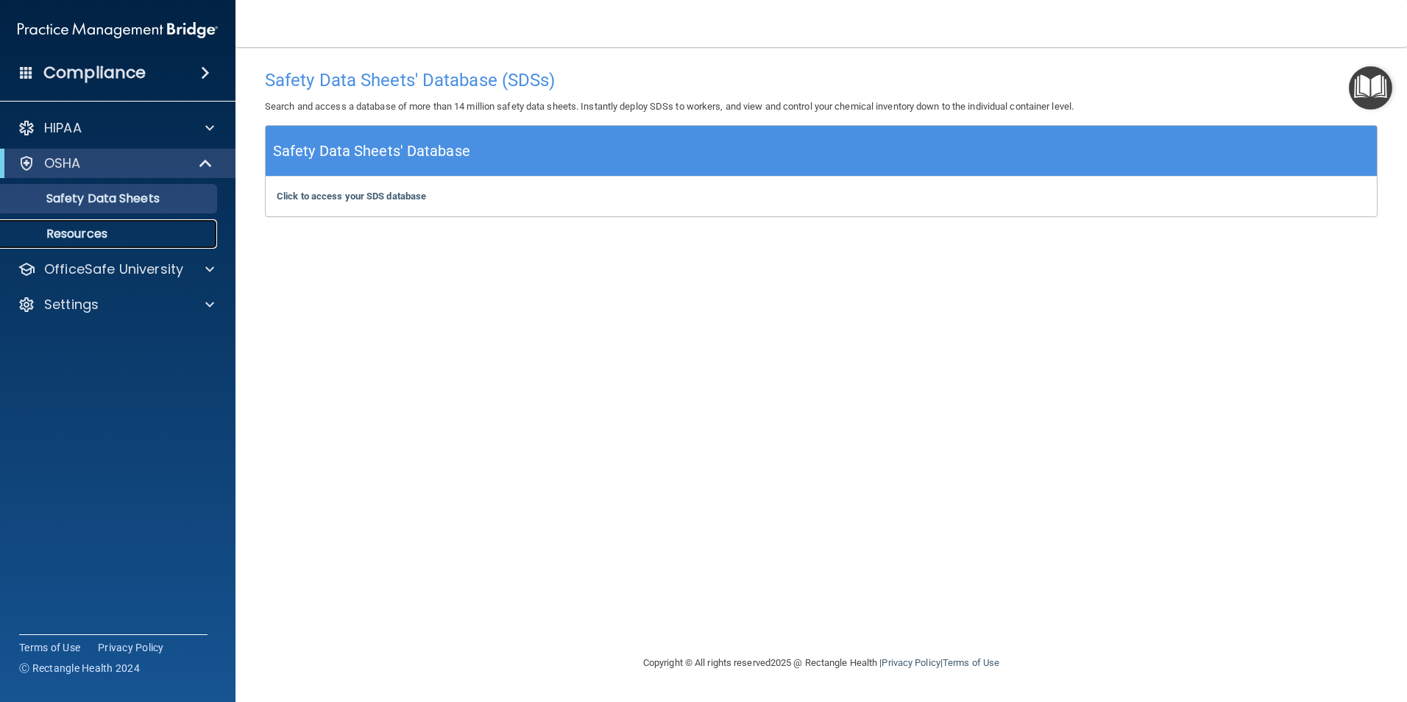
click at [67, 227] on p "Resources" at bounding box center [110, 234] width 201 height 15
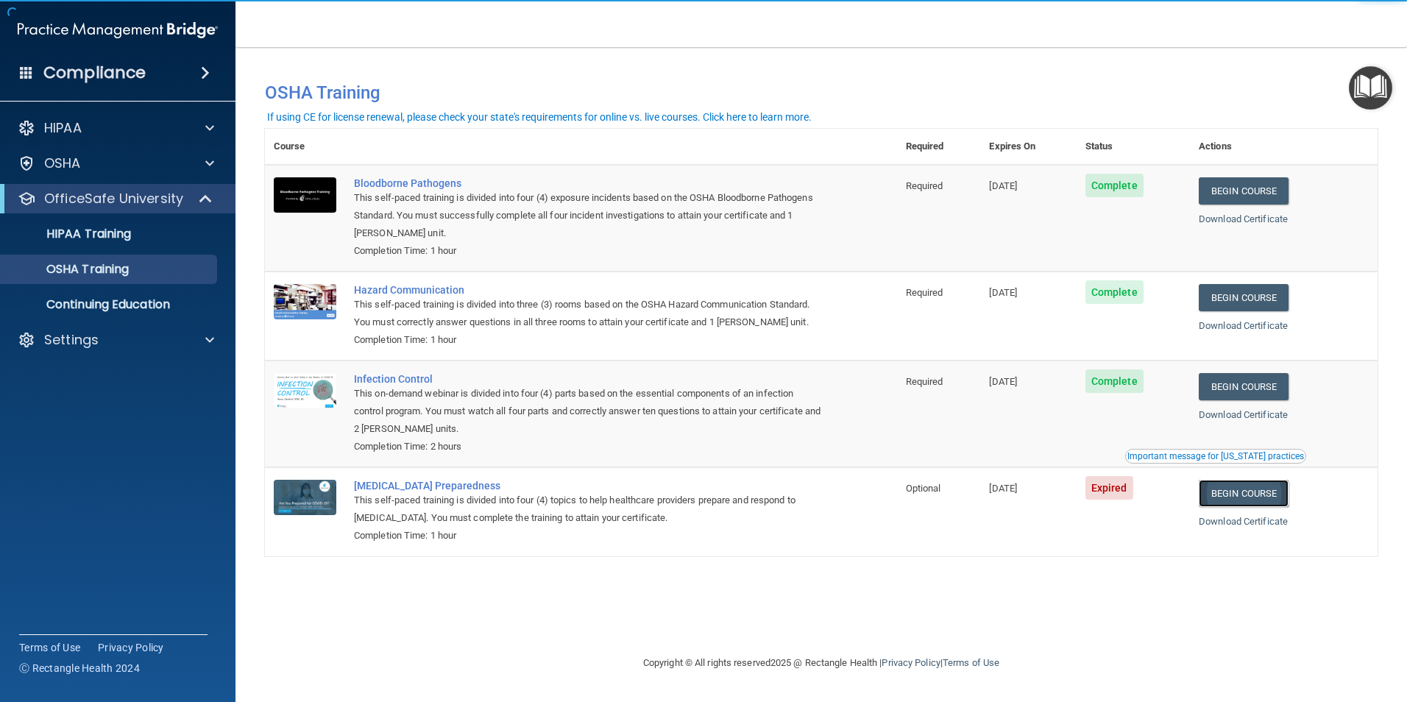
click at [1262, 489] on link "Begin Course" at bounding box center [1243, 493] width 90 height 27
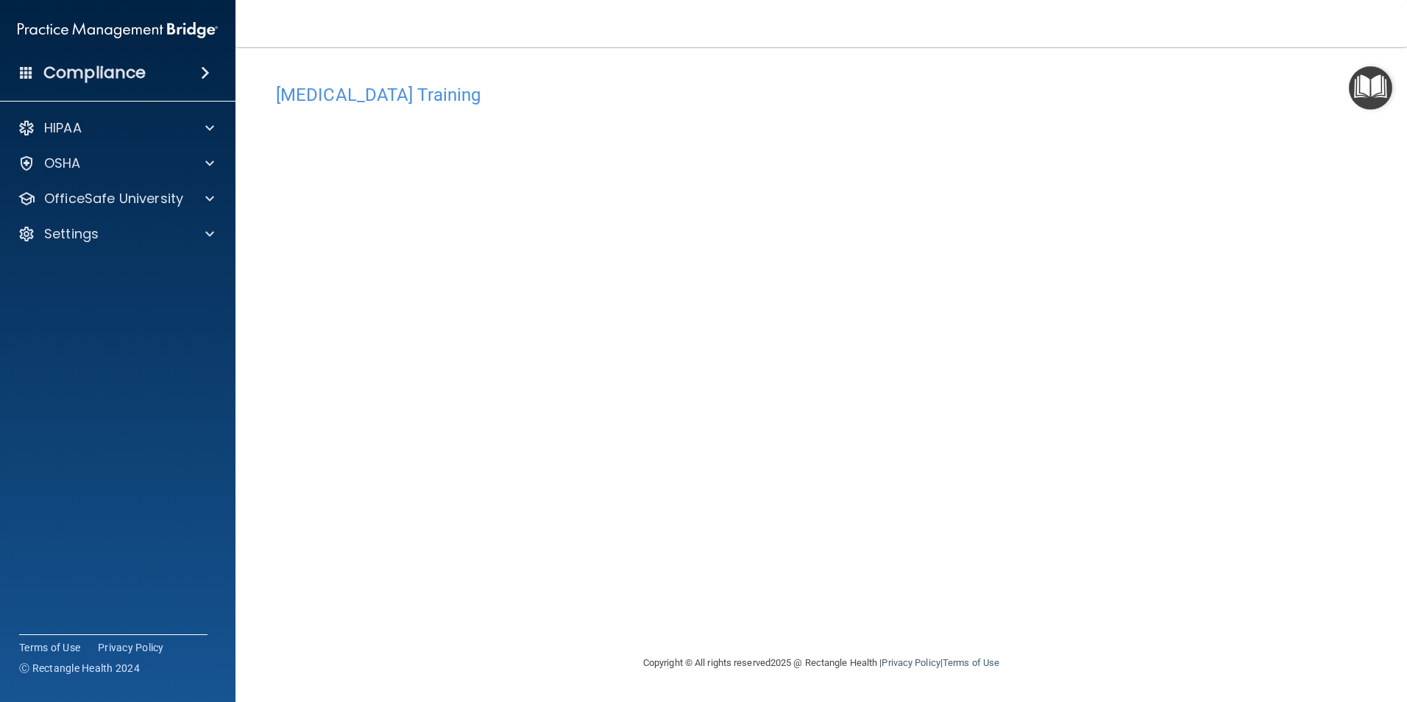
click at [1376, 84] on img "Open Resource Center" at bounding box center [1369, 87] width 43 height 43
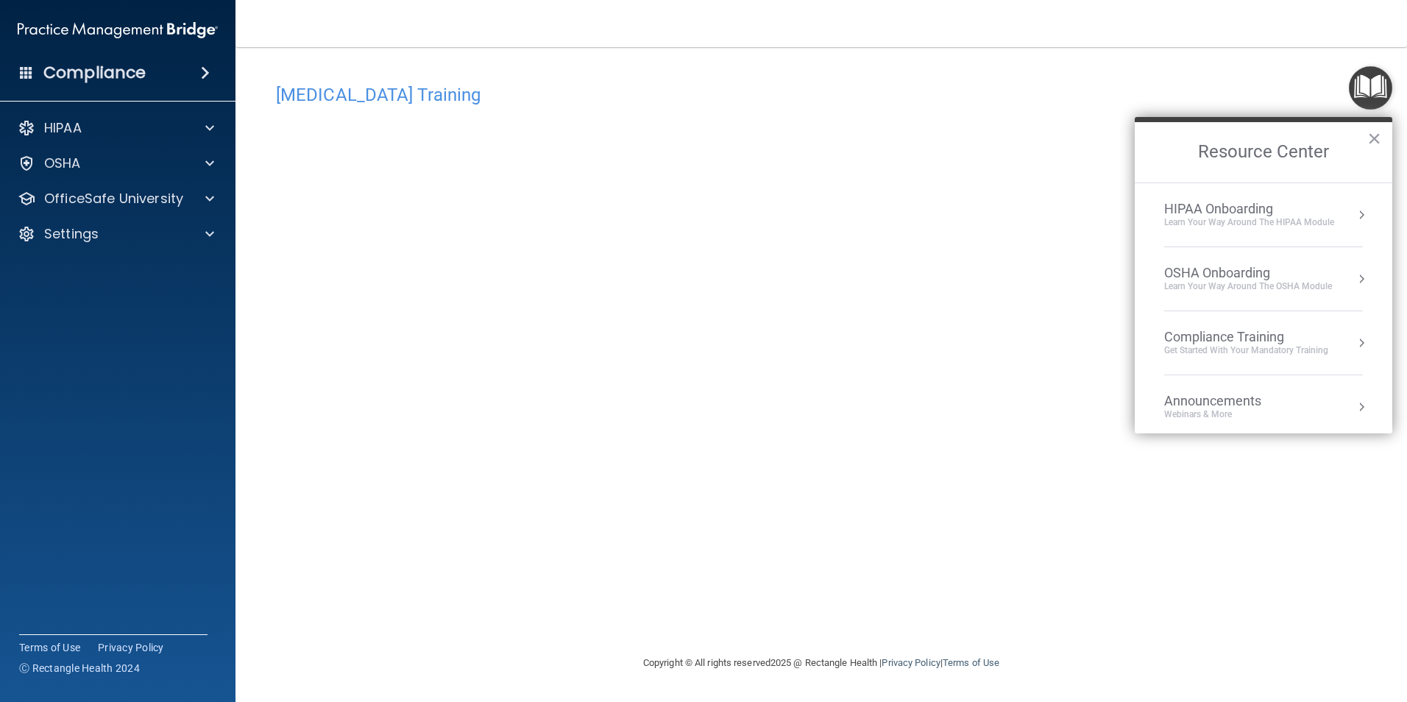
click at [1228, 221] on div "Learn Your Way around the HIPAA module" at bounding box center [1249, 222] width 170 height 13
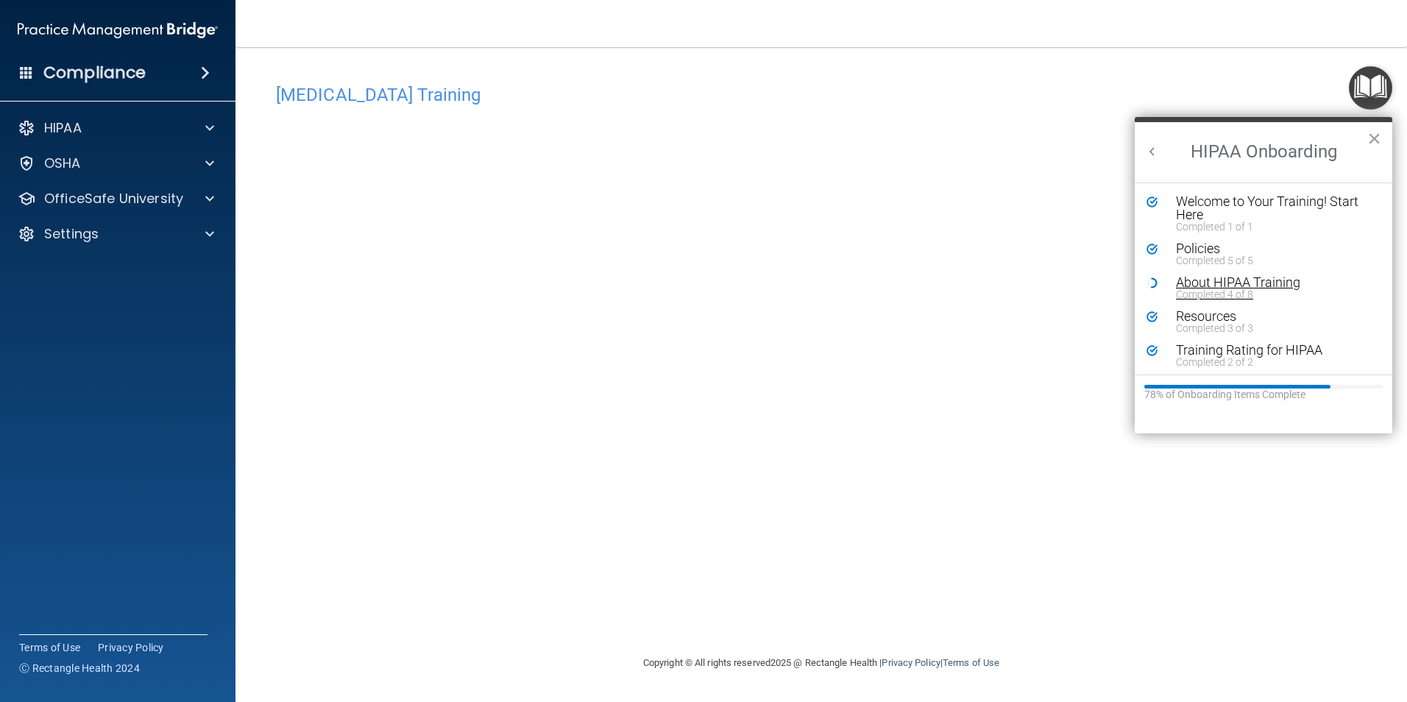
click at [1204, 276] on div "About HIPAA Training" at bounding box center [1269, 282] width 186 height 13
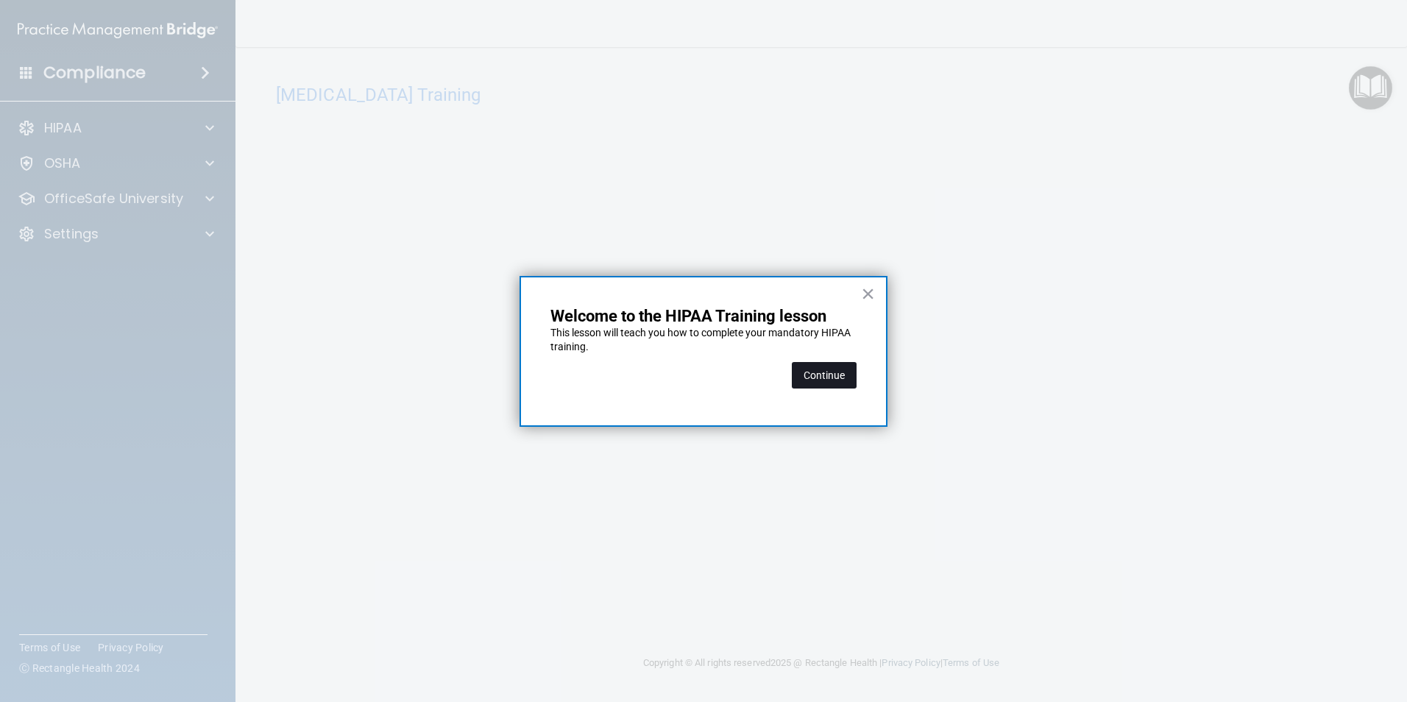
click at [841, 372] on button "Continue" at bounding box center [824, 375] width 65 height 26
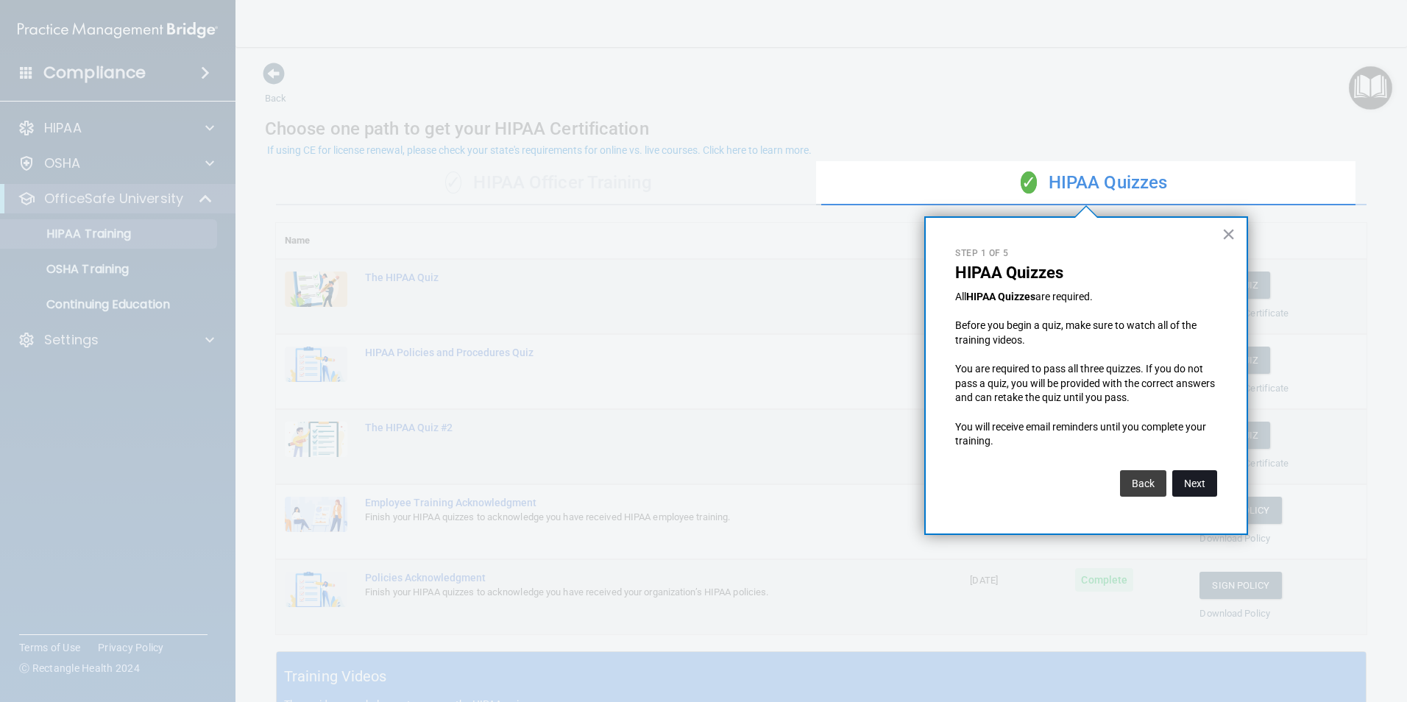
click at [1190, 479] on button "Next" at bounding box center [1194, 483] width 45 height 26
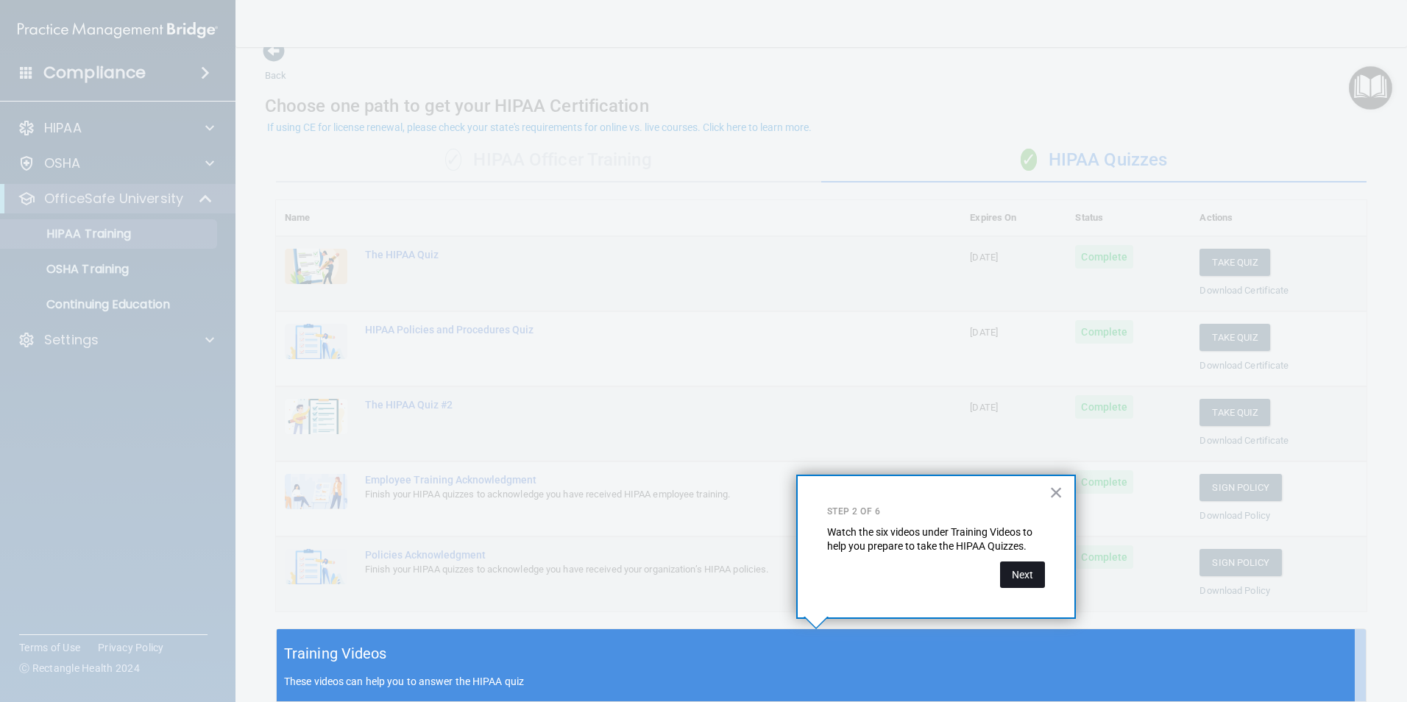
click at [1016, 577] on button "Next" at bounding box center [1022, 574] width 45 height 26
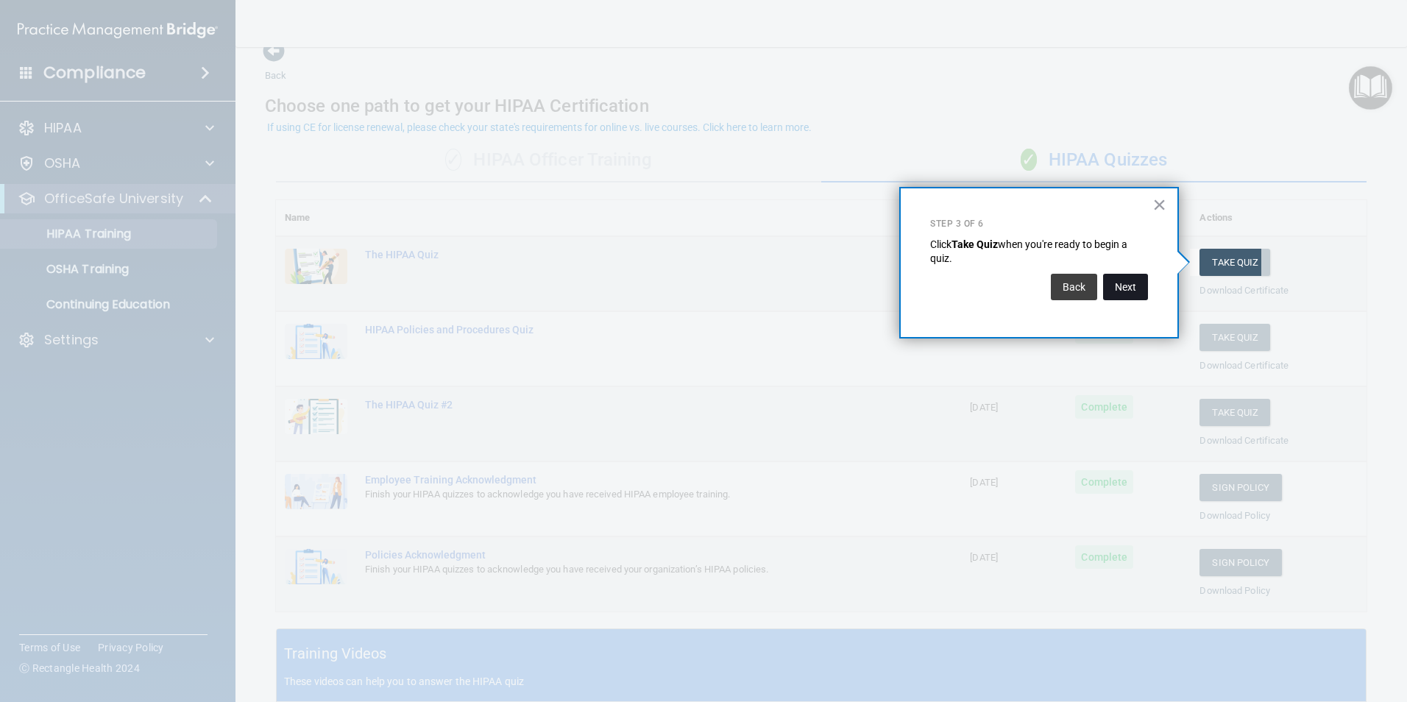
click at [1112, 288] on button "Next" at bounding box center [1125, 287] width 45 height 26
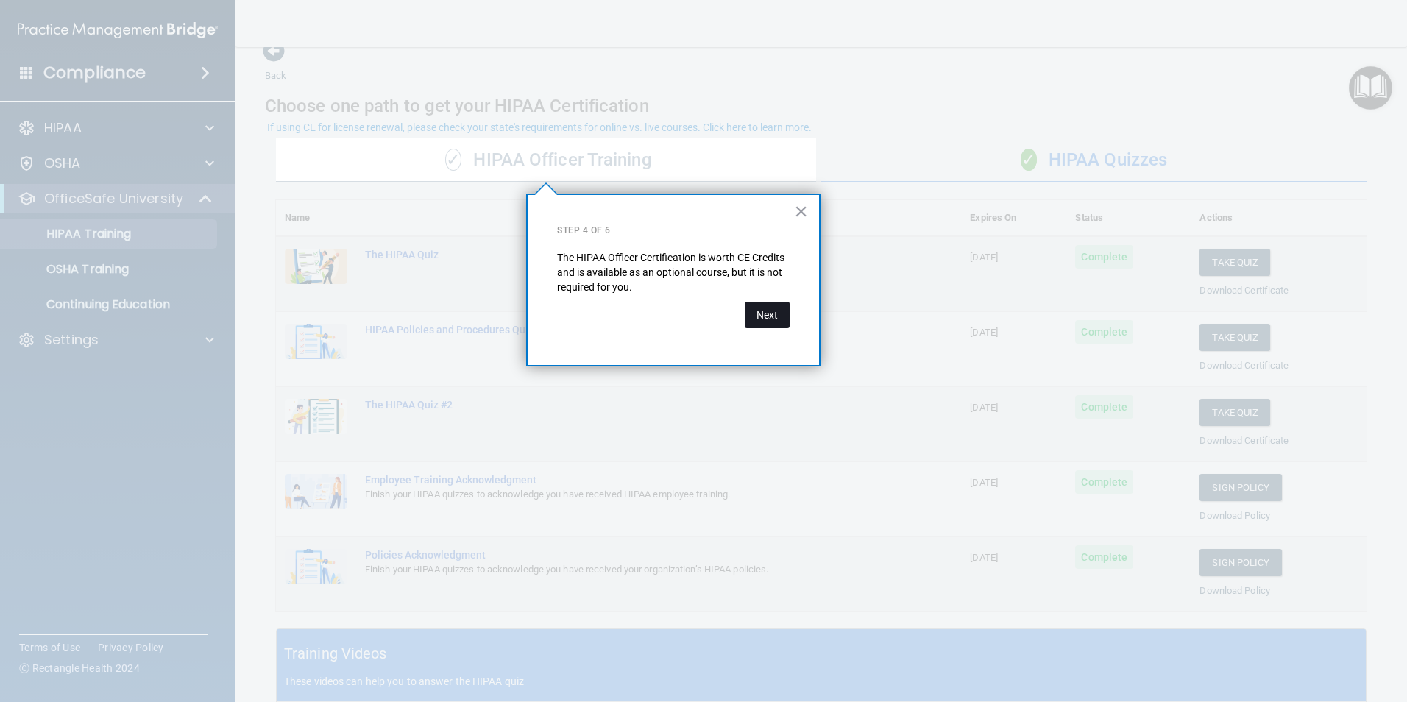
click at [764, 309] on button "Next" at bounding box center [766, 315] width 45 height 26
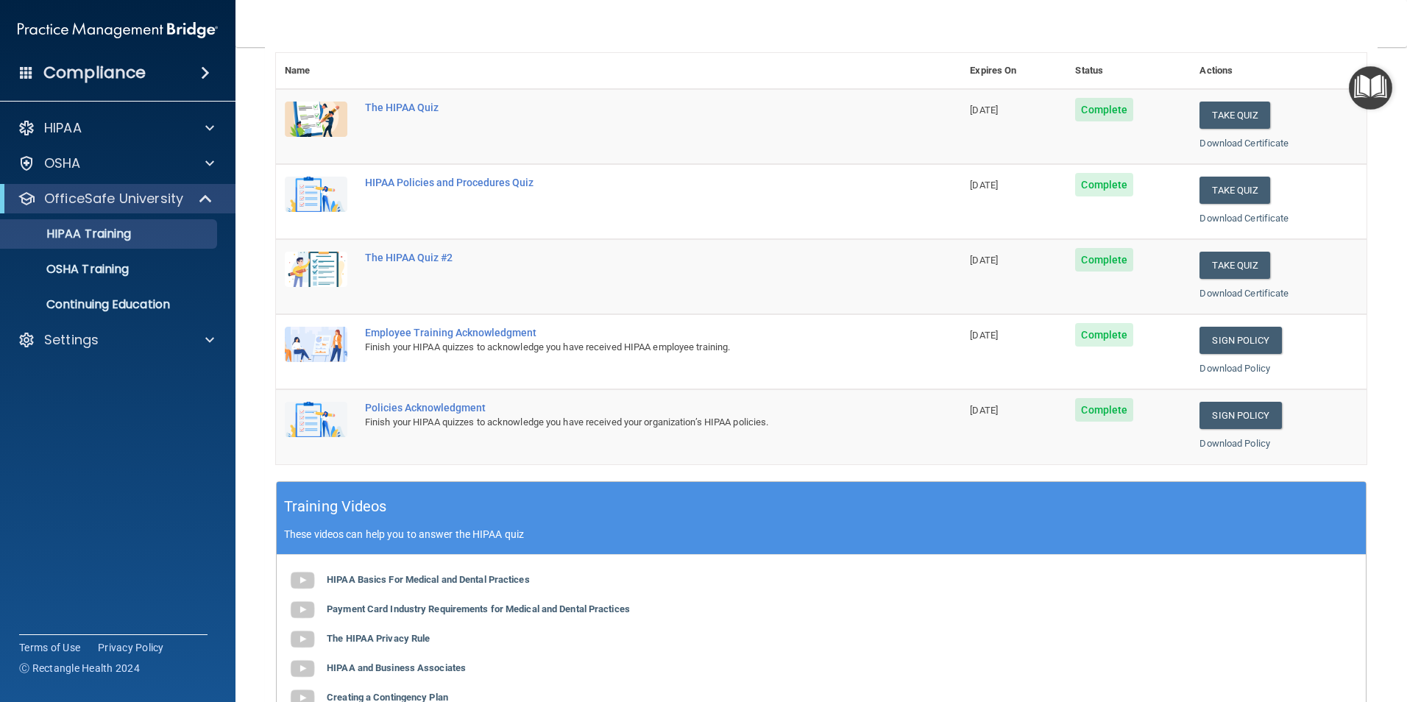
scroll to position [0, 0]
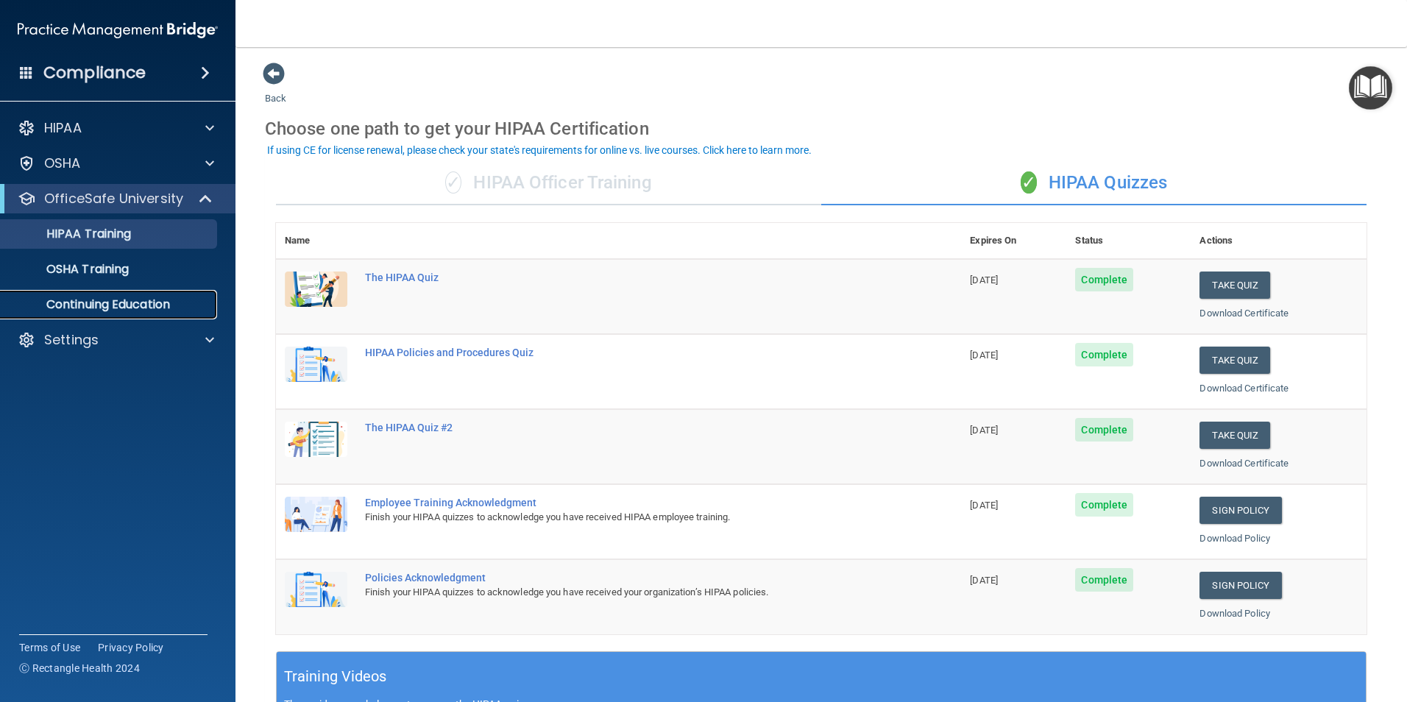
click at [140, 302] on p "Continuing Education" at bounding box center [110, 304] width 201 height 15
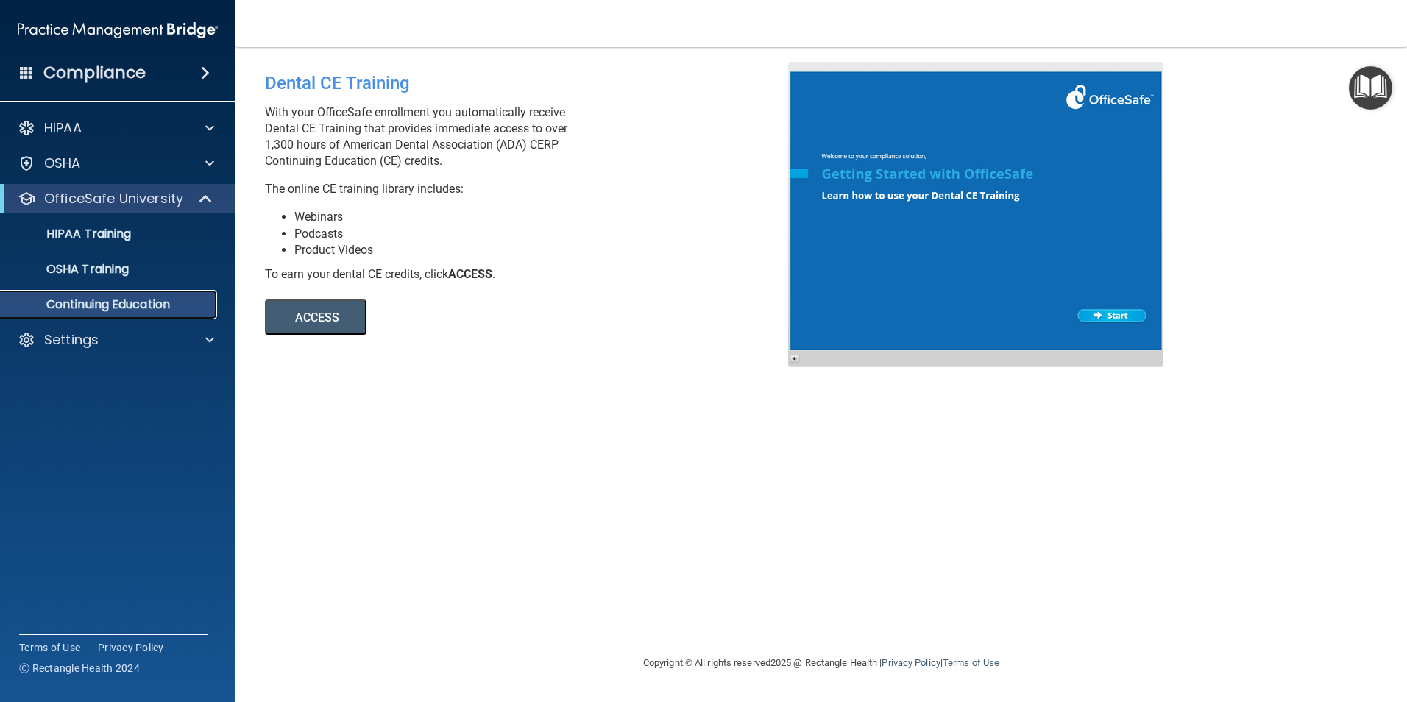
click at [140, 302] on p "Continuing Education" at bounding box center [110, 304] width 201 height 15
click at [147, 304] on p "Continuing Education" at bounding box center [110, 304] width 201 height 15
click at [87, 255] on link "OSHA Training" at bounding box center [101, 269] width 232 height 29
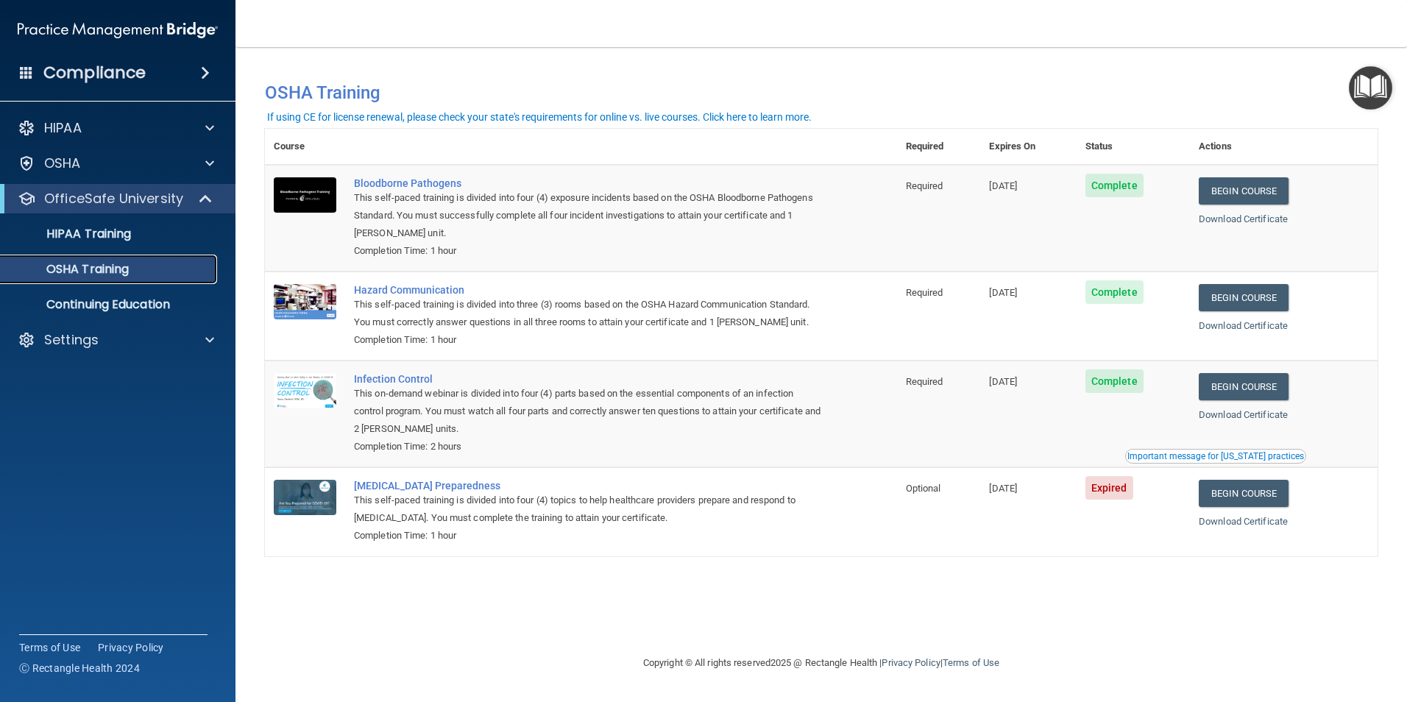
click at [87, 266] on p "OSHA Training" at bounding box center [69, 269] width 119 height 15
click at [1229, 491] on link "Begin Course" at bounding box center [1243, 493] width 90 height 27
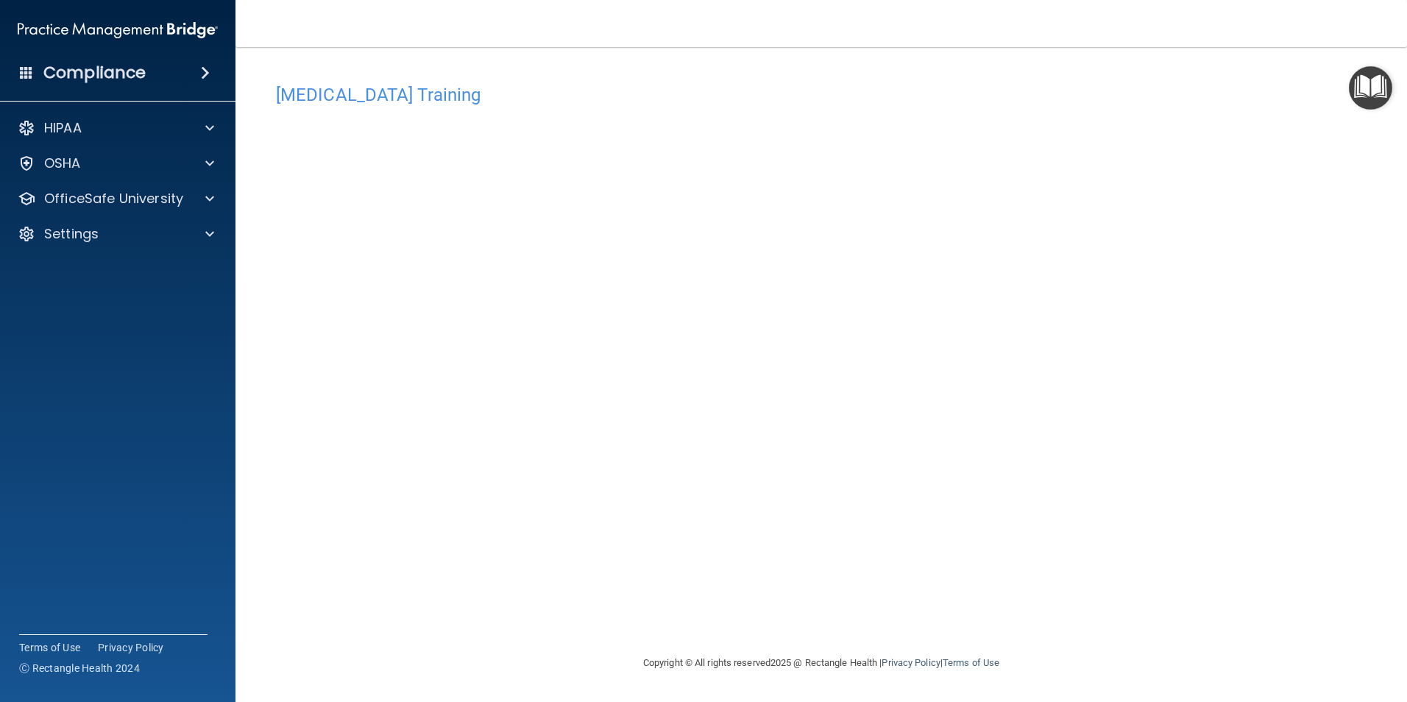
click at [1364, 82] on img "Open Resource Center" at bounding box center [1369, 87] width 43 height 43
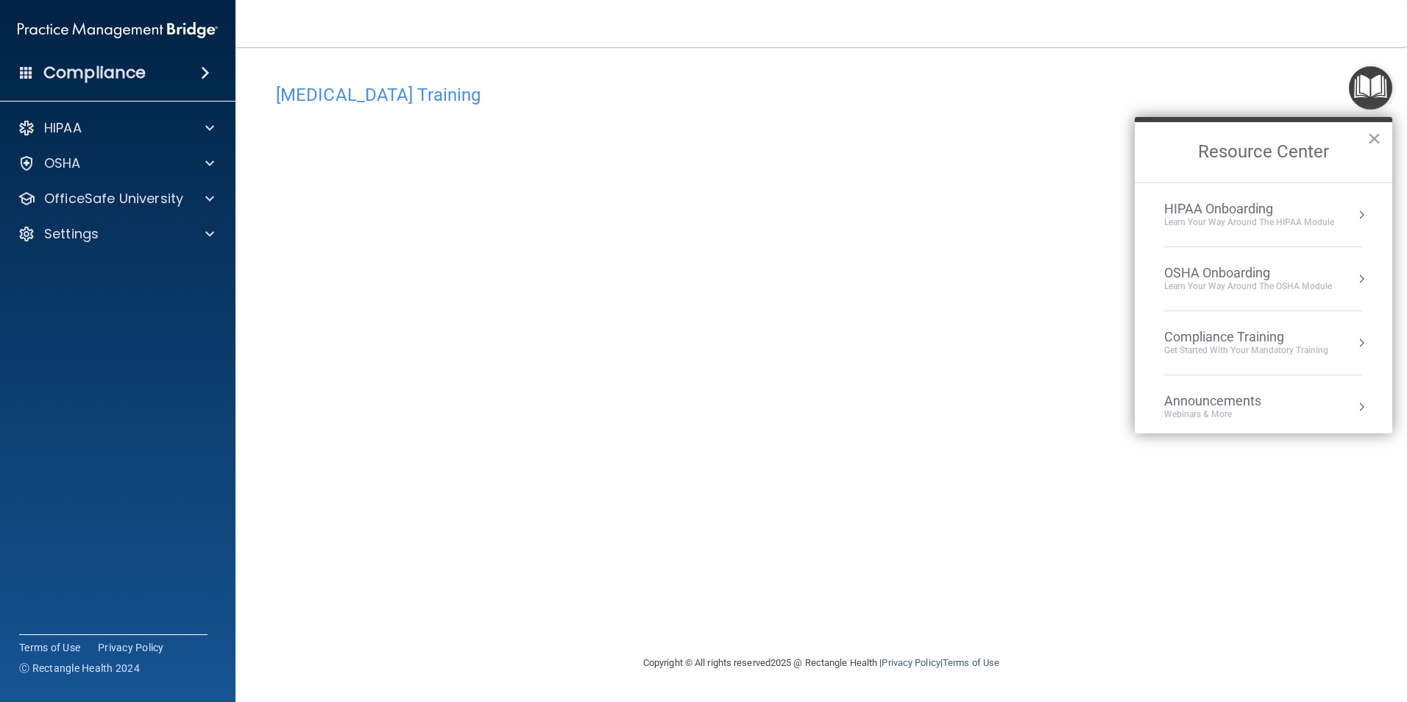
click at [1233, 210] on div "HIPAA Onboarding" at bounding box center [1249, 209] width 170 height 16
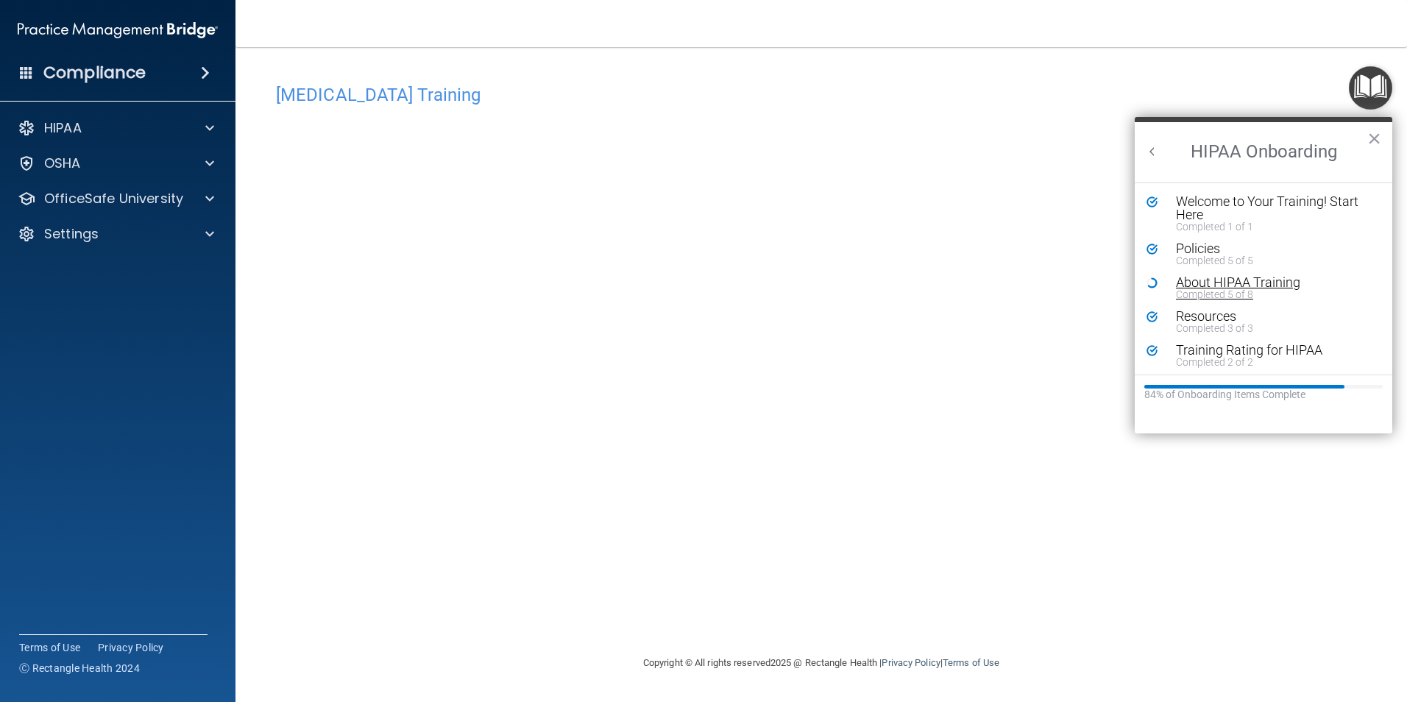
click at [1193, 278] on div "About HIPAA Training" at bounding box center [1269, 282] width 186 height 13
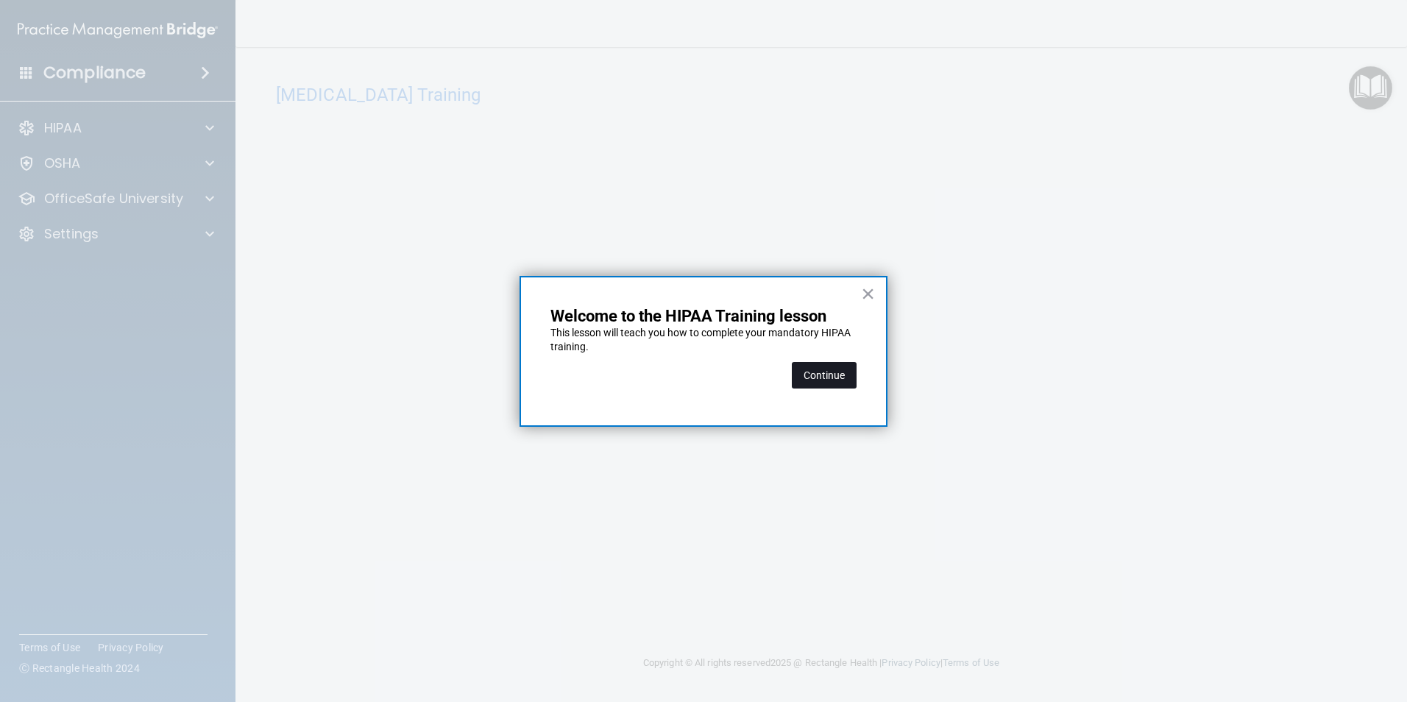
click at [826, 374] on button "Continue" at bounding box center [824, 375] width 65 height 26
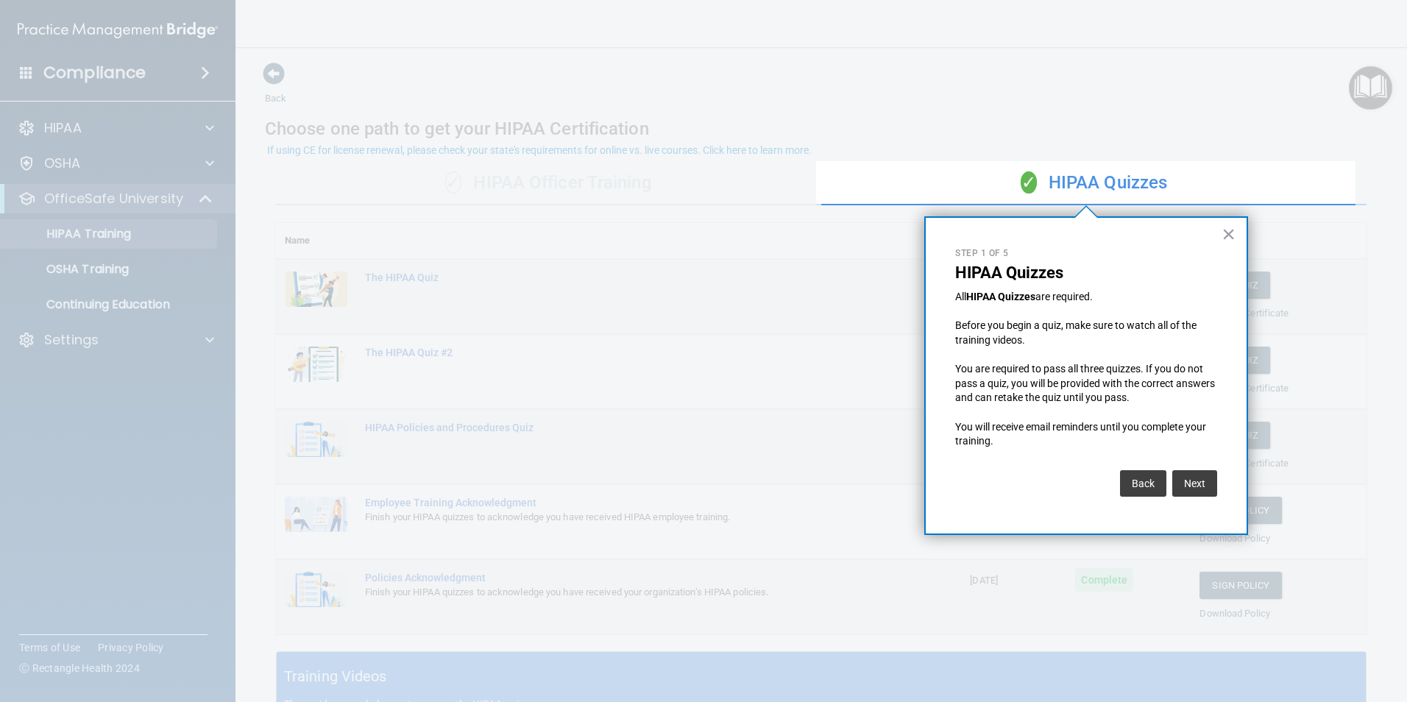
click at [71, 269] on div at bounding box center [408, 351] width 816 height 702
click at [1142, 482] on button "Back" at bounding box center [1143, 483] width 46 height 26
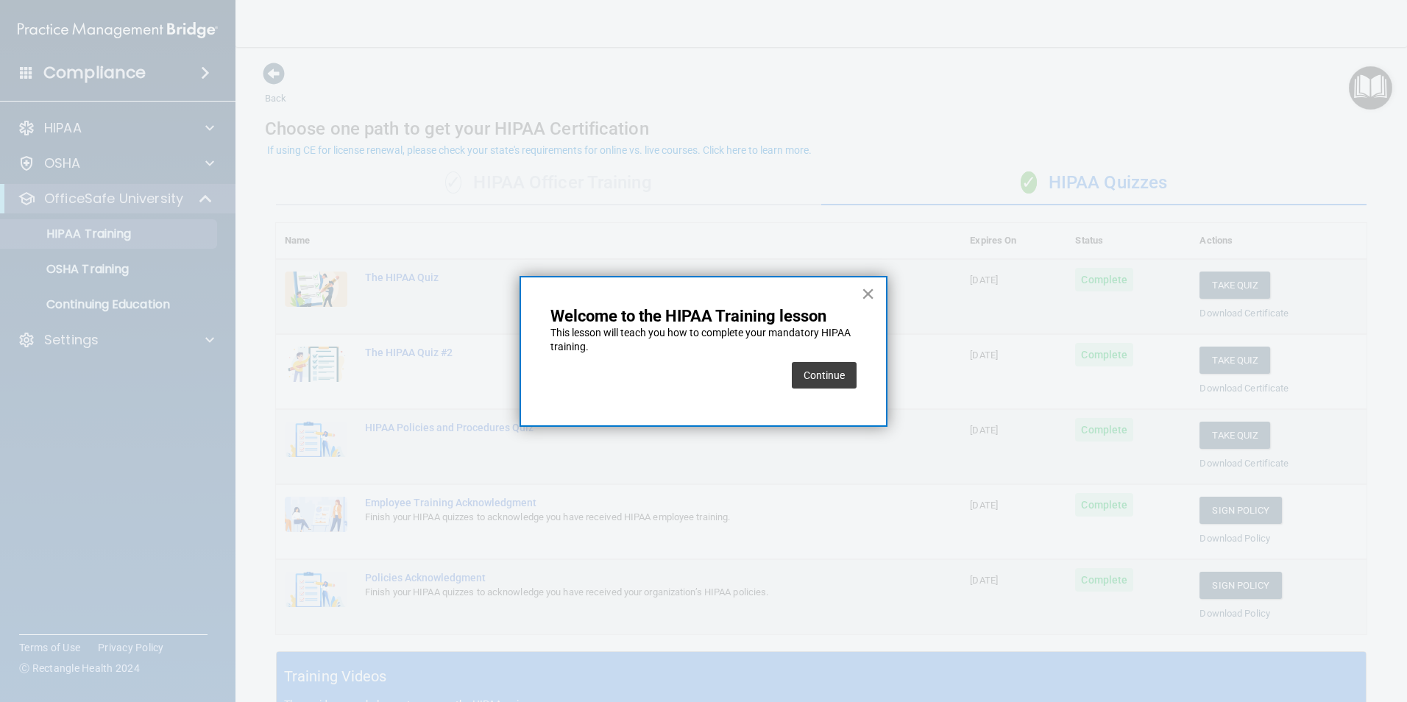
click at [872, 295] on button "×" at bounding box center [868, 294] width 14 height 24
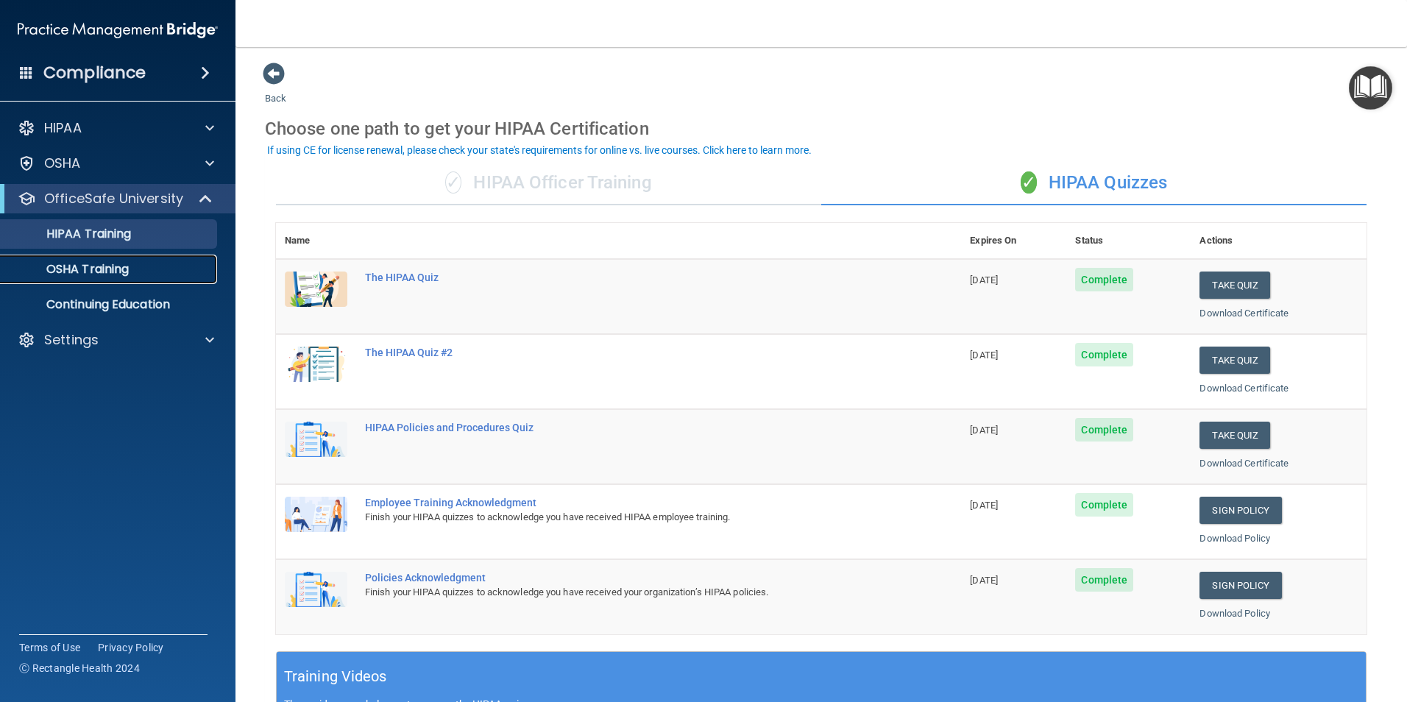
click at [92, 264] on p "OSHA Training" at bounding box center [69, 269] width 119 height 15
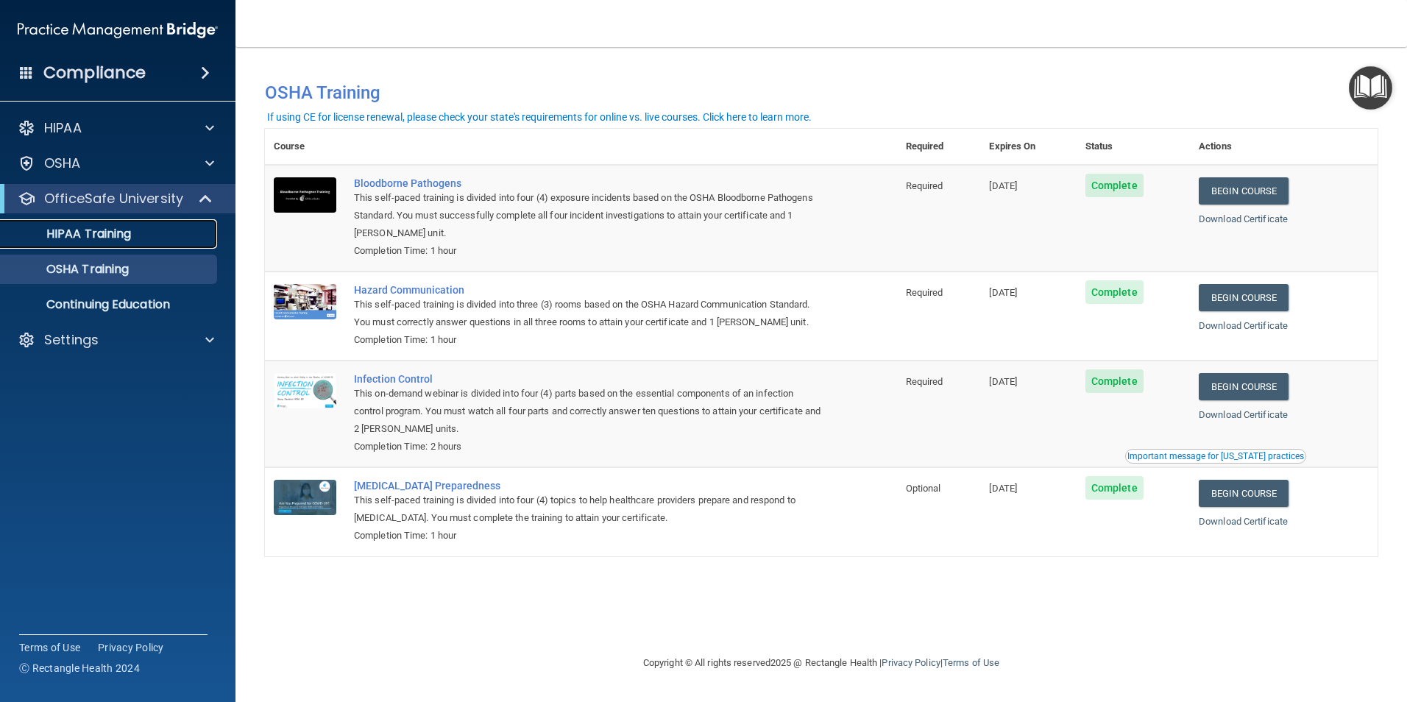
click at [104, 232] on p "HIPAA Training" at bounding box center [70, 234] width 121 height 15
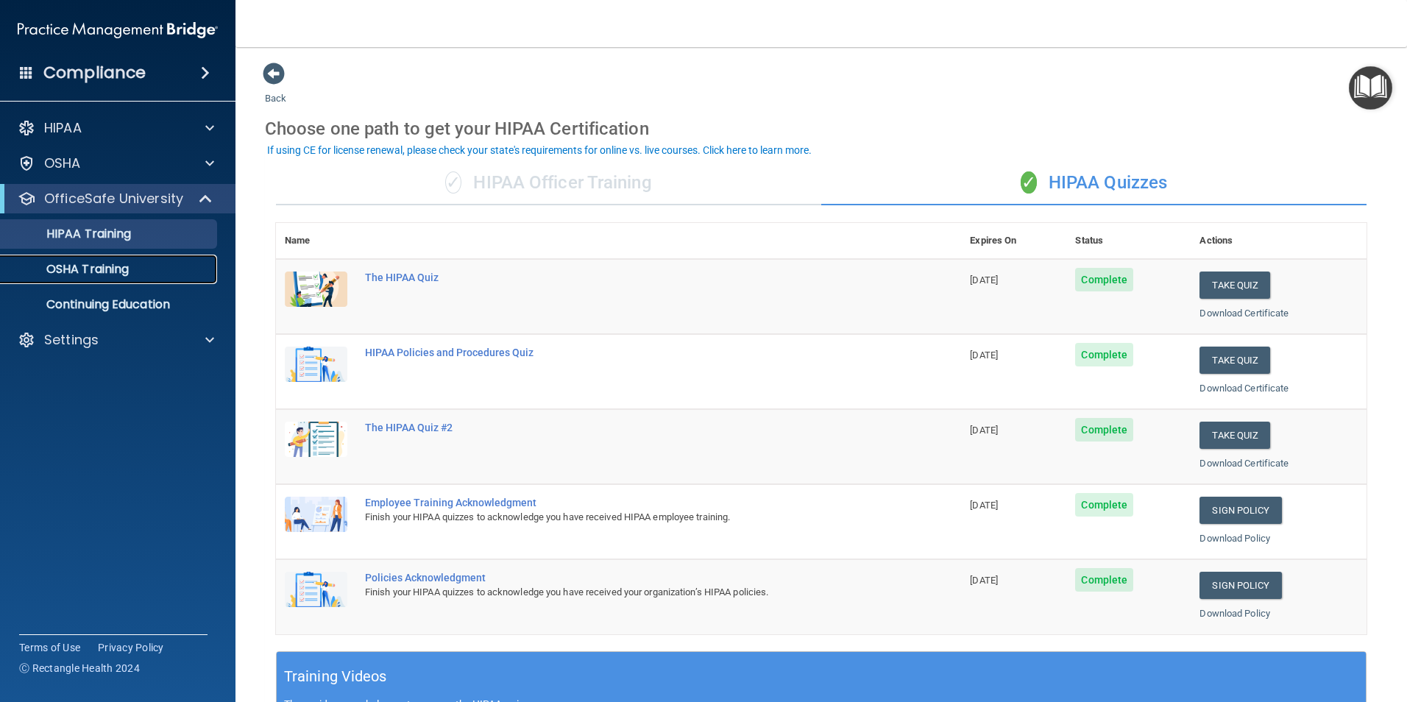
click at [100, 269] on p "OSHA Training" at bounding box center [69, 269] width 119 height 15
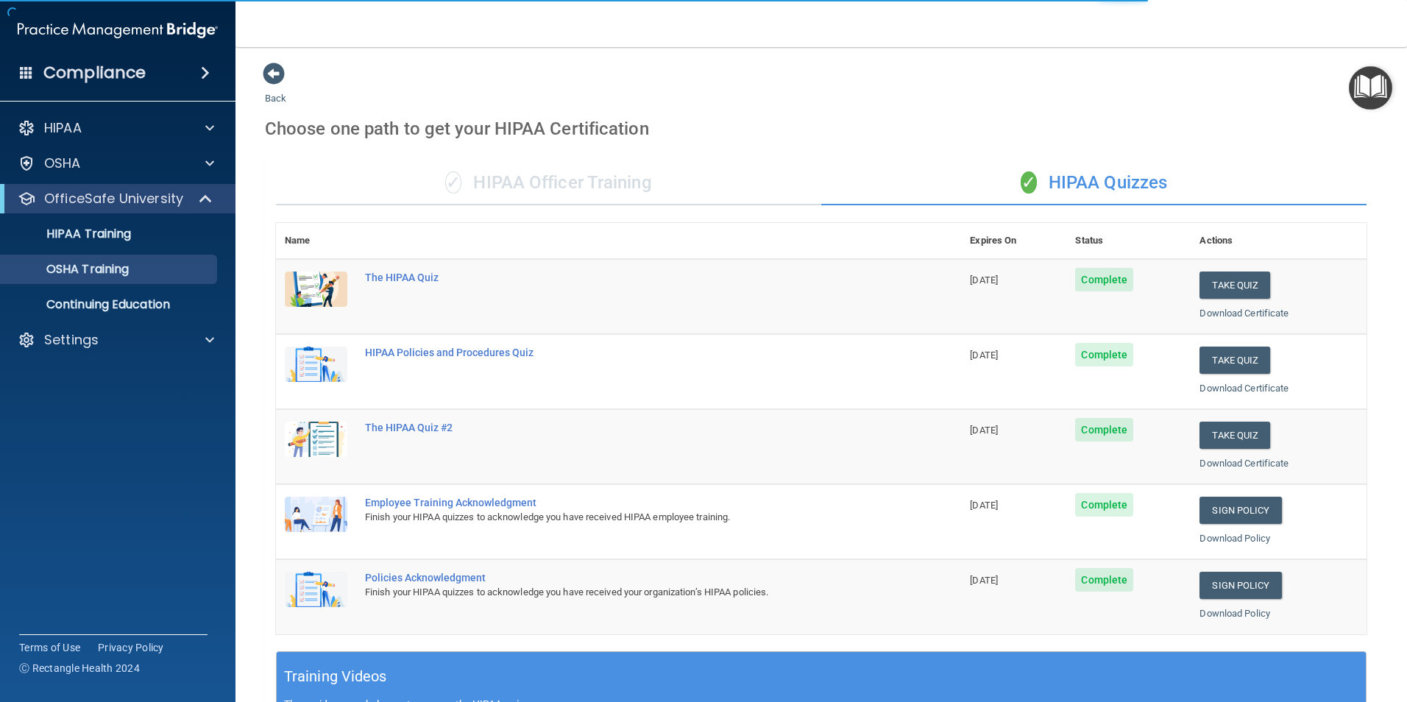
click at [1366, 85] on img "Open Resource Center" at bounding box center [1369, 87] width 43 height 43
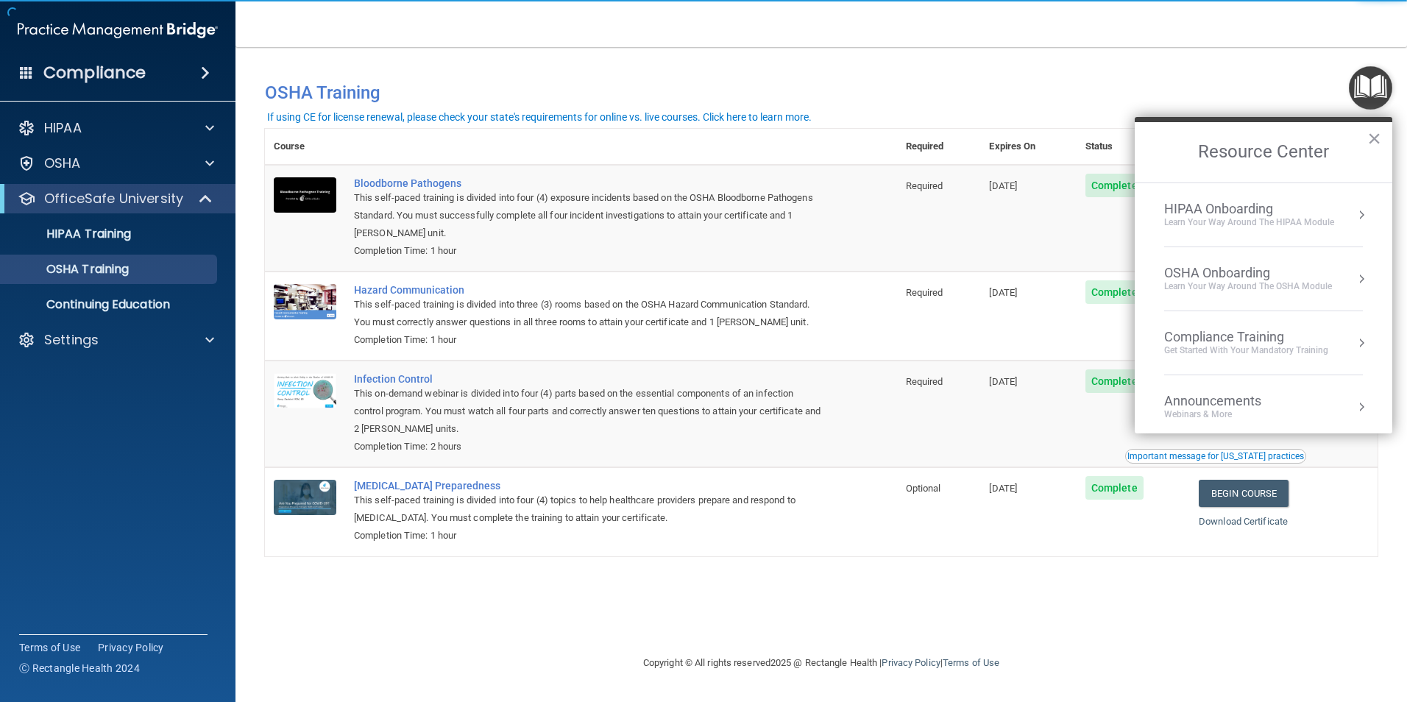
click at [1221, 203] on div "HIPAA Onboarding" at bounding box center [1249, 209] width 170 height 16
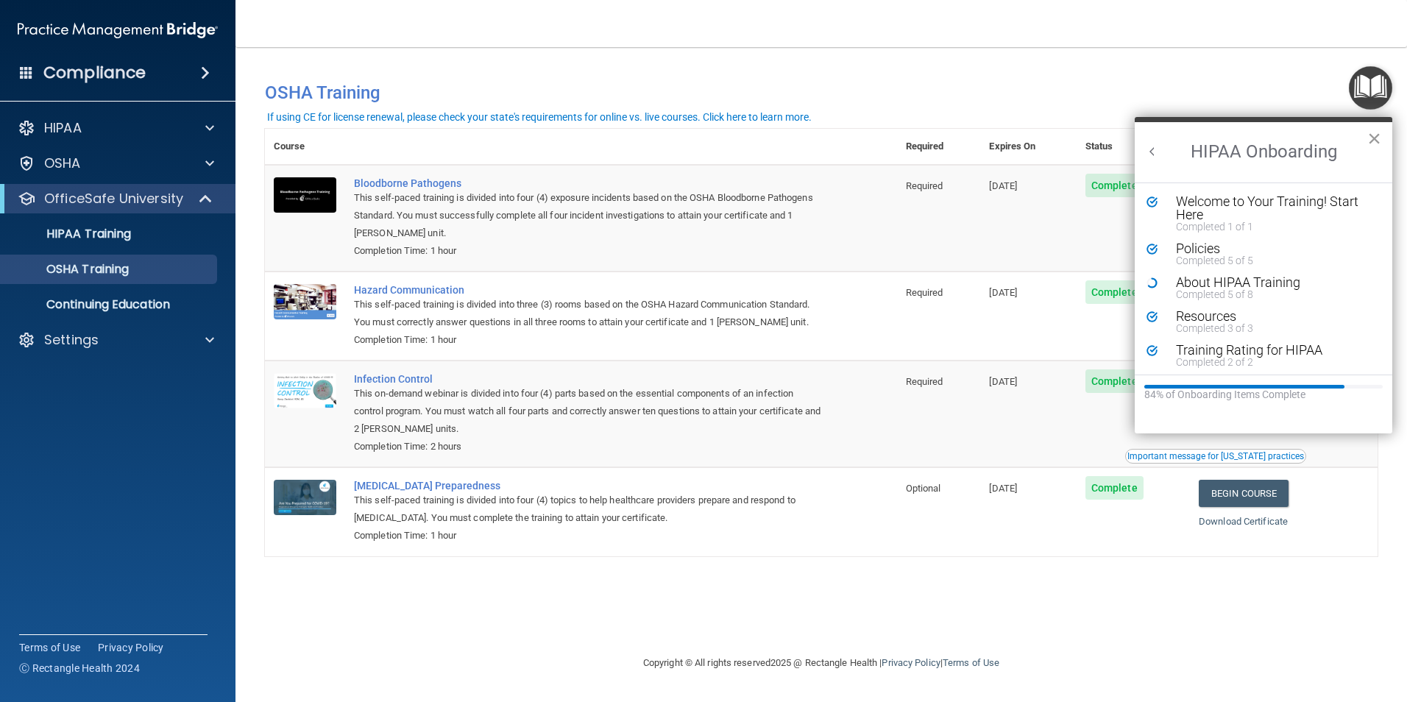
click at [1378, 135] on button "×" at bounding box center [1374, 139] width 14 height 24
